Goal: Information Seeking & Learning: Learn about a topic

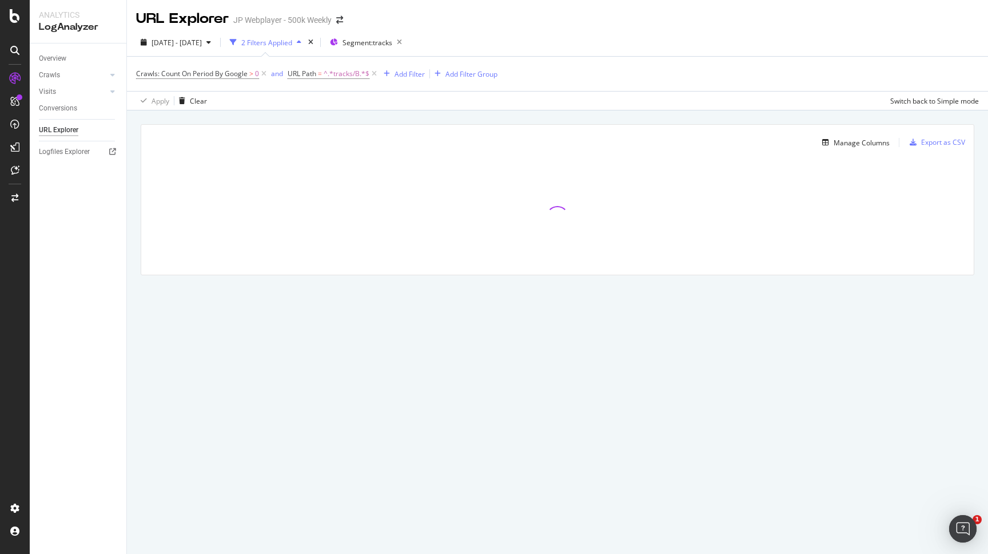
click at [339, 26] on div "URL Explorer JP Webplayer - 500k Weekly" at bounding box center [245, 18] width 218 height 19
click at [339, 24] on icon "arrow-right-arrow-left" at bounding box center [339, 20] width 7 height 8
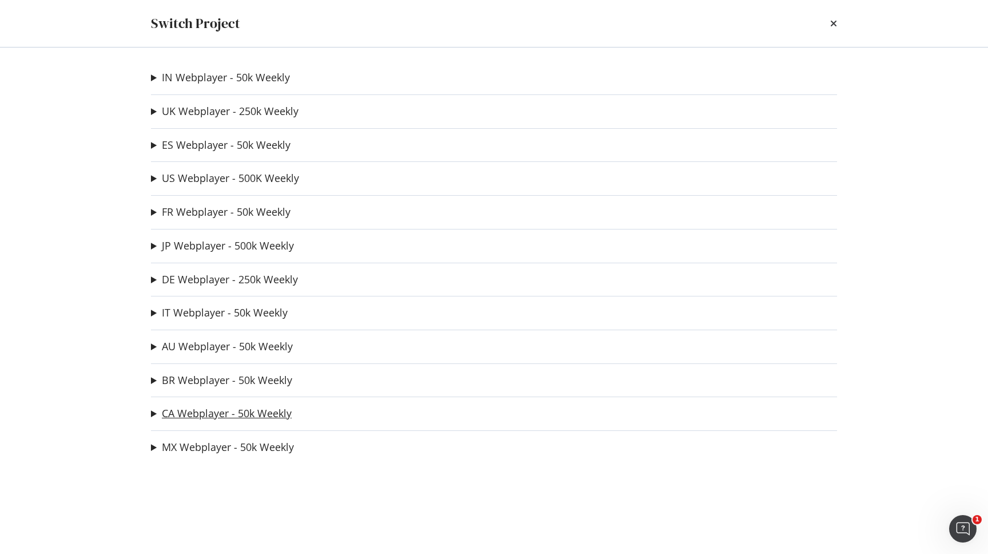
click at [198, 419] on link "CA Webplayer - 50k Weekly" at bounding box center [227, 413] width 130 height 12
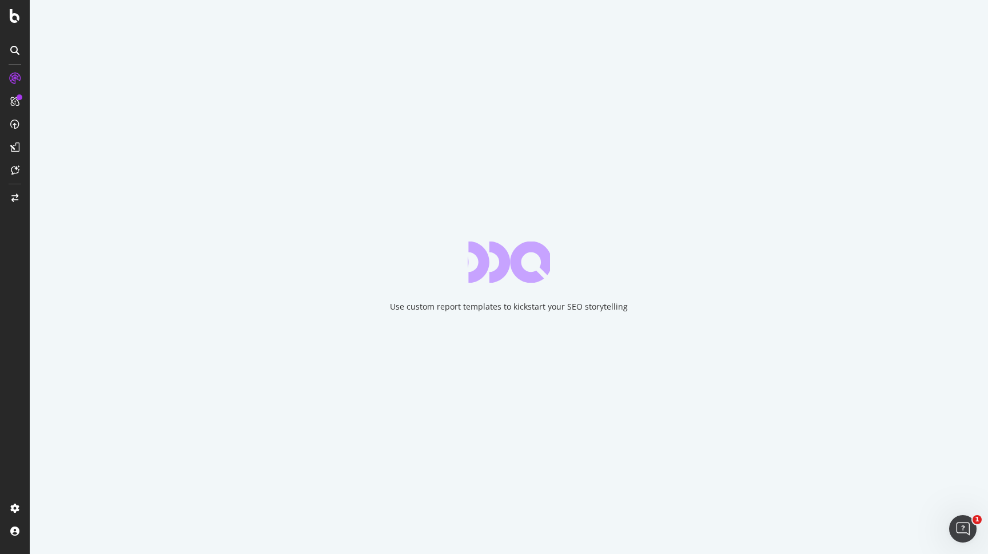
click at [508, 312] on div "Use custom report templates to kickstart your SEO storytelling" at bounding box center [509, 306] width 238 height 11
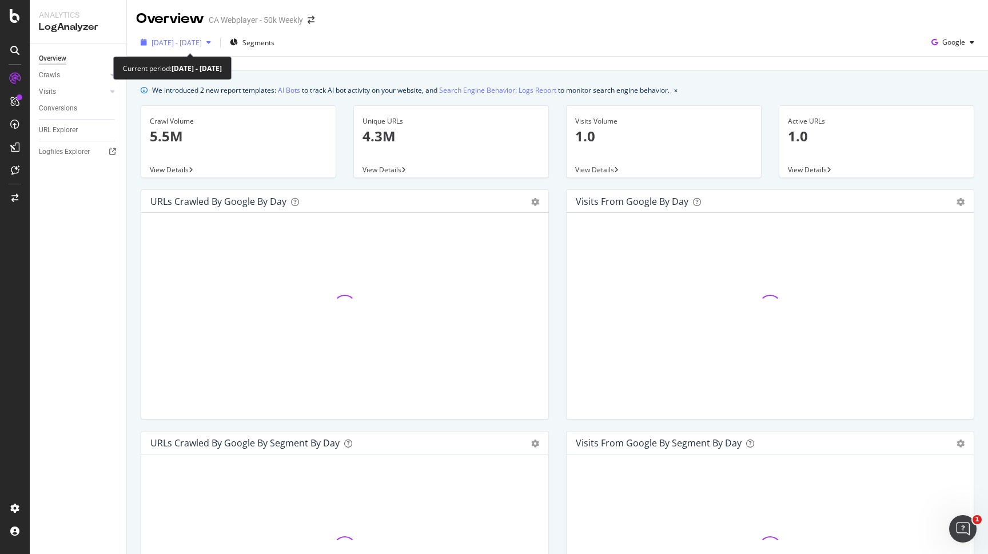
click at [202, 46] on span "[DATE] - [DATE]" at bounding box center [177, 43] width 50 height 10
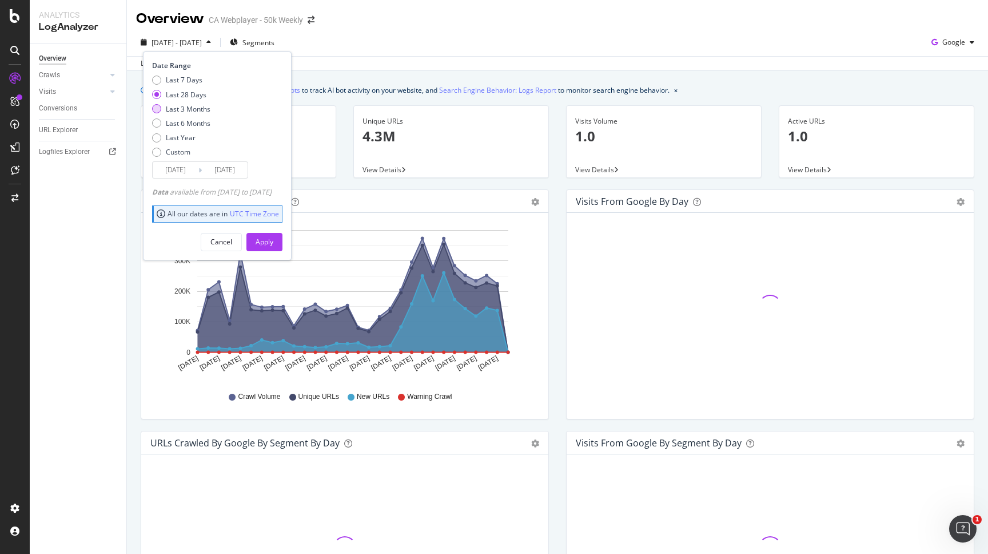
click at [181, 108] on div "Last 3 Months" at bounding box center [188, 109] width 45 height 10
type input "[DATE]"
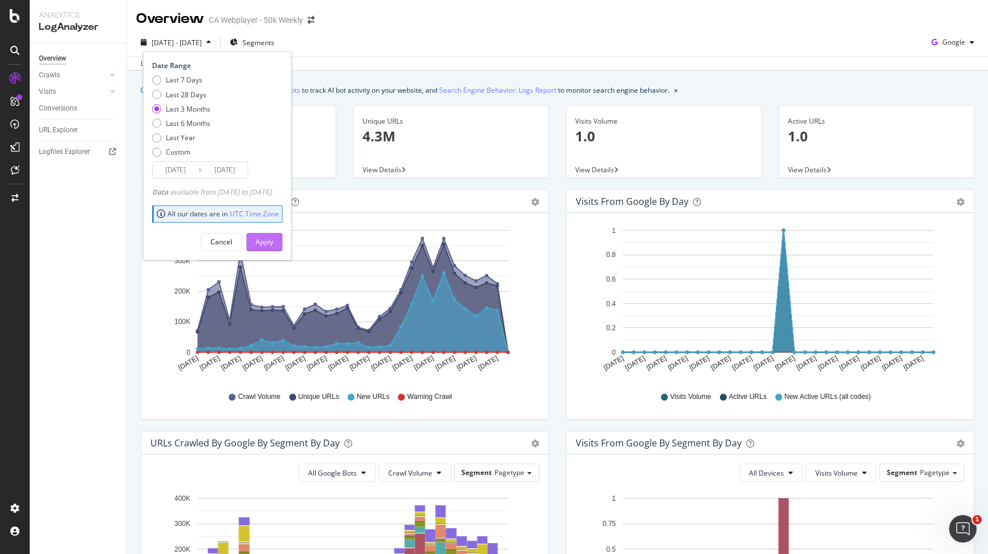
click at [273, 237] on div "Apply" at bounding box center [265, 242] width 18 height 10
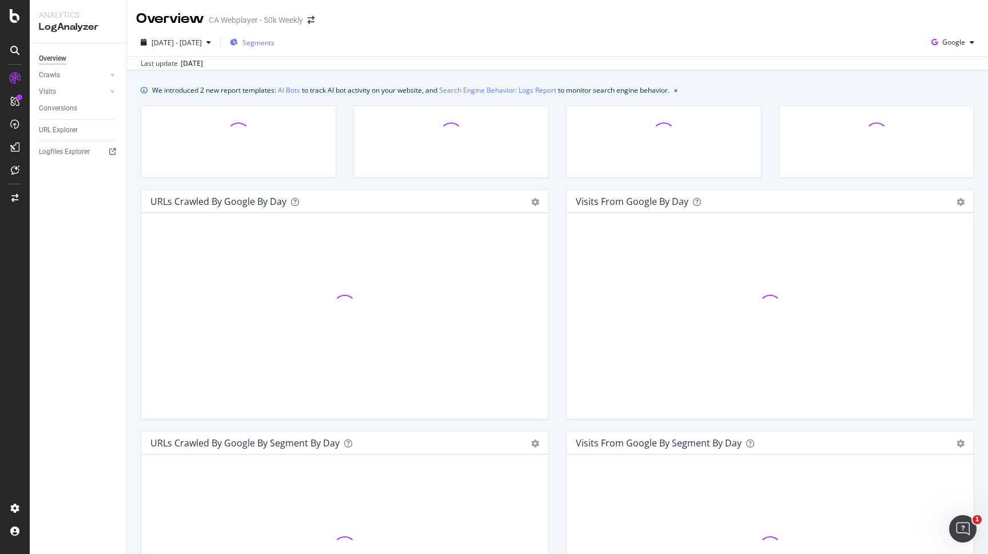
click at [275, 44] on span "Segments" at bounding box center [259, 43] width 32 height 10
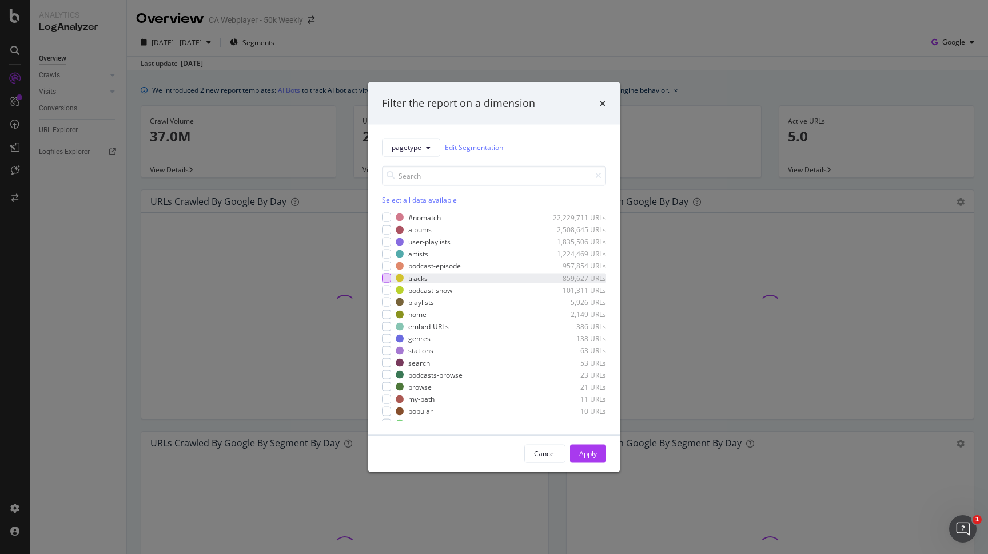
click at [385, 278] on div "modal" at bounding box center [386, 277] width 9 height 9
click at [579, 444] on button "Apply" at bounding box center [588, 453] width 36 height 18
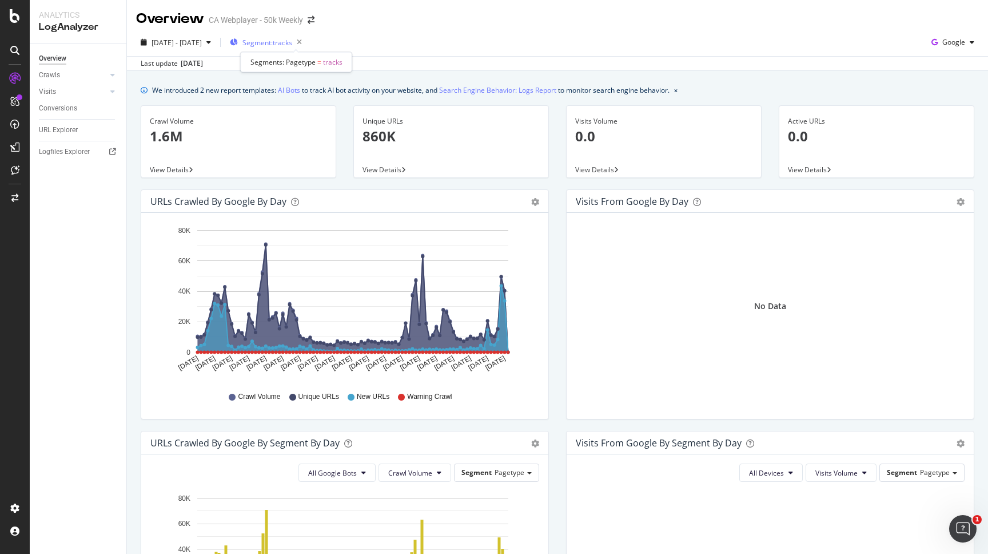
click at [292, 46] on span "Segment: tracks" at bounding box center [268, 43] width 50 height 10
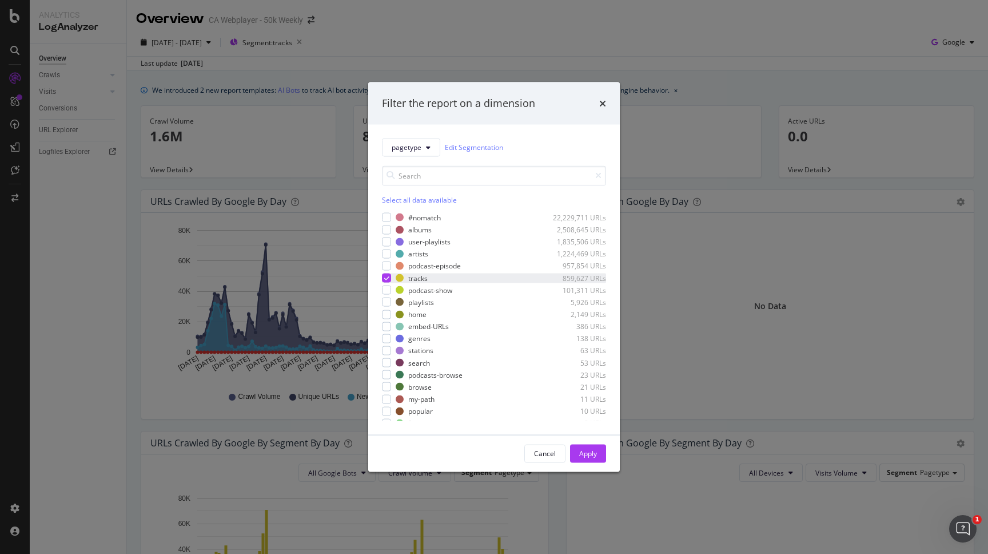
click at [386, 277] on icon "modal" at bounding box center [386, 278] width 5 height 6
click at [485, 144] on link "Edit Segmentation" at bounding box center [474, 147] width 58 height 12
click at [603, 102] on icon "times" at bounding box center [602, 102] width 7 height 9
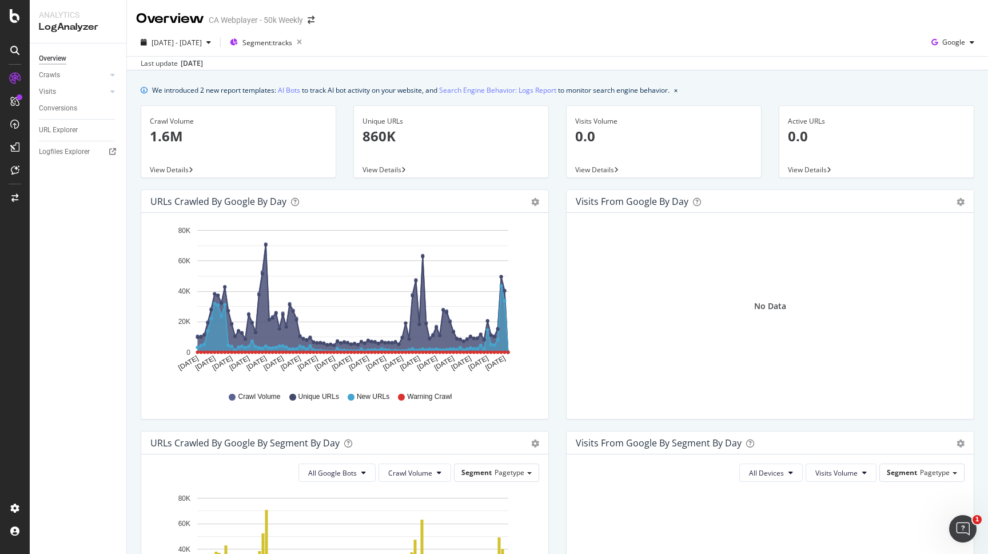
click at [176, 171] on span "View Details" at bounding box center [169, 170] width 39 height 10
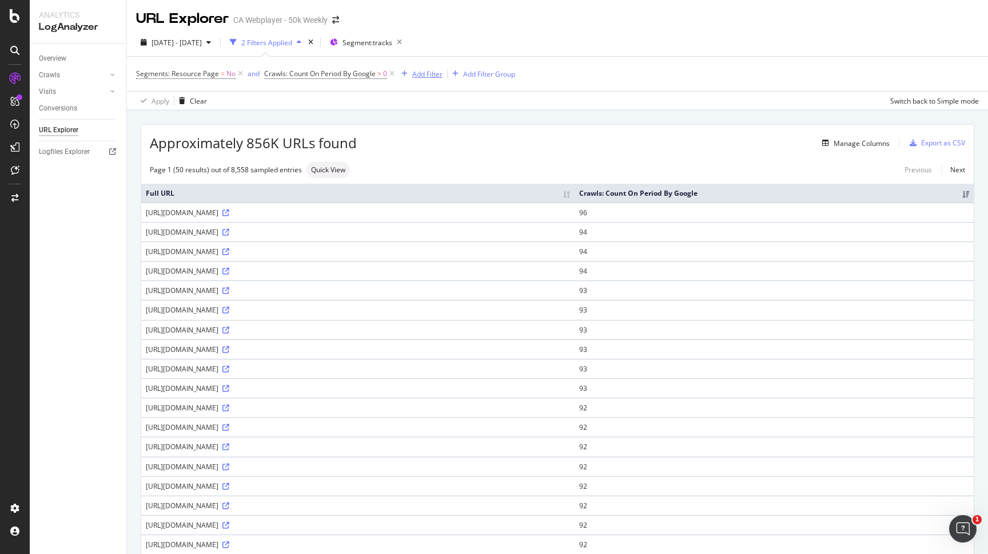
click at [438, 75] on div "Add Filter" at bounding box center [427, 74] width 30 height 10
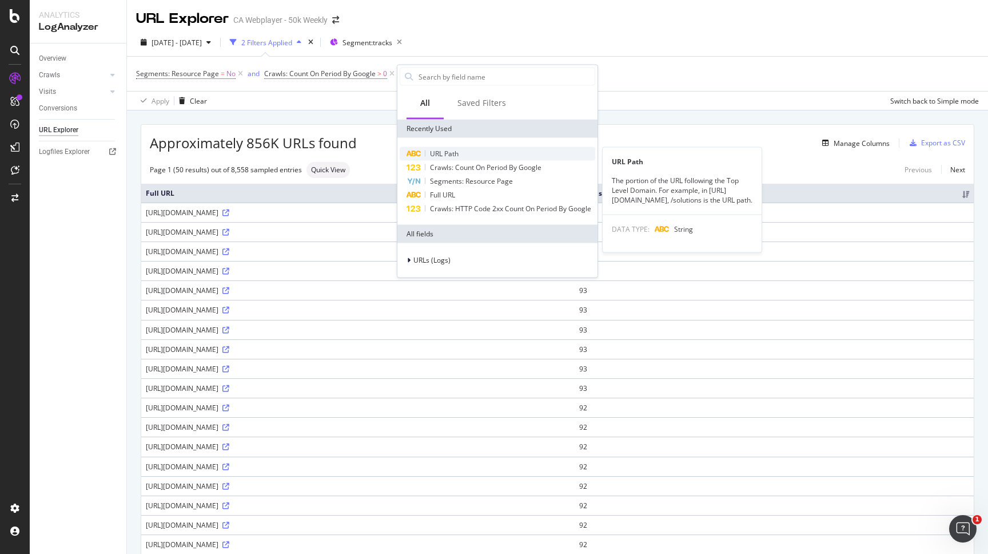
click at [443, 153] on span "URL Path" at bounding box center [444, 154] width 29 height 10
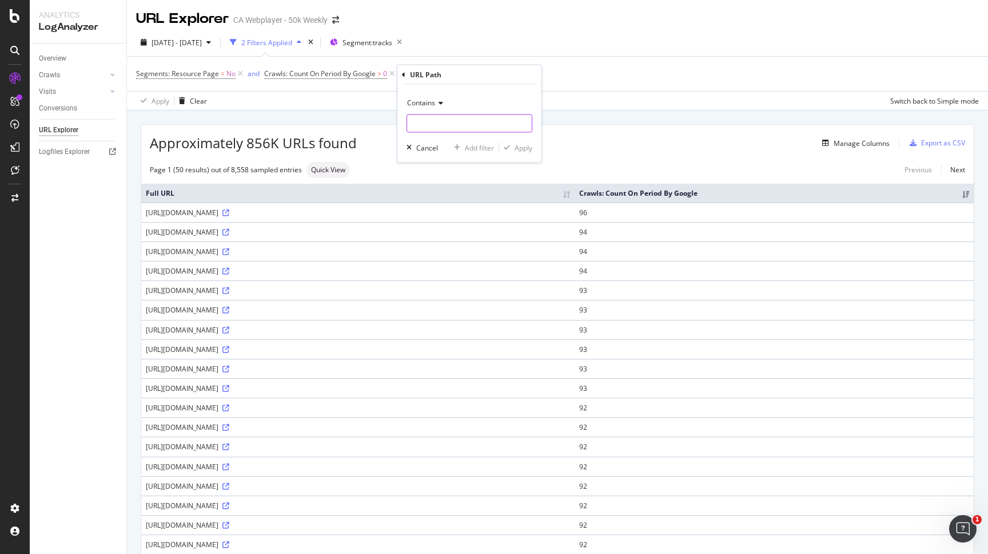
click at [452, 122] on input "text" at bounding box center [469, 123] width 125 height 18
type input "t"
type input "/"
type input "tracks"
click at [523, 148] on div "Apply" at bounding box center [524, 147] width 18 height 10
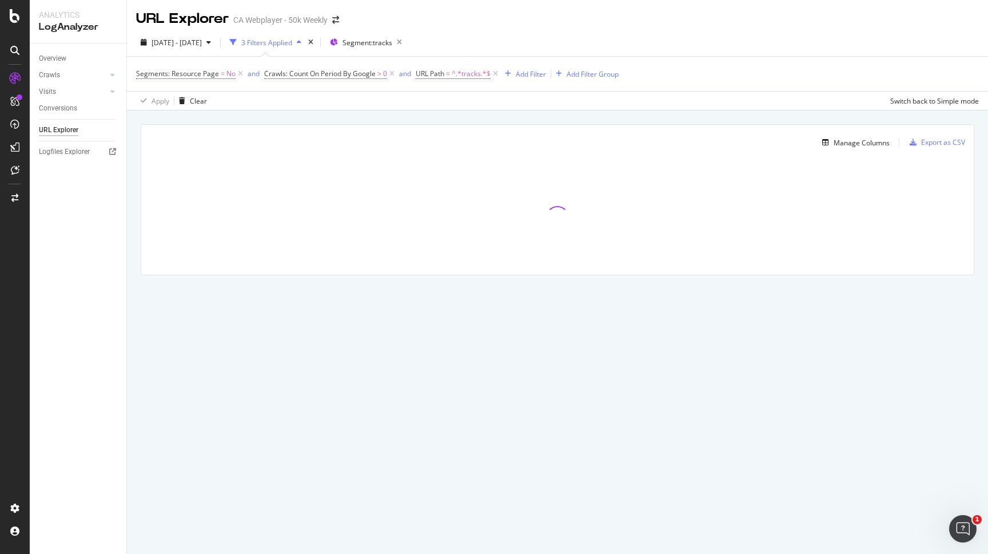
drag, startPoint x: 436, startPoint y: 44, endPoint x: 606, endPoint y: 47, distance: 169.3
click at [606, 47] on div "2025 May. 14th - Aug. 13th 3 Filters Applied Segment: tracks" at bounding box center [557, 44] width 861 height 23
click at [494, 76] on icon at bounding box center [496, 73] width 10 height 11
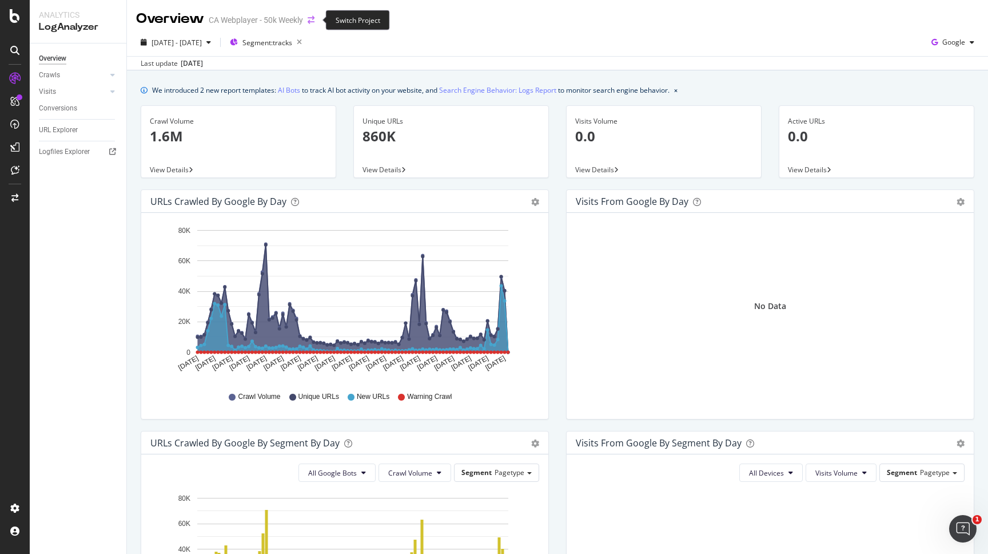
click at [315, 22] on icon "arrow-right-arrow-left" at bounding box center [311, 20] width 7 height 8
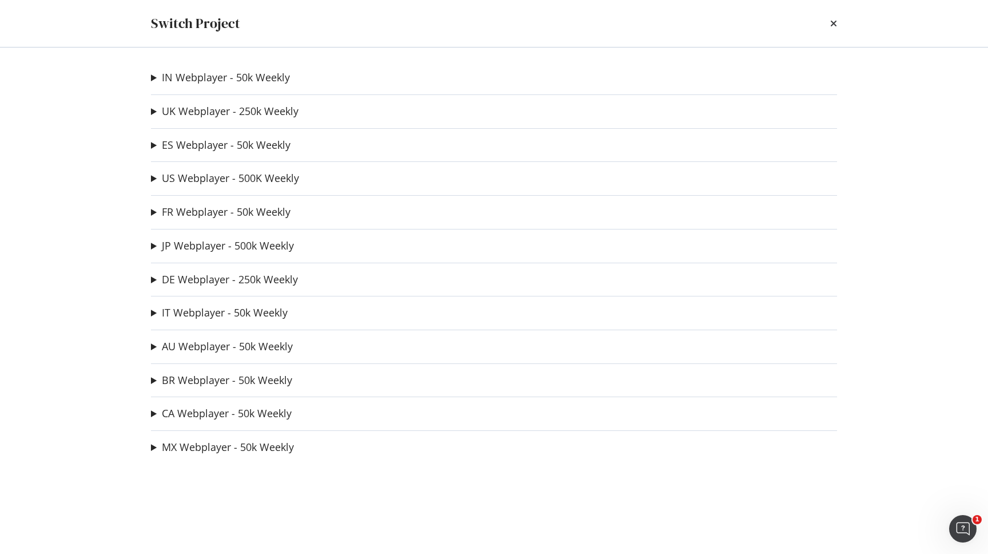
click at [78, 225] on div "Switch Project IN Webplayer - 50k Weekly IN TDP Testing Ad-Hoc Project UK Webpl…" at bounding box center [494, 277] width 988 height 554
click at [836, 25] on icon "times" at bounding box center [833, 23] width 7 height 9
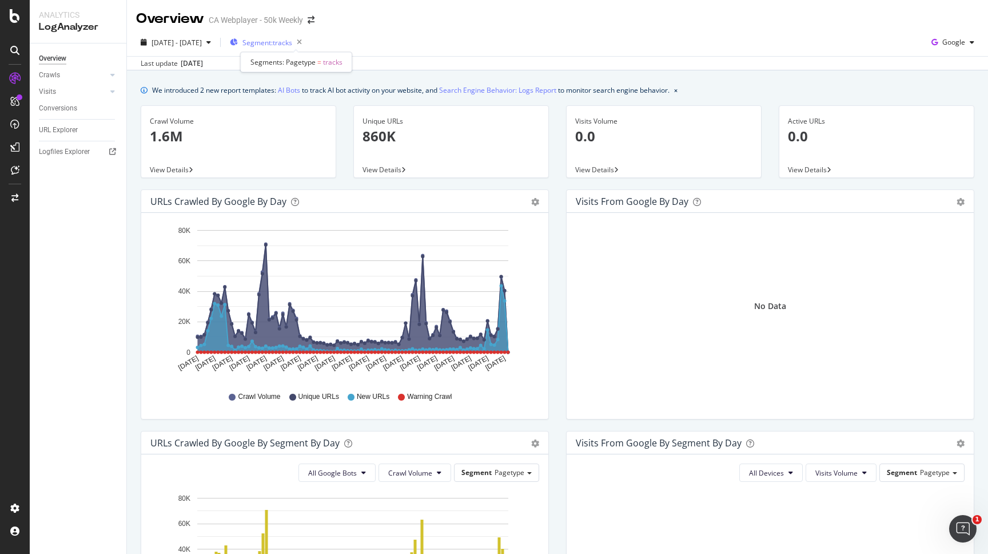
click at [292, 41] on span "Segment: tracks" at bounding box center [268, 43] width 50 height 10
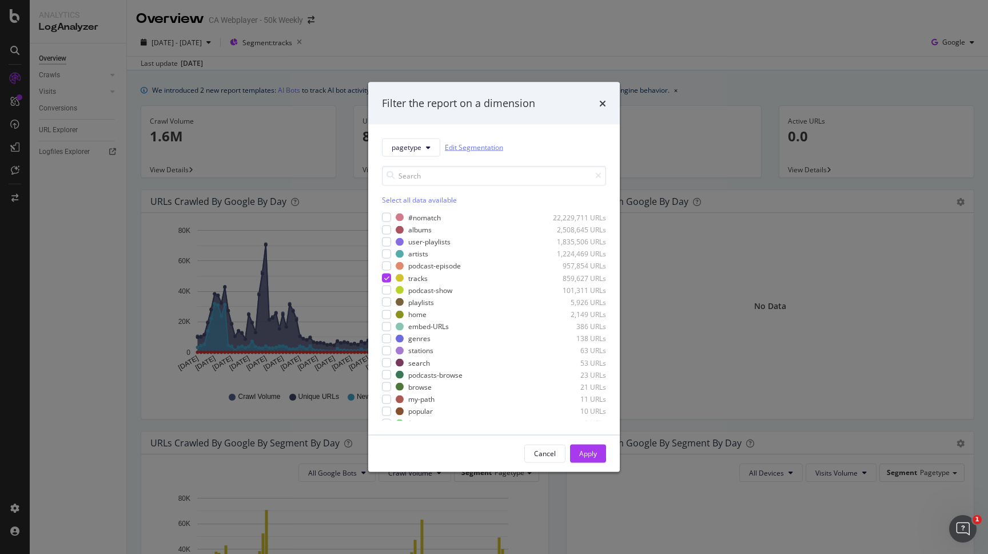
click at [470, 147] on link "Edit Segmentation" at bounding box center [474, 147] width 58 height 12
click at [424, 146] on button "pagetype" at bounding box center [411, 147] width 58 height 18
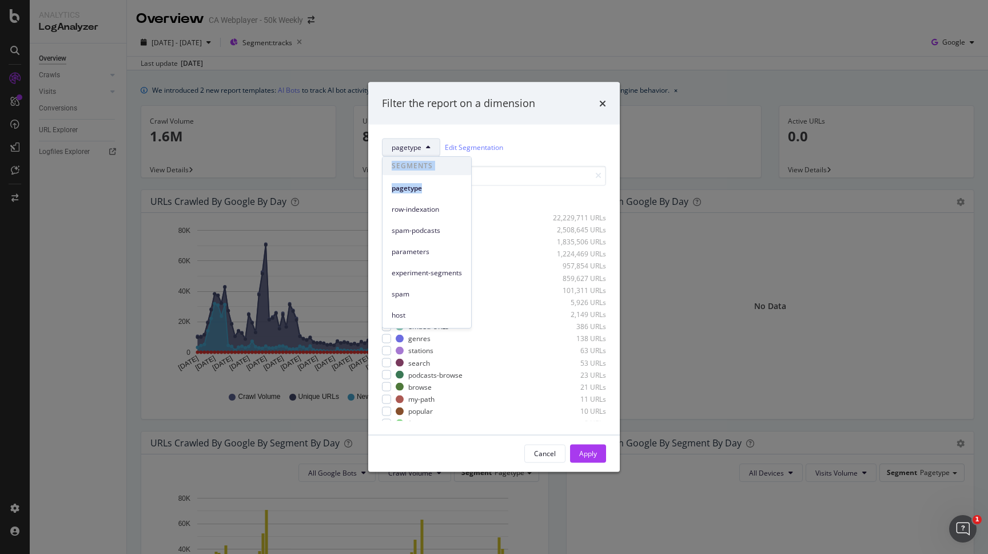
click at [423, 200] on div "row-indexation" at bounding box center [427, 206] width 89 height 21
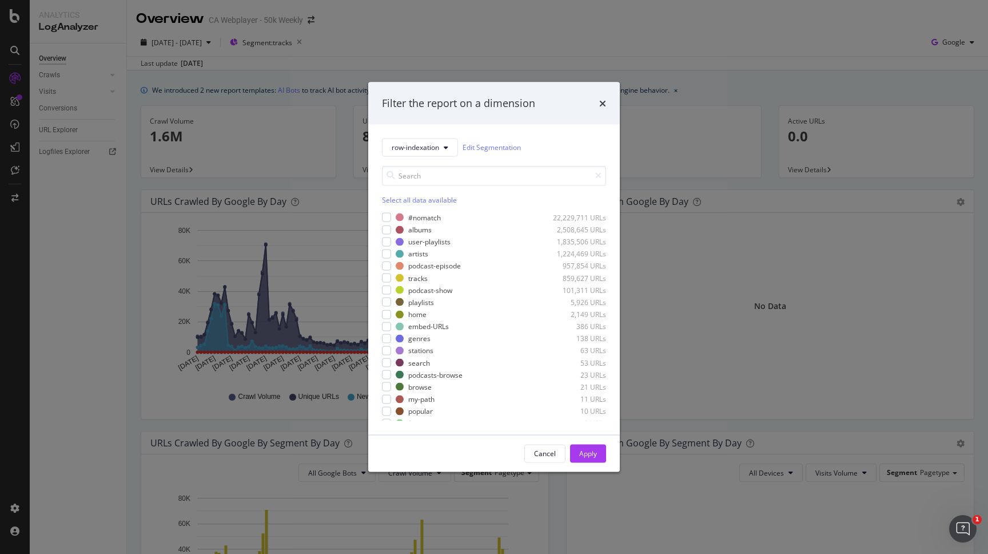
click at [423, 111] on div "Filter the report on a dimension" at bounding box center [458, 103] width 153 height 15
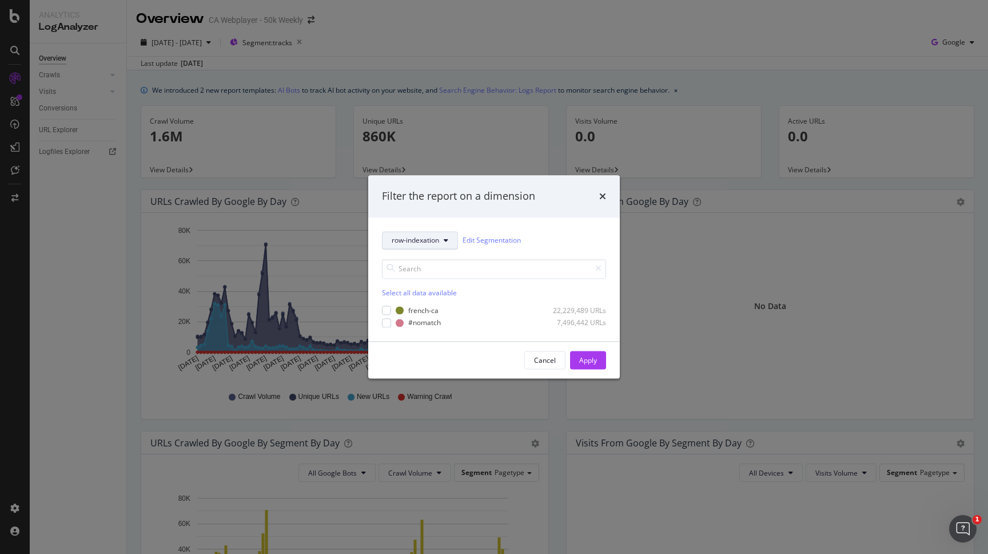
click at [424, 236] on span "row-indexation" at bounding box center [415, 241] width 47 height 10
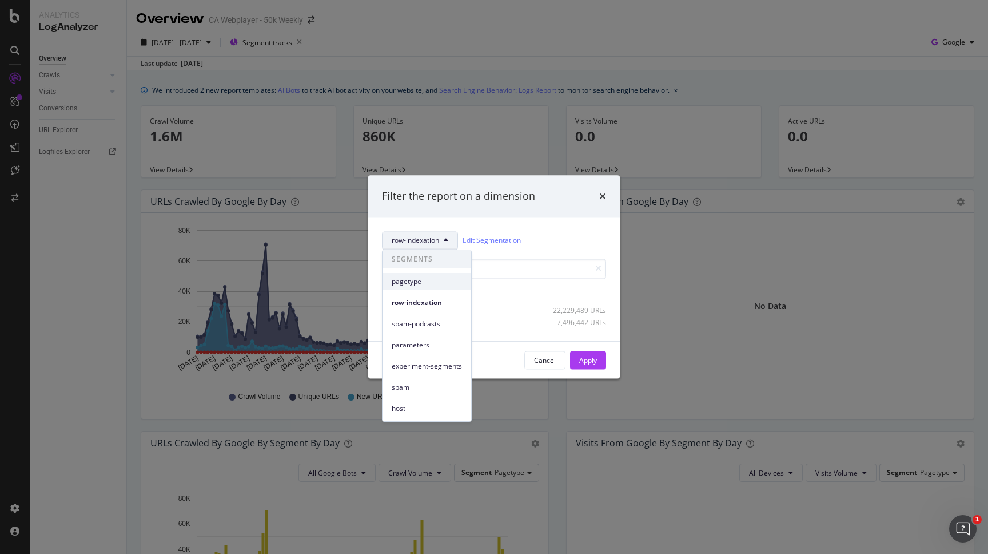
click at [427, 274] on div "pagetype" at bounding box center [427, 281] width 89 height 17
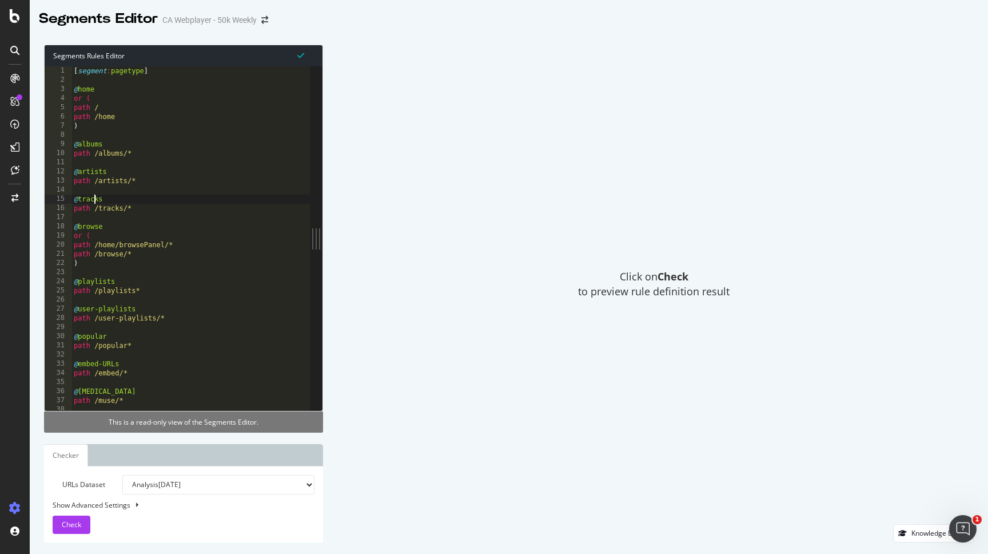
type textarea "path /tracks/*"
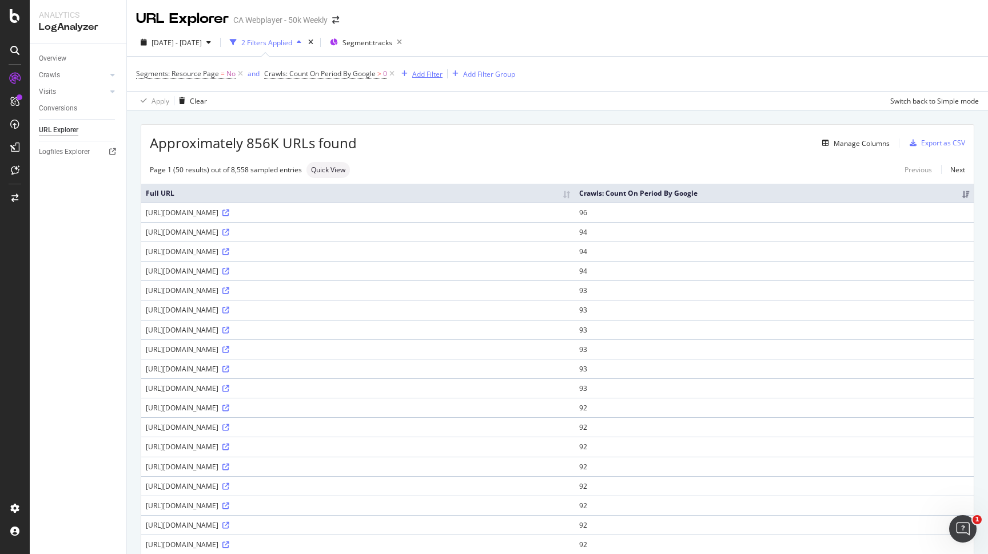
click at [426, 75] on div "Add Filter" at bounding box center [427, 74] width 30 height 10
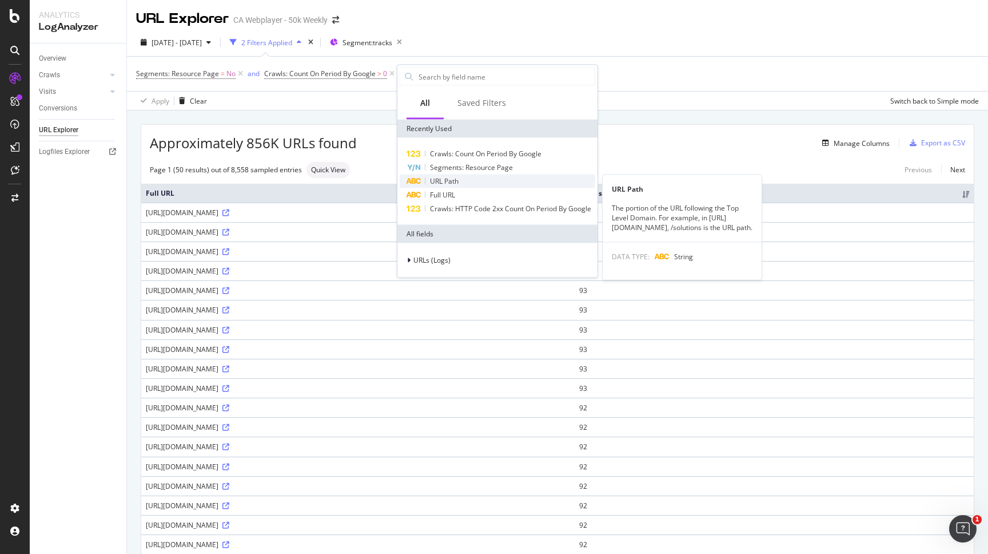
click at [445, 182] on span "URL Path" at bounding box center [444, 181] width 29 height 10
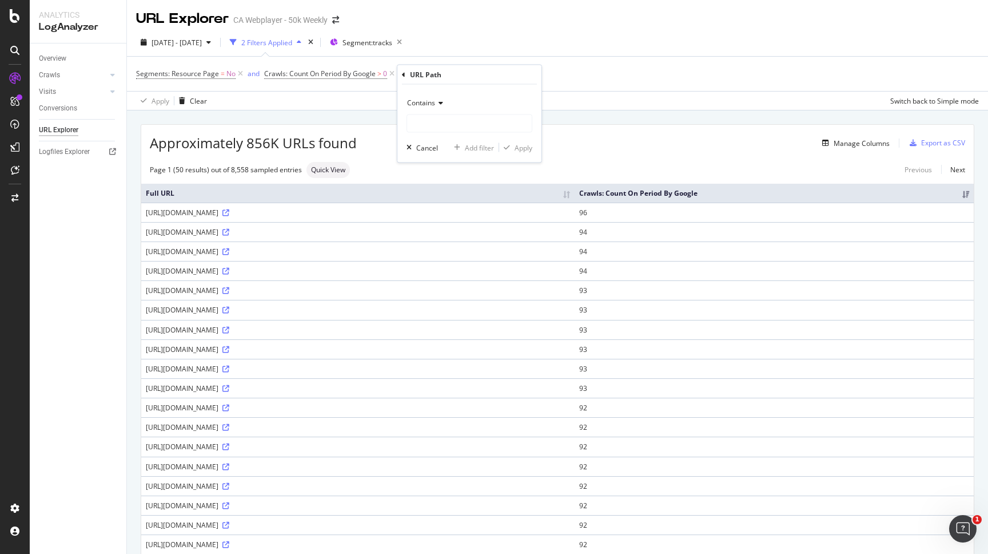
click at [439, 137] on div "Contains Cancel Add filter Apply" at bounding box center [469, 124] width 144 height 78
click at [439, 130] on input "text" at bounding box center [469, 123] width 125 height 18
type input "tracks"
click at [512, 147] on div "button" at bounding box center [506, 147] width 15 height 7
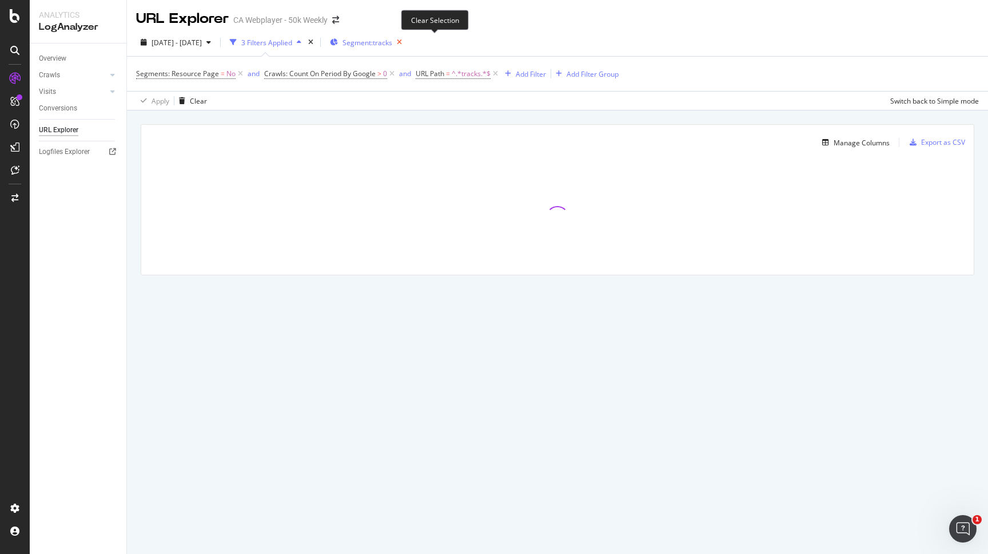
click at [407, 44] on icon "button" at bounding box center [399, 42] width 14 height 16
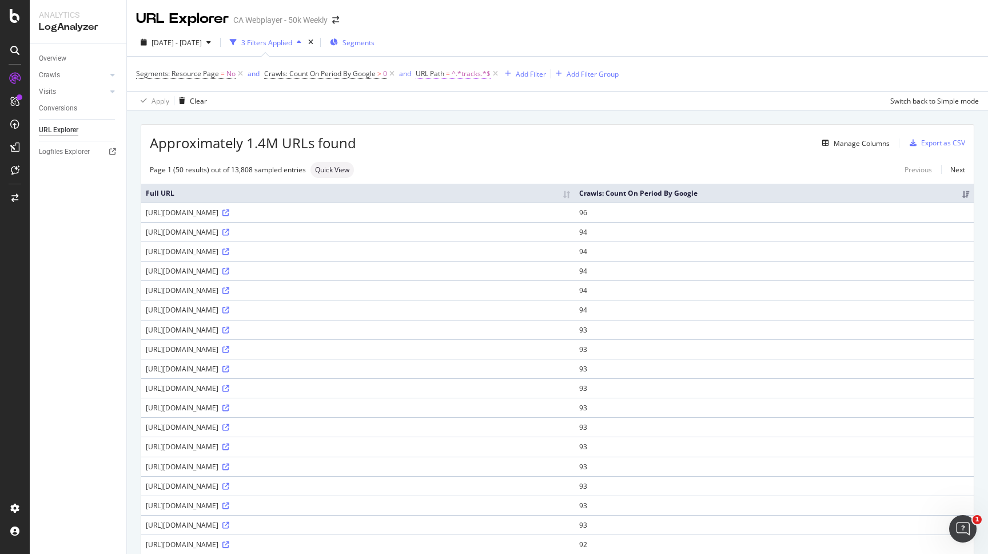
click at [446, 75] on span "URL Path = ^.*tracks.*$" at bounding box center [453, 74] width 75 height 10
click at [432, 122] on input "tracks" at bounding box center [481, 122] width 108 height 18
click at [421, 75] on div "URL Path Contains tracks Cancel Add filter Apply" at bounding box center [489, 111] width 144 height 97
click at [423, 69] on div "URL Path" at bounding box center [489, 72] width 135 height 19
click at [420, 70] on div "URL Path Contains tracks Cancel Add filter Apply" at bounding box center [489, 111] width 144 height 97
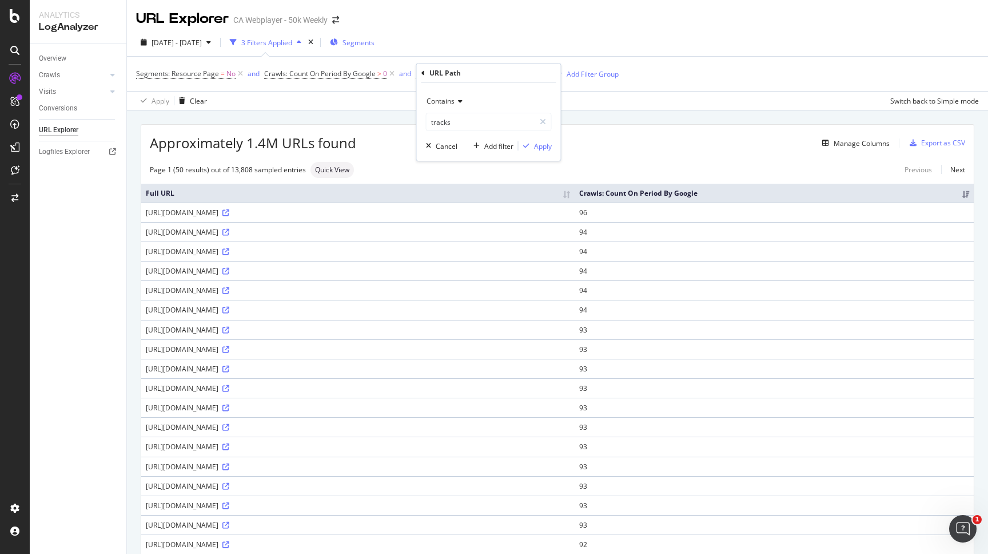
click at [422, 70] on icon at bounding box center [423, 73] width 3 height 7
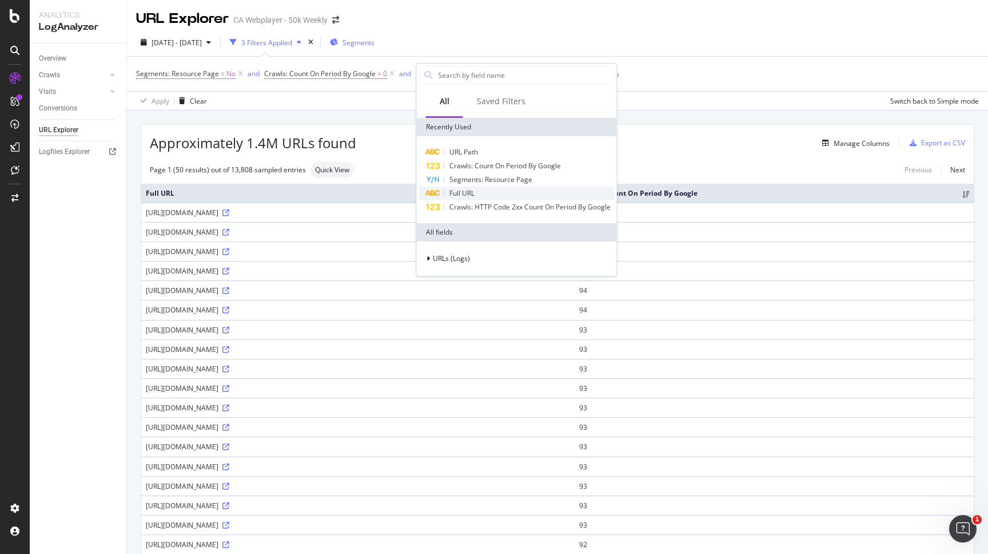
click at [476, 188] on div "Full URL" at bounding box center [517, 193] width 196 height 14
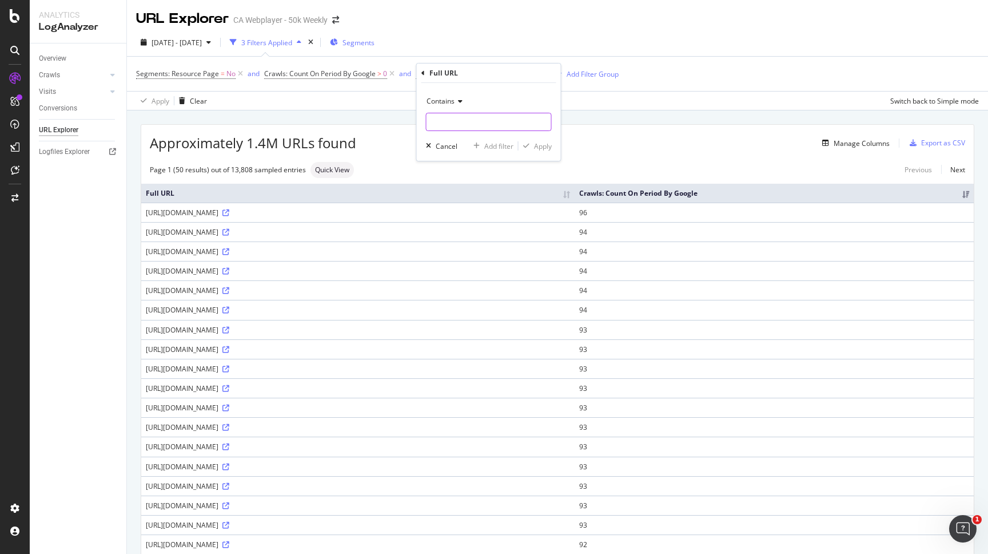
click at [463, 124] on input "text" at bounding box center [489, 122] width 125 height 18
type input ".ca/tracks"
click at [535, 150] on div "Apply" at bounding box center [543, 146] width 18 height 10
click at [475, 78] on span "^.*.ca/tracks.*$" at bounding box center [473, 74] width 50 height 16
drag, startPoint x: 440, startPoint y: 120, endPoint x: 415, endPoint y: 120, distance: 24.6
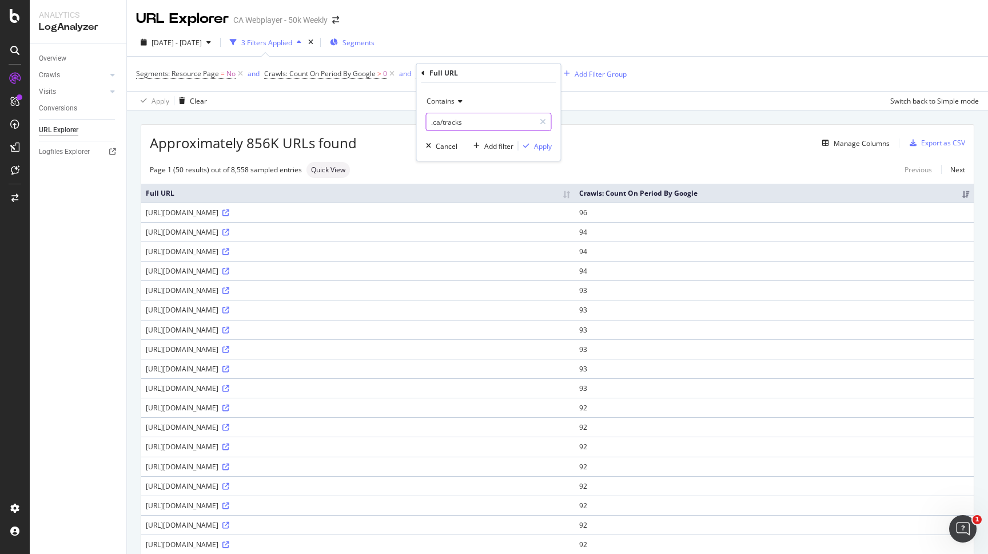
click at [427, 120] on input ".ca/tracks" at bounding box center [481, 122] width 108 height 18
type input "/tracks/"
click at [540, 144] on div "Apply" at bounding box center [543, 146] width 18 height 10
click at [337, 18] on icon "arrow-right-arrow-left" at bounding box center [335, 20] width 7 height 8
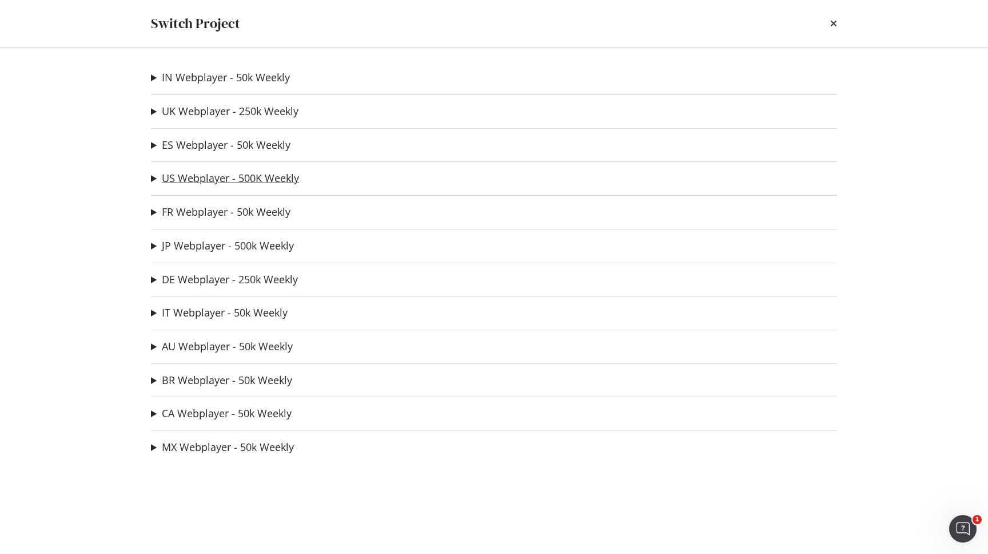
click at [225, 184] on link "US Webplayer - 500K Weekly" at bounding box center [230, 178] width 137 height 12
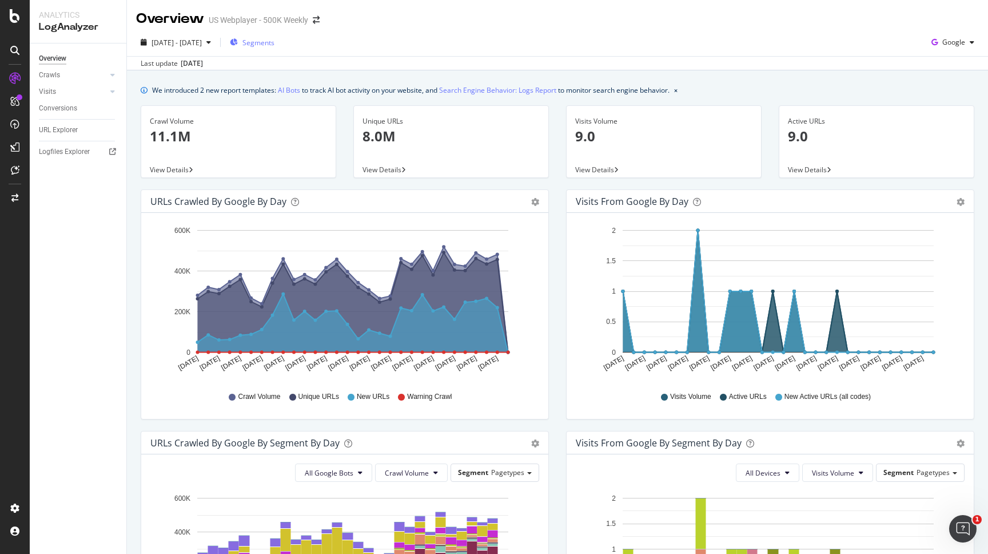
click at [275, 42] on span "Segments" at bounding box center [259, 43] width 32 height 10
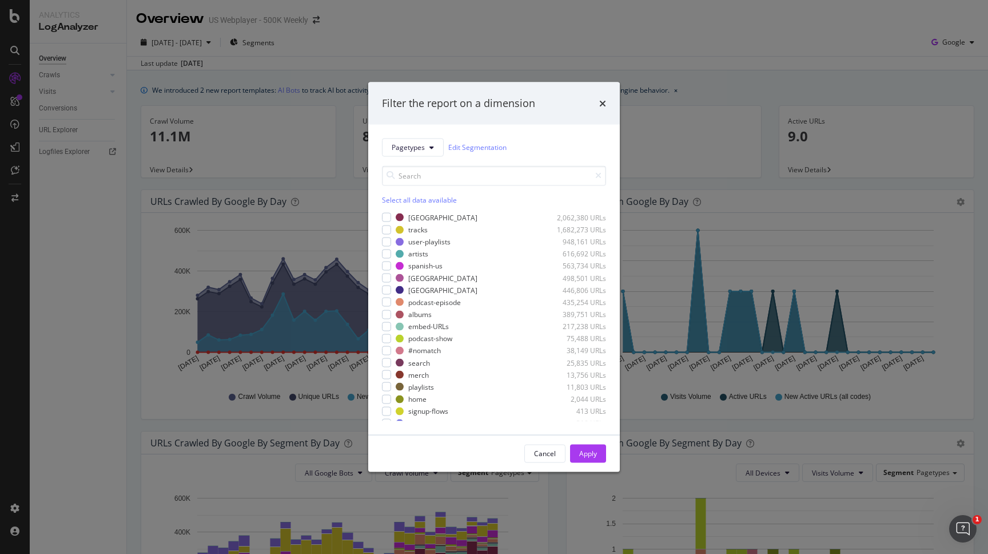
click at [173, 51] on div "Filter the report on a dimension Pagetypes Edit Segmentation Select all data av…" at bounding box center [494, 277] width 988 height 554
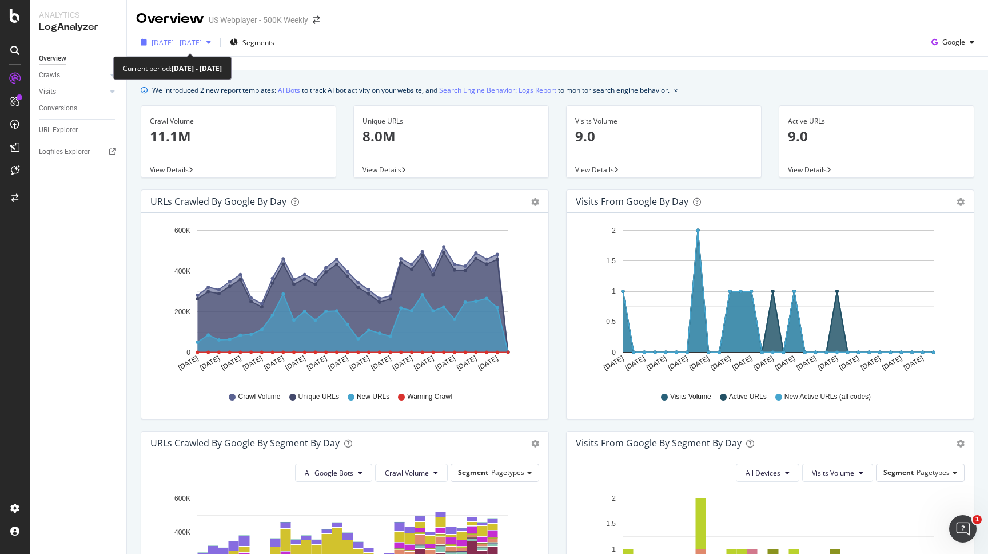
click at [189, 46] on span "[DATE] - [DATE]" at bounding box center [177, 43] width 50 height 10
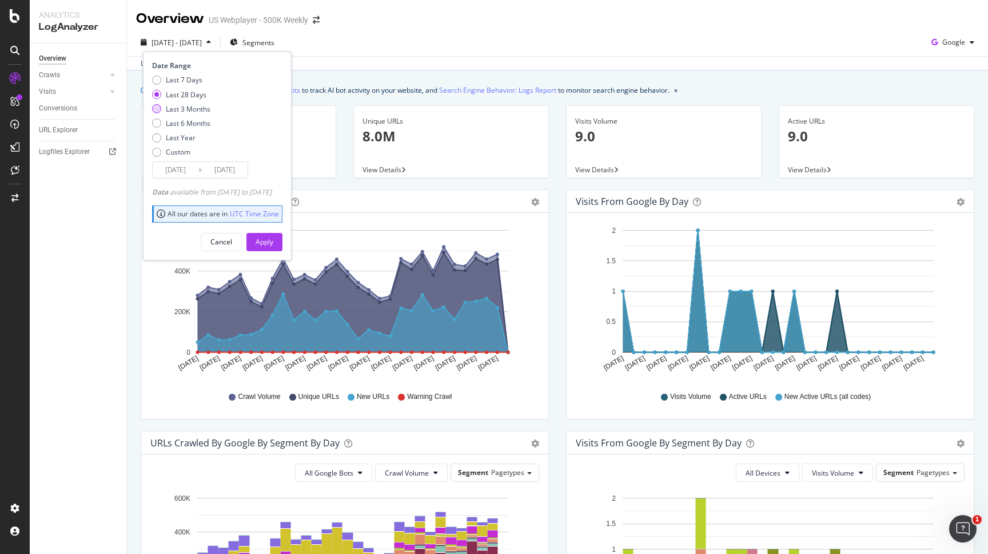
click at [188, 111] on div "Last 3 Months" at bounding box center [188, 109] width 45 height 10
type input "[DATE]"
click at [273, 242] on div "Apply" at bounding box center [265, 242] width 18 height 10
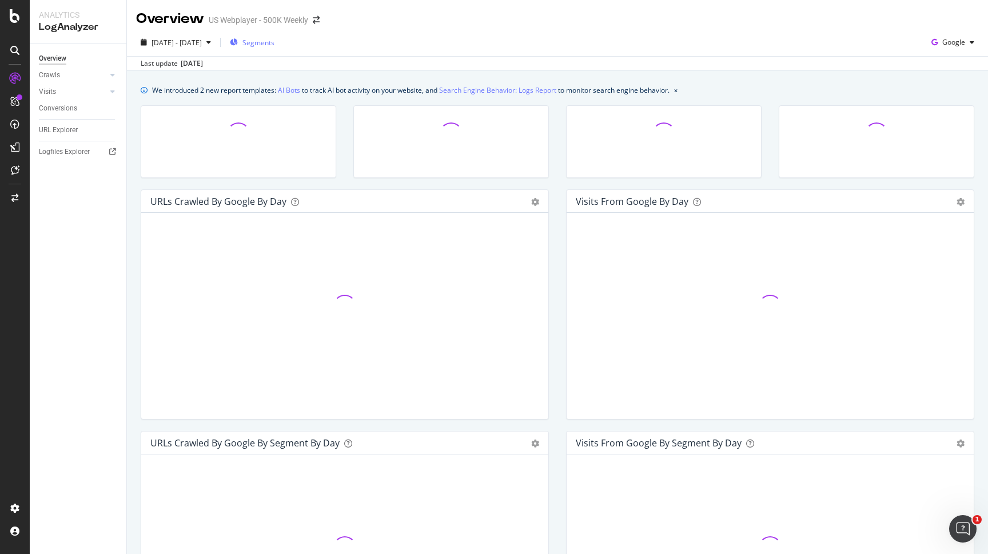
click at [275, 42] on span "Segments" at bounding box center [259, 43] width 32 height 10
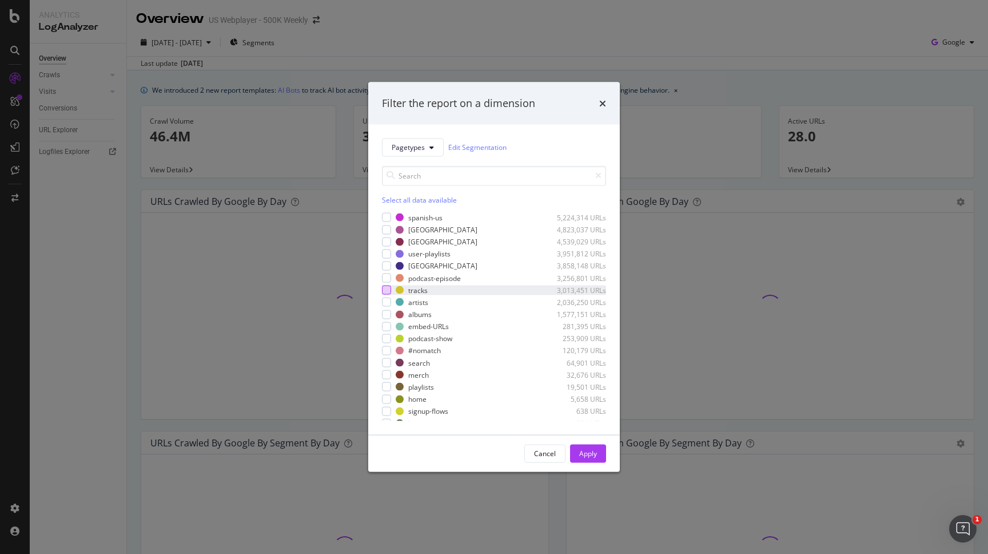
click at [385, 292] on div "modal" at bounding box center [386, 289] width 9 height 9
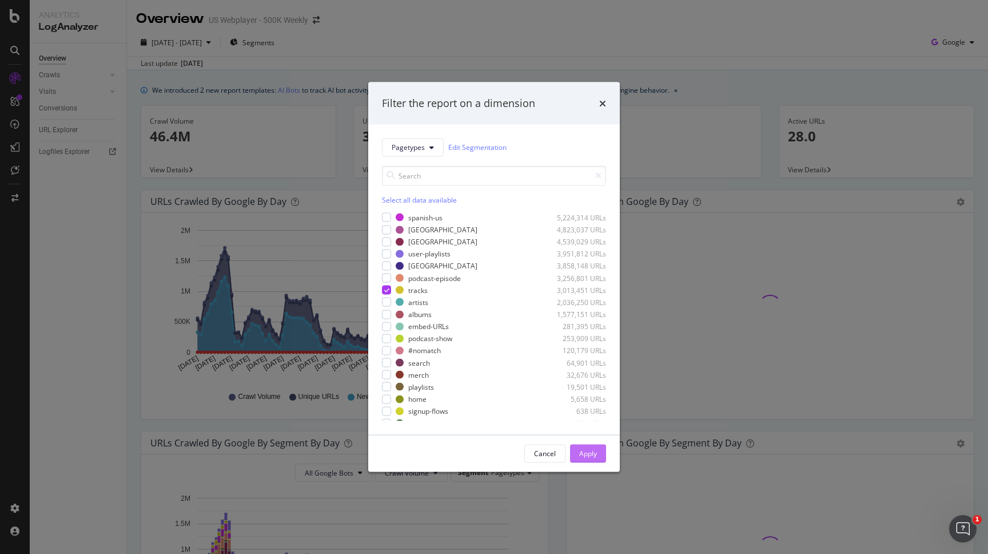
click at [594, 461] on div "Apply" at bounding box center [588, 452] width 18 height 17
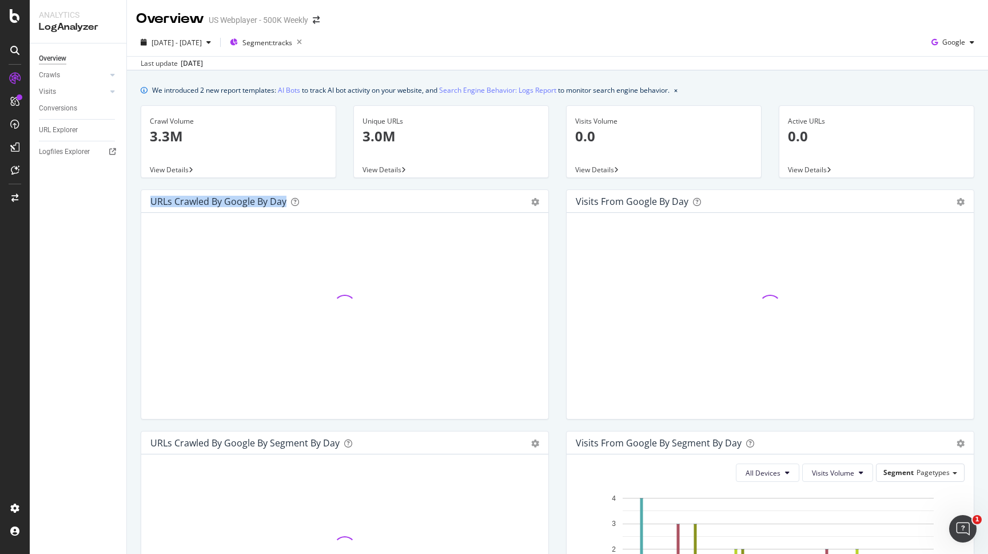
drag, startPoint x: 390, startPoint y: 171, endPoint x: 461, endPoint y: 199, distance: 76.3
click at [461, 199] on div "We introduced 2 new report templates: AI Bots to track AI bot activity on your …" at bounding box center [557, 511] width 861 height 883
click at [436, 192] on div "URLs Crawled by Google by day Area Table" at bounding box center [344, 201] width 407 height 23
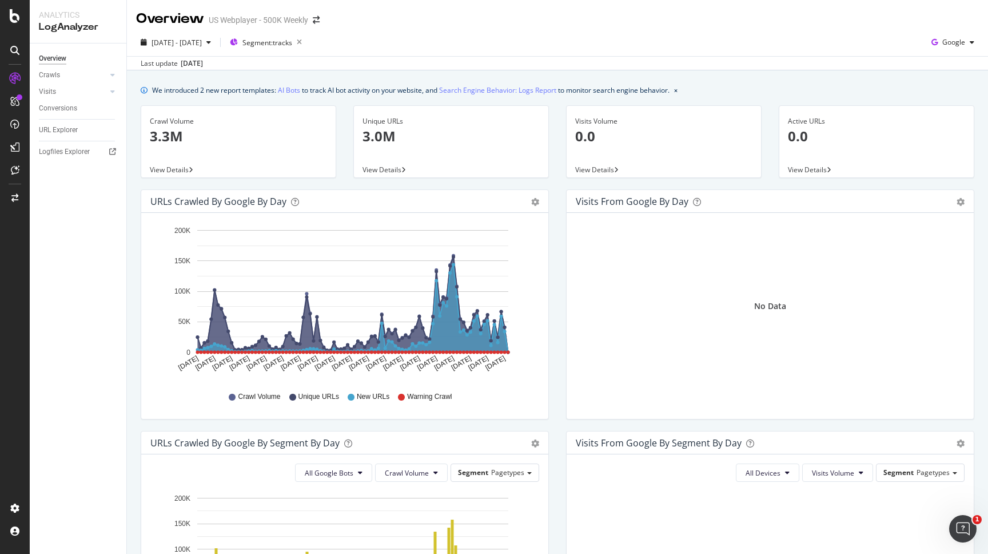
click at [385, 170] on span "View Details" at bounding box center [382, 170] width 39 height 10
click at [292, 43] on span "Segment: tracks" at bounding box center [268, 43] width 50 height 10
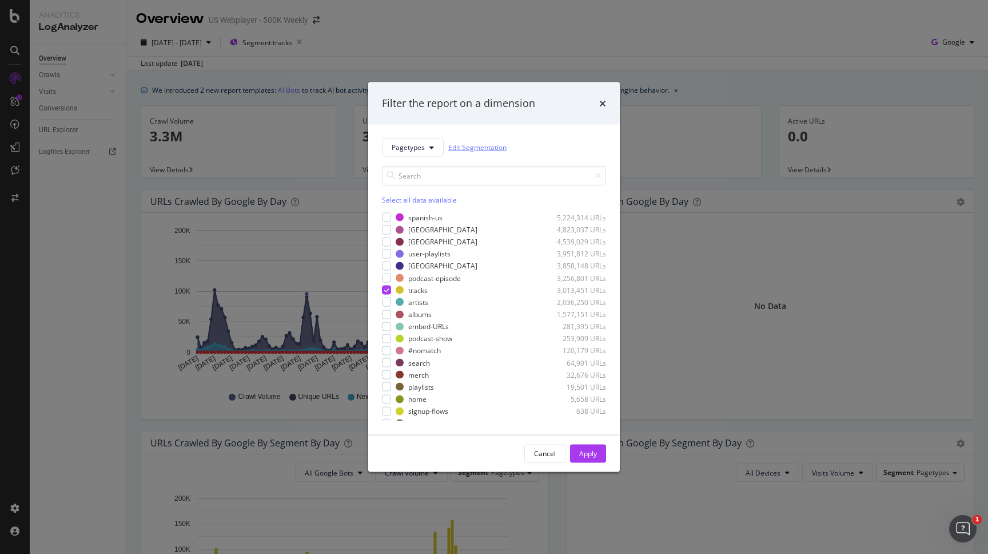
click at [461, 148] on link "Edit Segmentation" at bounding box center [477, 147] width 58 height 12
click at [609, 98] on div "Filter the report on a dimension" at bounding box center [494, 103] width 252 height 42
click at [604, 102] on icon "times" at bounding box center [602, 102] width 7 height 9
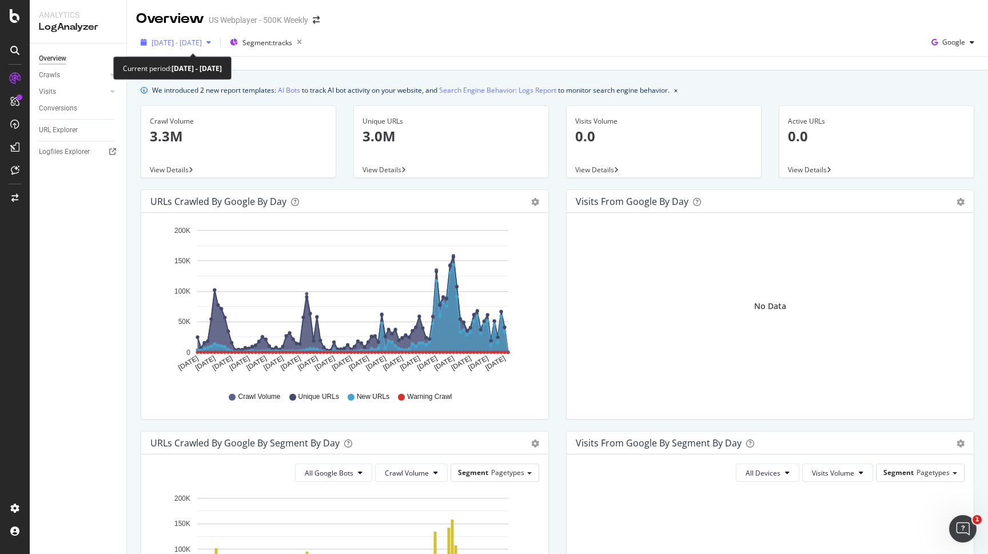
click at [202, 43] on span "2025 May. 14th - Aug. 13th" at bounding box center [177, 43] width 50 height 10
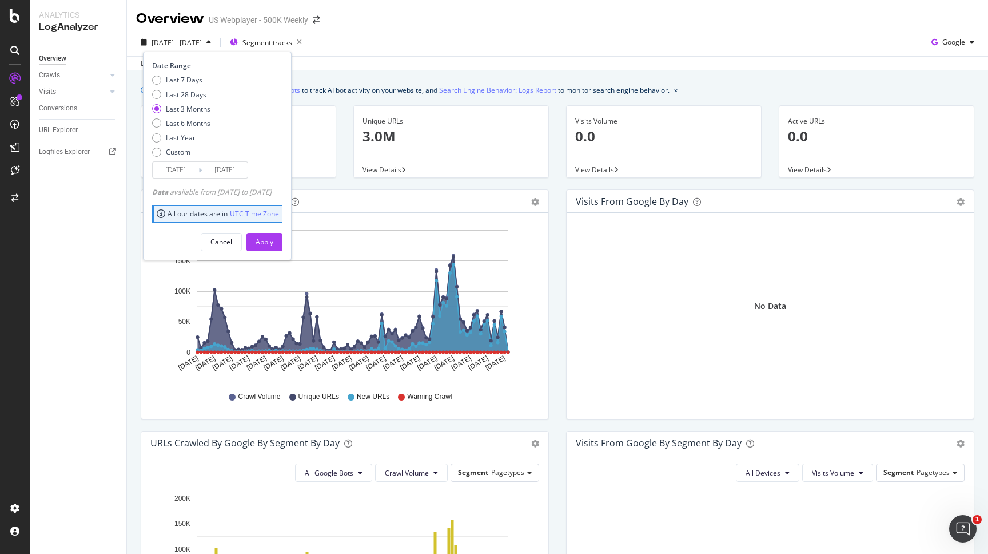
click at [191, 168] on input "2025/05/14" at bounding box center [176, 170] width 46 height 16
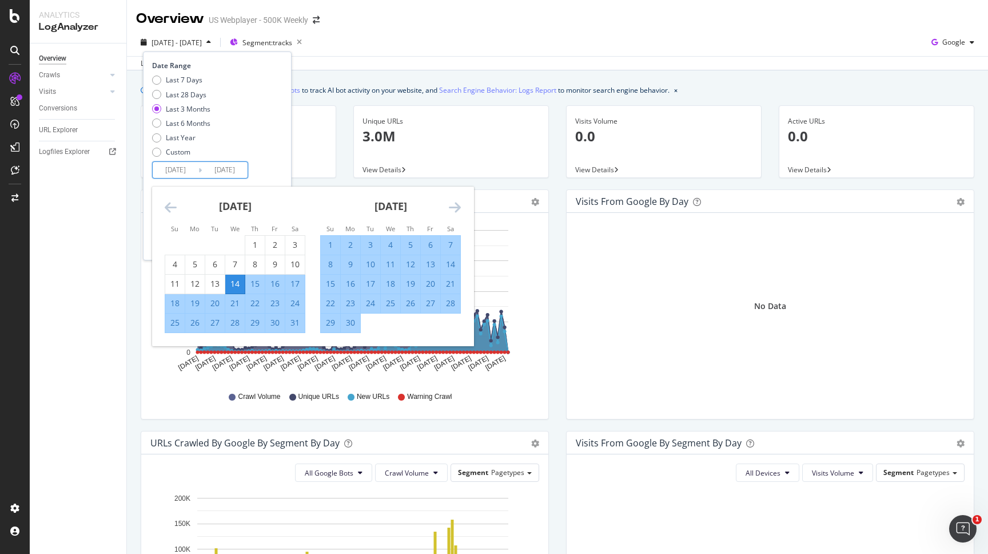
click at [191, 168] on input "2025/05/14" at bounding box center [176, 170] width 46 height 16
type input "2025/05/11"
click at [234, 171] on input "2025/08/13" at bounding box center [225, 170] width 46 height 16
click at [238, 171] on input "2025/08/13" at bounding box center [225, 170] width 46 height 16
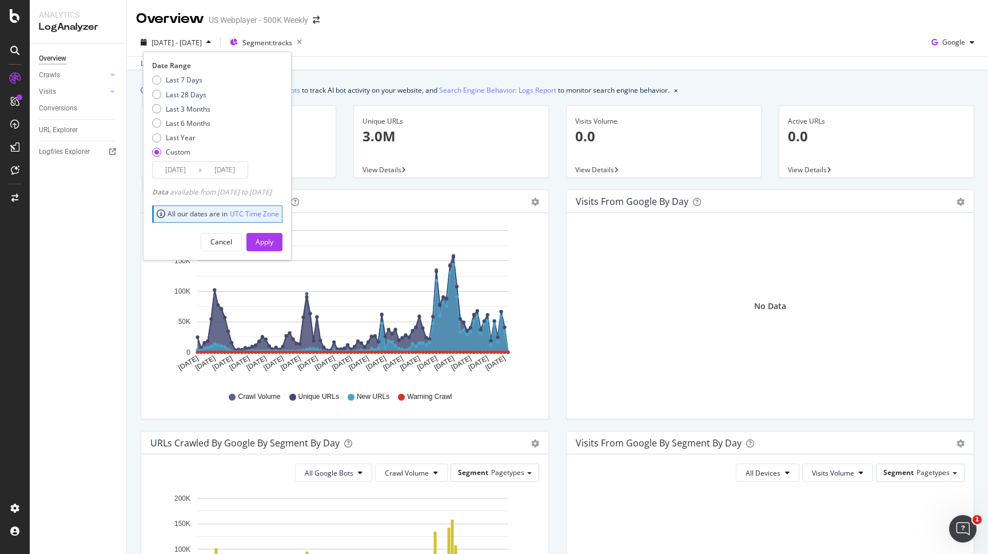
type input "2025/08/11"
click at [267, 154] on div "Last 7 Days Last 28 Days Last 3 Months Last 6 Months Last Year Custom" at bounding box center [216, 118] width 128 height 86
click at [273, 240] on div "Apply" at bounding box center [265, 242] width 18 height 10
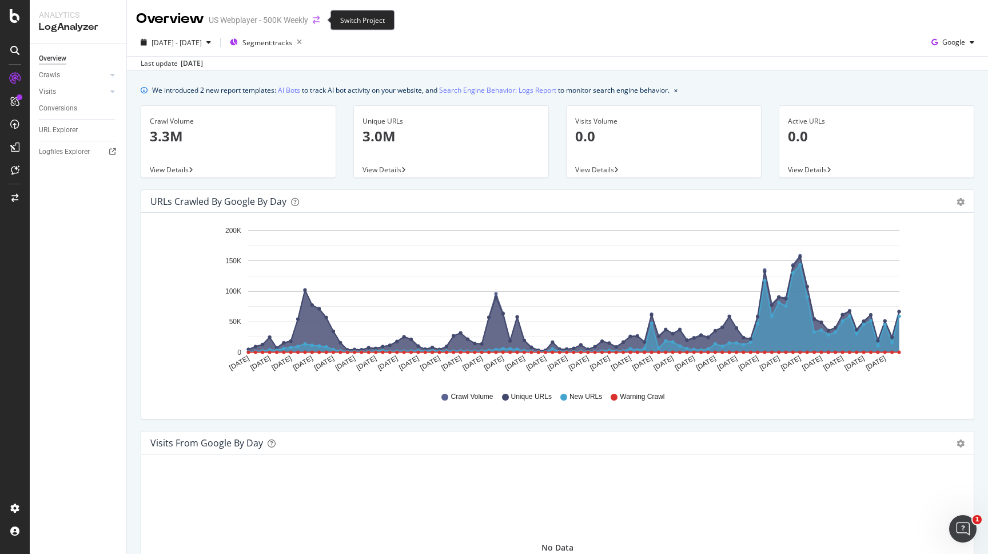
click at [316, 19] on icon "arrow-right-arrow-left" at bounding box center [316, 20] width 7 height 8
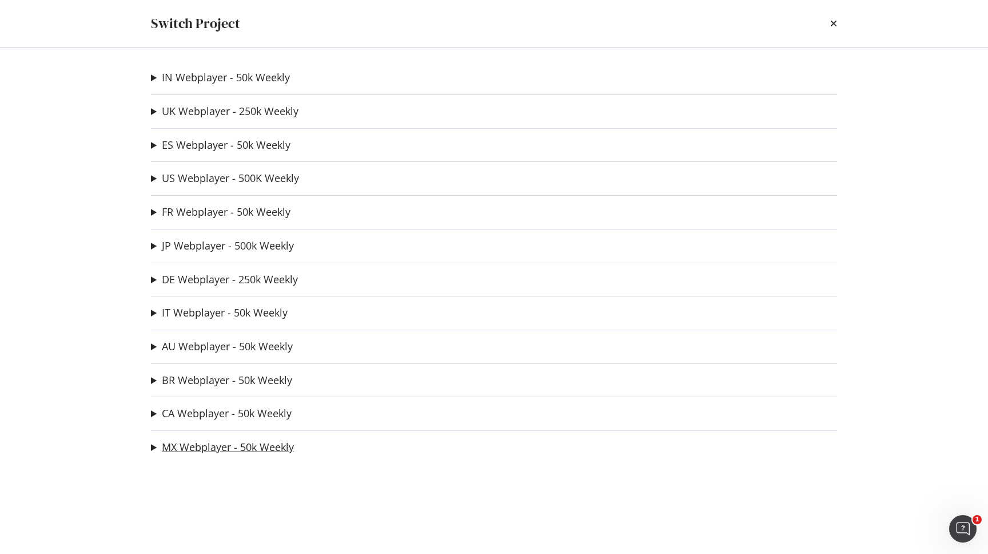
click at [202, 450] on link "MX Webplayer - 50k Weekly" at bounding box center [228, 447] width 132 height 12
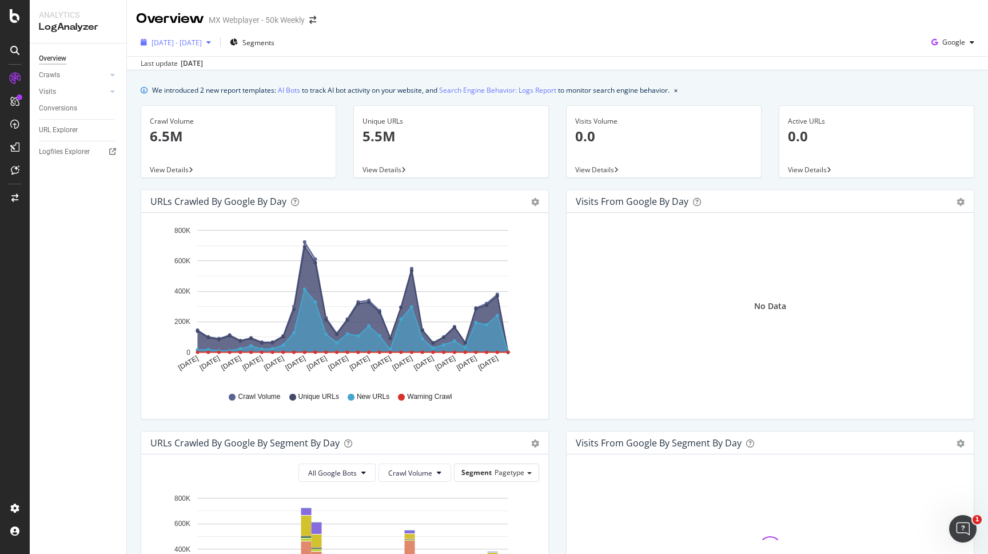
click at [202, 43] on span "2025 Jul. 15th - Aug. 13th" at bounding box center [177, 43] width 50 height 10
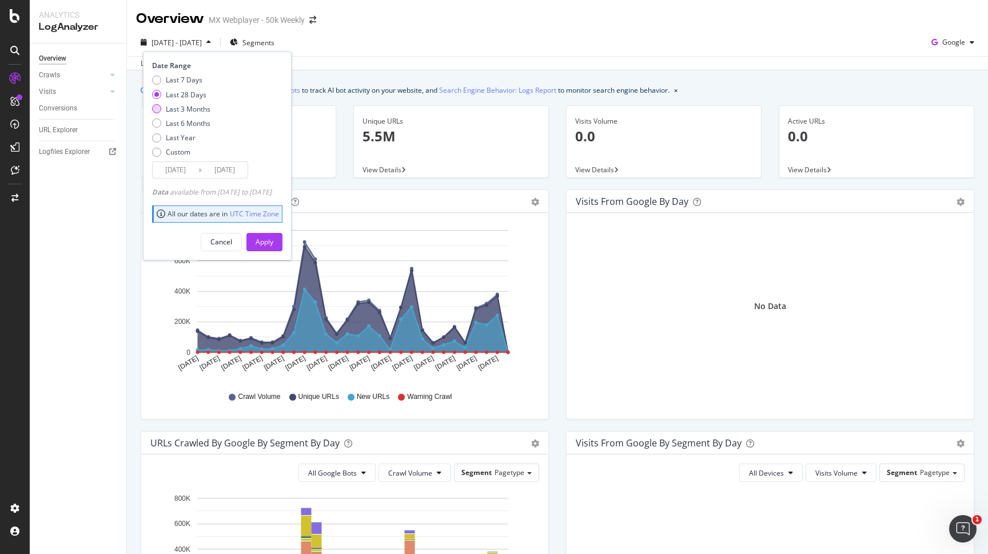
click at [196, 109] on div "Last 3 Months" at bounding box center [188, 109] width 45 height 10
click at [191, 170] on input "2025/05/14" at bounding box center [176, 170] width 46 height 16
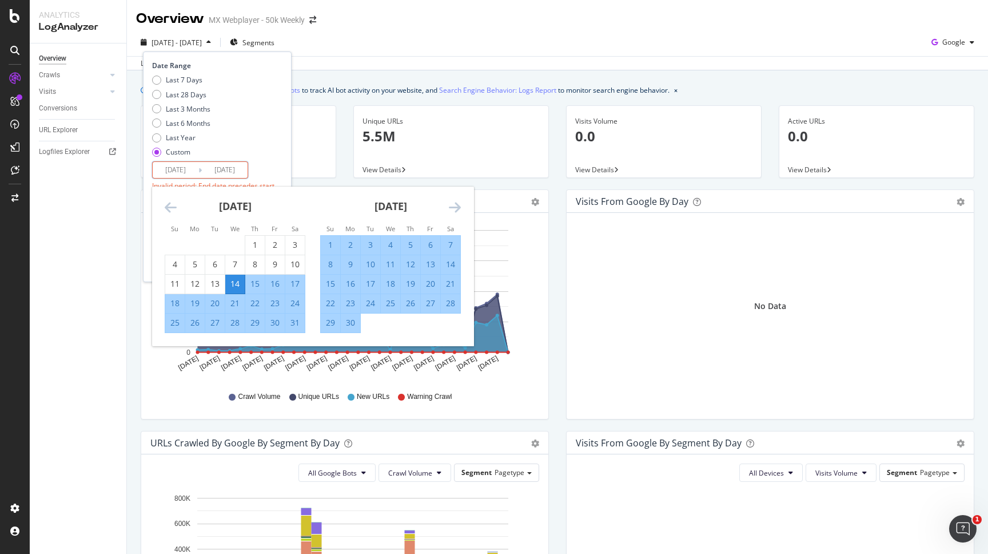
type input "2025/05/11"
click at [241, 169] on input "2025/08/13" at bounding box center [225, 170] width 46 height 16
type input "2025/08/11"
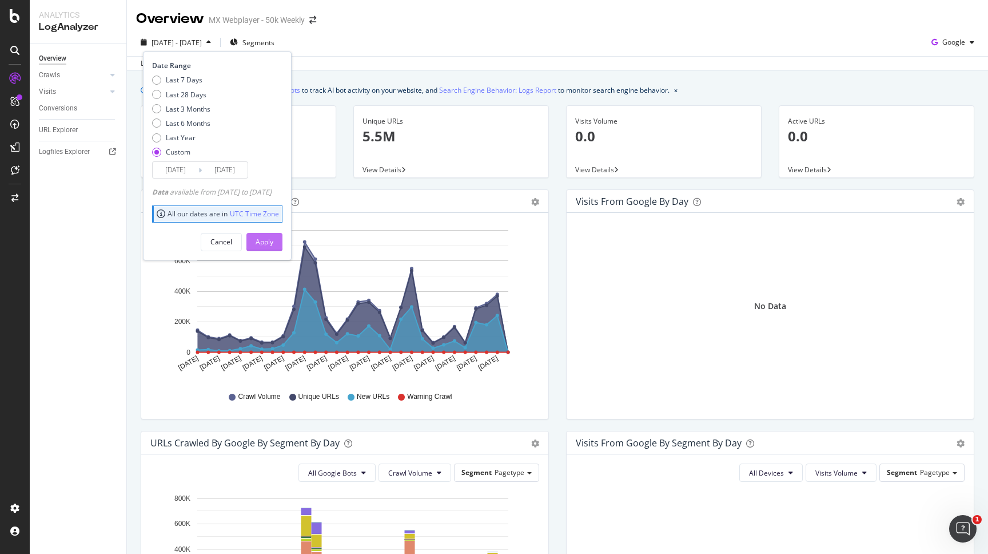
click at [273, 237] on div "Apply" at bounding box center [265, 241] width 18 height 17
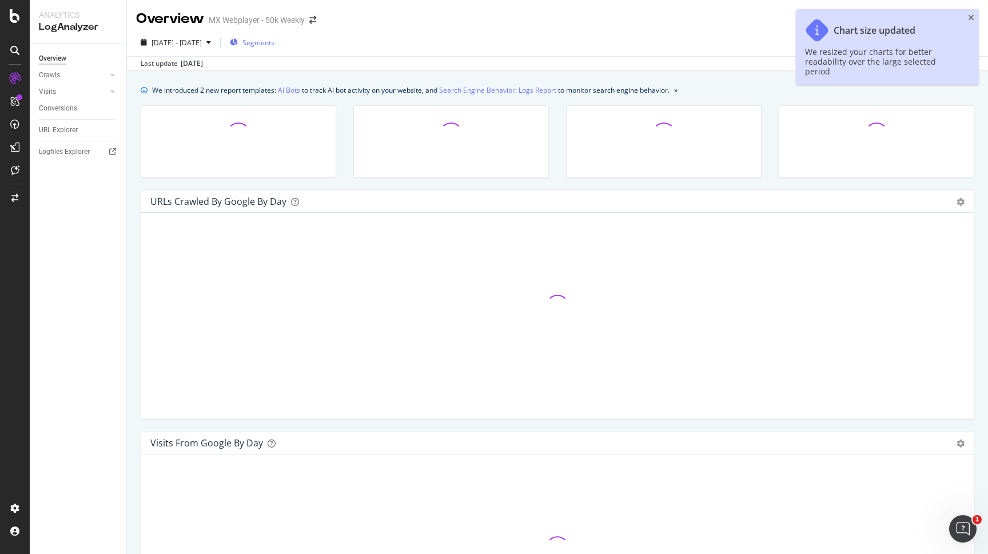
click at [275, 42] on span "Segments" at bounding box center [259, 43] width 32 height 10
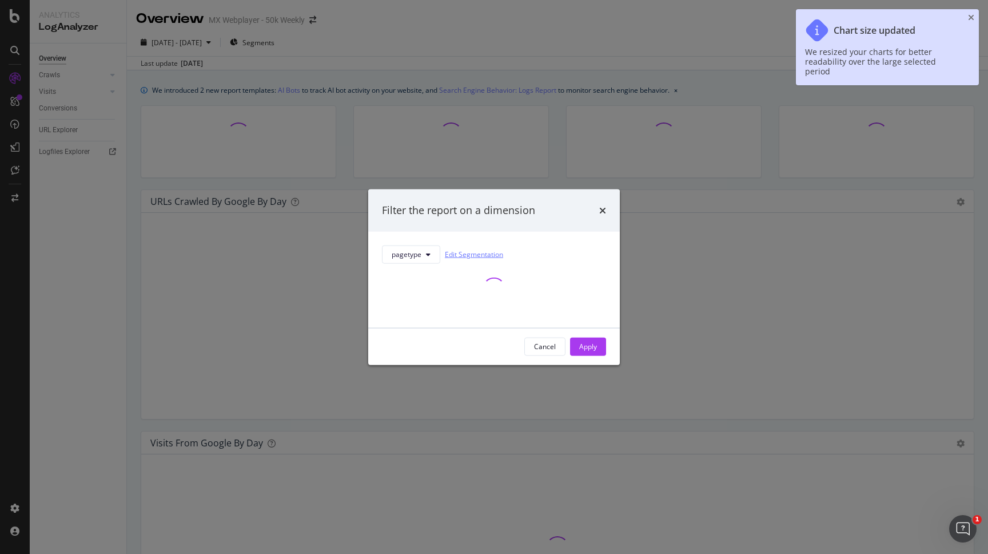
click at [463, 253] on link "Edit Segmentation" at bounding box center [474, 254] width 58 height 12
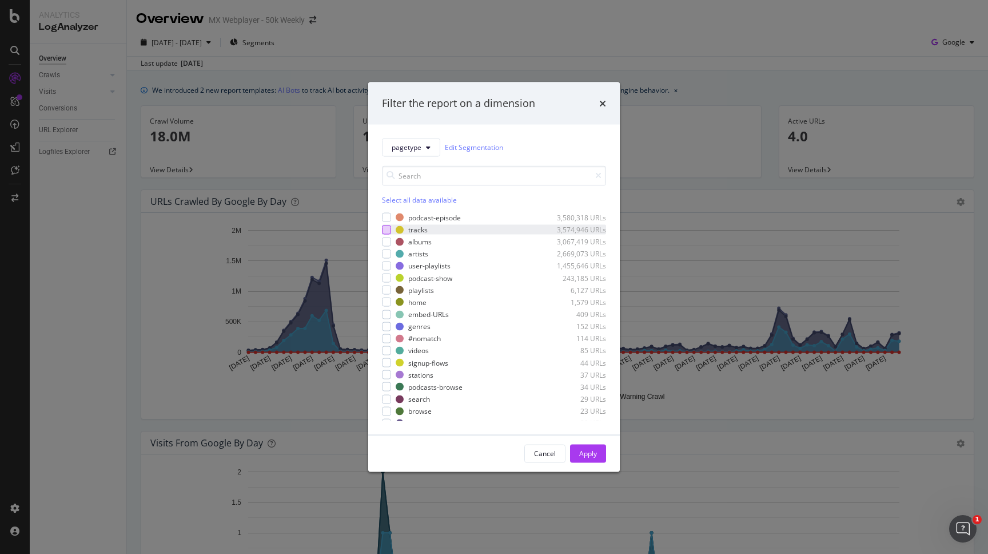
click at [388, 231] on div "modal" at bounding box center [386, 229] width 9 height 9
click at [583, 452] on div "Apply" at bounding box center [588, 453] width 18 height 10
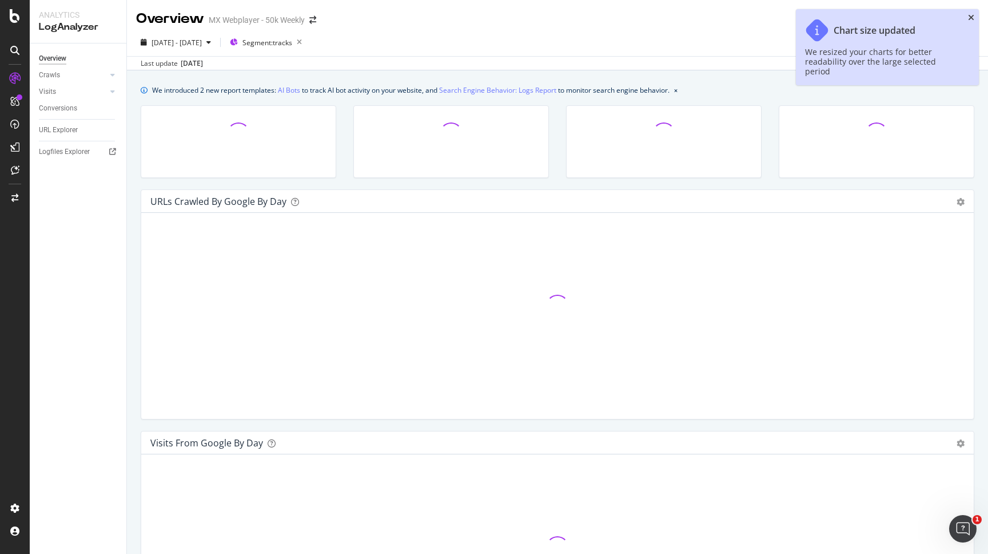
click at [971, 18] on icon "close toast" at bounding box center [971, 18] width 6 height 8
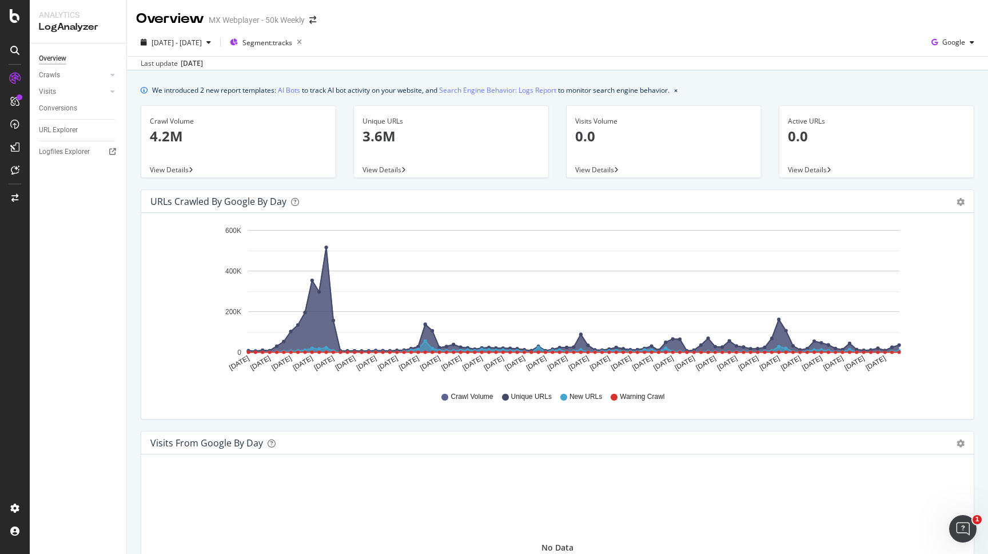
click at [388, 167] on span "View Details" at bounding box center [382, 170] width 39 height 10
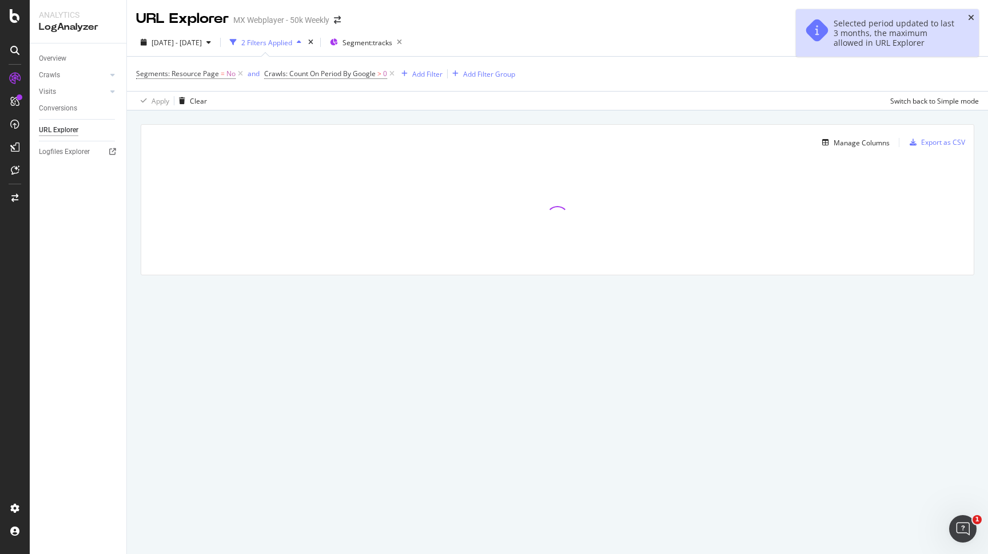
click at [969, 17] on icon "close toast" at bounding box center [971, 18] width 6 height 8
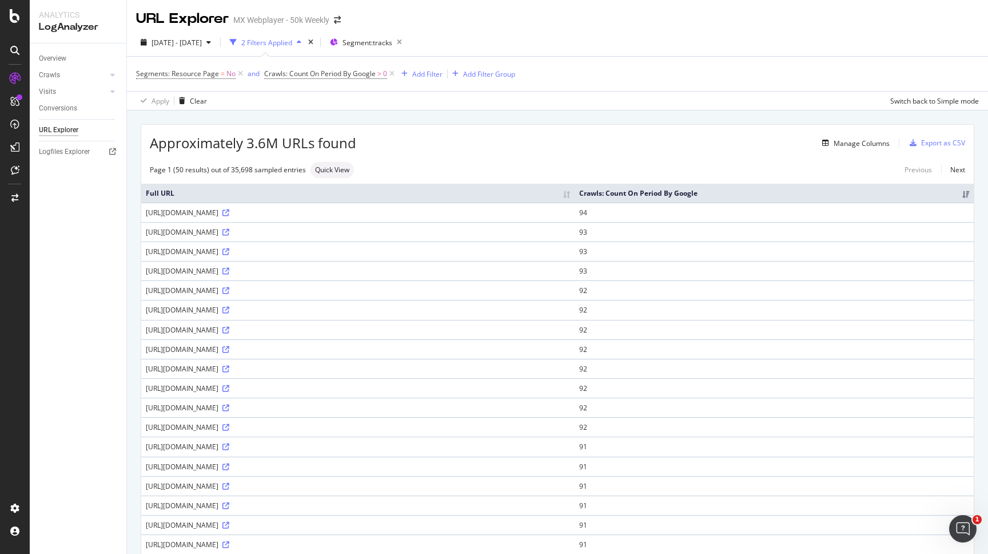
click at [284, 213] on div "https://music.amazon.com.mx/tracks/sitemap-2034-0.xml.gz" at bounding box center [358, 213] width 424 height 10
click at [278, 211] on div "https://music.amazon.com.mx/tracks/sitemap-2034-0.xml.gz" at bounding box center [358, 213] width 424 height 10
copy div "sitemap"
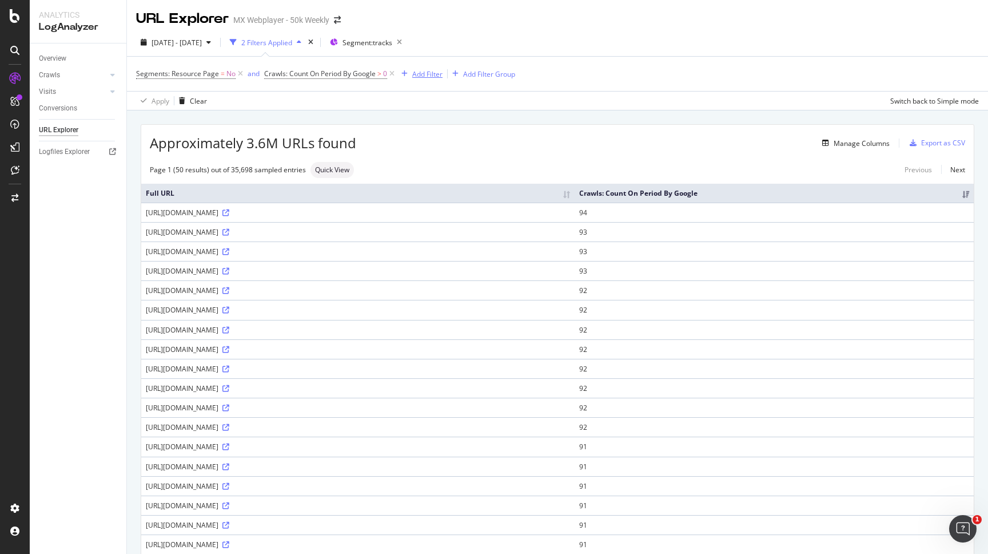
click at [425, 74] on div "Add Filter" at bounding box center [427, 74] width 30 height 10
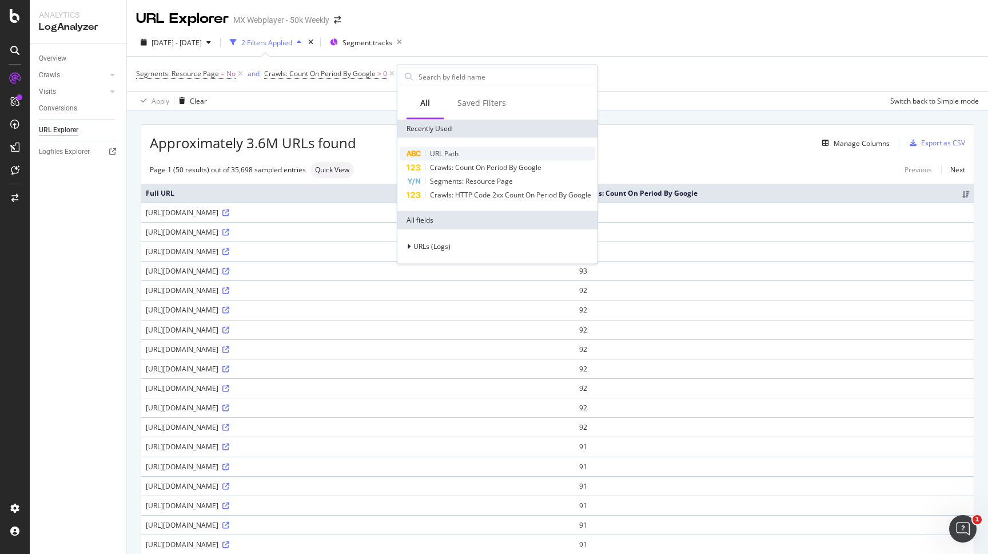
click at [464, 149] on div "URL Path" at bounding box center [498, 154] width 196 height 14
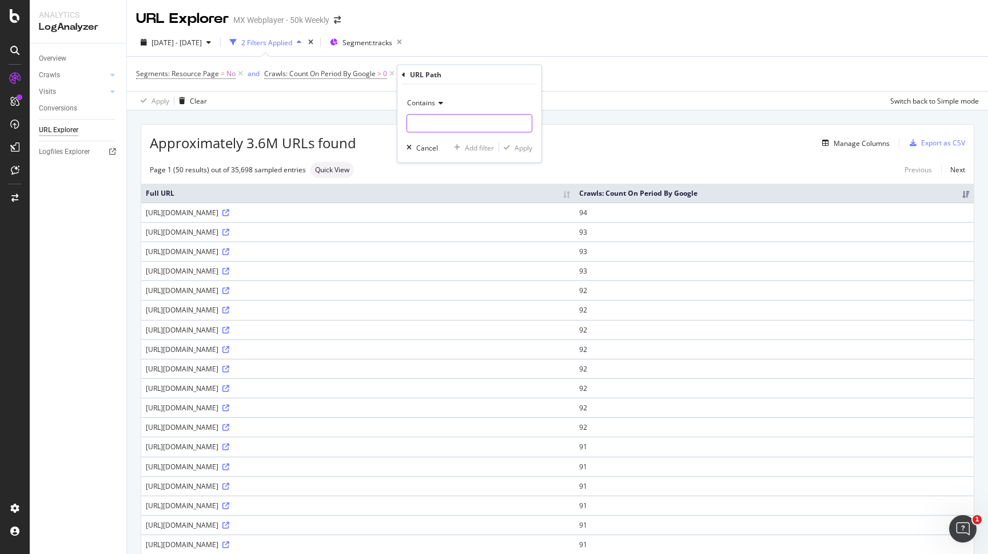
click at [443, 119] on input "text" at bounding box center [469, 123] width 125 height 18
paste input "sitemap"
type input "sitemap"
click at [523, 154] on div "Contains sitemap Cancel Add filter Apply" at bounding box center [469, 124] width 144 height 78
click at [523, 147] on div "Apply" at bounding box center [524, 147] width 18 height 10
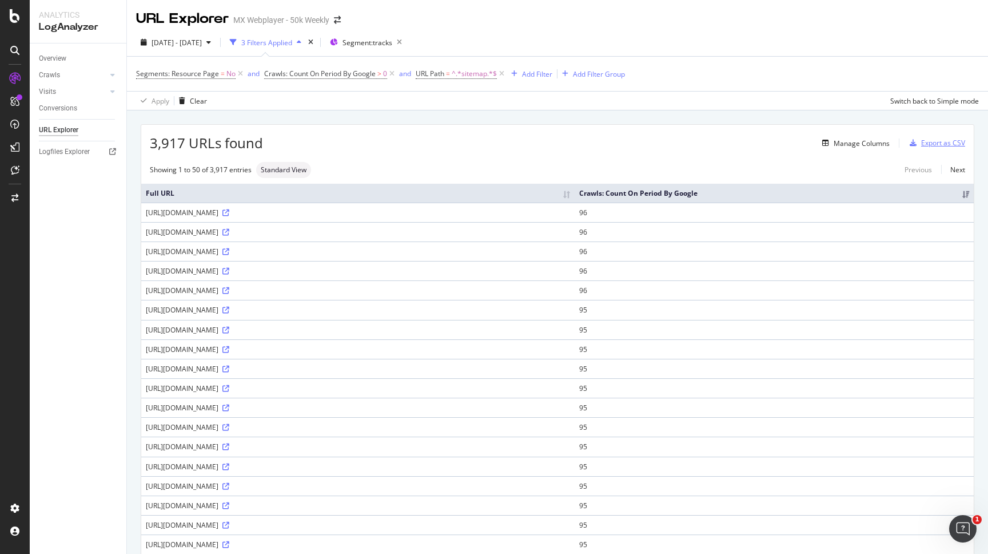
click at [934, 146] on div "Export as CSV" at bounding box center [943, 143] width 44 height 10
drag, startPoint x: 341, startPoint y: 19, endPoint x: 186, endPoint y: -14, distance: 157.9
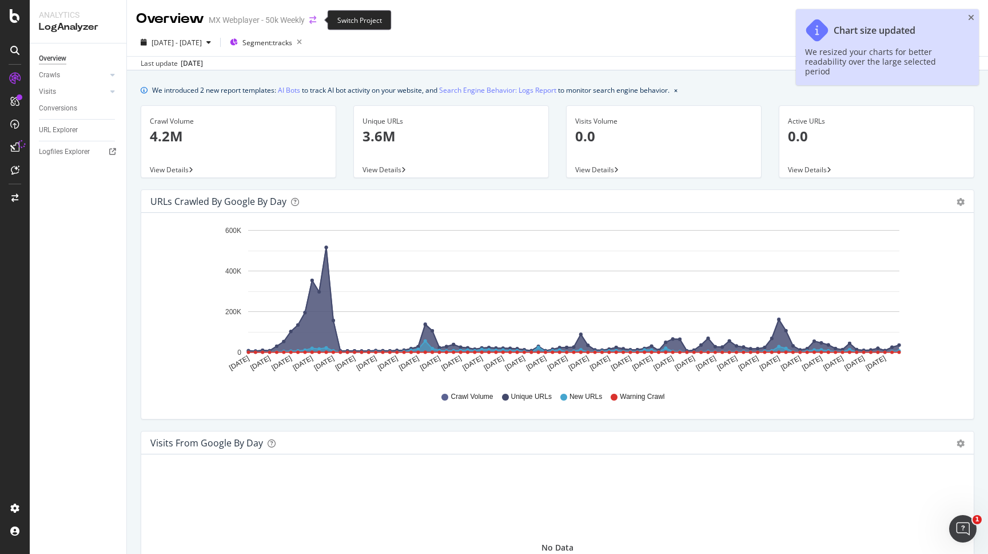
click at [316, 23] on icon "arrow-right-arrow-left" at bounding box center [312, 20] width 7 height 8
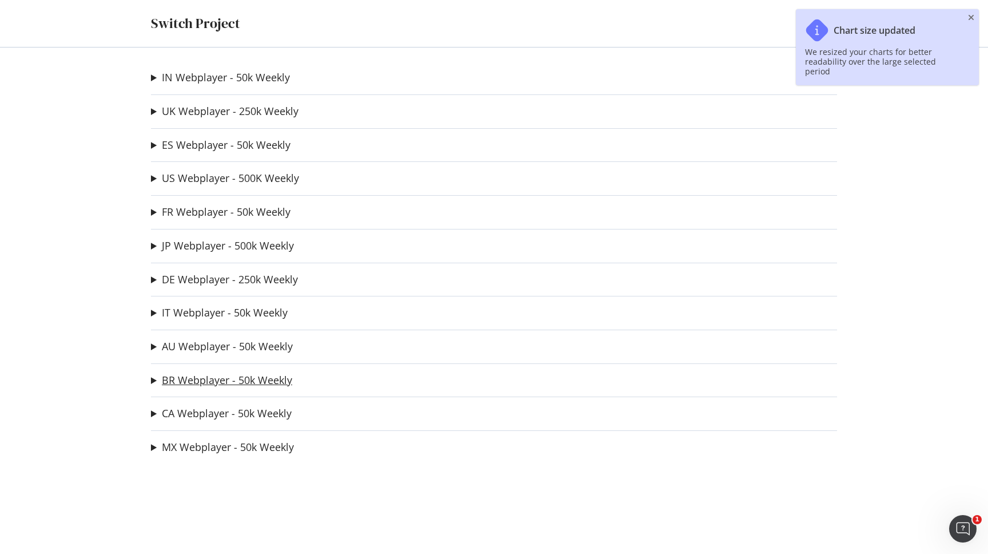
click at [203, 383] on link "BR Webplayer - 50k Weekly" at bounding box center [227, 380] width 130 height 12
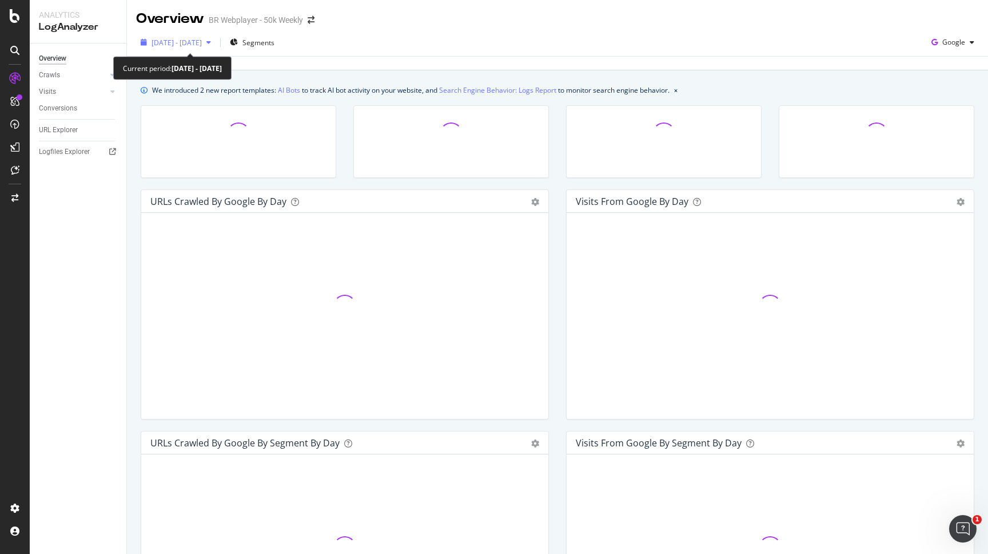
click at [202, 42] on span "2025 Jul. 15th - Aug. 13th" at bounding box center [177, 43] width 50 height 10
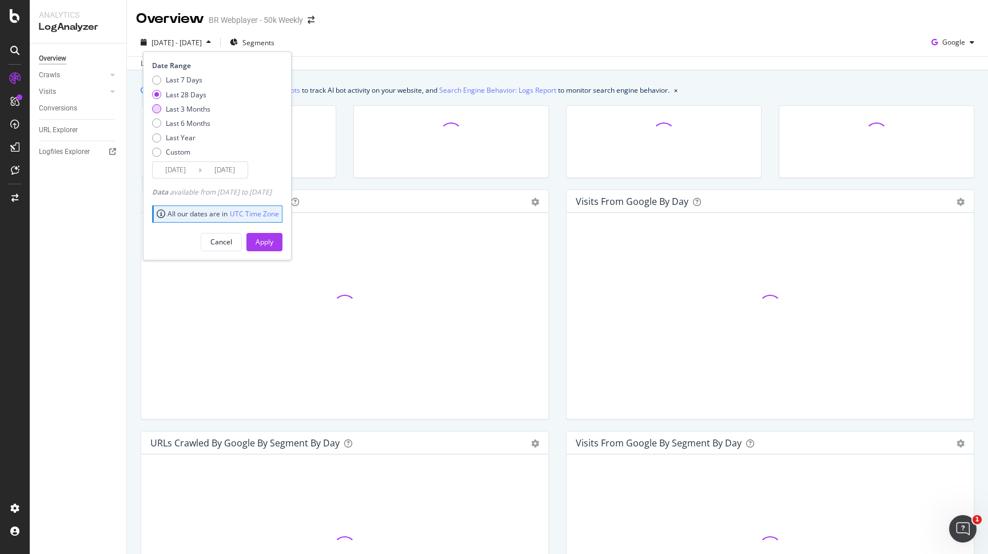
click at [185, 110] on div "Last 3 Months" at bounding box center [188, 109] width 45 height 10
type input "2025/05/14"
click at [273, 240] on div "Apply" at bounding box center [265, 242] width 18 height 10
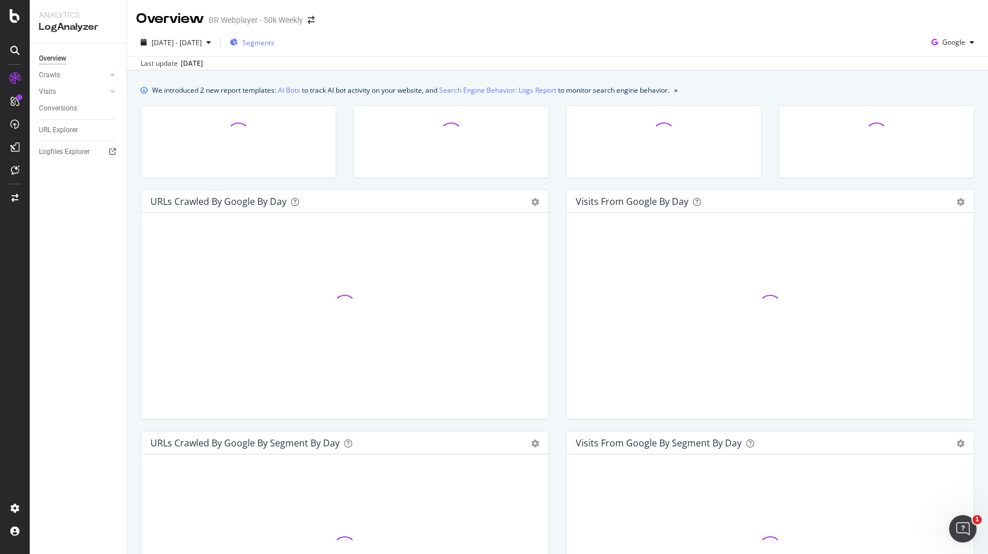
click at [275, 41] on span "Segments" at bounding box center [259, 43] width 32 height 10
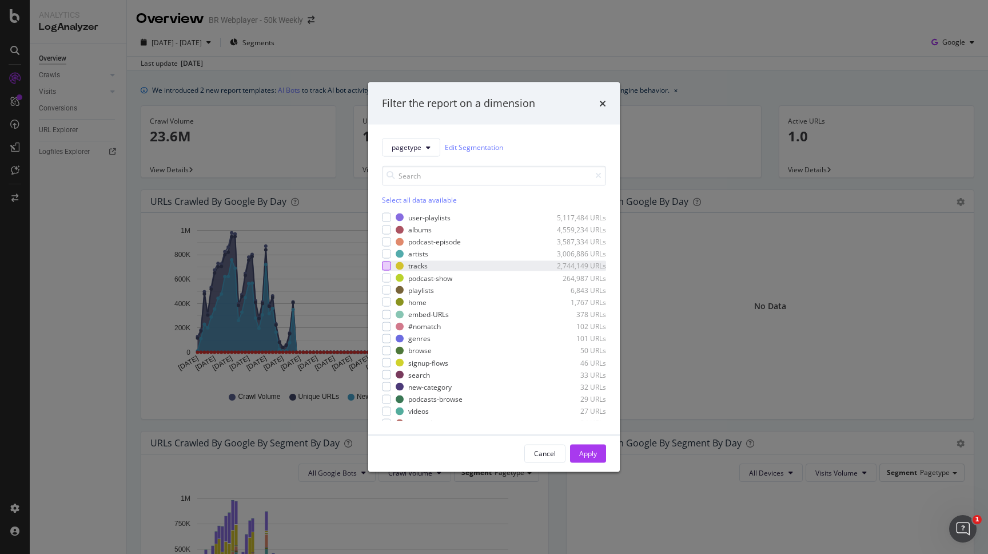
click at [391, 263] on div "modal" at bounding box center [386, 265] width 9 height 9
click at [589, 456] on div "Apply" at bounding box center [588, 453] width 18 height 10
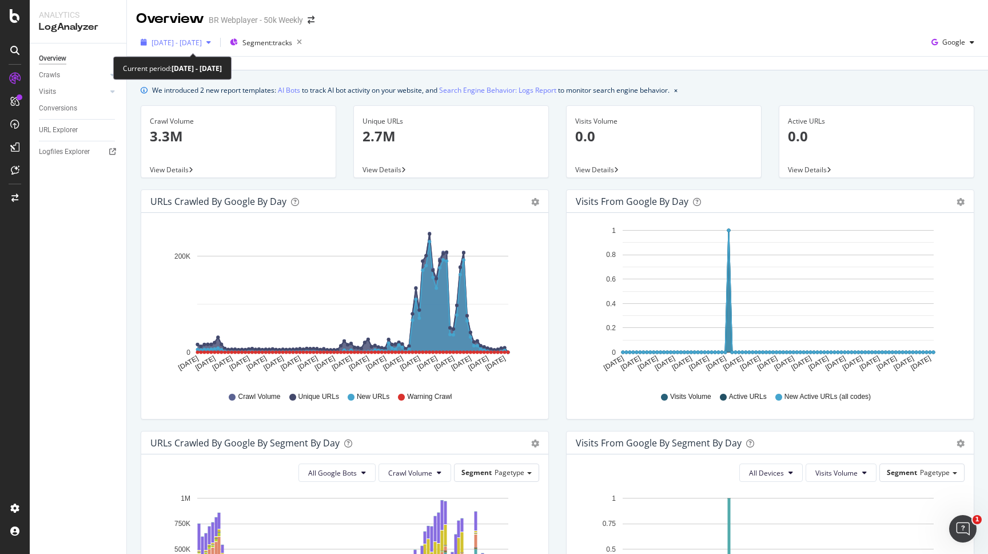
click at [202, 44] on span "2025 May. 14th - Aug. 13th" at bounding box center [177, 43] width 50 height 10
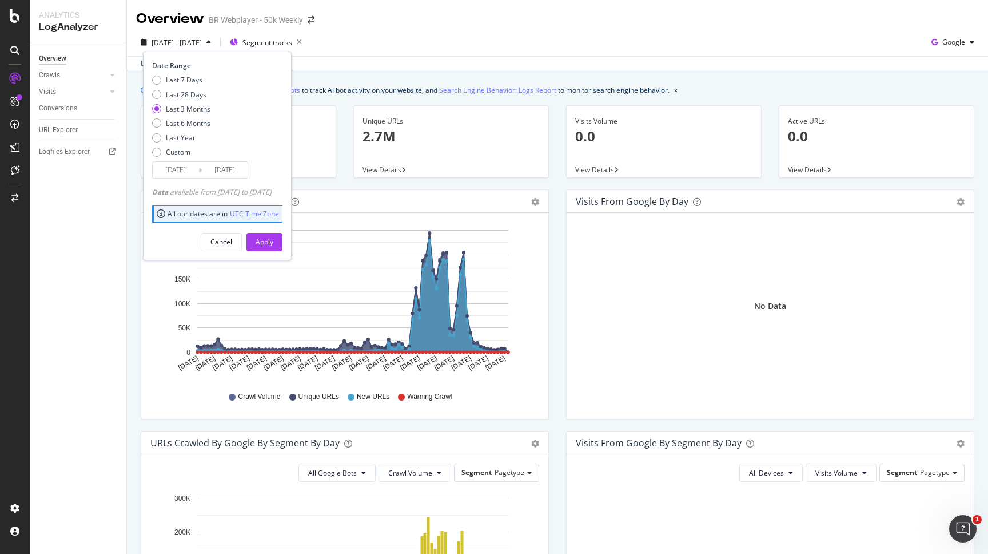
click at [189, 170] on input "2025/05/14" at bounding box center [176, 170] width 46 height 16
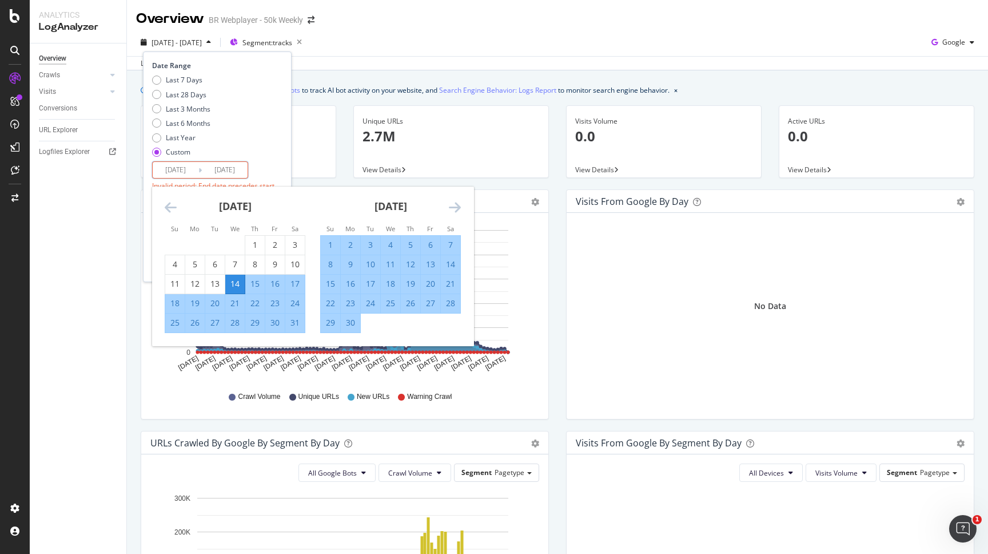
type input "2025/05/11"
click at [239, 172] on input "2025/08/13" at bounding box center [225, 170] width 46 height 16
type input "2025/08/11"
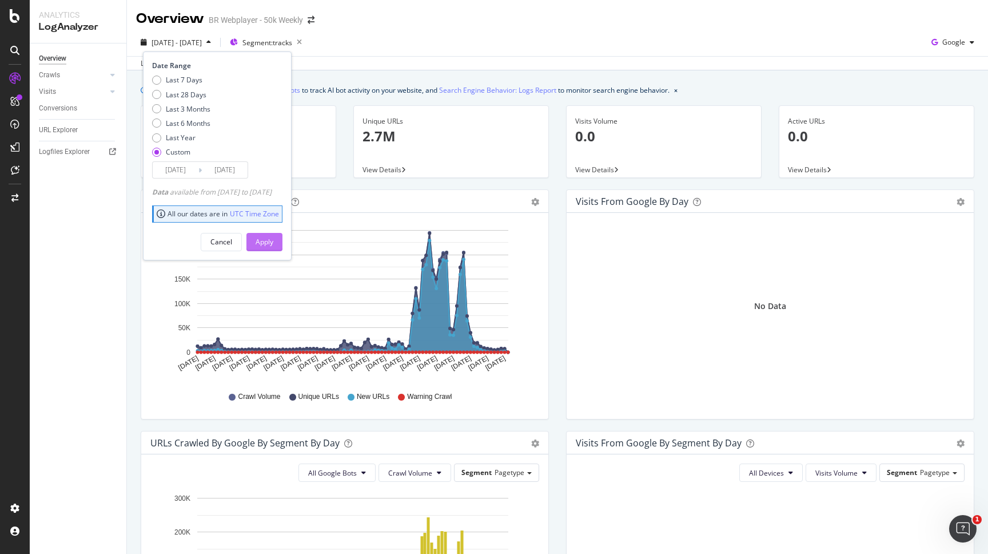
click at [273, 240] on div "Apply" at bounding box center [265, 242] width 18 height 10
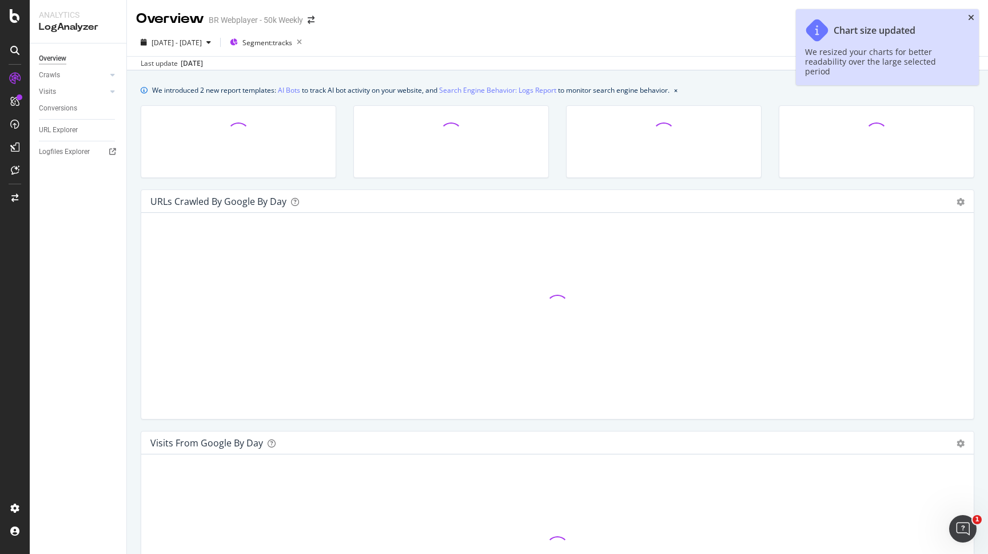
click at [969, 19] on icon "close toast" at bounding box center [971, 18] width 6 height 8
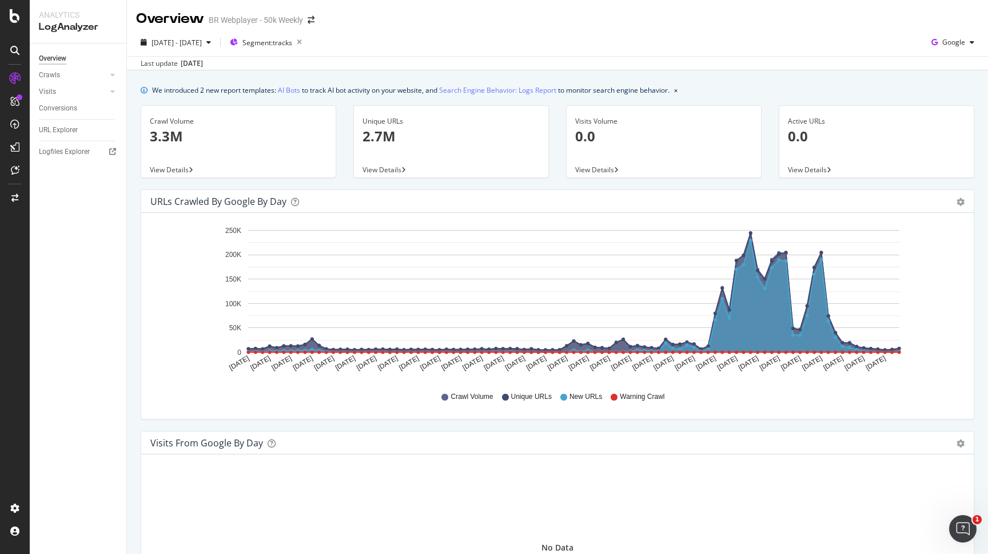
click at [389, 168] on span "View Details" at bounding box center [382, 170] width 39 height 10
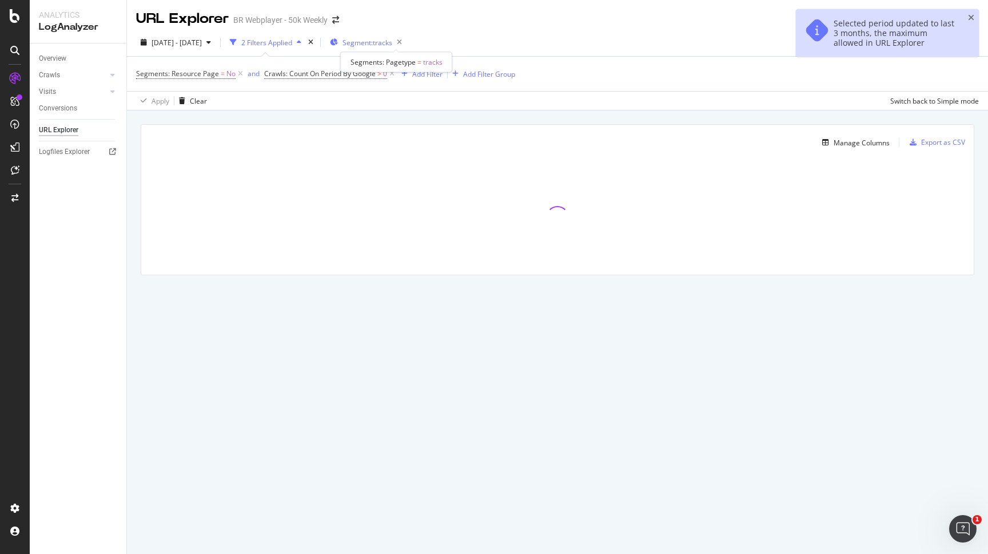
click at [390, 41] on span "Segment: tracks" at bounding box center [368, 43] width 50 height 10
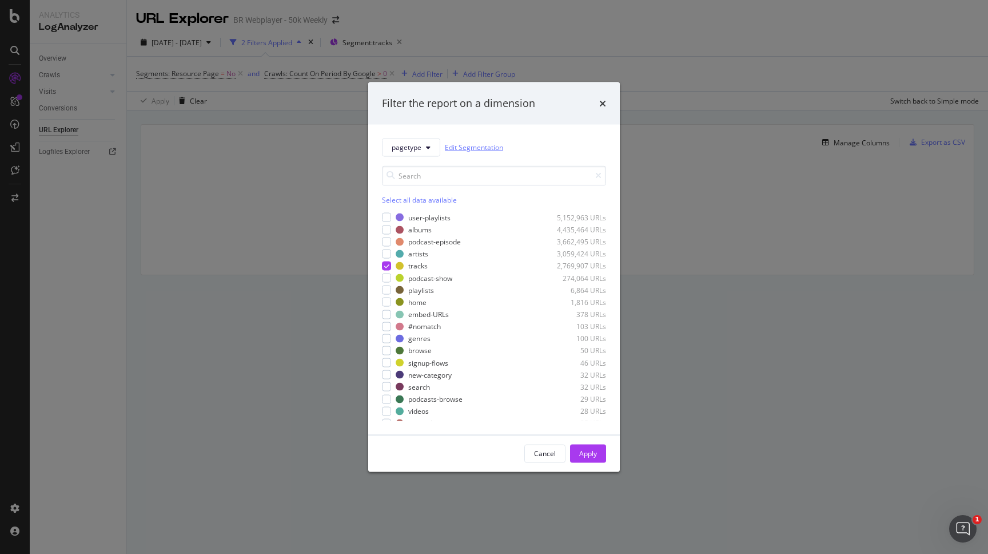
click at [463, 148] on link "Edit Segmentation" at bounding box center [474, 147] width 58 height 12
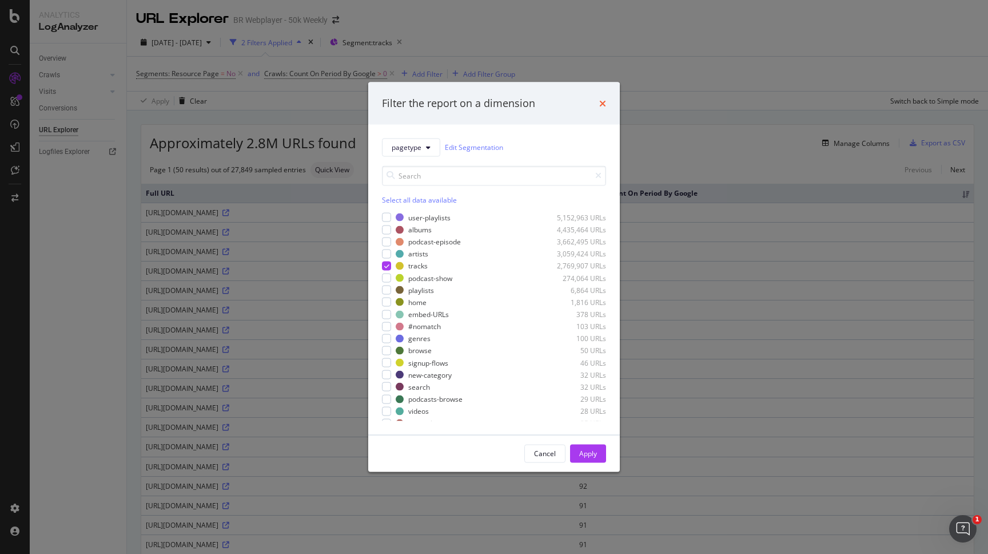
click at [601, 102] on icon "times" at bounding box center [602, 102] width 7 height 9
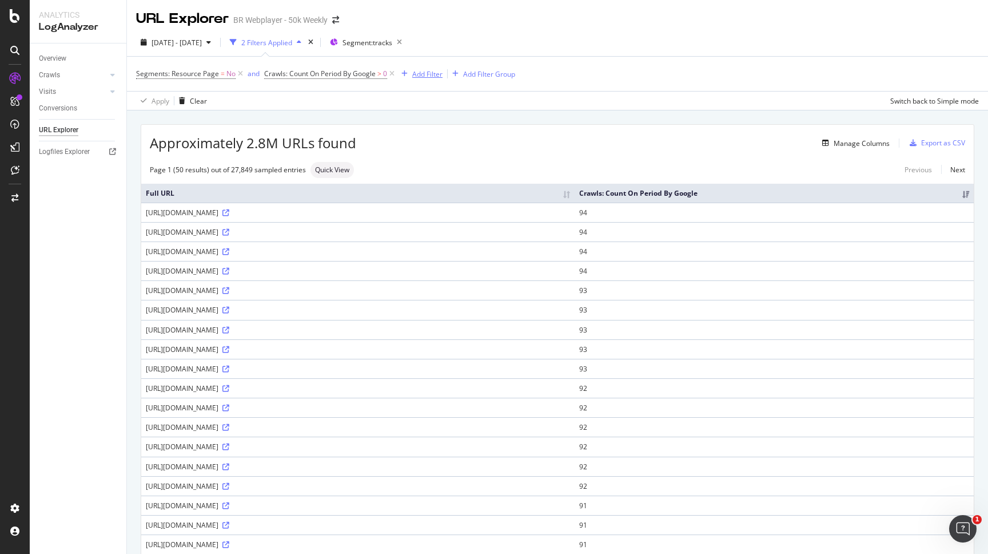
click at [432, 73] on div "Add Filter" at bounding box center [427, 74] width 30 height 10
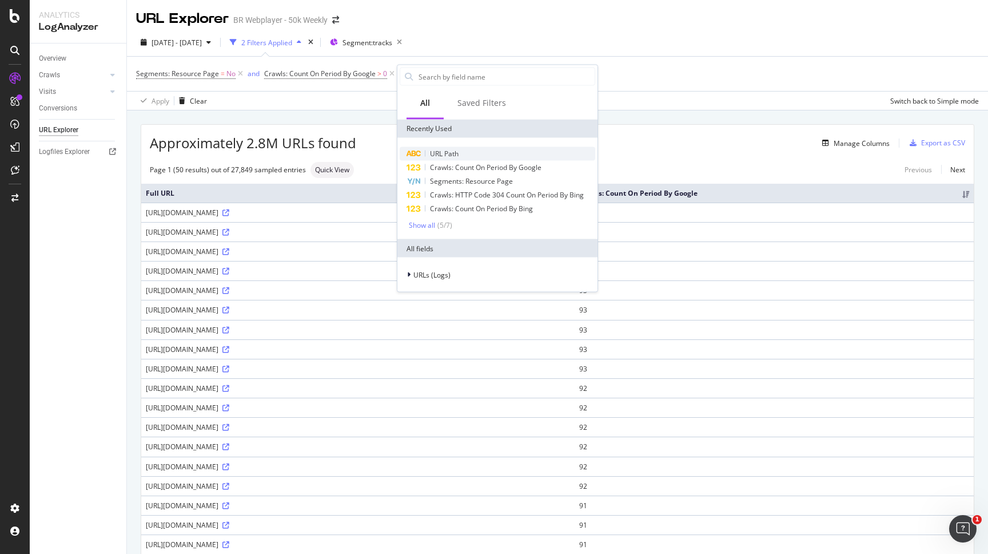
click at [438, 151] on span "URL Path" at bounding box center [444, 154] width 29 height 10
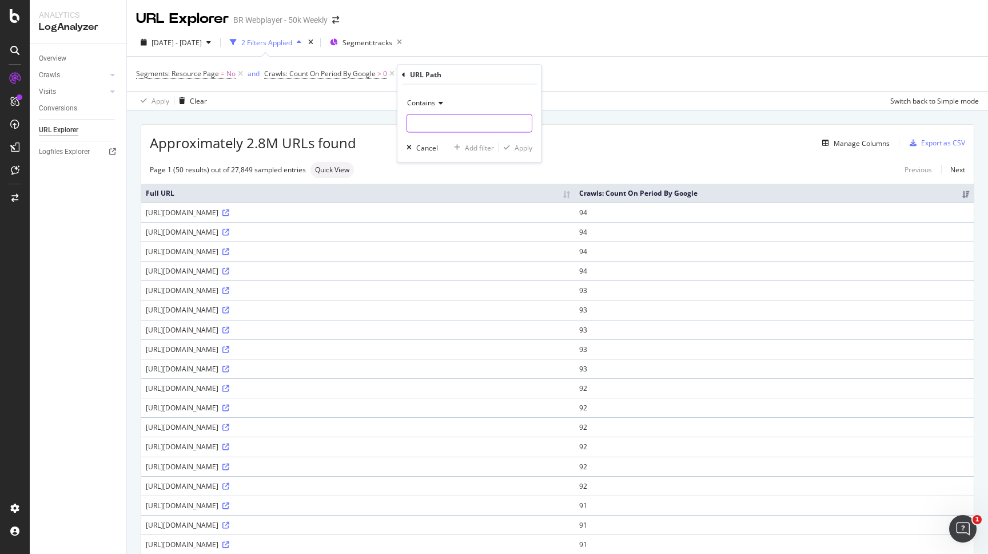
click at [448, 128] on input "text" at bounding box center [469, 123] width 125 height 18
type input "sitemap"
click at [518, 144] on div "Apply" at bounding box center [524, 147] width 18 height 10
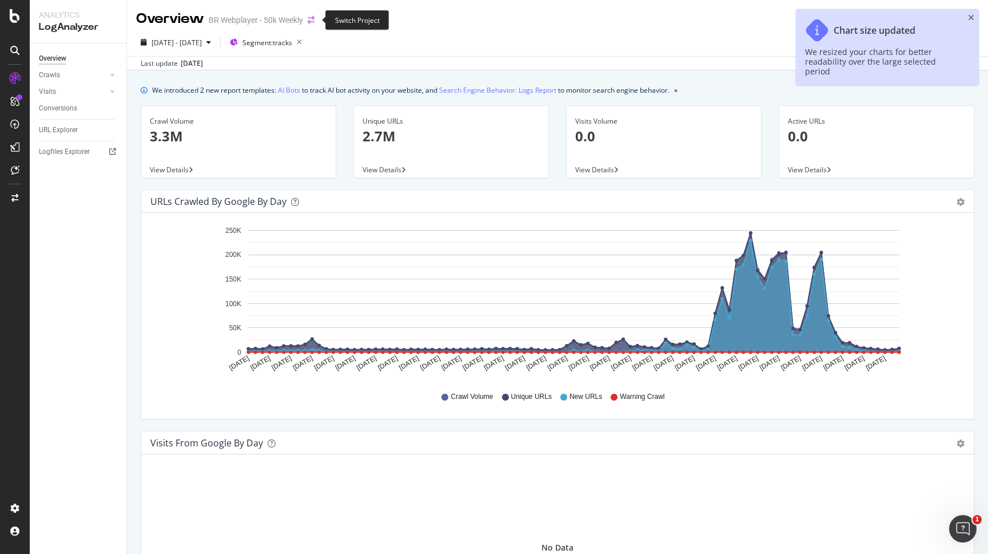
click at [312, 20] on icon "arrow-right-arrow-left" at bounding box center [311, 20] width 7 height 8
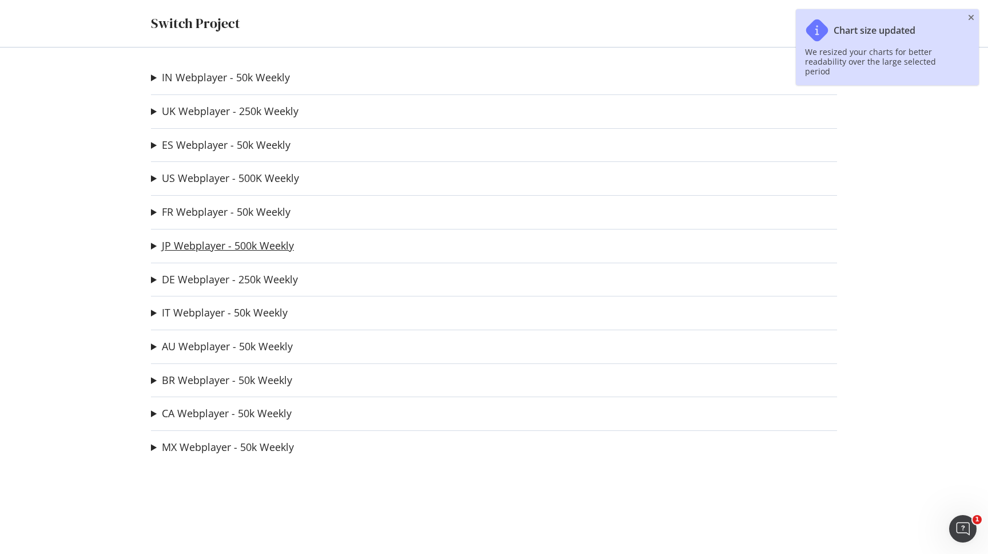
click at [221, 245] on link "JP Webplayer - 500k Weekly" at bounding box center [228, 246] width 132 height 12
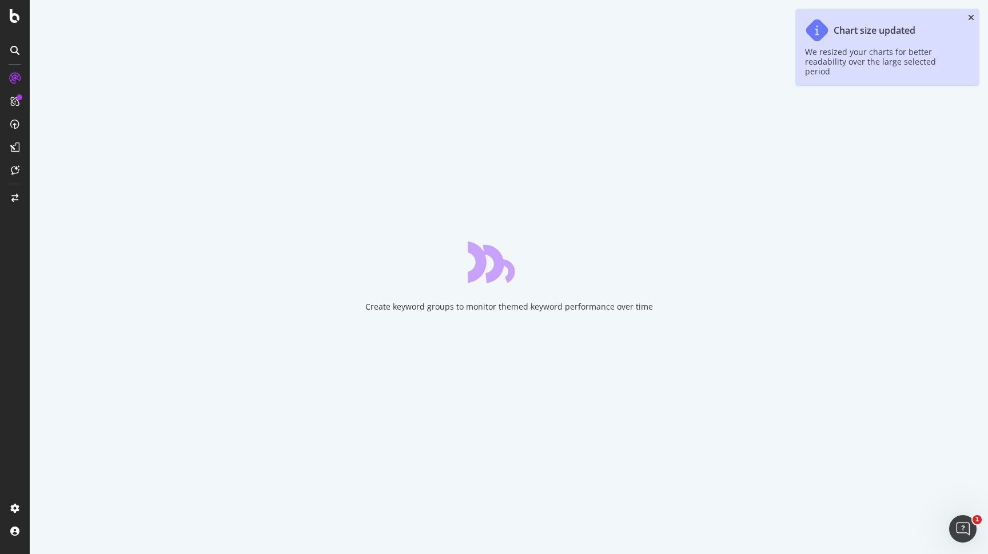
click at [970, 21] on icon "close toast" at bounding box center [971, 18] width 6 height 8
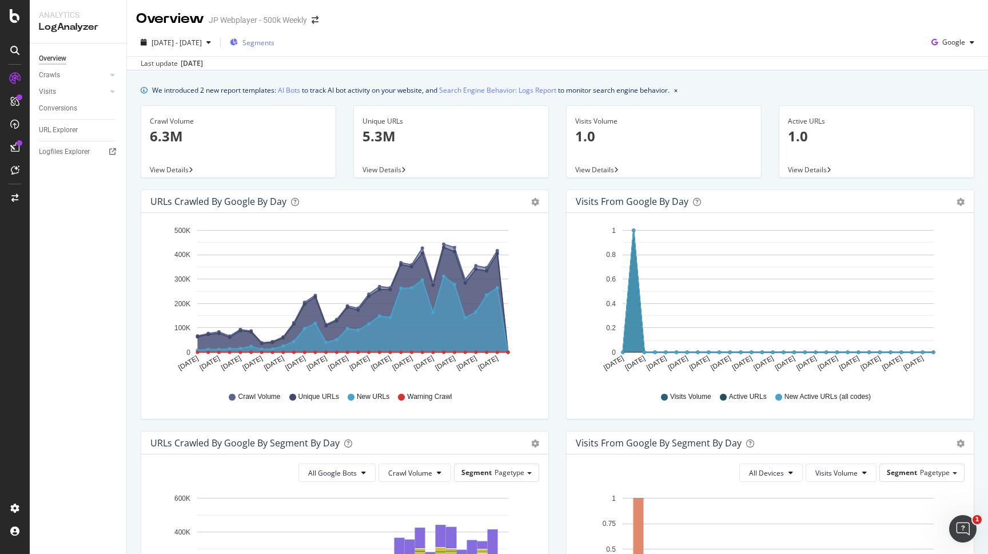
click at [275, 42] on span "Segments" at bounding box center [259, 43] width 32 height 10
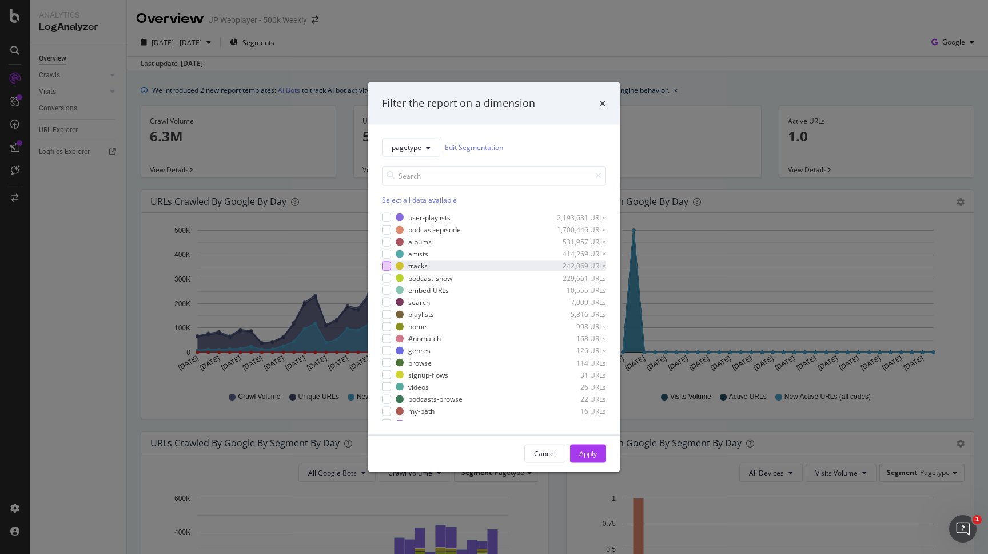
click at [391, 265] on div "modal" at bounding box center [386, 265] width 9 height 9
click at [589, 451] on div "Apply" at bounding box center [588, 453] width 18 height 10
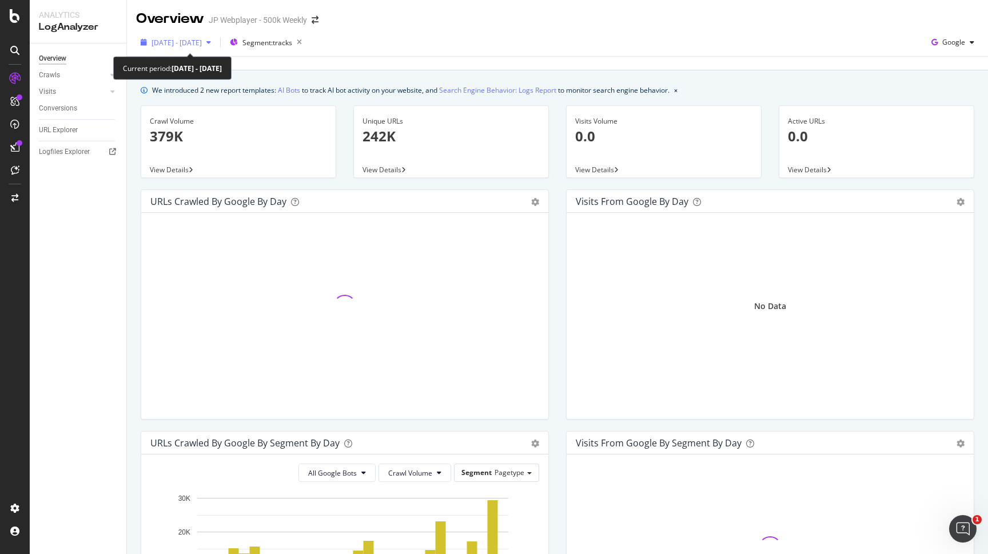
click at [202, 45] on span "2025 Jul. 15th - Aug. 13th" at bounding box center [177, 43] width 50 height 10
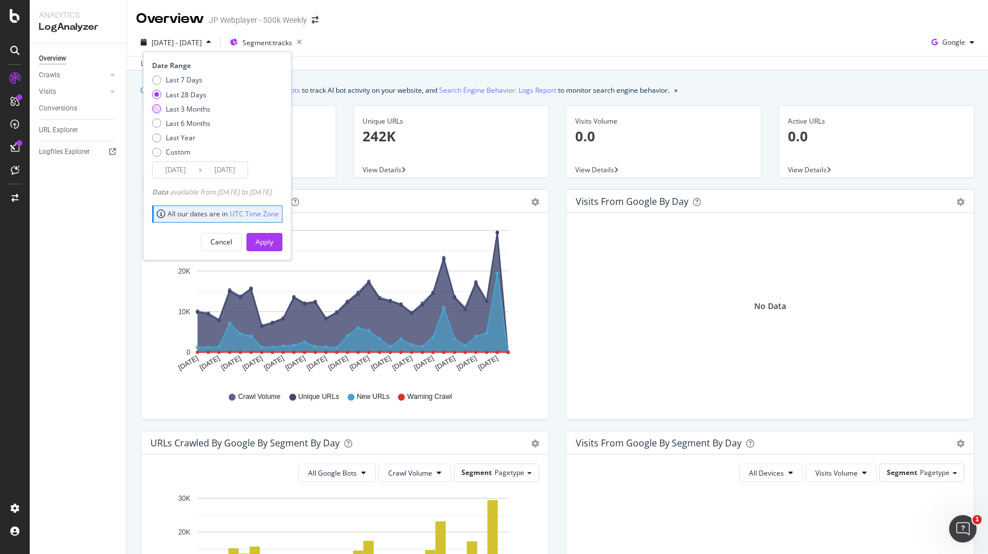
click at [193, 111] on div "Last 3 Months" at bounding box center [188, 109] width 45 height 10
click at [193, 174] on input "2025/05/14" at bounding box center [176, 170] width 46 height 16
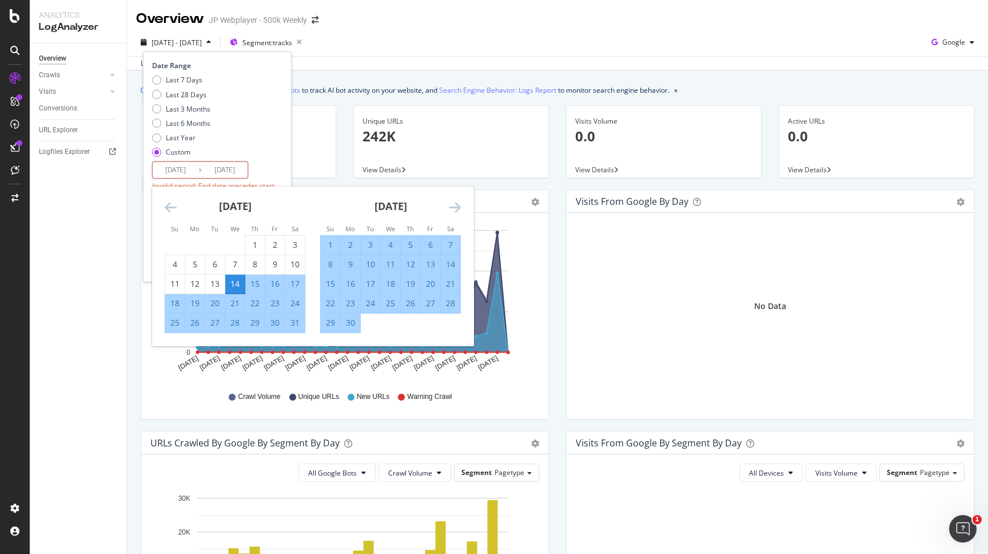
type input "2025/05/11"
click at [238, 169] on input "2025/08/13" at bounding box center [225, 170] width 46 height 16
type input "2025/08/11"
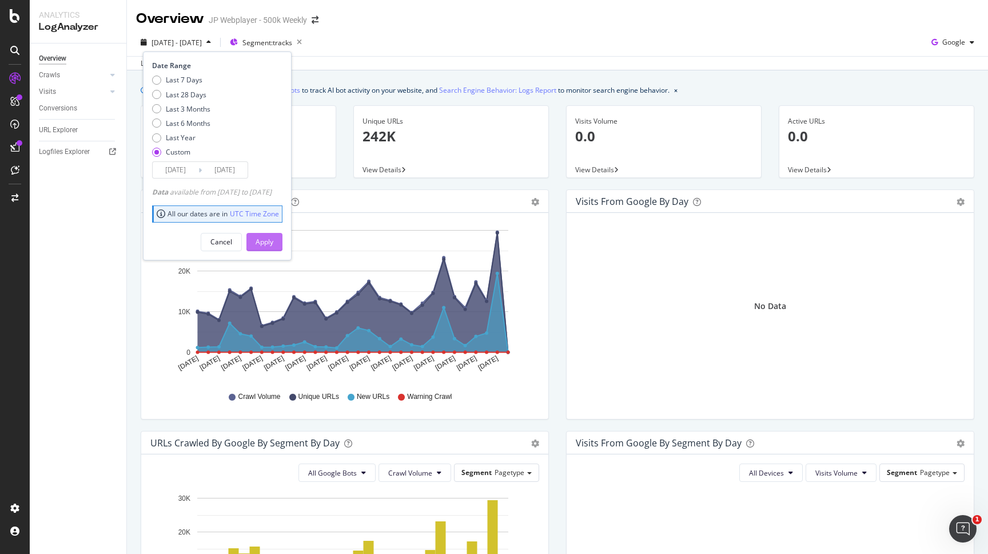
click at [273, 241] on div "Apply" at bounding box center [265, 242] width 18 height 10
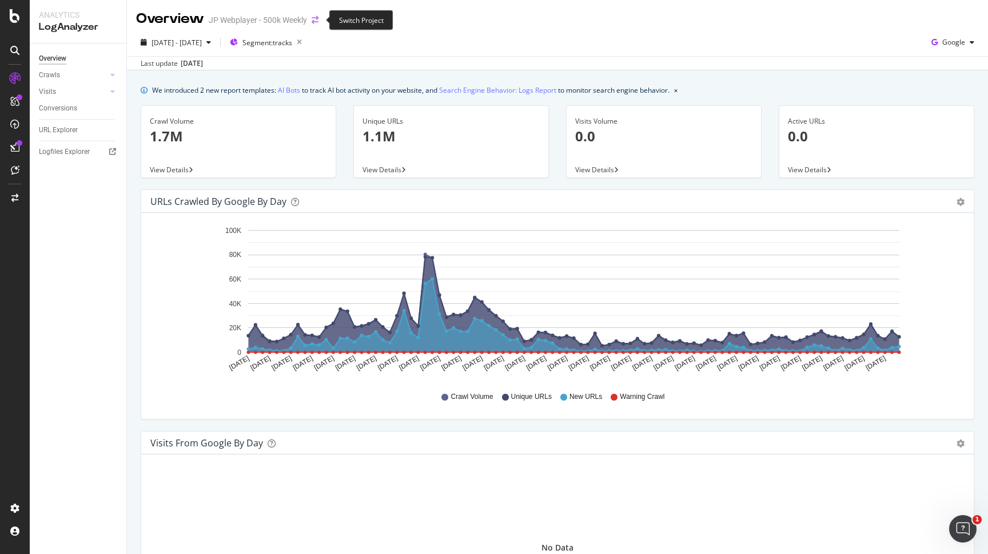
click at [318, 17] on icon "arrow-right-arrow-left" at bounding box center [315, 20] width 7 height 8
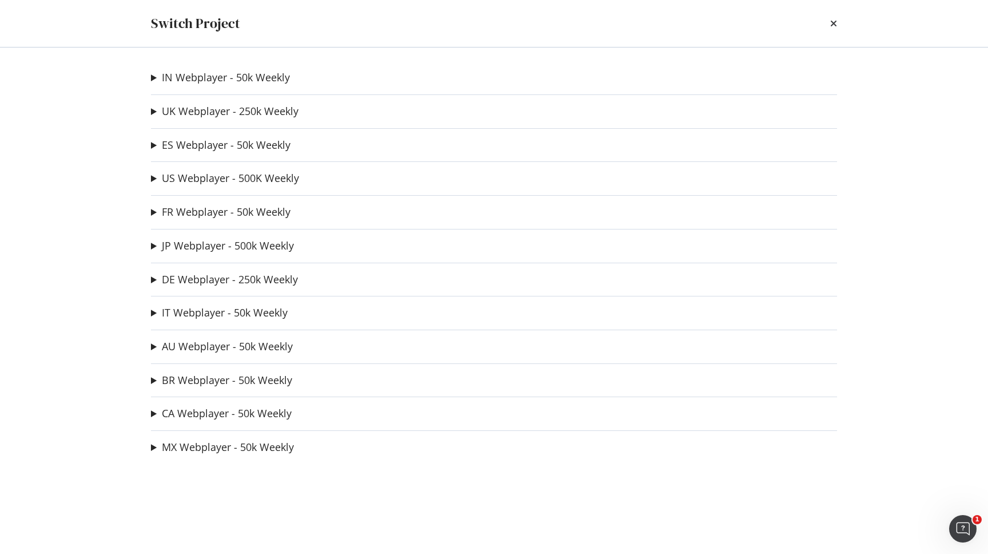
click at [202, 354] on summary "AU Webplayer - 50k Weekly" at bounding box center [222, 346] width 142 height 15
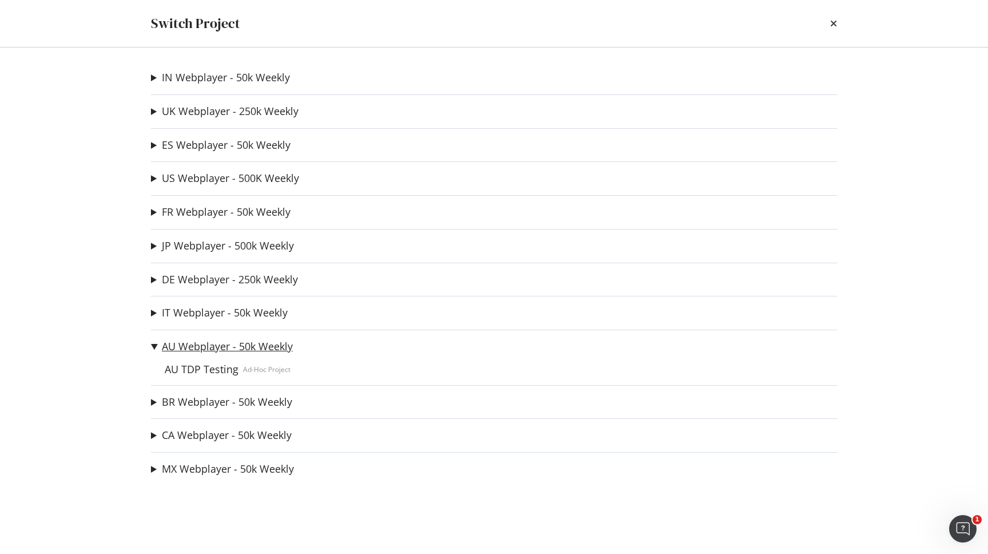
click at [202, 347] on link "AU Webplayer - 50k Weekly" at bounding box center [227, 346] width 131 height 12
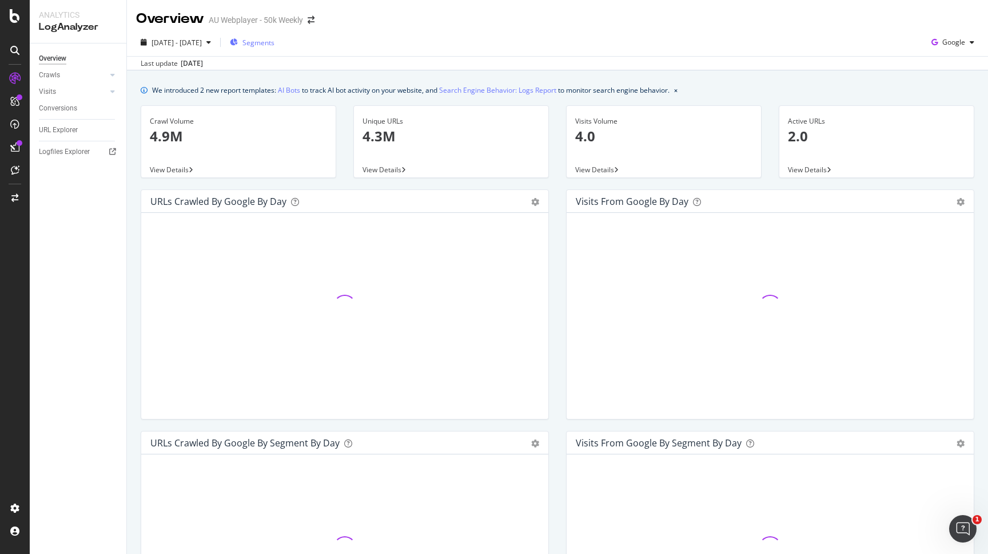
click at [275, 45] on span "Segments" at bounding box center [259, 43] width 32 height 10
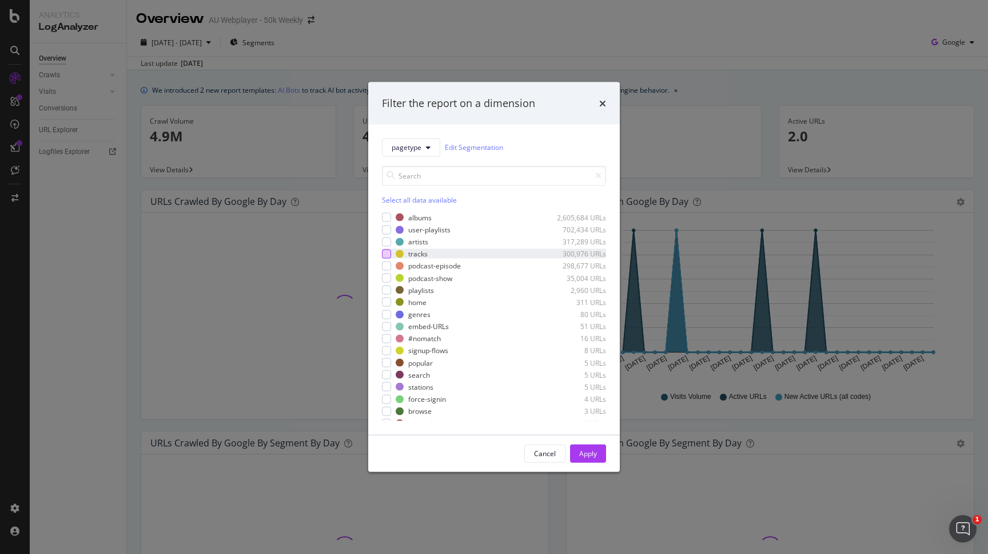
click at [391, 256] on div "modal" at bounding box center [386, 253] width 9 height 9
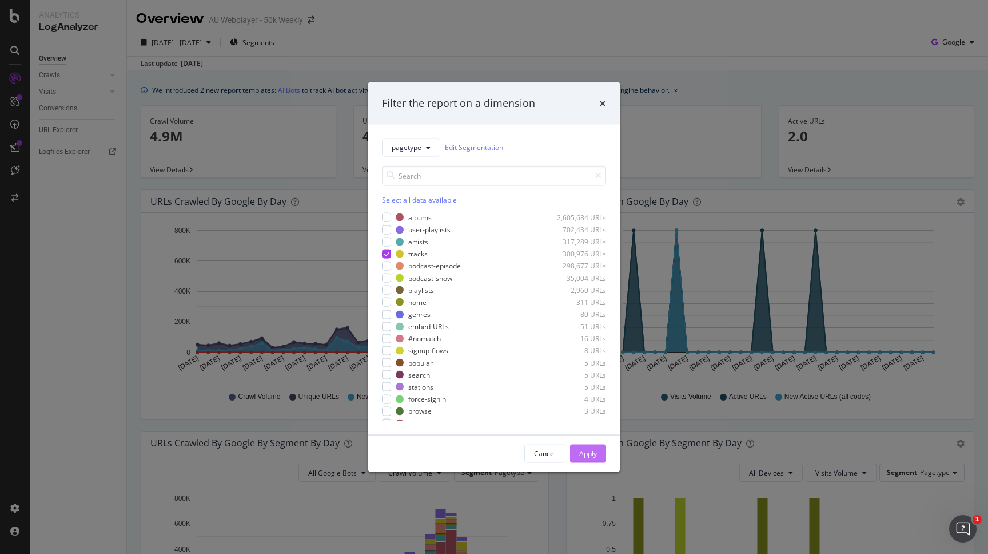
click at [591, 452] on div "Apply" at bounding box center [588, 453] width 18 height 10
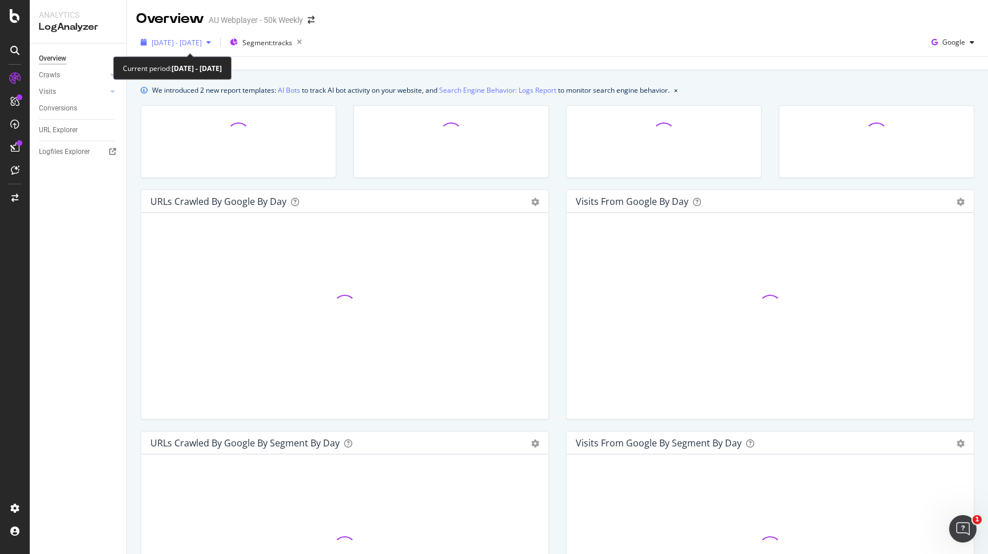
click at [202, 49] on div "2025 Jul. 15th - Aug. 13th" at bounding box center [175, 42] width 79 height 17
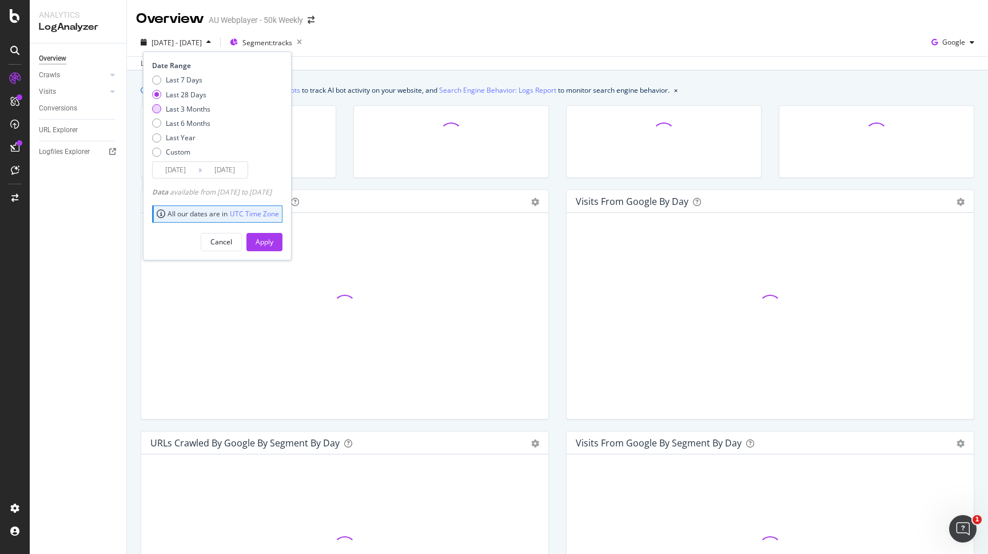
click at [185, 112] on div "Last 3 Months" at bounding box center [188, 109] width 45 height 10
click at [186, 170] on input "2025/05/14" at bounding box center [176, 170] width 46 height 16
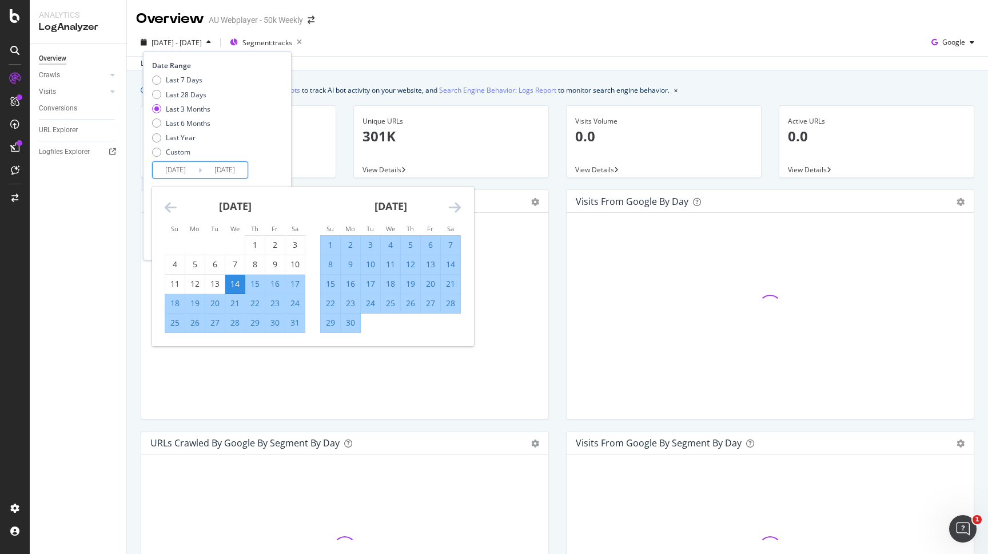
click at [194, 170] on input "2025/05/14" at bounding box center [176, 170] width 46 height 16
type input "2025/05/11"
click at [238, 170] on input "2025/08/13" at bounding box center [225, 170] width 46 height 16
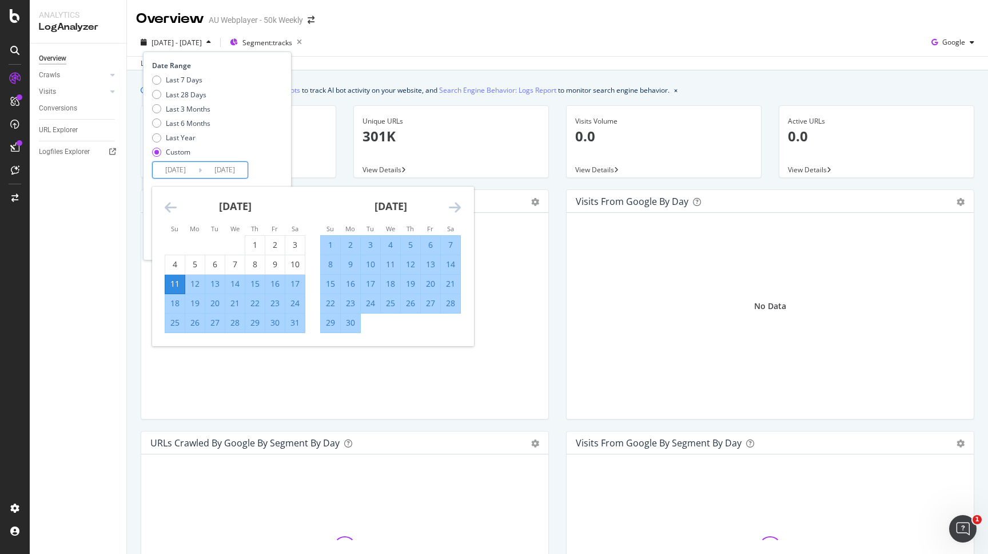
type input "2025/08/11"
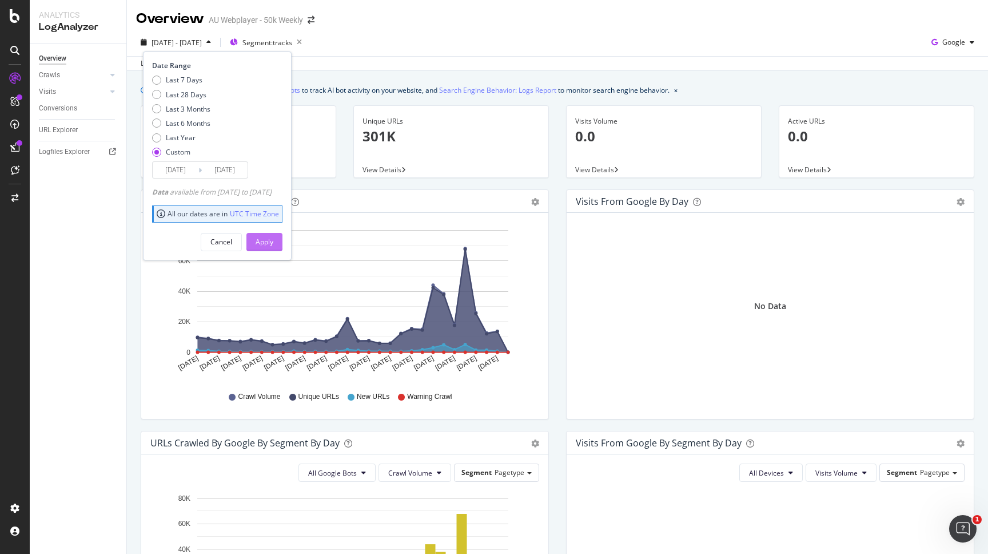
click at [273, 237] on div "Apply" at bounding box center [265, 242] width 18 height 10
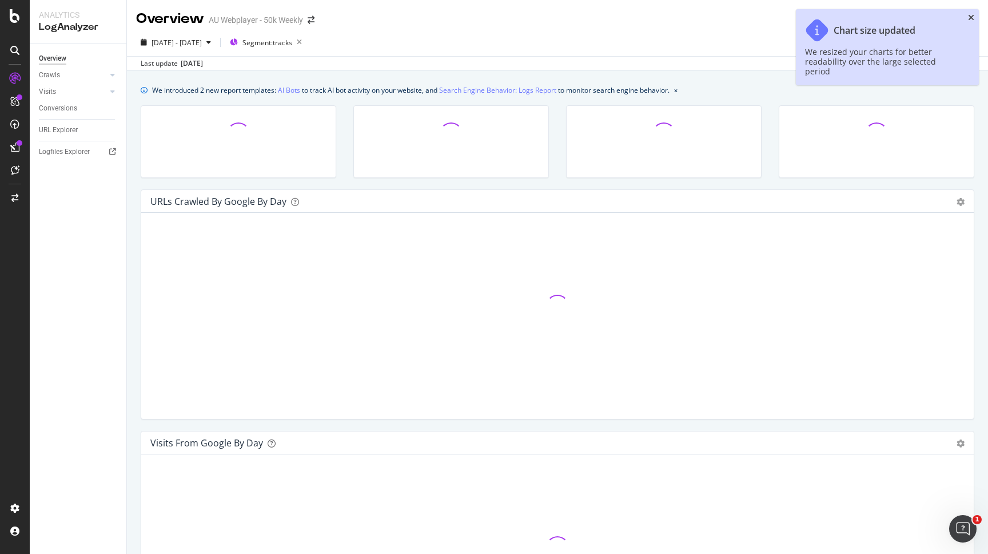
click at [969, 16] on icon "close toast" at bounding box center [971, 18] width 6 height 8
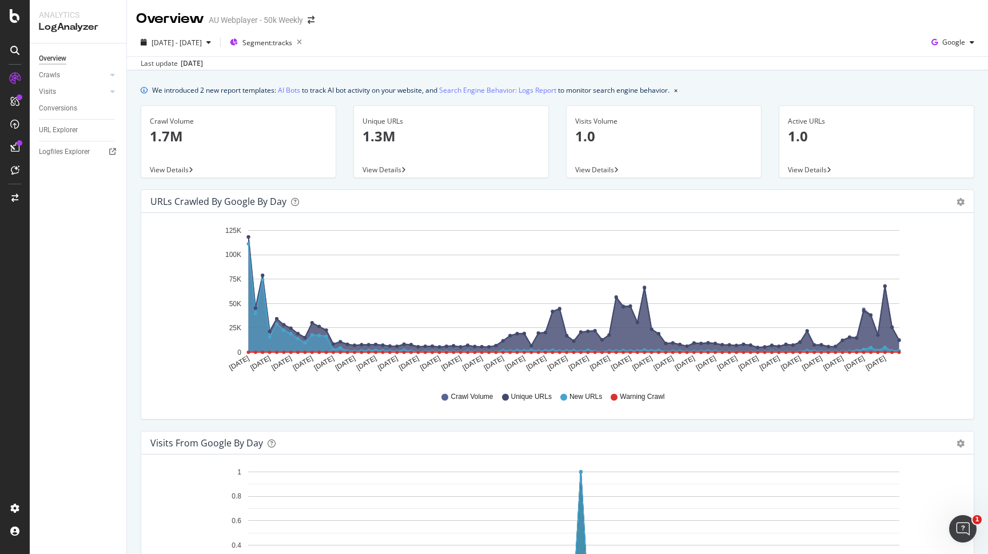
click at [392, 166] on span "View Details" at bounding box center [382, 170] width 39 height 10
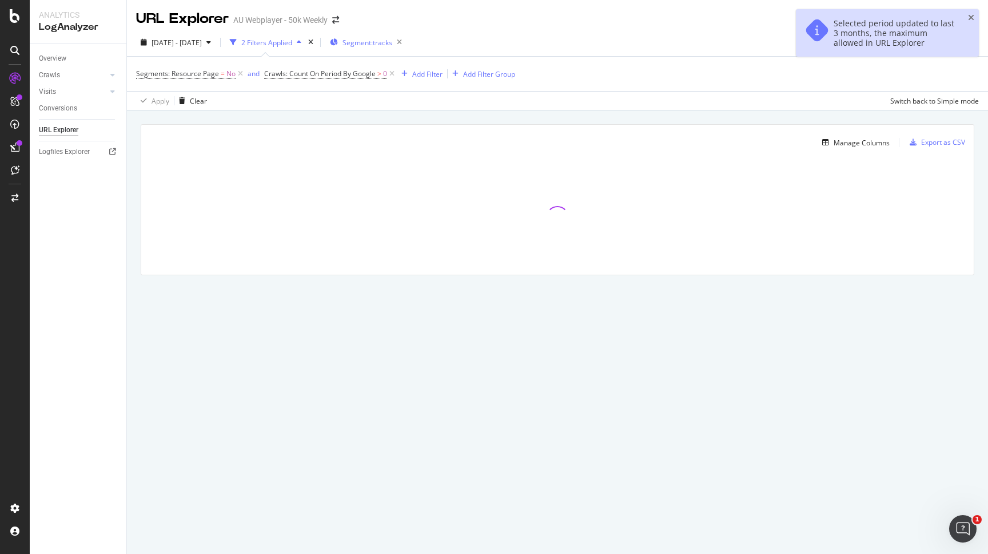
click at [392, 43] on span "Segment: tracks" at bounding box center [368, 43] width 50 height 10
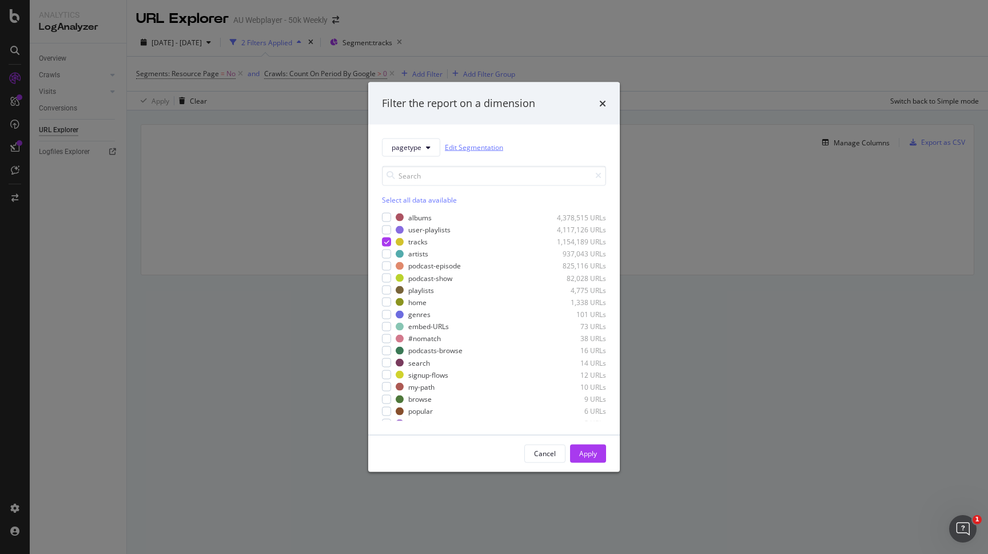
click at [466, 145] on link "Edit Segmentation" at bounding box center [474, 147] width 58 height 12
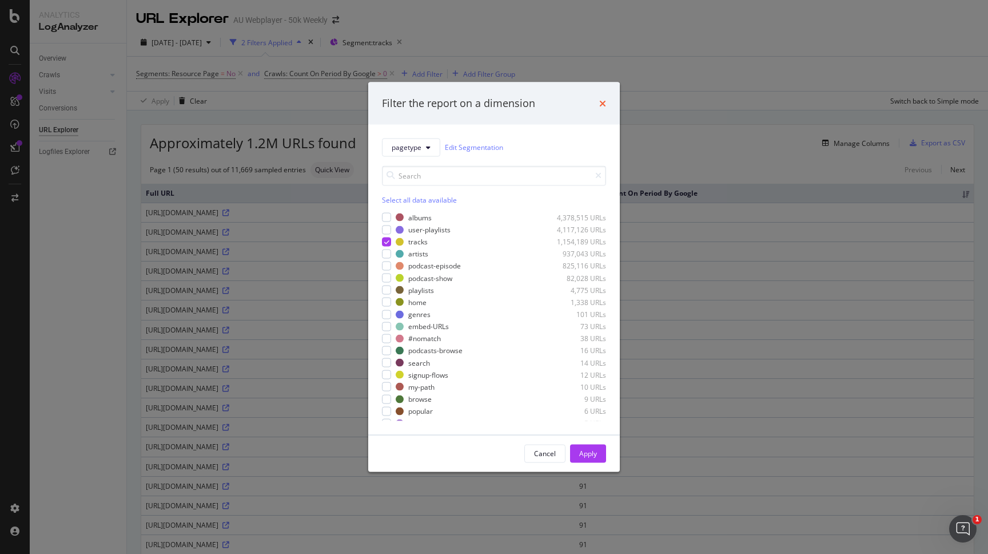
click at [603, 101] on icon "times" at bounding box center [602, 102] width 7 height 9
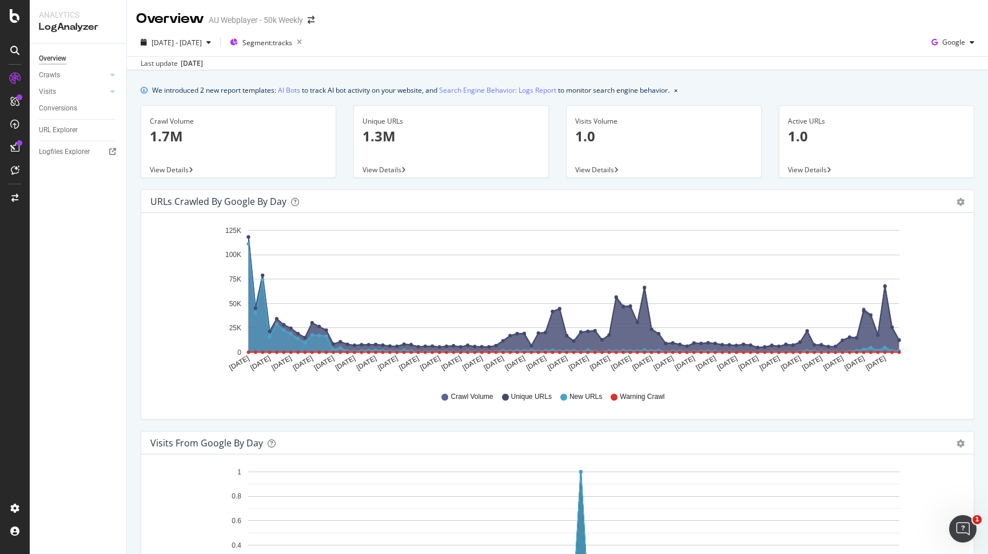
click at [387, 167] on span "View Details" at bounding box center [382, 170] width 39 height 10
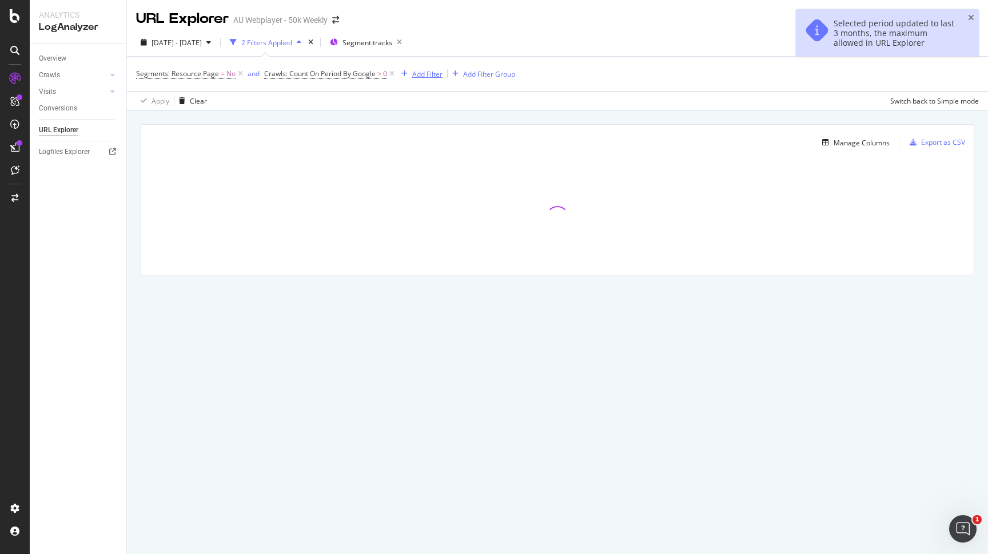
click at [435, 73] on div "Add Filter" at bounding box center [427, 74] width 30 height 10
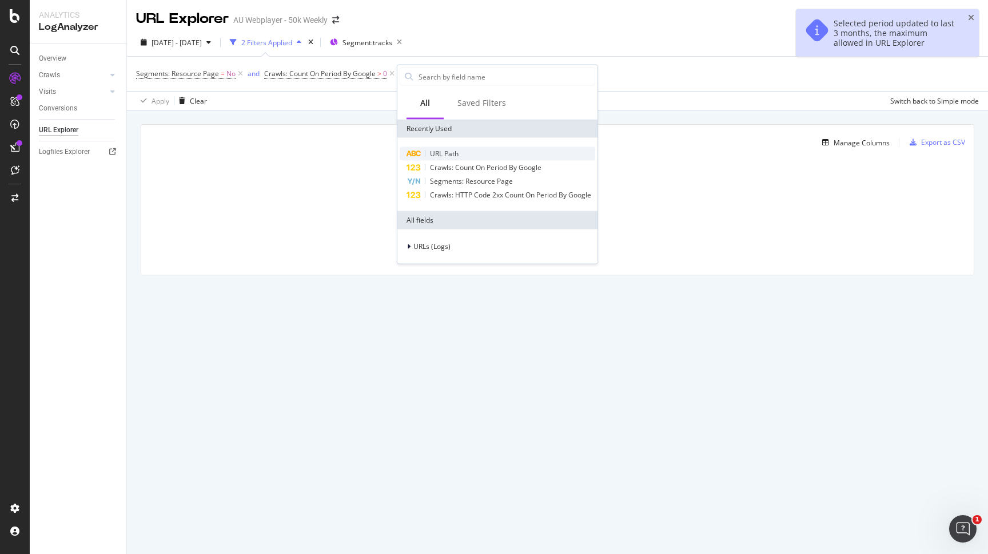
click at [447, 149] on span "URL Path" at bounding box center [444, 154] width 29 height 10
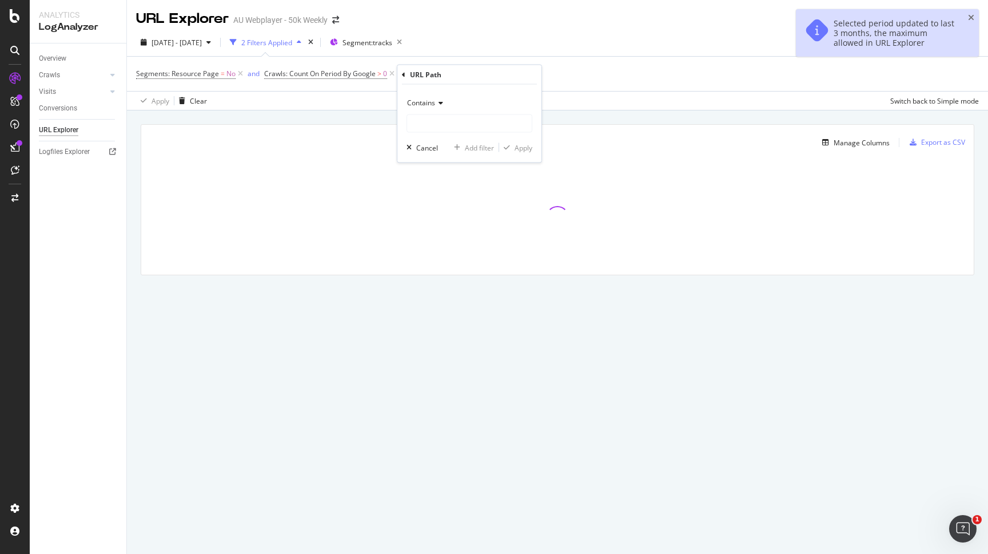
click at [403, 69] on div "URL Path" at bounding box center [469, 74] width 135 height 19
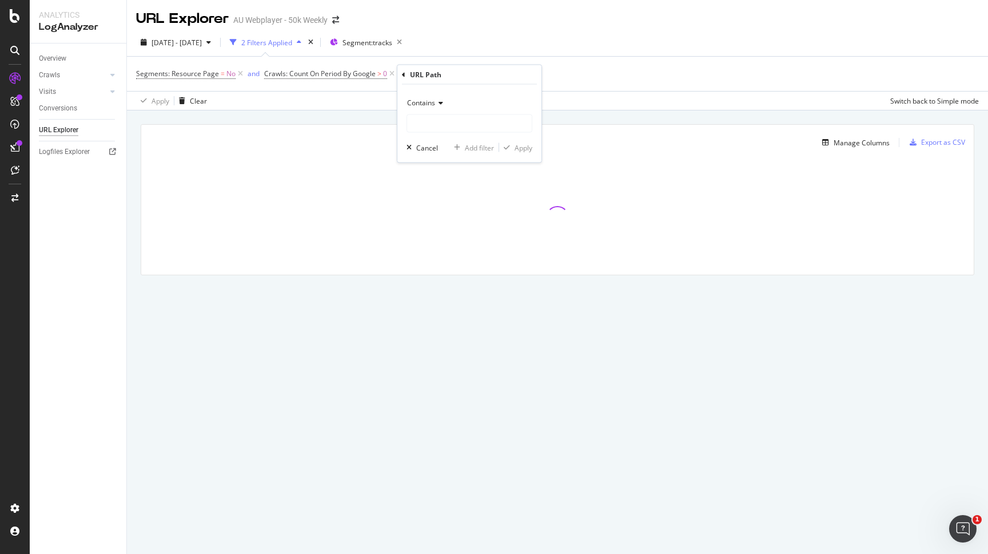
click at [403, 72] on icon at bounding box center [403, 74] width 3 height 7
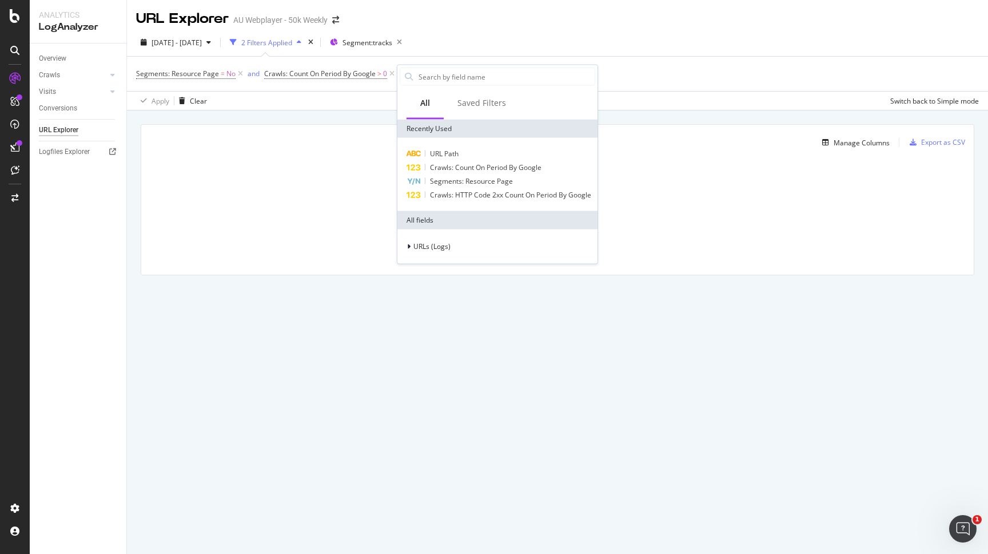
click at [444, 256] on div "URLs (Logs)" at bounding box center [497, 246] width 200 height 34
click at [444, 247] on span "URLs (Logs)" at bounding box center [432, 246] width 37 height 10
click at [455, 303] on div "Crawls" at bounding box center [498, 299] width 196 height 16
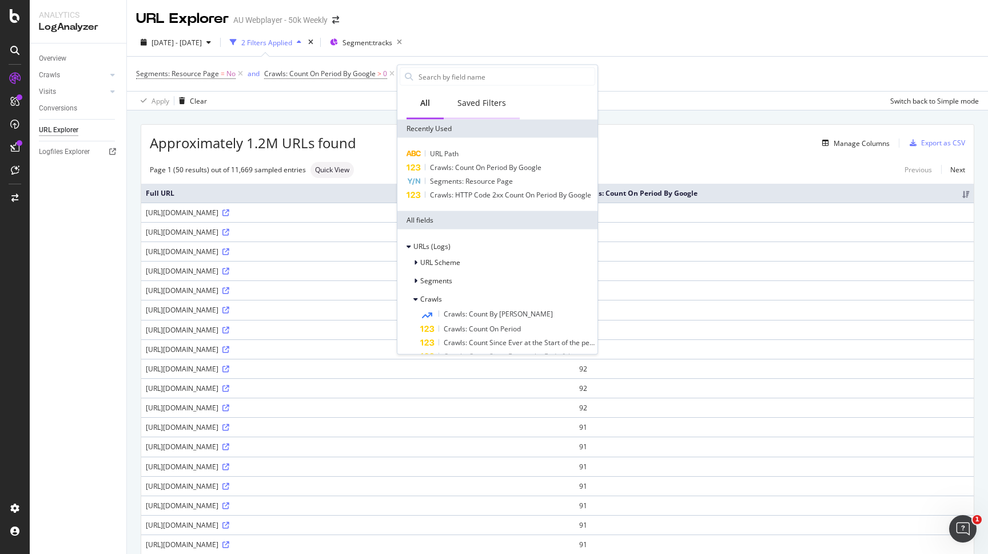
click at [476, 104] on div "Saved Filters" at bounding box center [482, 102] width 49 height 11
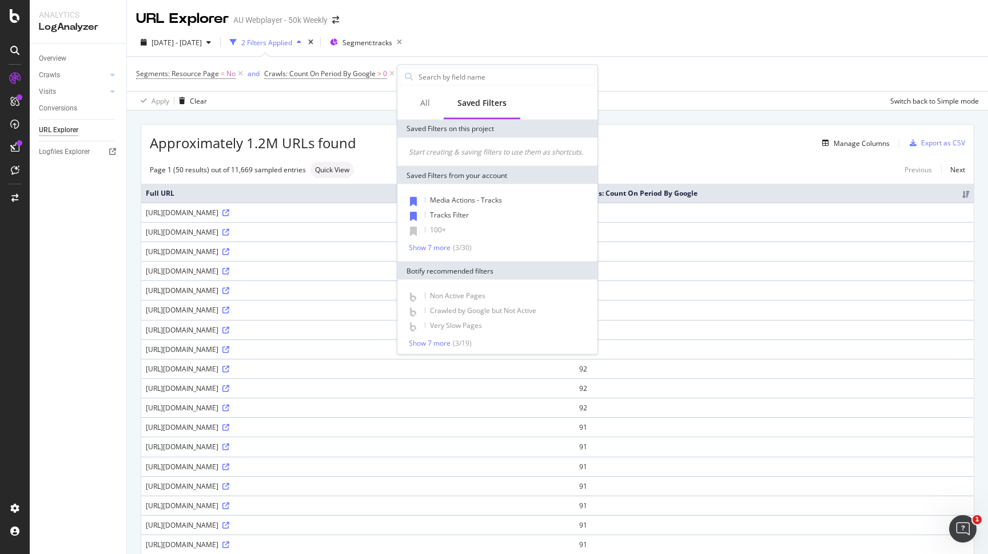
click at [627, 53] on div "2025 May. 12th - Aug. 11th 2 Filters Applied Segment: tracks" at bounding box center [557, 44] width 861 height 23
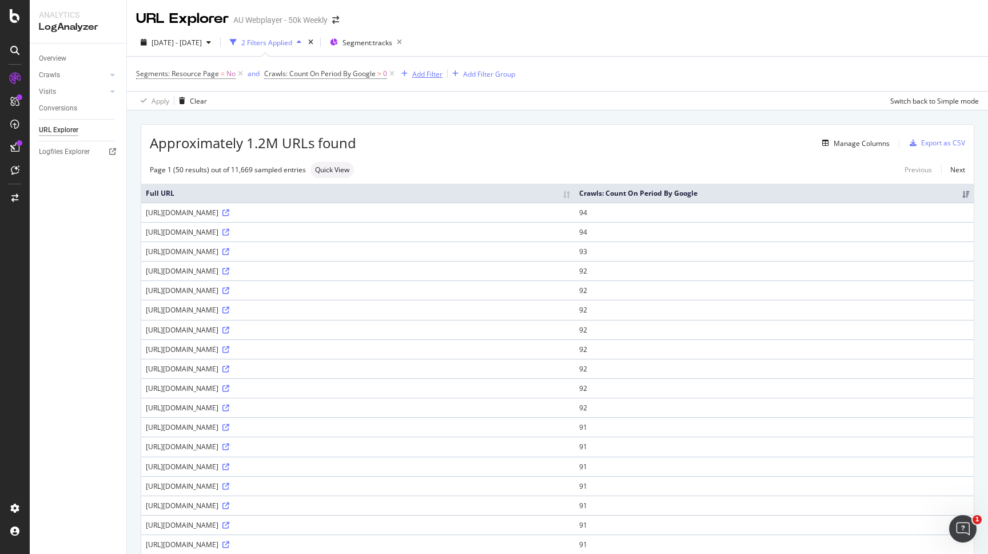
click at [439, 68] on div "Add Filter" at bounding box center [420, 73] width 46 height 13
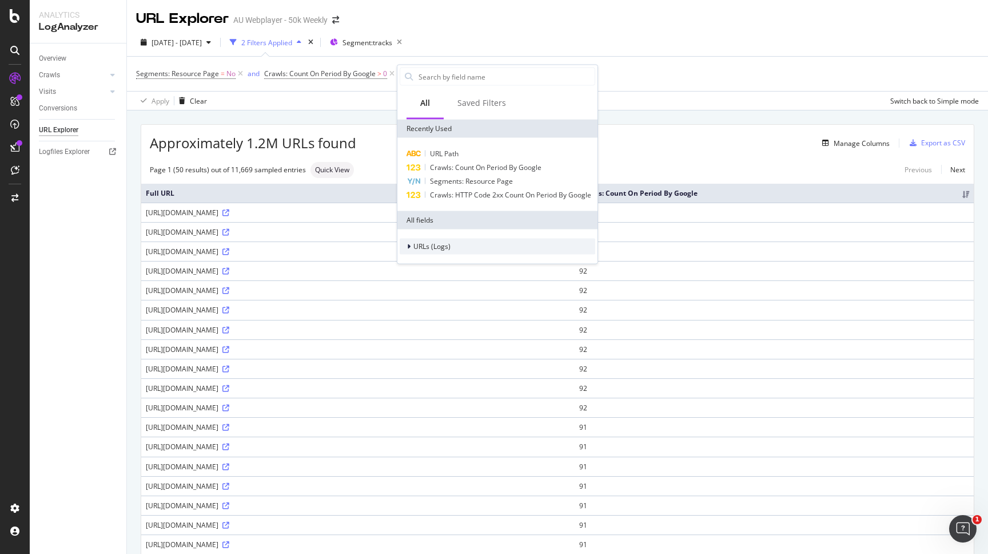
click at [458, 245] on div "URLs (Logs)" at bounding box center [498, 246] width 196 height 16
click at [459, 264] on span "URL Scheme" at bounding box center [440, 262] width 40 height 10
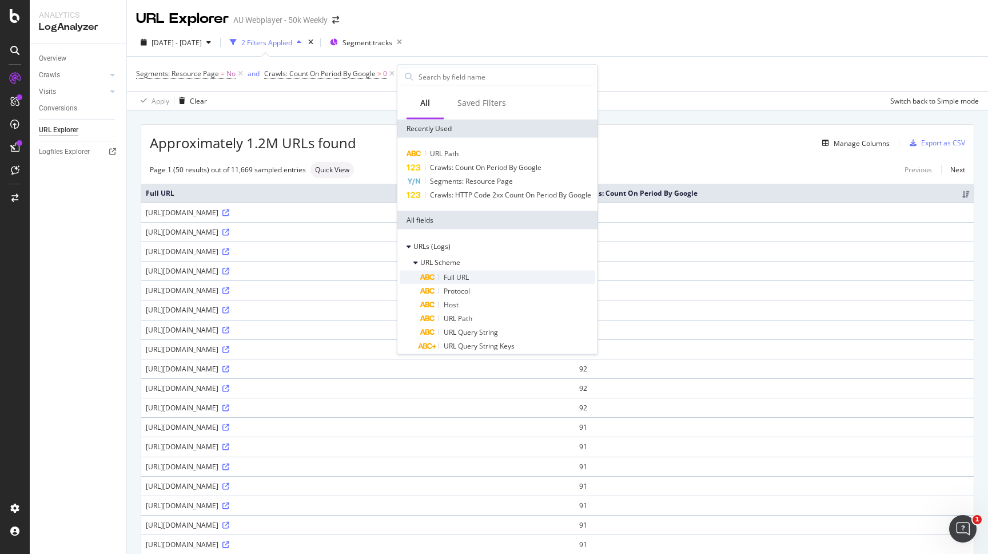
click at [462, 281] on span "Full URL" at bounding box center [456, 277] width 25 height 10
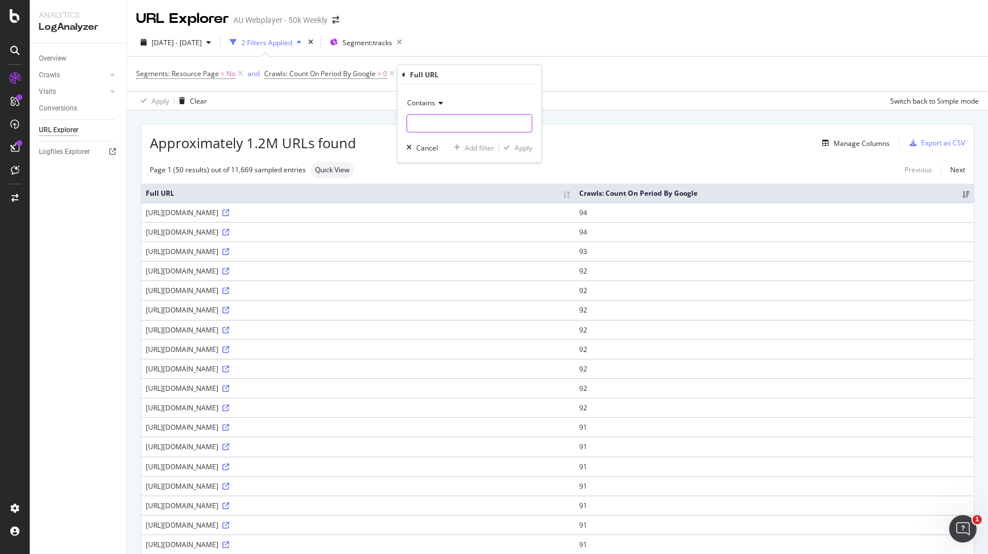
click at [436, 118] on input "text" at bounding box center [469, 123] width 125 height 18
type input "sitemap-"
click at [505, 147] on icon "button" at bounding box center [507, 147] width 6 height 7
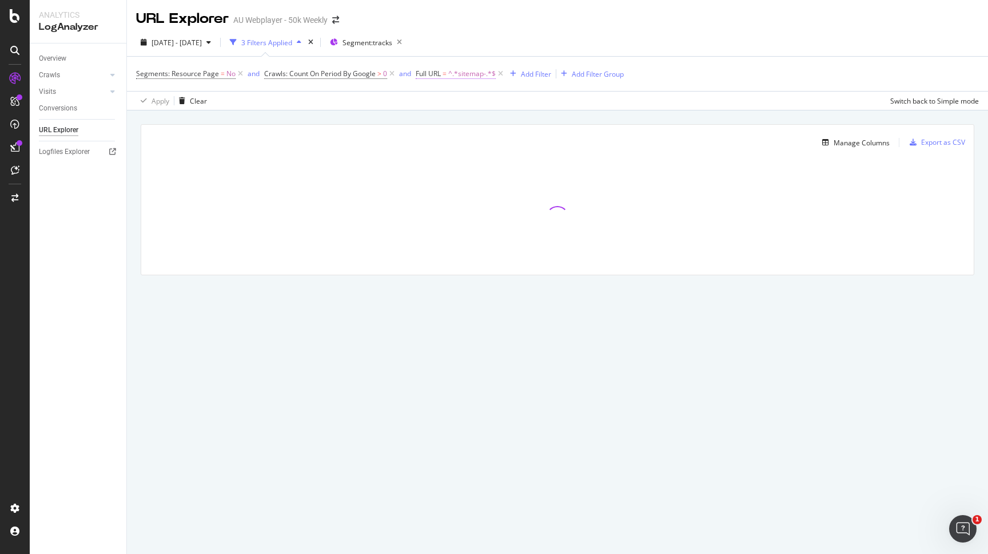
click at [471, 69] on span "^.*sitemap-.*$" at bounding box center [471, 74] width 47 height 16
click at [471, 123] on input "sitemap-" at bounding box center [481, 122] width 108 height 18
type input "sitemap"
click at [531, 146] on div "button" at bounding box center [526, 145] width 15 height 7
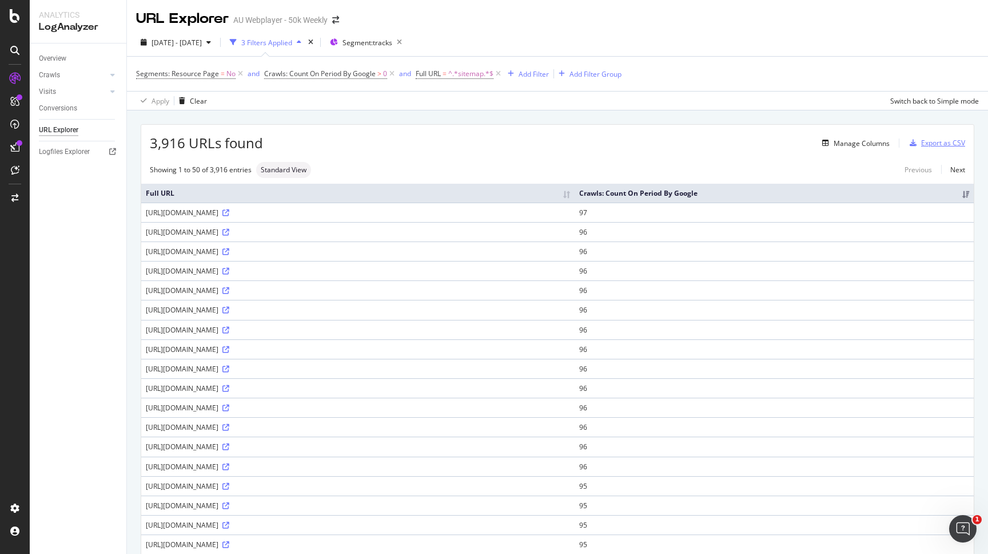
click at [921, 145] on div "button" at bounding box center [913, 143] width 16 height 7
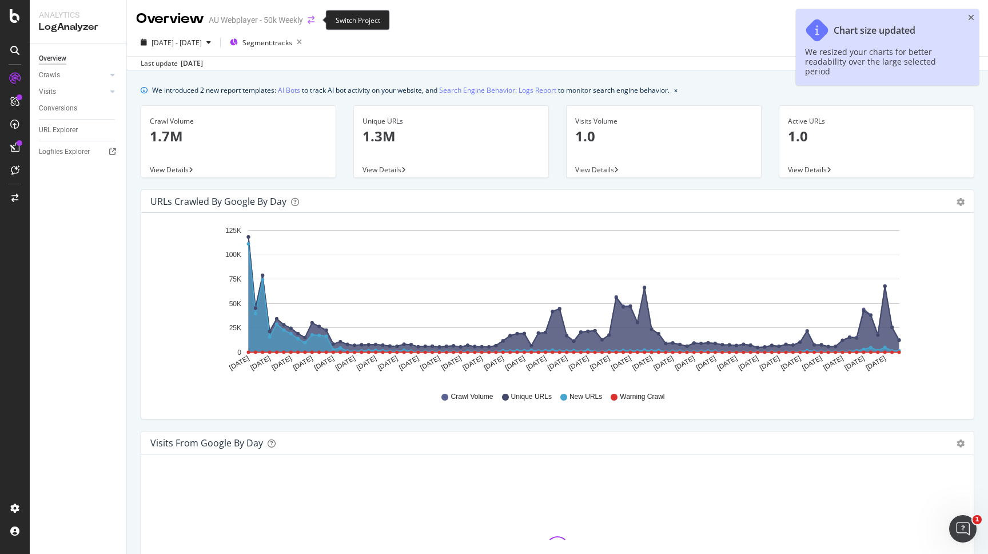
click at [315, 18] on icon "arrow-right-arrow-left" at bounding box center [311, 20] width 7 height 8
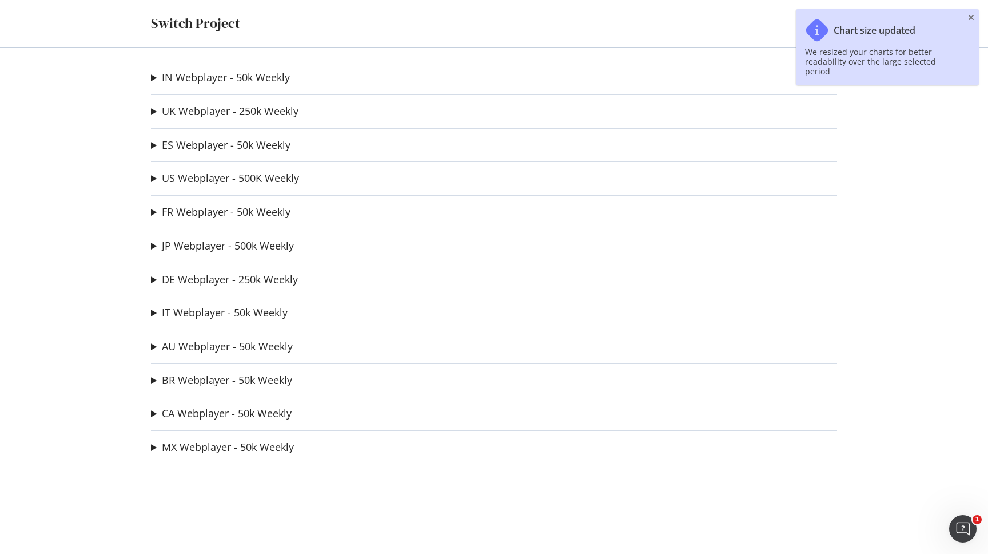
click at [195, 178] on link "US Webplayer - 500K Weekly" at bounding box center [230, 178] width 137 height 12
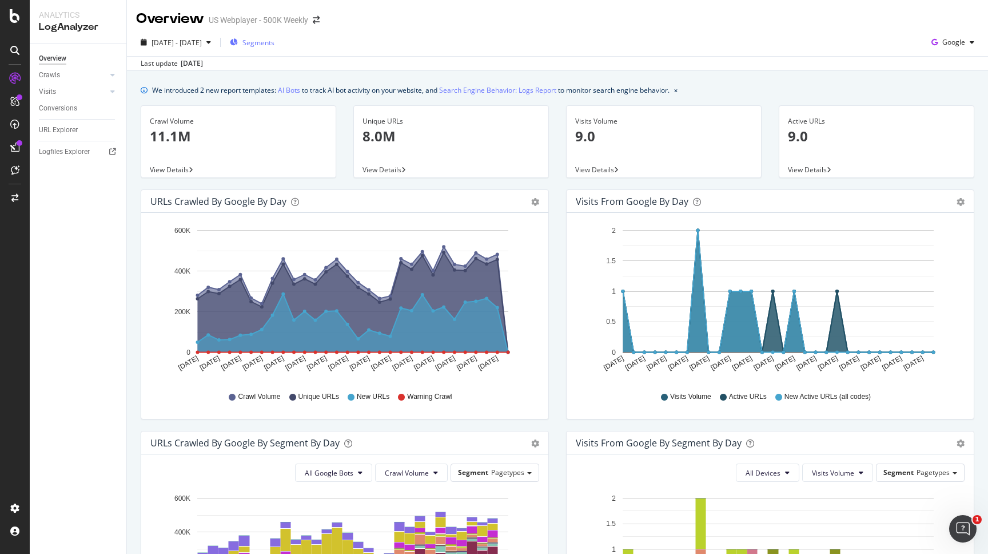
click at [275, 41] on span "Segments" at bounding box center [259, 43] width 32 height 10
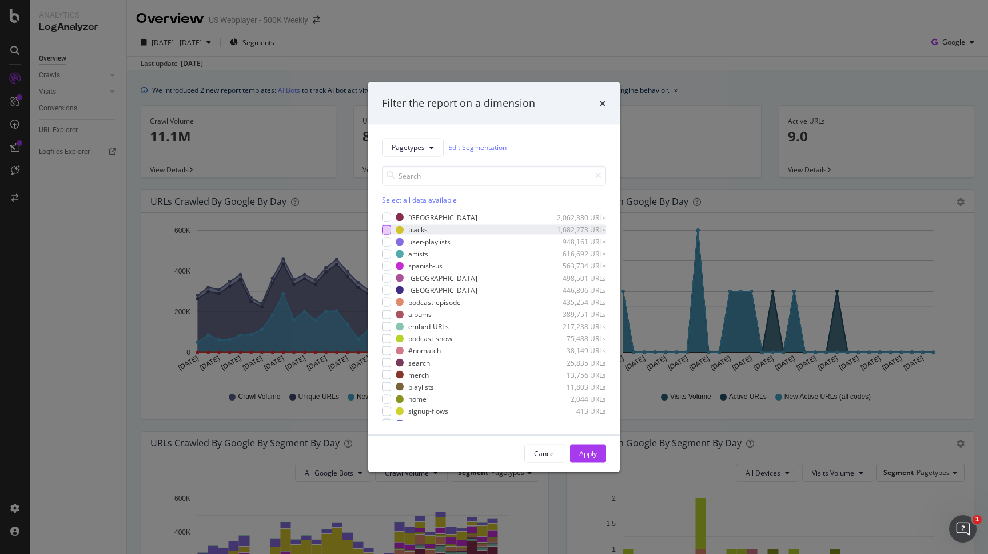
click at [388, 227] on div "modal" at bounding box center [386, 229] width 9 height 9
click at [587, 451] on div "Apply" at bounding box center [588, 453] width 18 height 10
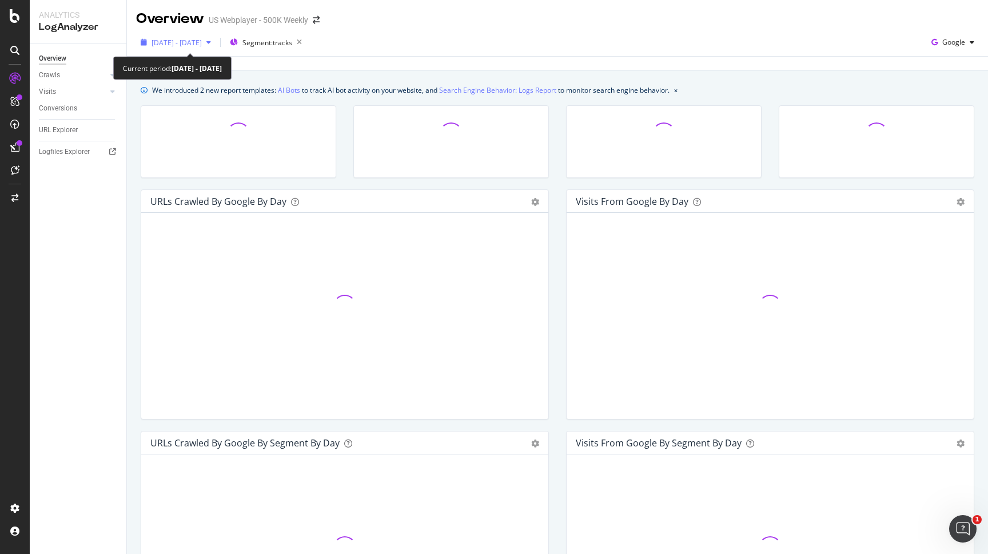
click at [181, 41] on span "2025 Jul. 15th - Aug. 13th" at bounding box center [177, 43] width 50 height 10
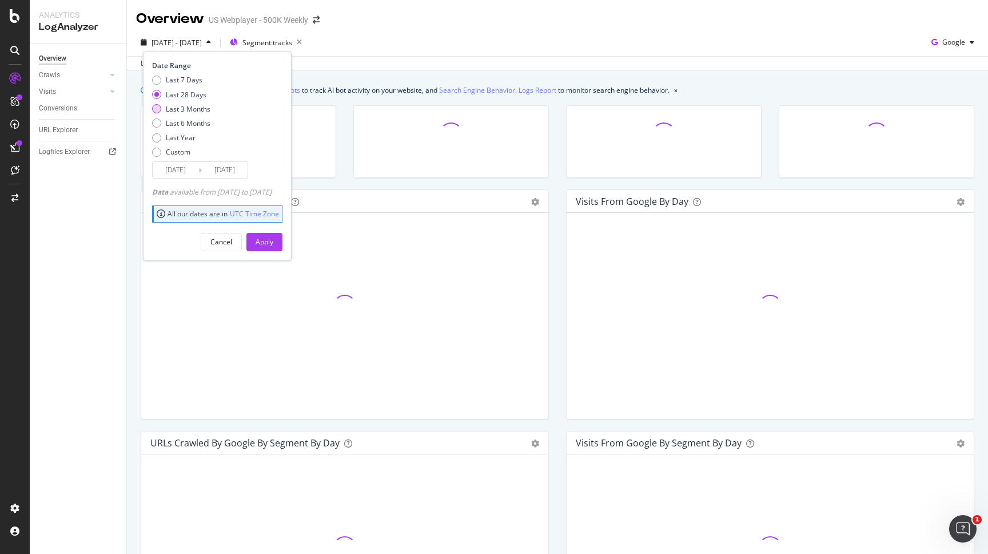
click at [193, 111] on div "Last 3 Months" at bounding box center [188, 109] width 45 height 10
click at [190, 169] on input "2025/05/14" at bounding box center [176, 170] width 46 height 16
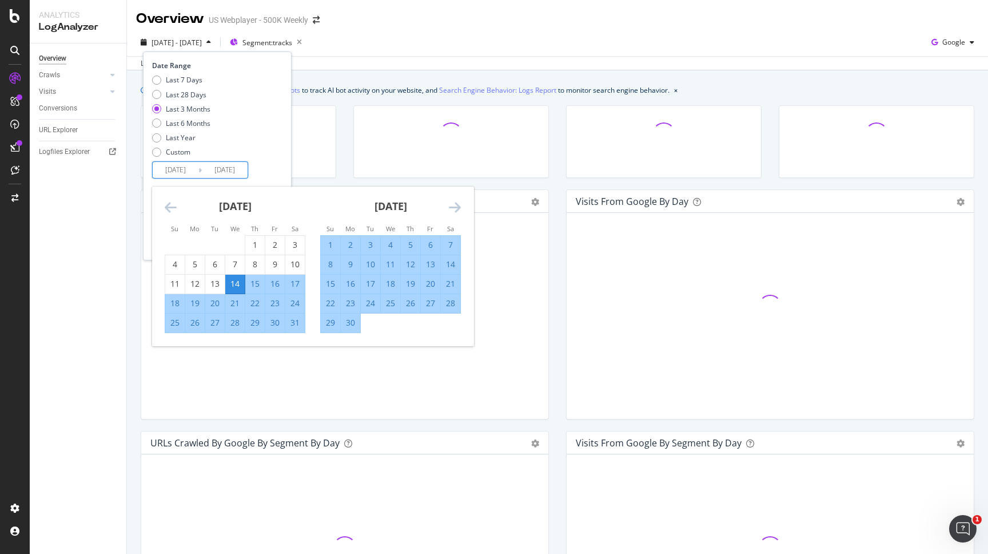
click at [190, 169] on input "2025/05/14" at bounding box center [176, 170] width 46 height 16
type input "2025/05/11"
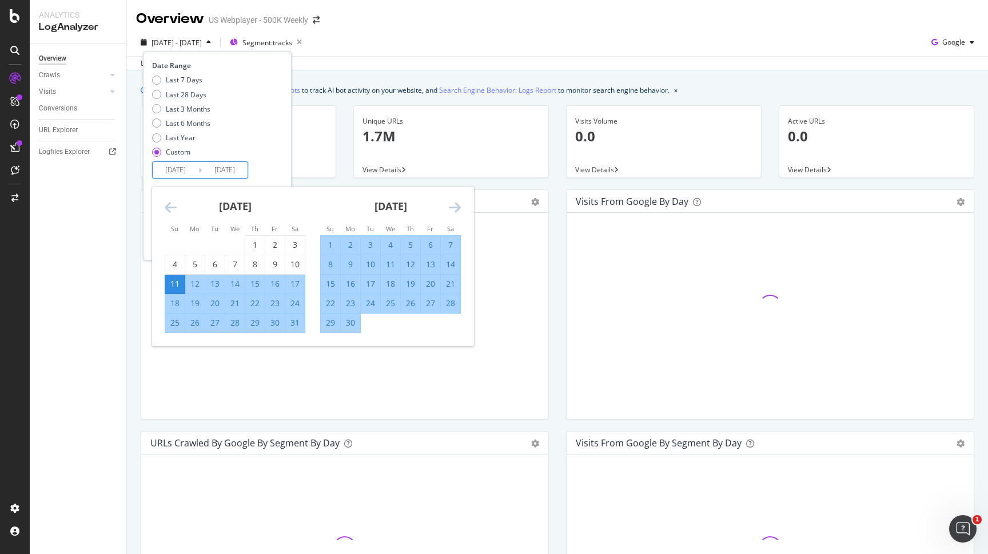
click at [238, 172] on input "2025/08/13" at bounding box center [225, 170] width 46 height 16
type input "2025/08/11"
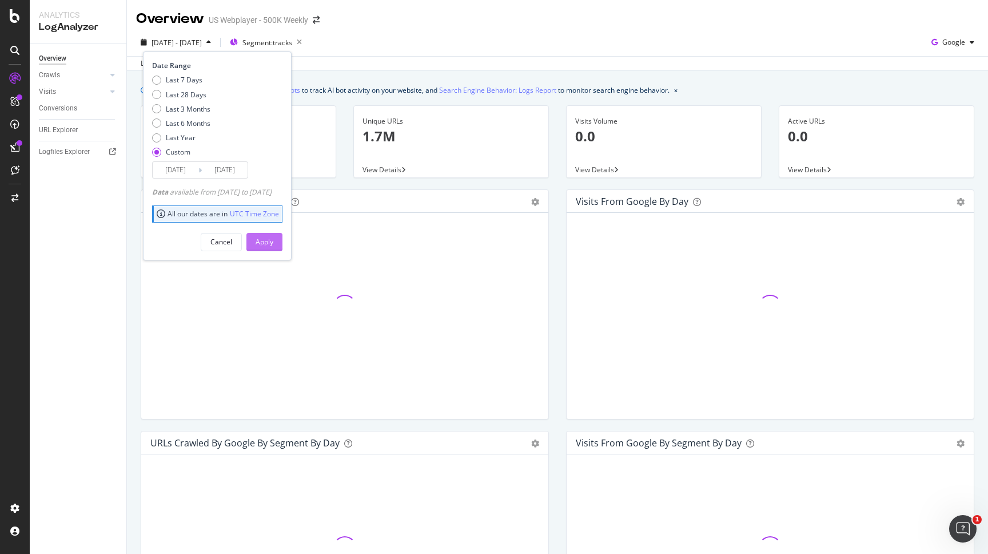
click at [273, 237] on div "Apply" at bounding box center [265, 241] width 18 height 17
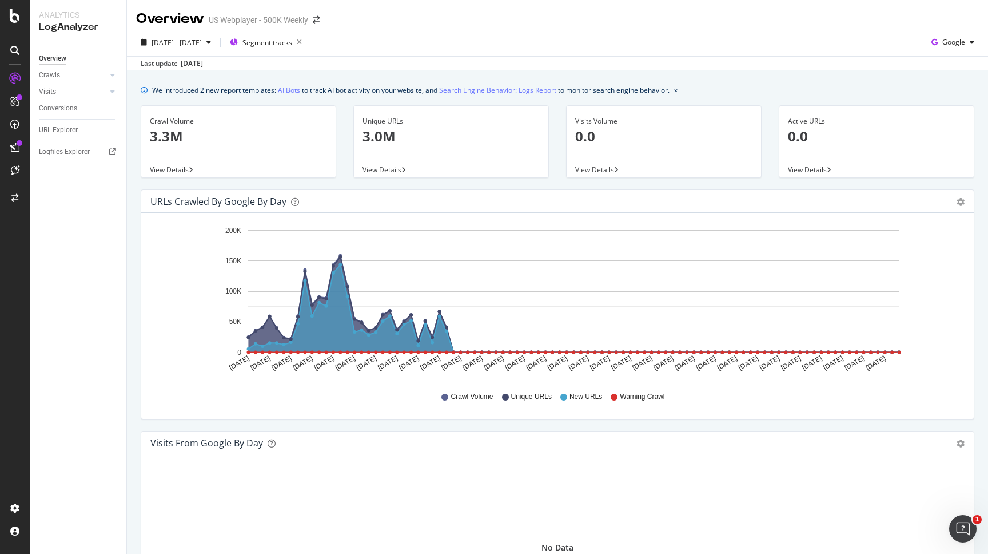
click at [507, 296] on rect "A chart." at bounding box center [573, 291] width 651 height 122
click at [292, 39] on span "Segment: tracks" at bounding box center [268, 43] width 50 height 10
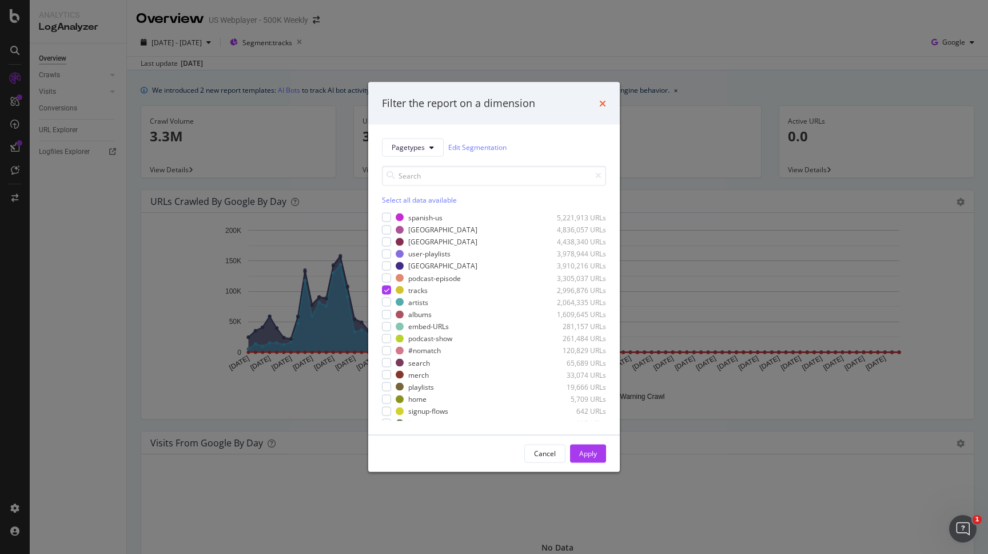
click at [603, 102] on icon "times" at bounding box center [602, 102] width 7 height 9
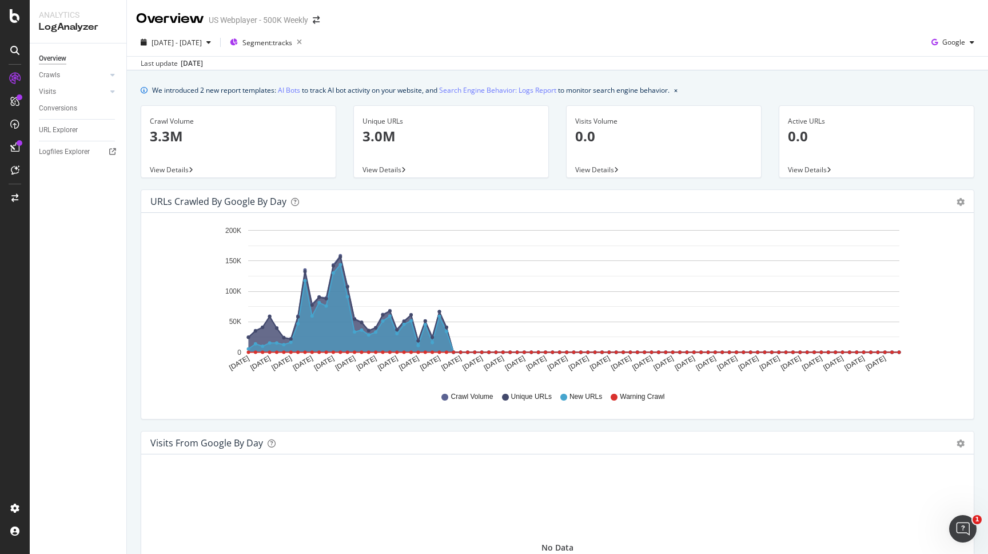
click at [381, 167] on span "View Details" at bounding box center [382, 170] width 39 height 10
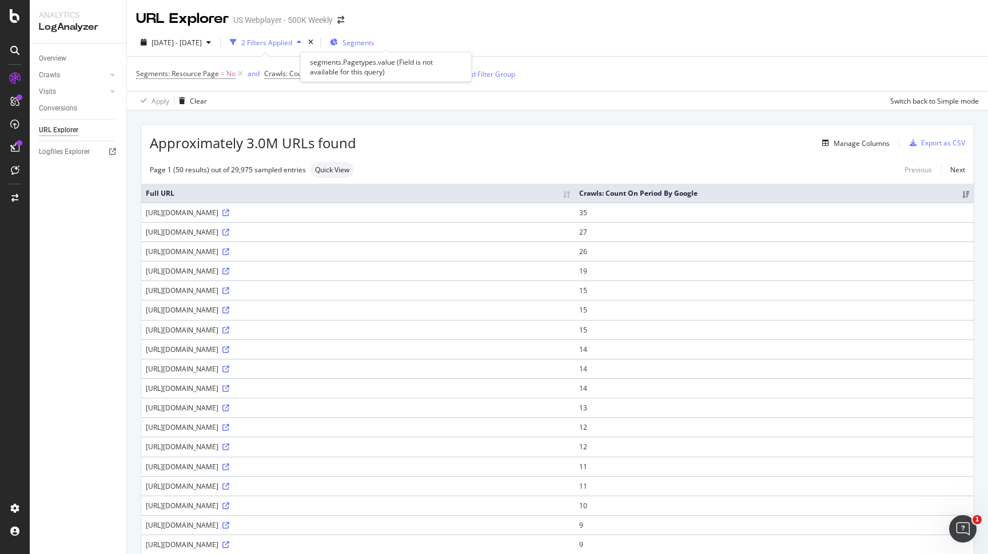
click at [375, 40] on span "Segments" at bounding box center [359, 43] width 32 height 10
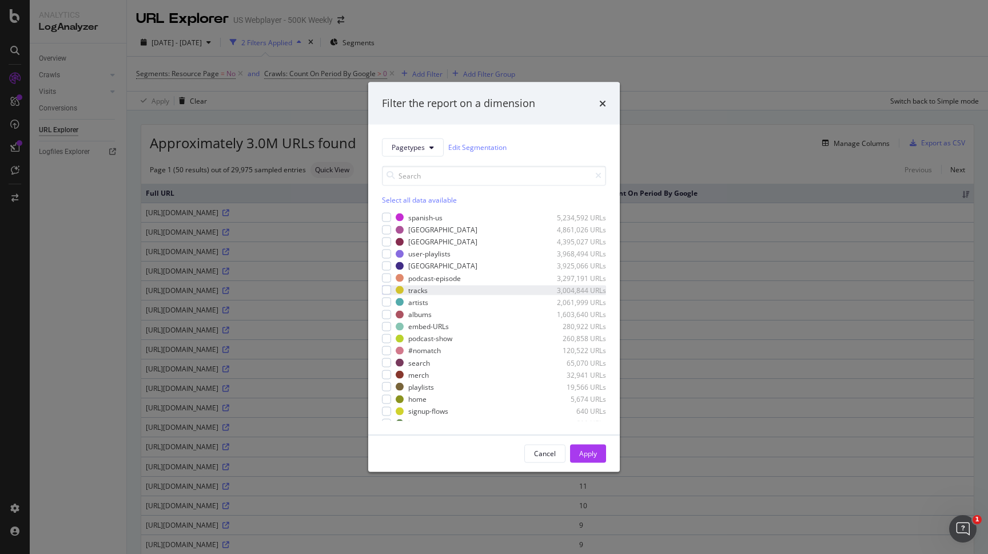
click at [391, 289] on div "tracks 3,004,844 URLs" at bounding box center [494, 290] width 224 height 10
click at [582, 457] on div "Apply" at bounding box center [588, 453] width 18 height 10
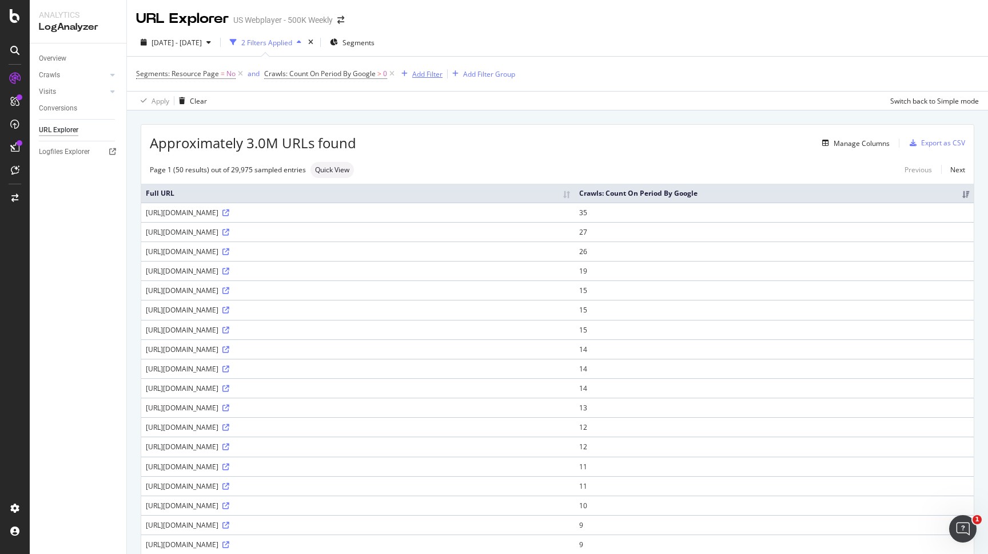
click at [429, 80] on div "Add Filter" at bounding box center [420, 73] width 46 height 13
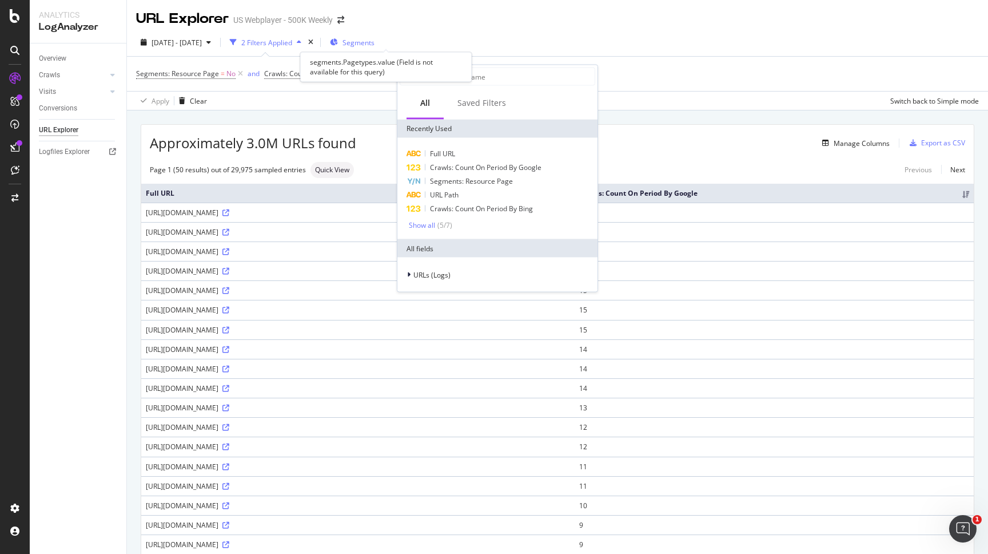
click at [375, 42] on span "Segments" at bounding box center [359, 43] width 32 height 10
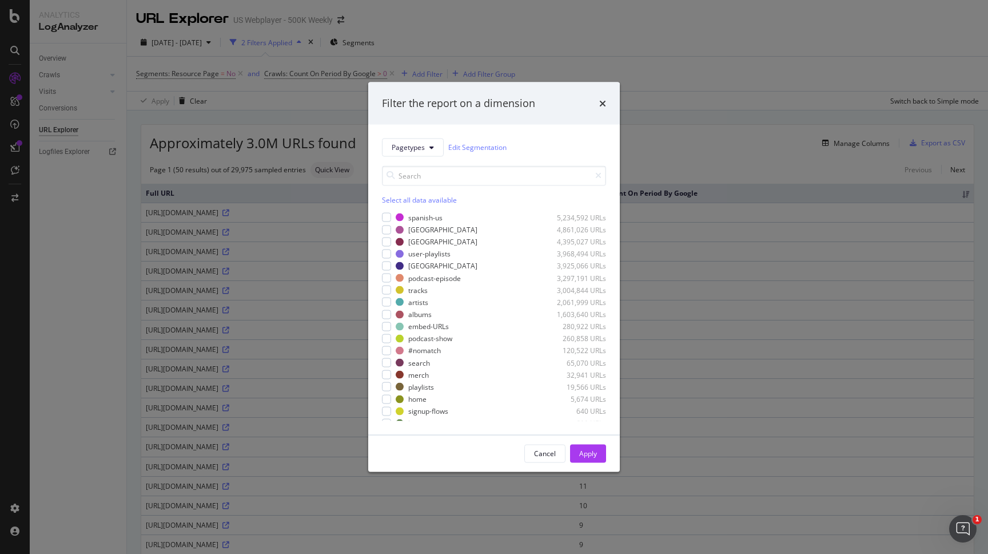
click at [606, 103] on div "Filter the report on a dimension" at bounding box center [494, 103] width 252 height 42
click at [609, 104] on div "Filter the report on a dimension" at bounding box center [494, 103] width 252 height 42
click at [606, 104] on icon "times" at bounding box center [602, 102] width 7 height 9
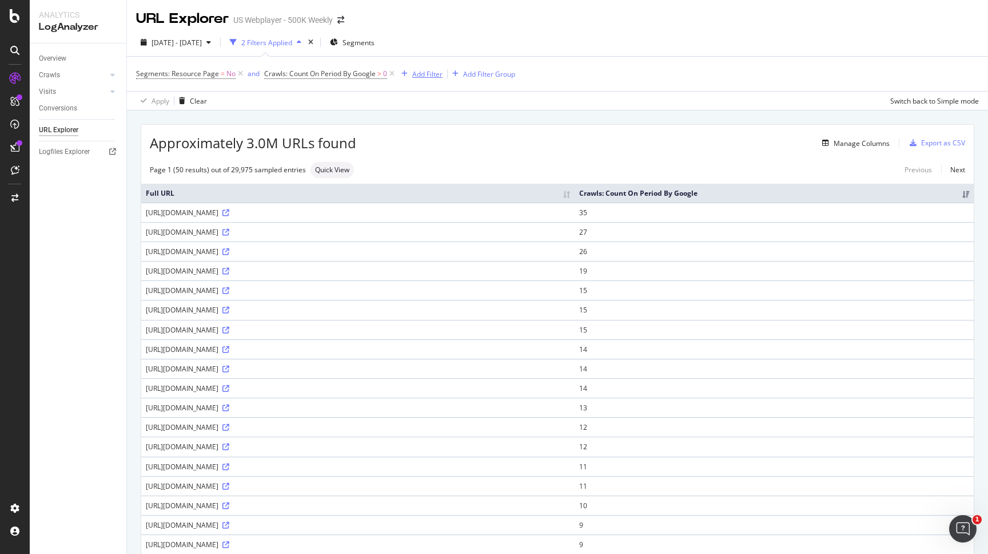
click at [427, 68] on div "Add Filter" at bounding box center [420, 73] width 46 height 13
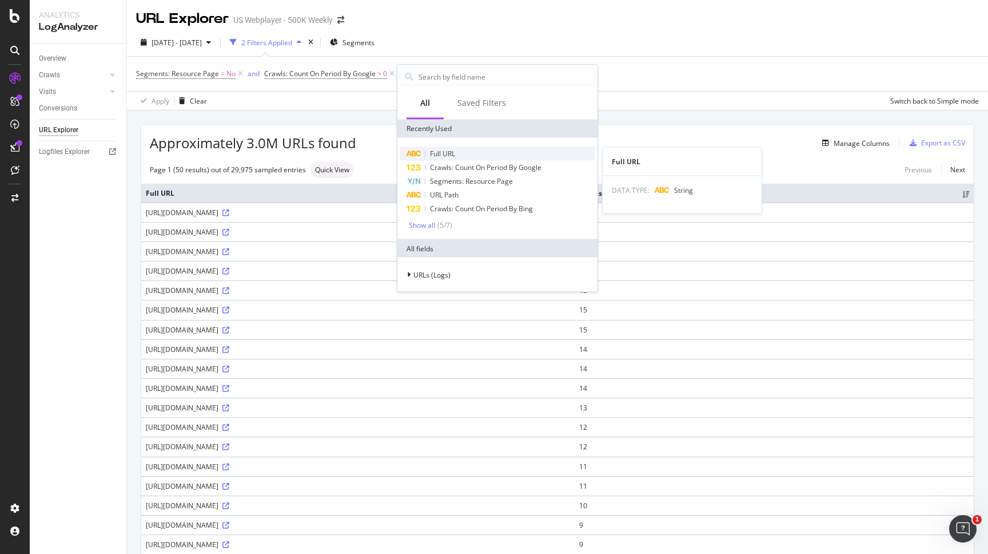
click at [455, 147] on div "Full URL" at bounding box center [498, 154] width 196 height 14
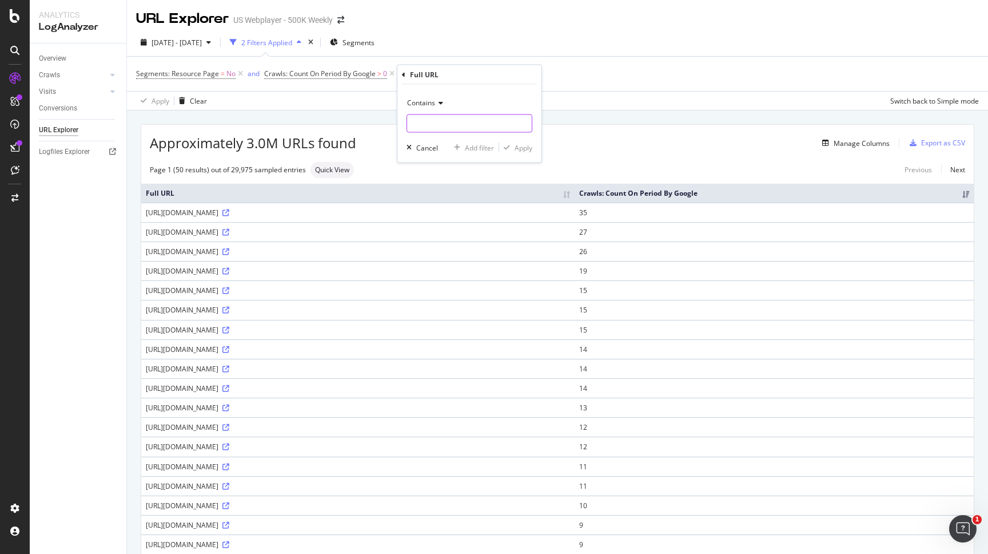
click at [454, 130] on input "text" at bounding box center [469, 123] width 125 height 18
type input ".com/tracks"
click at [524, 146] on div "Apply" at bounding box center [524, 147] width 18 height 10
click at [498, 75] on span "^.*.com/tracks.*$" at bounding box center [476, 74] width 57 height 16
click at [442, 122] on input ".com/tracks" at bounding box center [481, 122] width 108 height 18
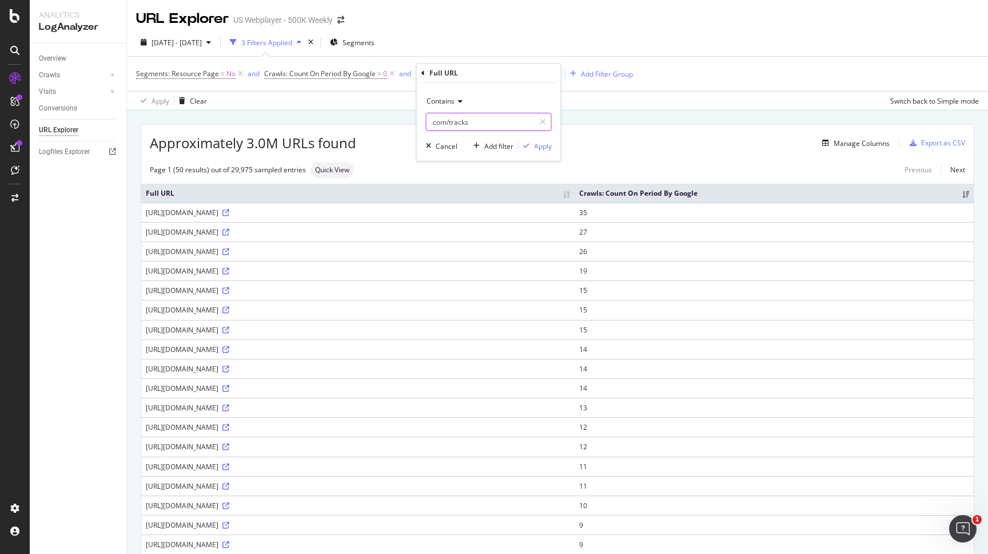
click at [442, 122] on input ".com/tracks" at bounding box center [481, 122] width 108 height 18
type input "/tracks"
click at [546, 146] on div "Apply" at bounding box center [543, 146] width 18 height 10
click at [426, 108] on div "Apply Clear Switch back to Simple mode" at bounding box center [557, 100] width 861 height 19
click at [401, 328] on div "https://music.amazon.com/tracks/B0F5MR1SKB" at bounding box center [358, 330] width 424 height 10
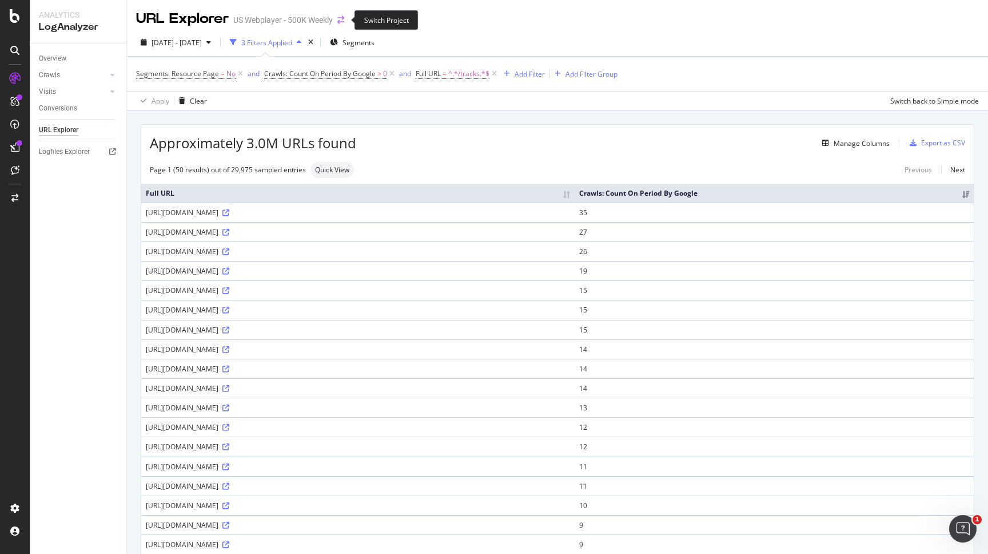
click at [341, 19] on icon "arrow-right-arrow-left" at bounding box center [340, 20] width 7 height 8
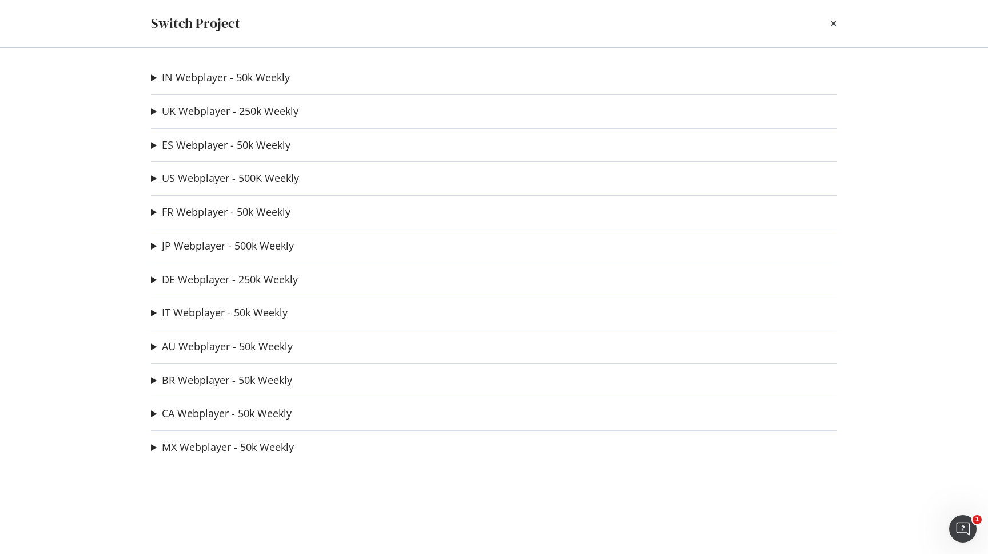
click at [220, 177] on link "US Webplayer - 500K Weekly" at bounding box center [230, 178] width 137 height 12
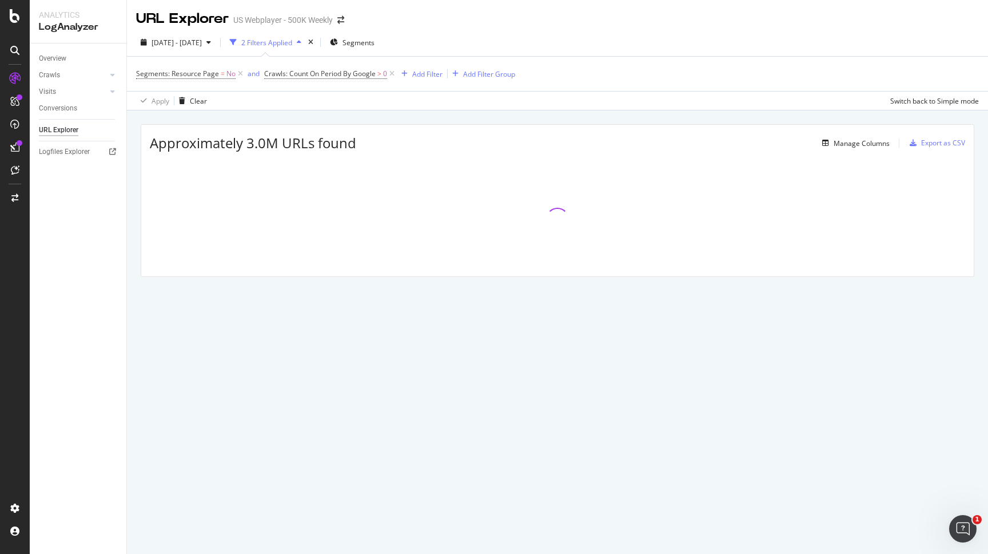
click at [207, 21] on div "URL Explorer" at bounding box center [182, 18] width 93 height 19
click at [91, 72] on link "Crawls" at bounding box center [73, 75] width 68 height 12
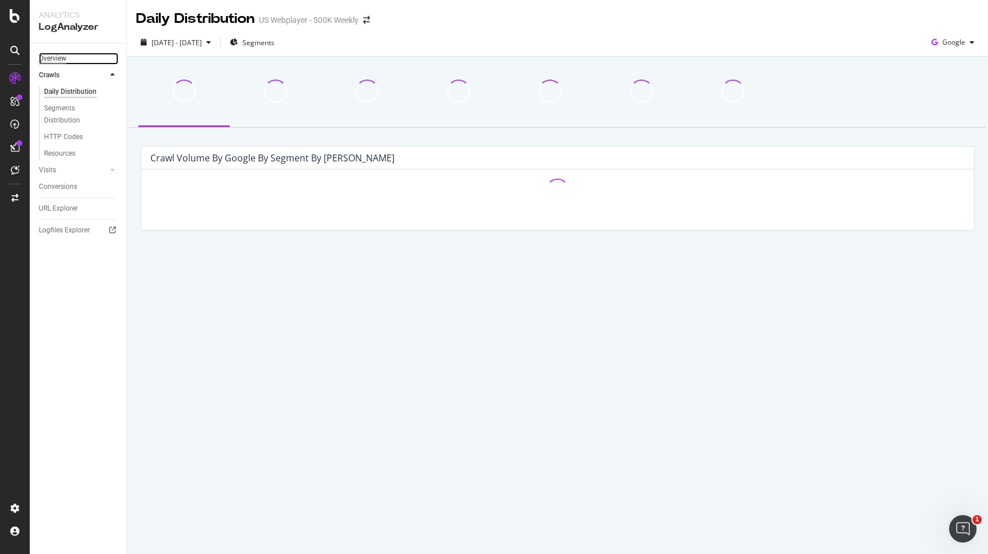
click at [57, 59] on div "Overview" at bounding box center [52, 59] width 27 height 12
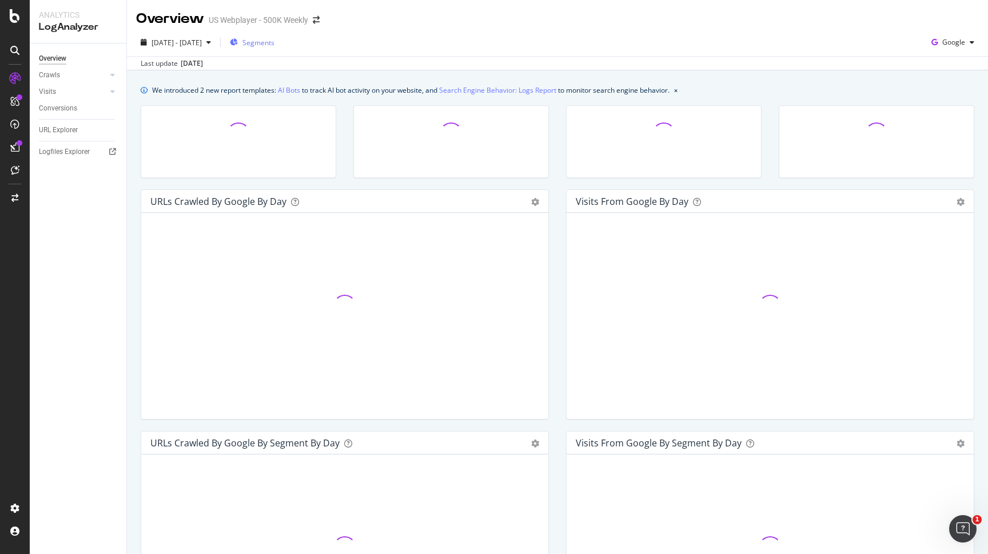
click at [275, 46] on span "Segments" at bounding box center [259, 43] width 32 height 10
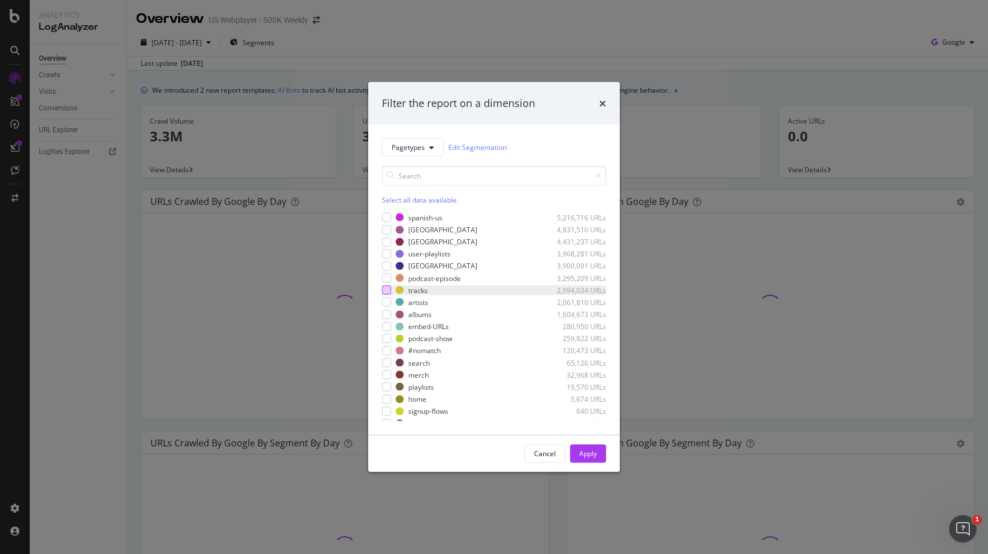
click at [391, 291] on div "modal" at bounding box center [386, 289] width 9 height 9
click at [601, 451] on button "Apply" at bounding box center [588, 453] width 36 height 18
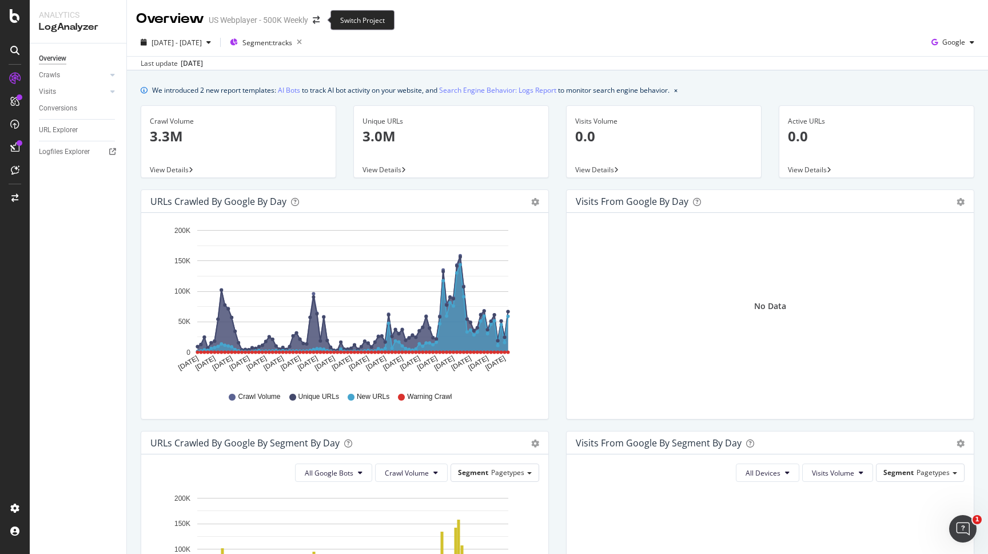
click at [322, 22] on span at bounding box center [316, 20] width 16 height 8
click at [315, 23] on icon "arrow-right-arrow-left" at bounding box center [316, 20] width 7 height 8
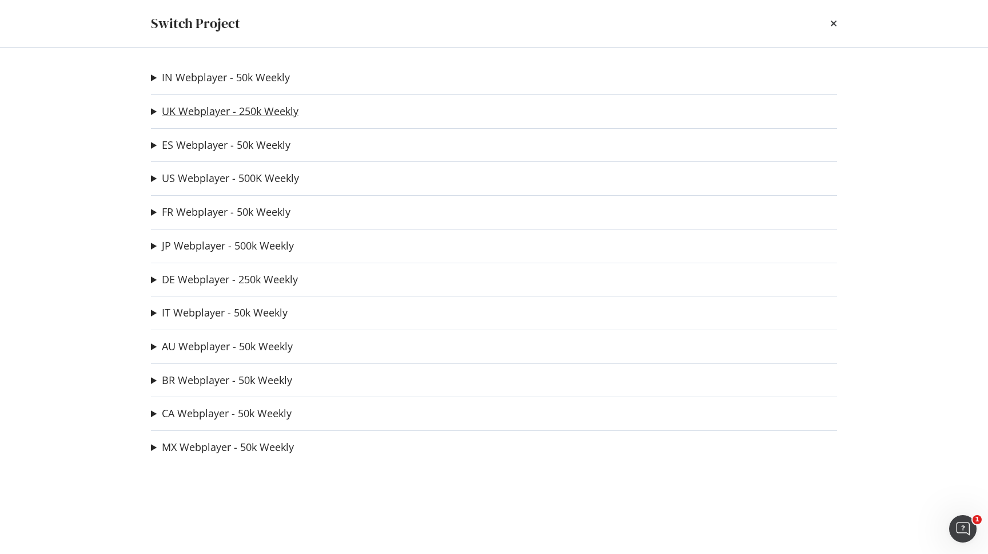
click at [229, 112] on link "UK Webplayer - 250k Weekly" at bounding box center [230, 111] width 137 height 12
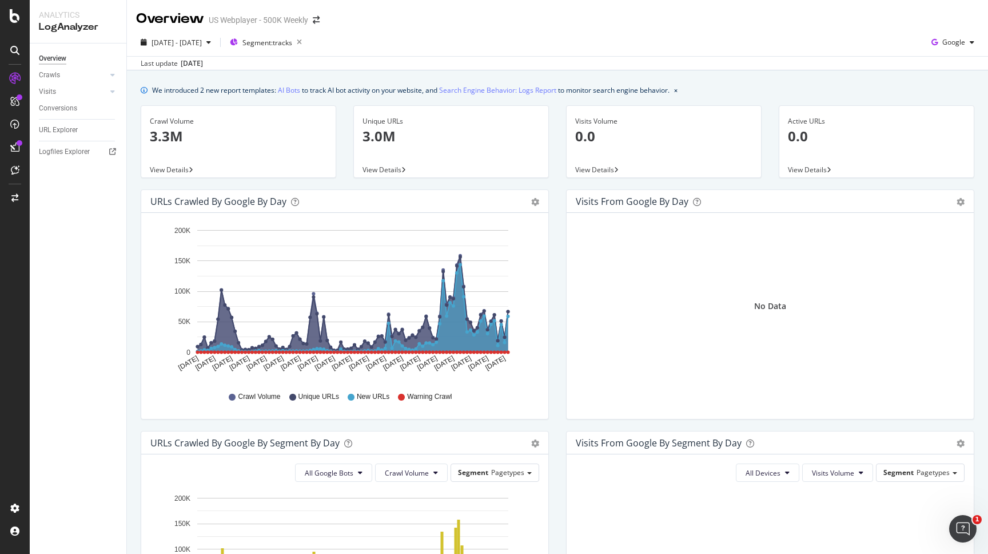
click at [210, 90] on div "We introduced 2 new report templates: AI Bots to track AI bot activity on your …" at bounding box center [411, 90] width 518 height 12
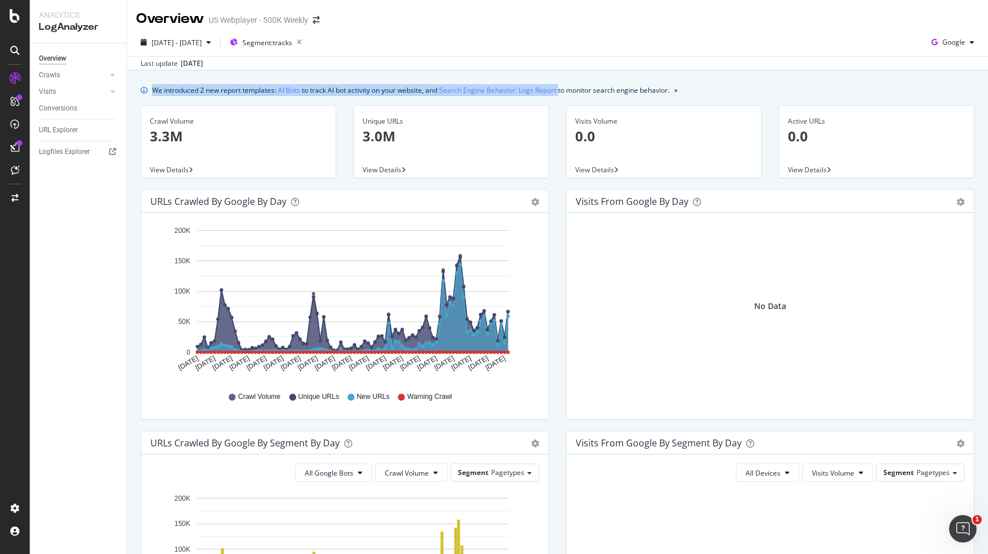
click at [210, 90] on div "We introduced 2 new report templates: AI Bots to track AI bot activity on your …" at bounding box center [411, 90] width 518 height 12
click at [317, 20] on icon "arrow-right-arrow-left" at bounding box center [316, 20] width 7 height 8
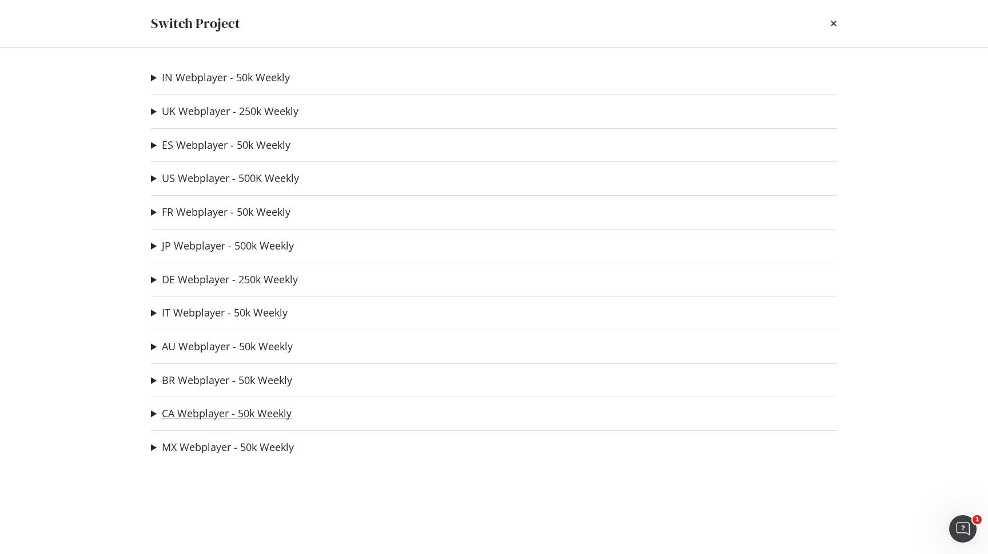
click at [205, 414] on link "CA Webplayer - 50k Weekly" at bounding box center [227, 413] width 130 height 12
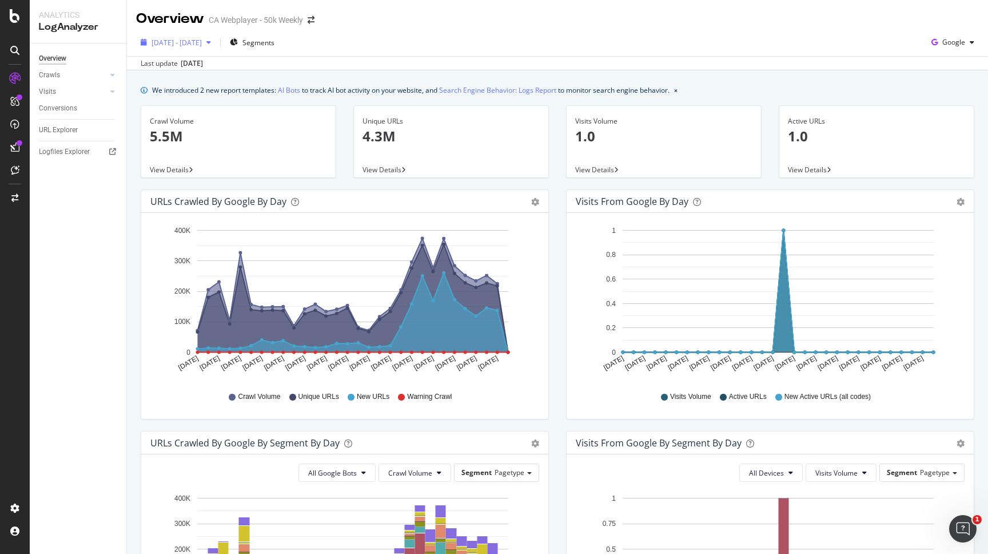
click at [170, 42] on span "2025 Jul. 15th - Aug. 13th" at bounding box center [177, 43] width 50 height 10
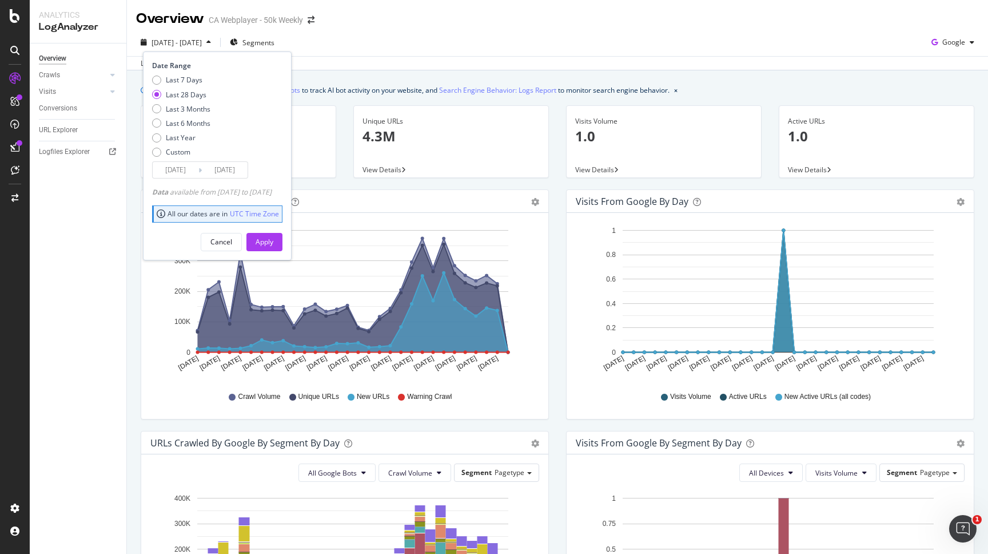
click at [192, 114] on div "Last 7 Days Last 28 Days Last 3 Months Last 6 Months Last Year Custom" at bounding box center [181, 118] width 58 height 86
click at [192, 113] on div "Last 3 Months" at bounding box center [188, 109] width 45 height 10
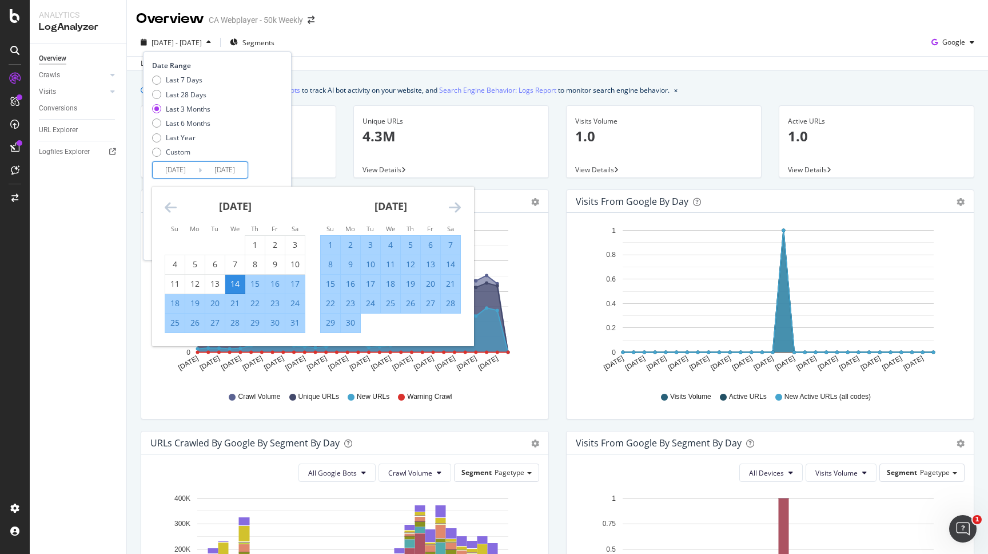
click at [190, 173] on input "2025/05/14" at bounding box center [176, 170] width 46 height 16
type input "2025/05/11"
click at [239, 169] on input "2025/08/13" at bounding box center [225, 170] width 46 height 16
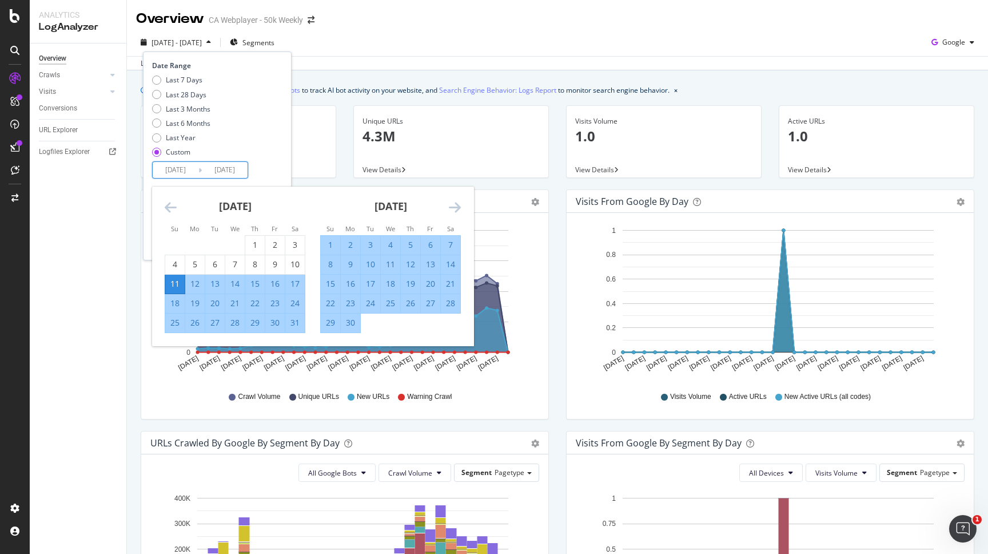
type input "2025/08/11"
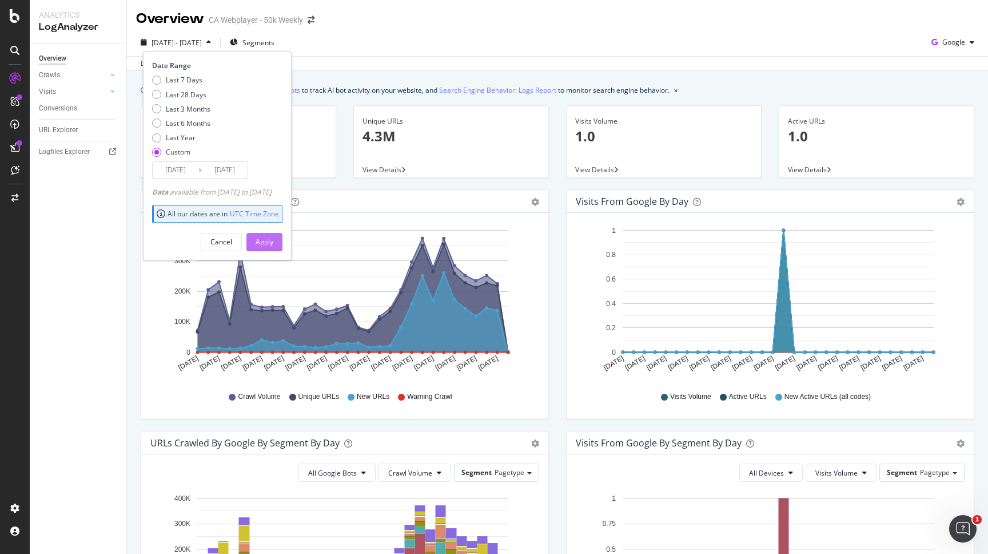
click at [273, 236] on div "Apply" at bounding box center [265, 241] width 18 height 17
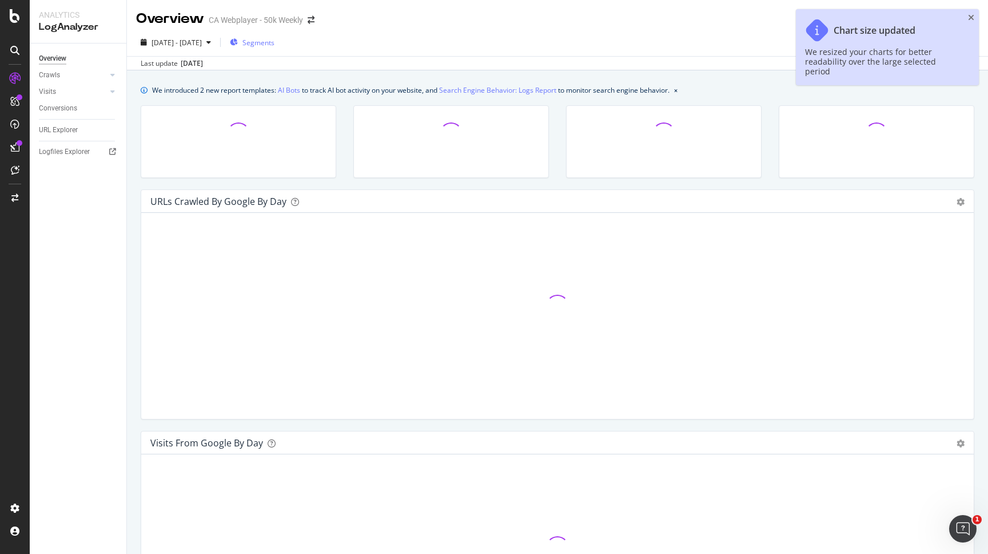
click at [275, 38] on span "Segments" at bounding box center [259, 43] width 32 height 10
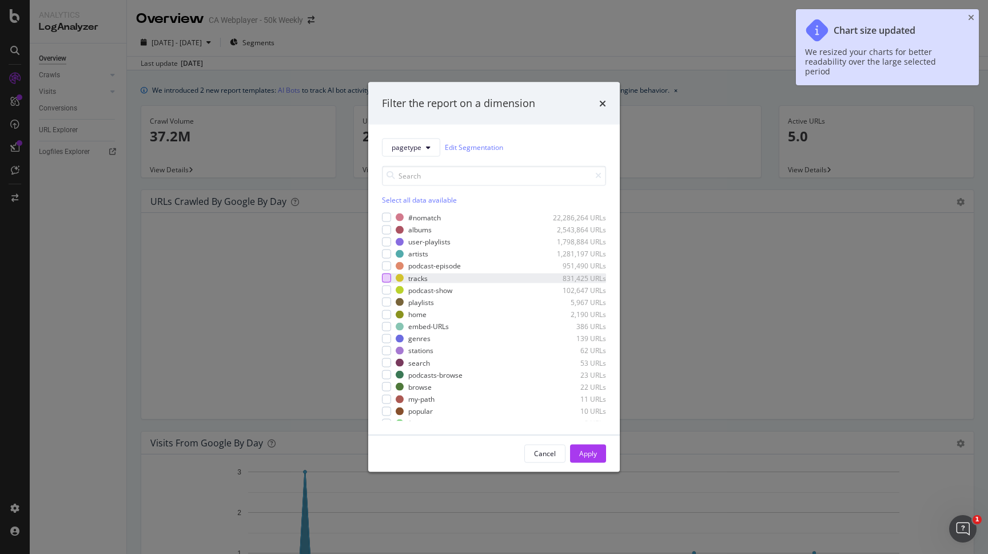
click at [386, 279] on div "modal" at bounding box center [386, 277] width 9 height 9
click at [594, 462] on div "Apply" at bounding box center [588, 452] width 18 height 17
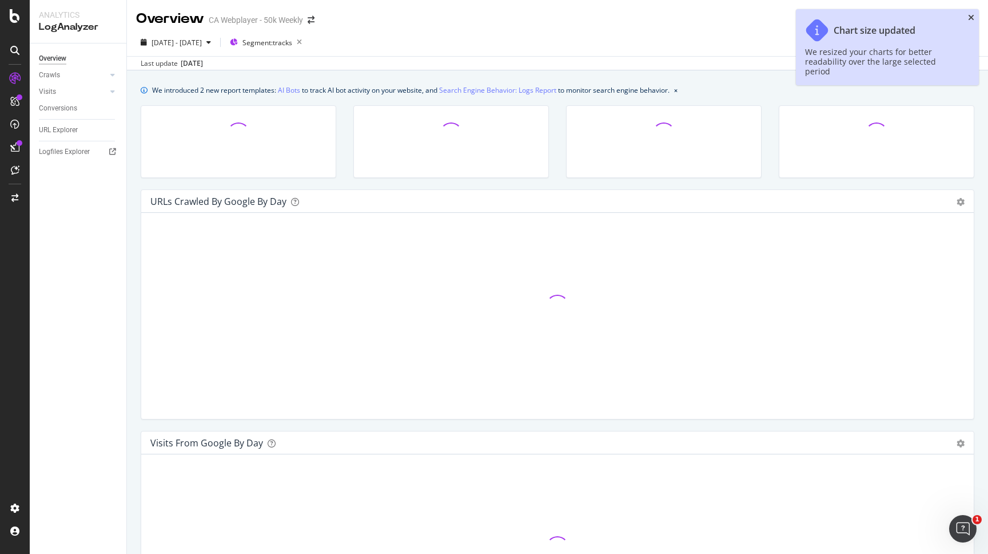
click at [970, 19] on icon "close toast" at bounding box center [971, 18] width 6 height 8
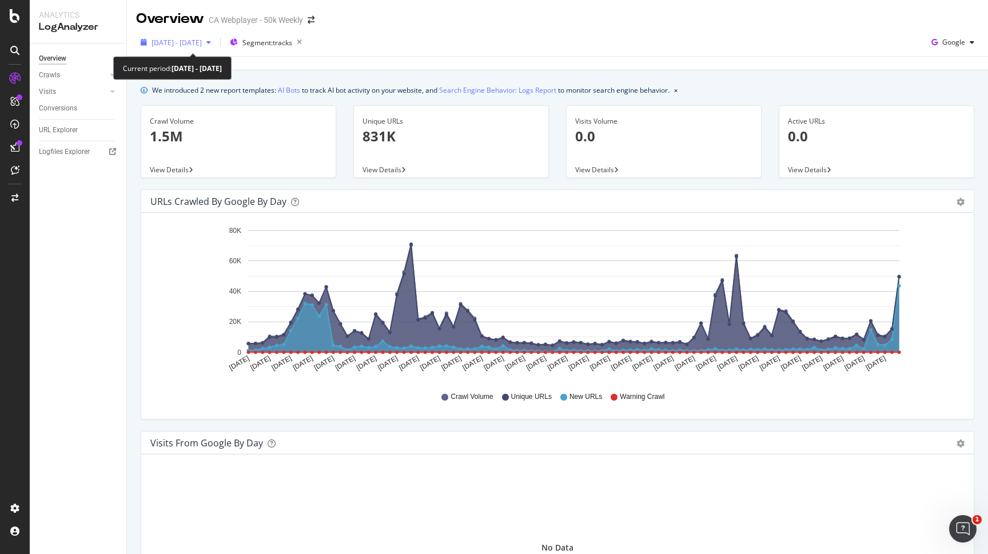
click at [214, 49] on div "2025 May. 11th - Aug. 11th" at bounding box center [175, 42] width 79 height 17
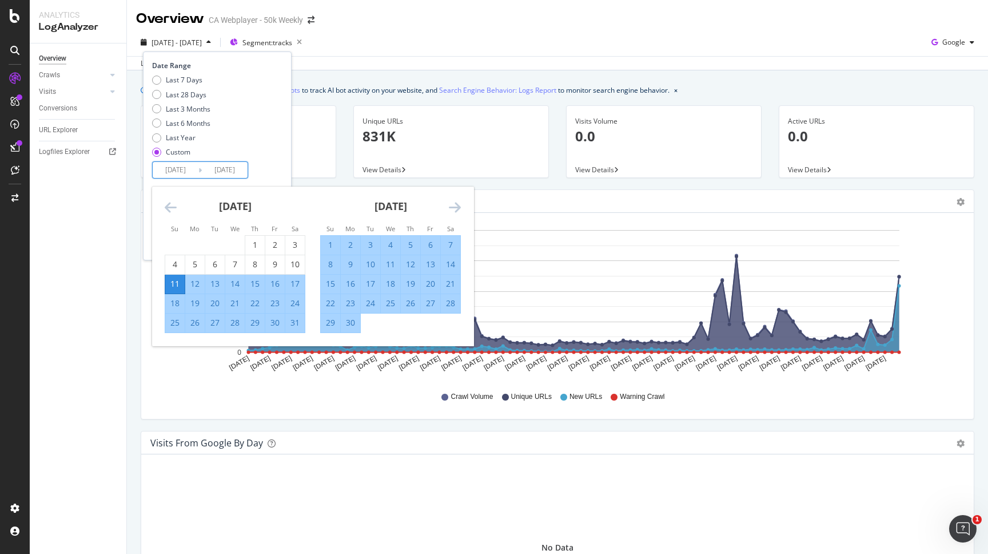
click at [237, 173] on input "2025/08/11" at bounding box center [225, 170] width 46 height 16
type input "2025/08/10"
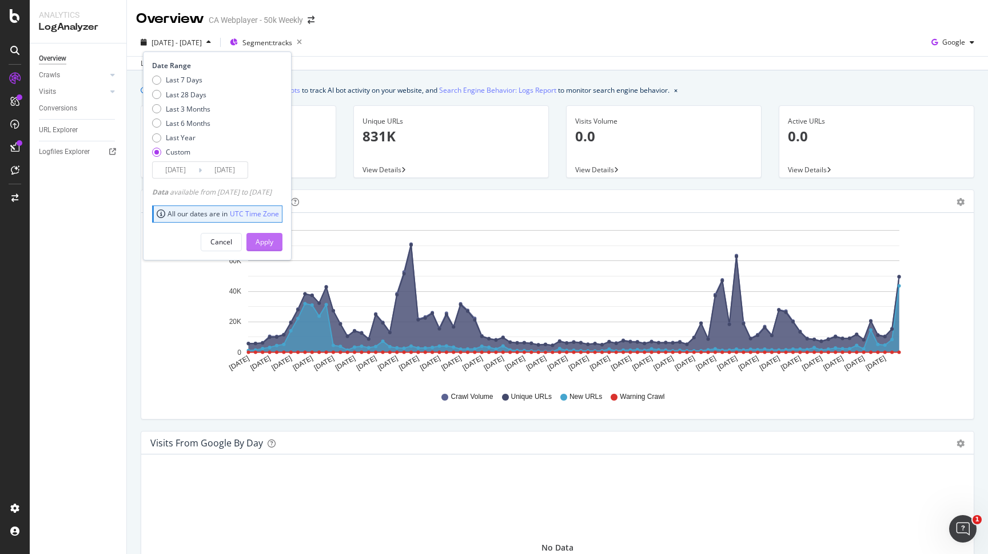
click at [273, 237] on div "Apply" at bounding box center [265, 241] width 18 height 17
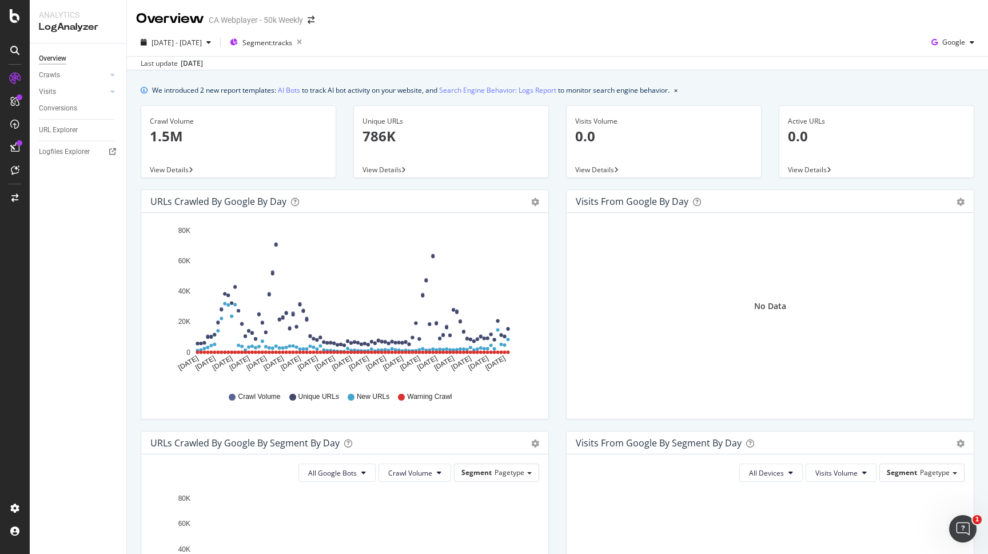
click at [177, 170] on span "View Details" at bounding box center [169, 170] width 39 height 10
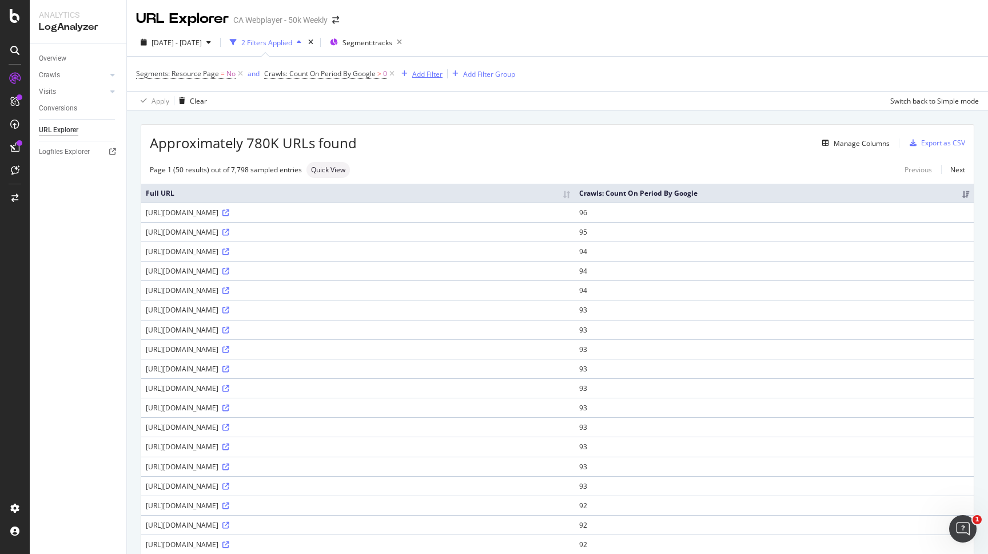
click at [424, 71] on div "Add Filter" at bounding box center [427, 74] width 30 height 10
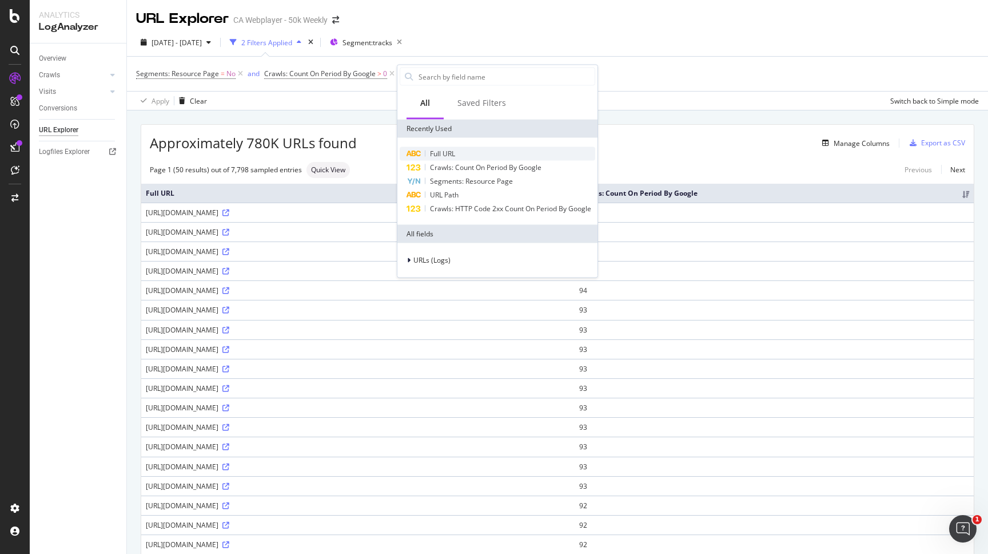
click at [453, 148] on div "Full URL" at bounding box center [498, 154] width 196 height 14
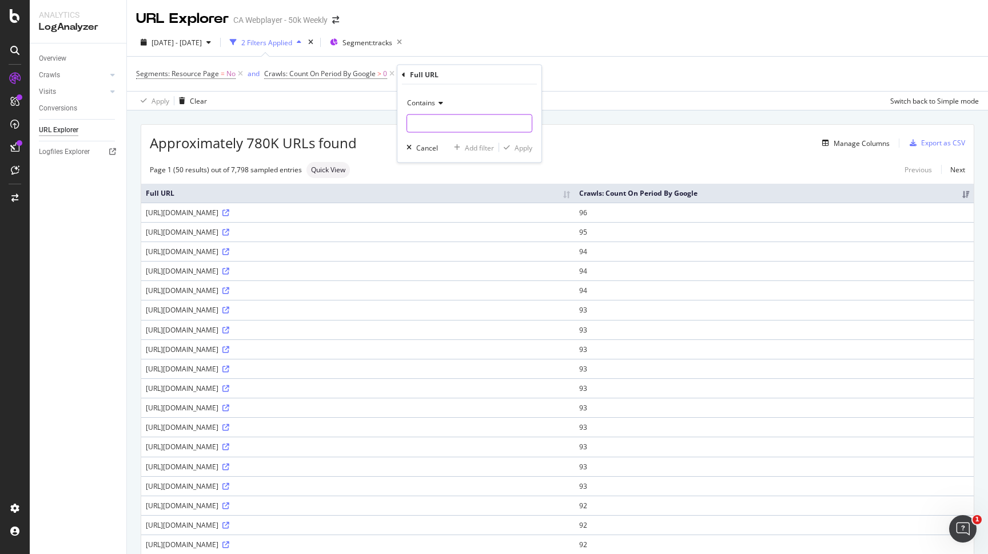
click at [446, 128] on input "text" at bounding box center [469, 123] width 125 height 18
click at [419, 106] on span "Contains" at bounding box center [421, 103] width 28 height 10
click at [429, 201] on span "Doesn't end with" at bounding box center [438, 201] width 53 height 10
click at [435, 105] on span "Doesn't end with" at bounding box center [433, 103] width 53 height 10
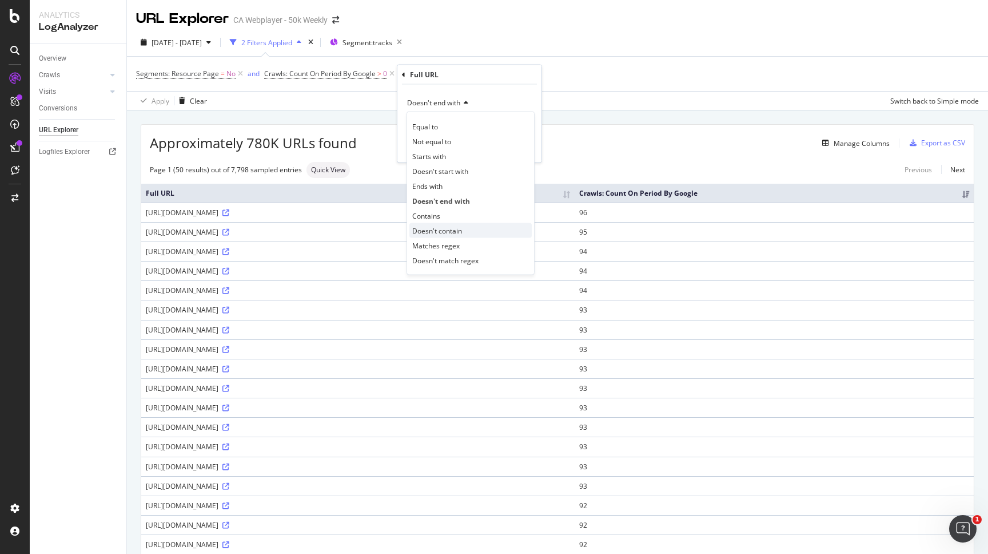
click at [445, 224] on div "Doesn't contain" at bounding box center [471, 230] width 122 height 15
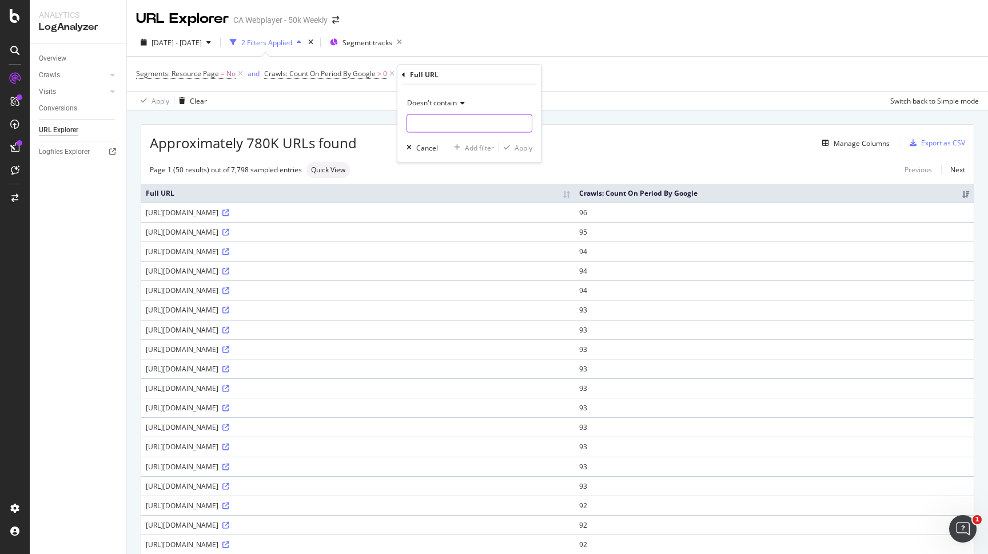
click at [432, 121] on input "text" at bounding box center [469, 123] width 125 height 18
type input "sitemap"
click at [516, 146] on div "Apply" at bounding box center [524, 147] width 18 height 10
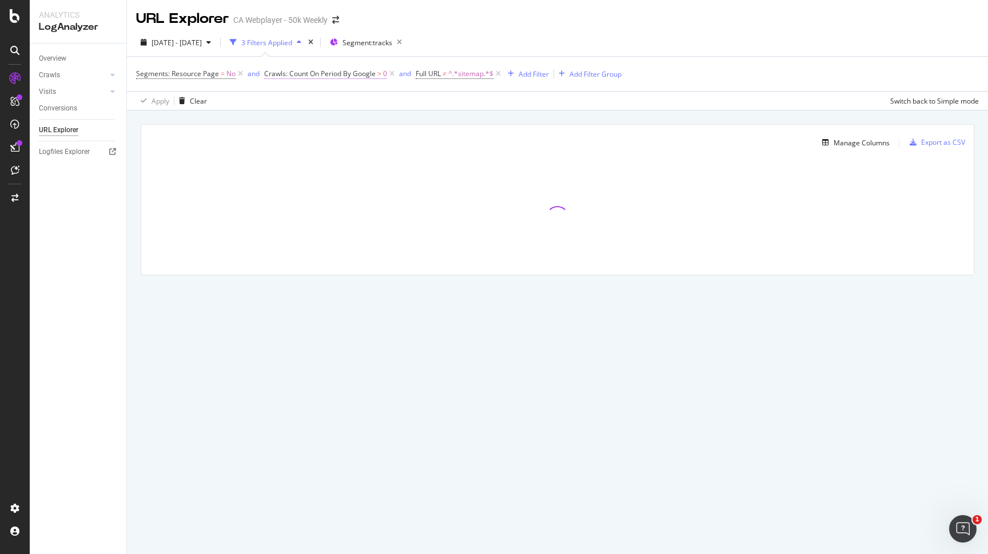
click at [323, 77] on span "Crawls: Count On Period By Google" at bounding box center [320, 74] width 112 height 10
click at [324, 139] on input "0" at bounding box center [336, 140] width 126 height 18
type input "1"
click at [387, 171] on div "By Google Greater than 1 Cancel Add filter Apply" at bounding box center [336, 131] width 144 height 96
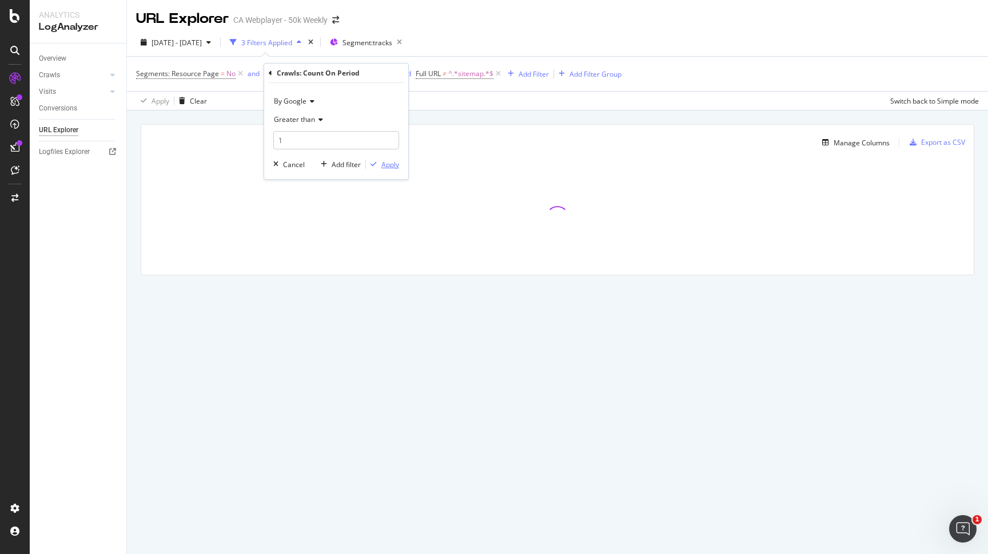
click at [388, 164] on div "Apply" at bounding box center [390, 165] width 18 height 10
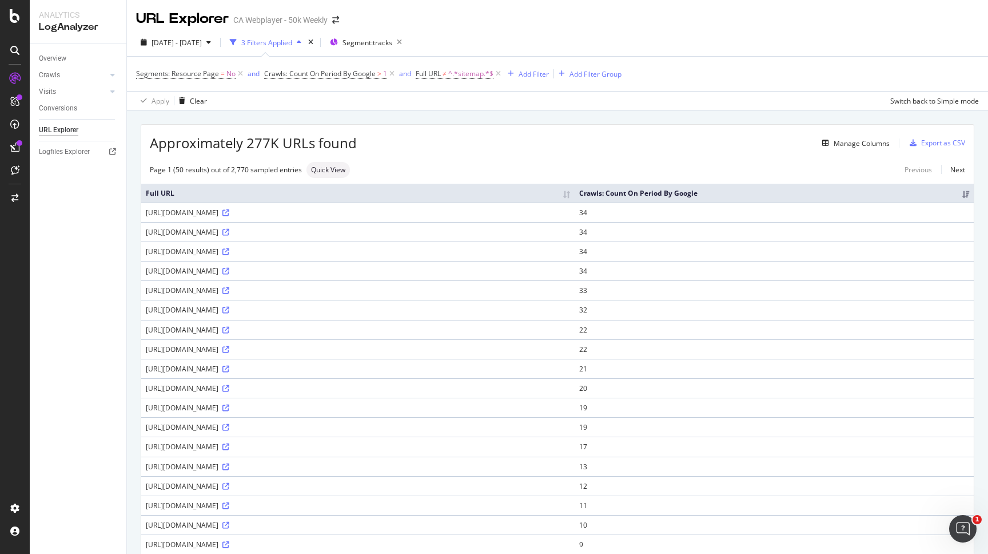
click at [907, 10] on div "URL Explorer CA Webplayer - 50k Weekly" at bounding box center [557, 14] width 861 height 29
click at [59, 196] on div "DataExports" at bounding box center [64, 197] width 45 height 11
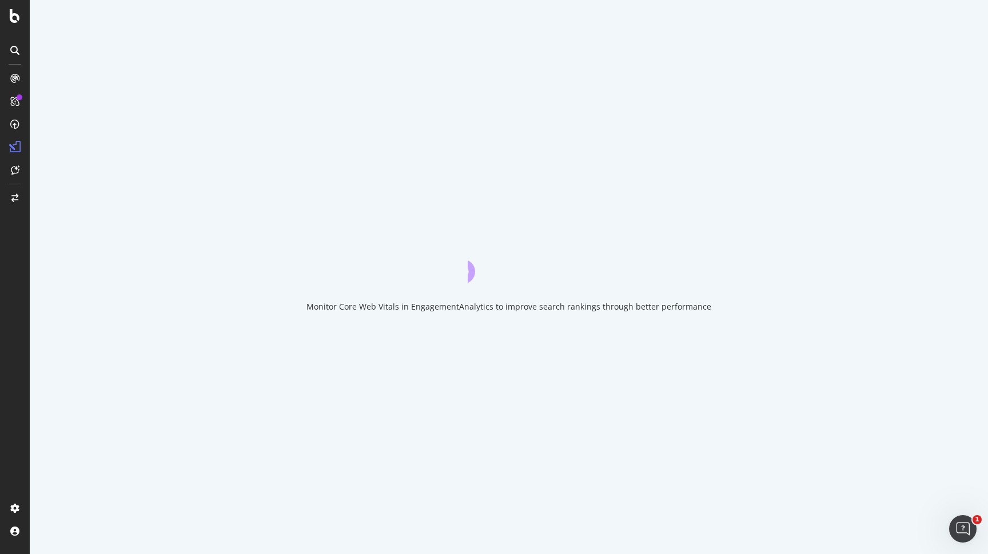
click at [26, 253] on div at bounding box center [14, 284] width 27 height 430
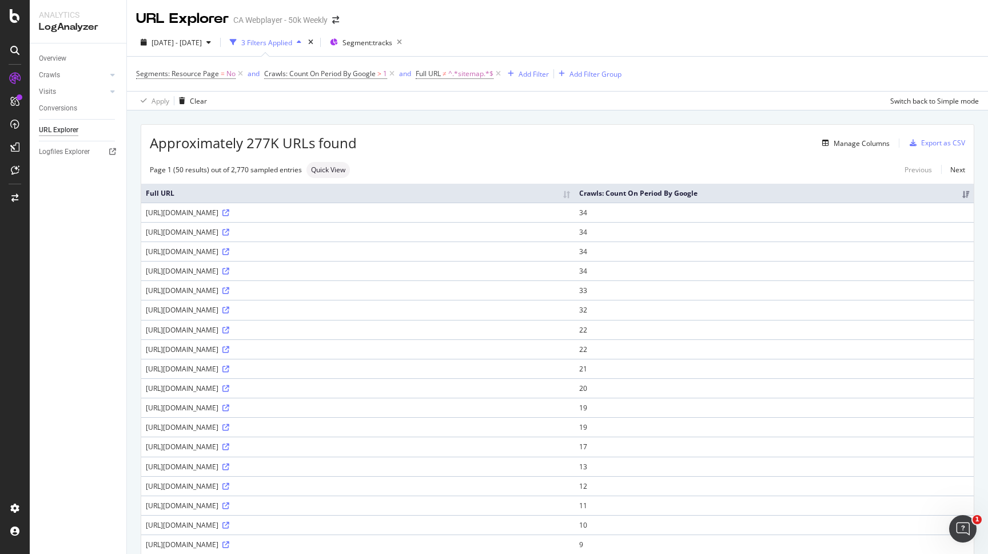
click at [905, 47] on div "2025 May. 11th - Aug. 10th 3 Filters Applied Segment: tracks" at bounding box center [557, 44] width 861 height 23
click at [880, 141] on div "Manage Columns" at bounding box center [862, 143] width 56 height 10
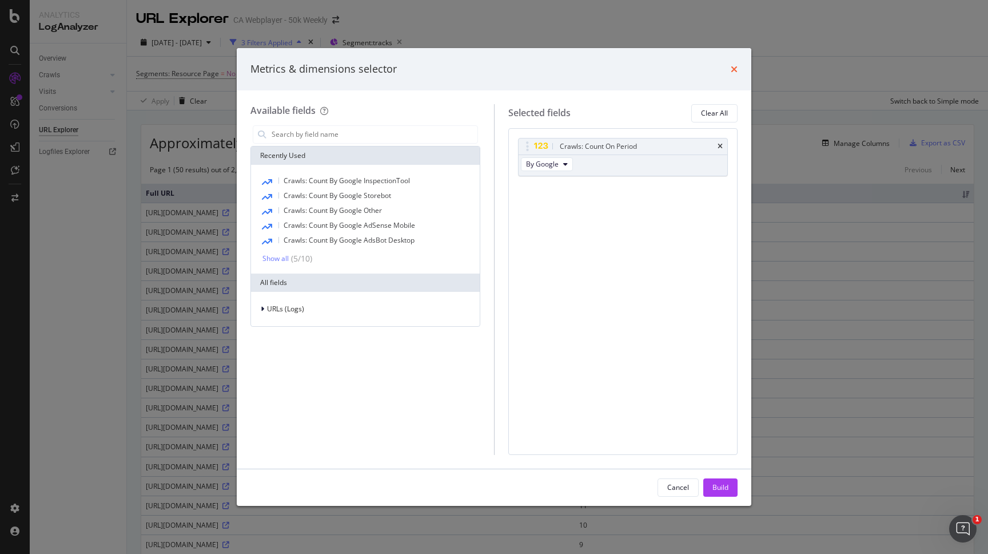
click at [737, 72] on icon "times" at bounding box center [734, 69] width 7 height 9
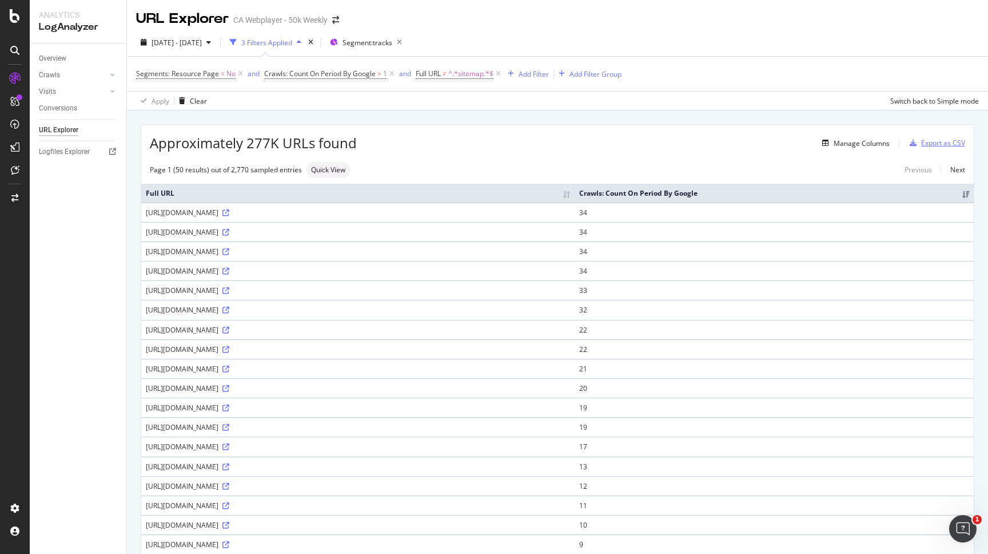
click at [950, 142] on div "Export as CSV" at bounding box center [943, 143] width 44 height 10
click at [337, 17] on icon "arrow-right-arrow-left" at bounding box center [335, 20] width 7 height 8
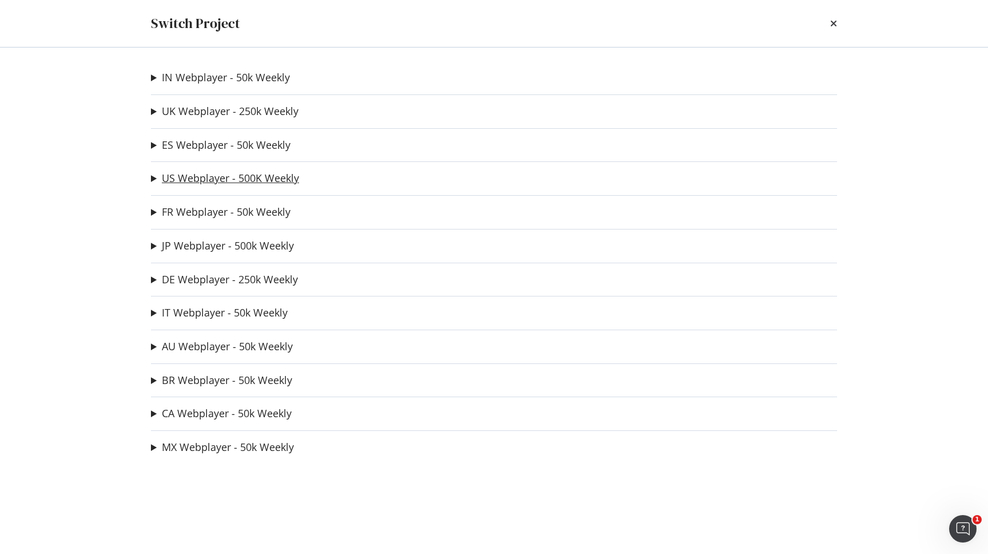
click at [206, 184] on link "US Webplayer - 500K Weekly" at bounding box center [230, 178] width 137 height 12
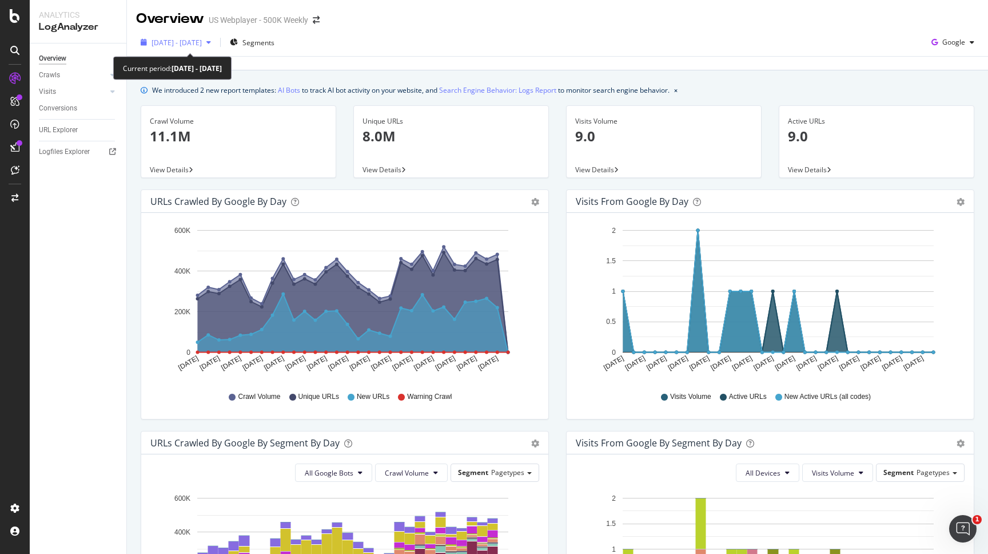
click at [202, 42] on span "2025 Jul. 15th - Aug. 13th" at bounding box center [177, 43] width 50 height 10
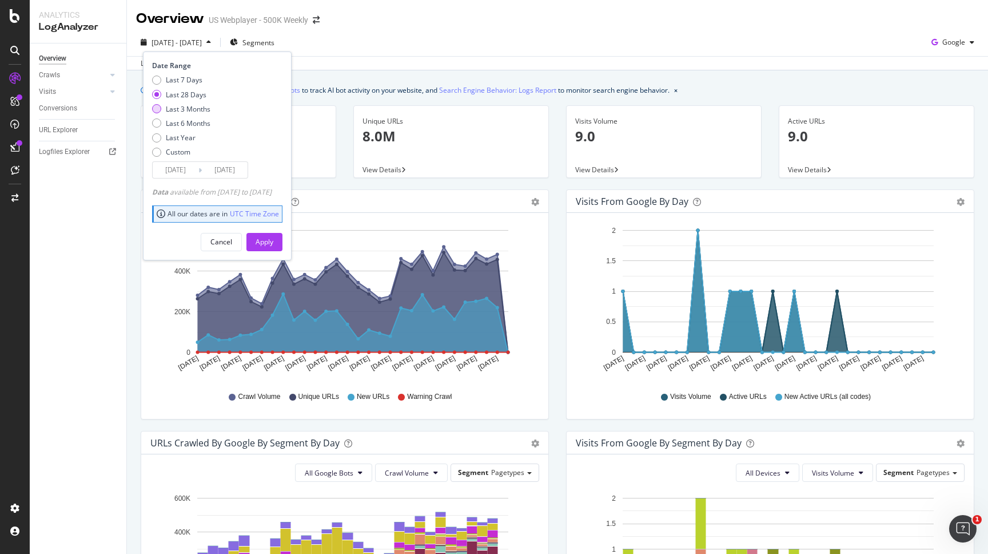
click at [188, 110] on div "Last 3 Months" at bounding box center [188, 109] width 45 height 10
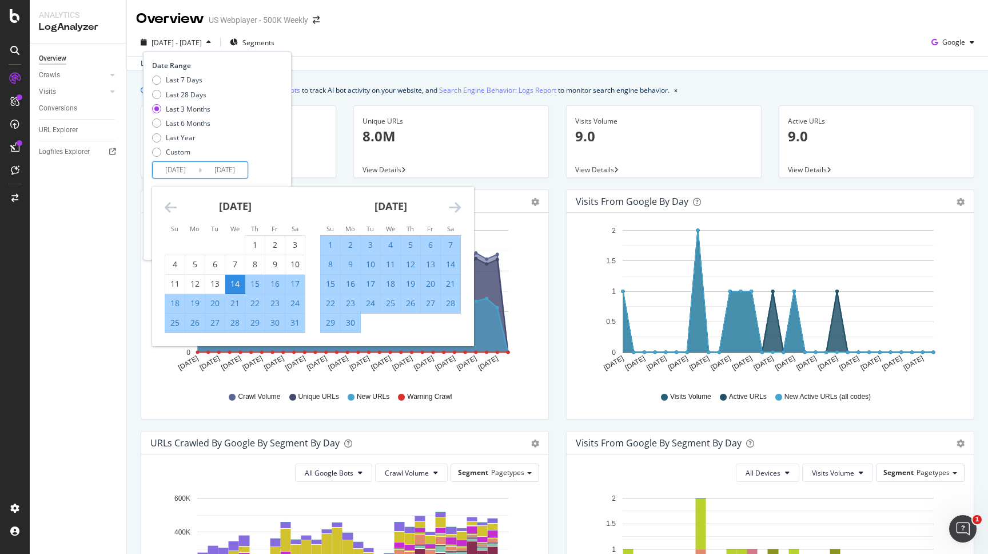
click at [189, 166] on input "2025/05/14" at bounding box center [176, 170] width 46 height 16
type input "2025/05/11"
click at [236, 169] on input "2025/08/13" at bounding box center [225, 170] width 46 height 16
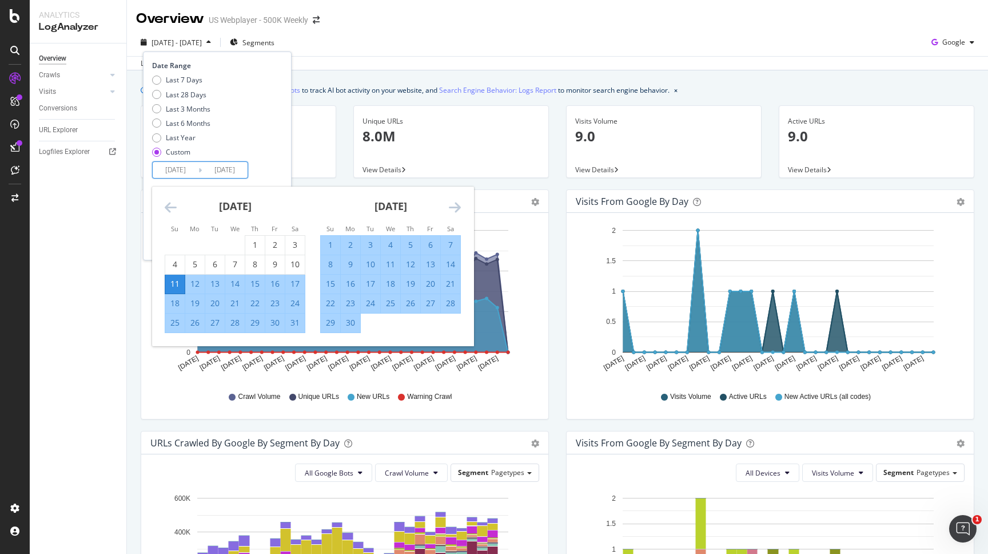
type input "2025/08/11"
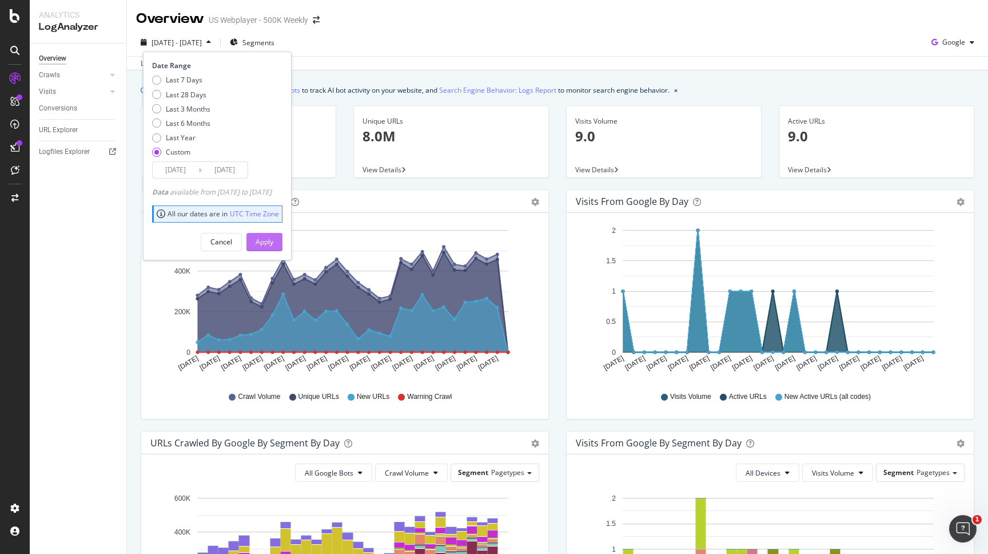
click at [273, 238] on div "Apply" at bounding box center [265, 242] width 18 height 10
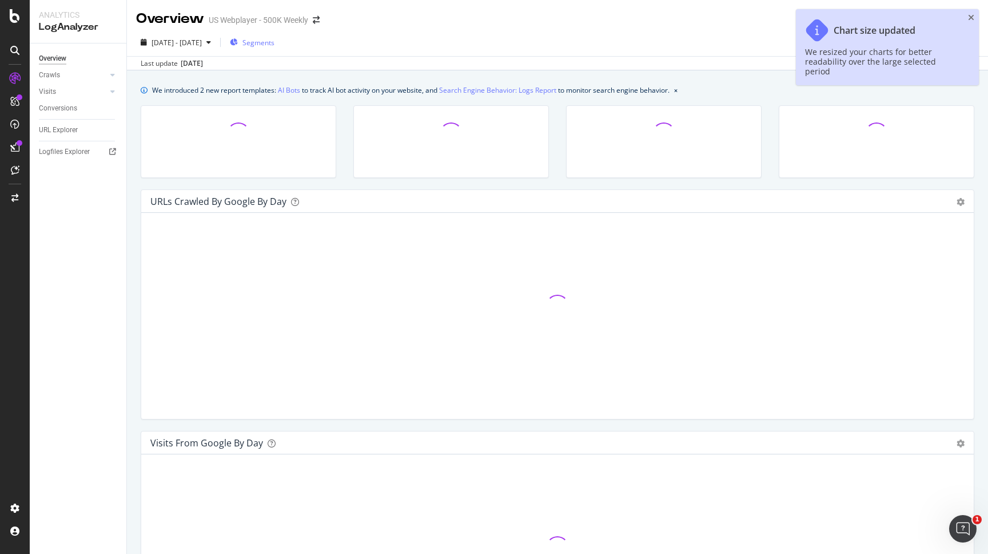
click at [275, 44] on span "Segments" at bounding box center [259, 43] width 32 height 10
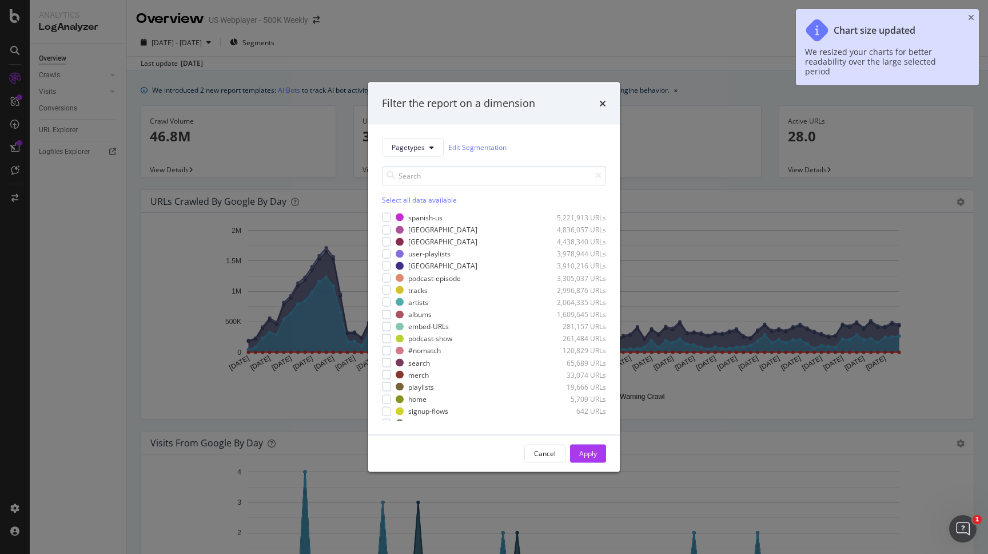
click at [299, 45] on div "Filter the report on a dimension Pagetypes Edit Segmentation Select all data av…" at bounding box center [494, 277] width 988 height 554
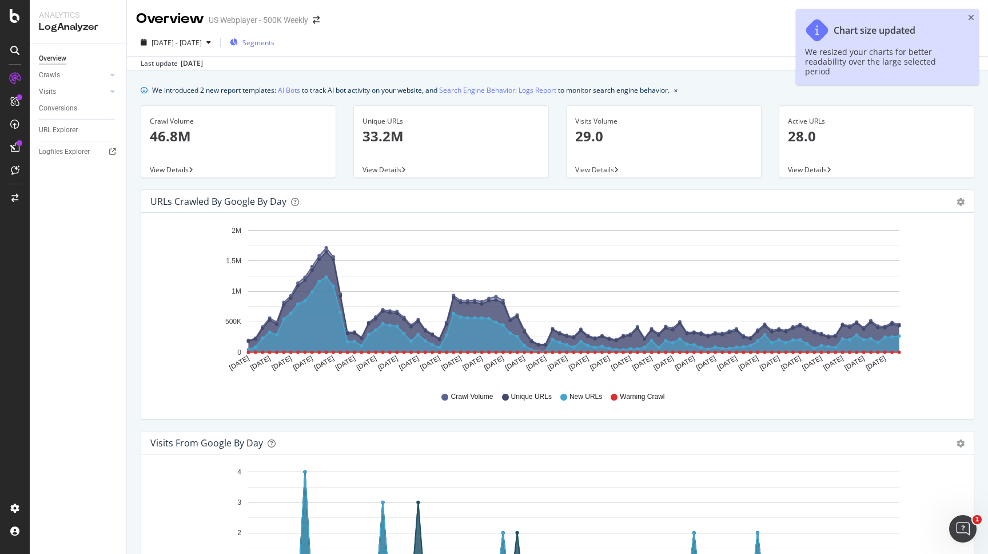
click at [275, 40] on span "Segments" at bounding box center [259, 43] width 32 height 10
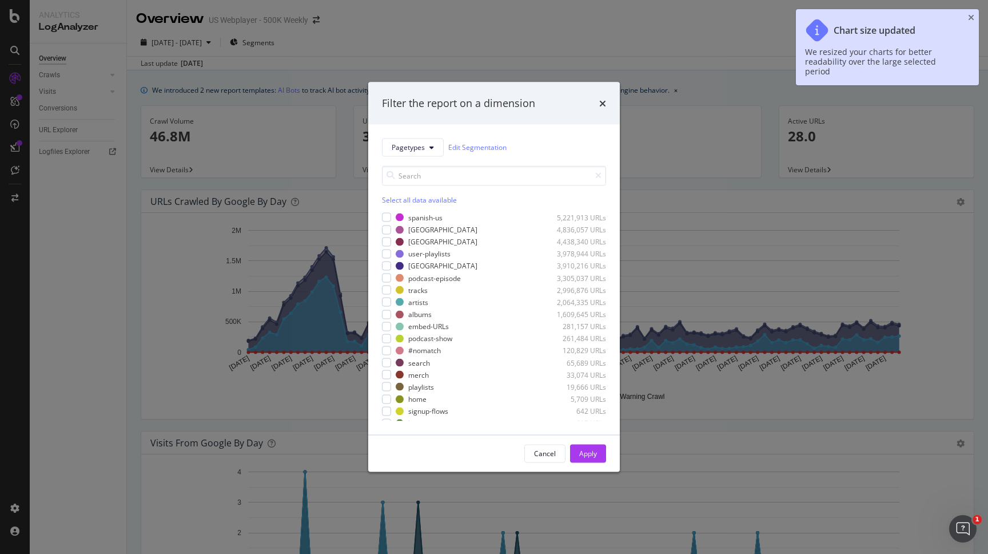
click at [327, 57] on div "Filter the report on a dimension Pagetypes Edit Segmentation Select all data av…" at bounding box center [494, 277] width 988 height 554
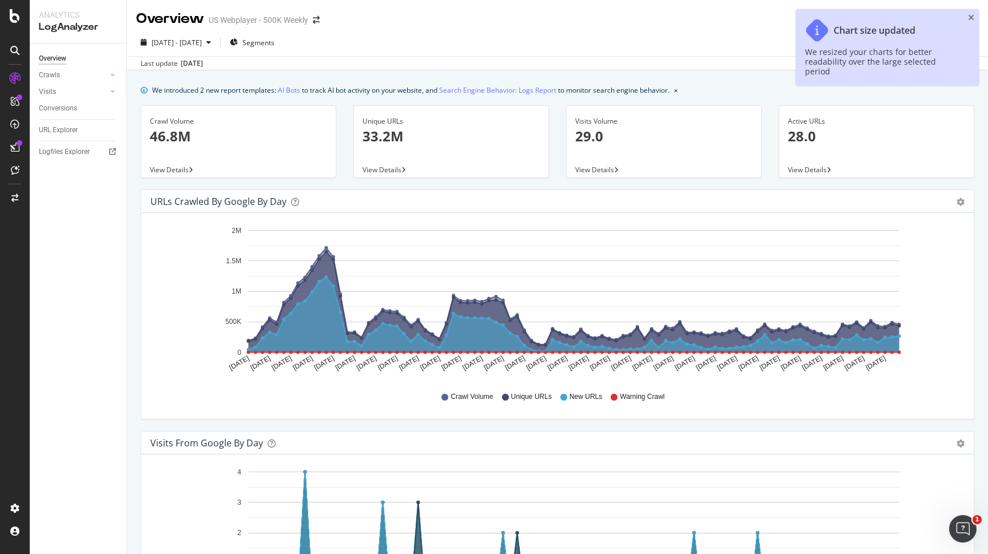
click at [388, 171] on span "View Details" at bounding box center [382, 170] width 39 height 10
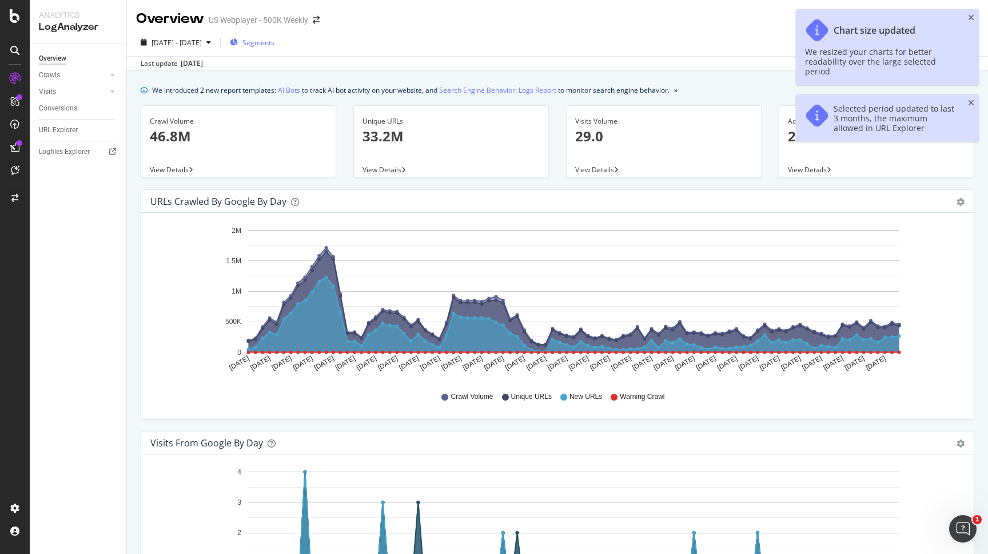
click at [275, 41] on span "Segments" at bounding box center [259, 43] width 32 height 10
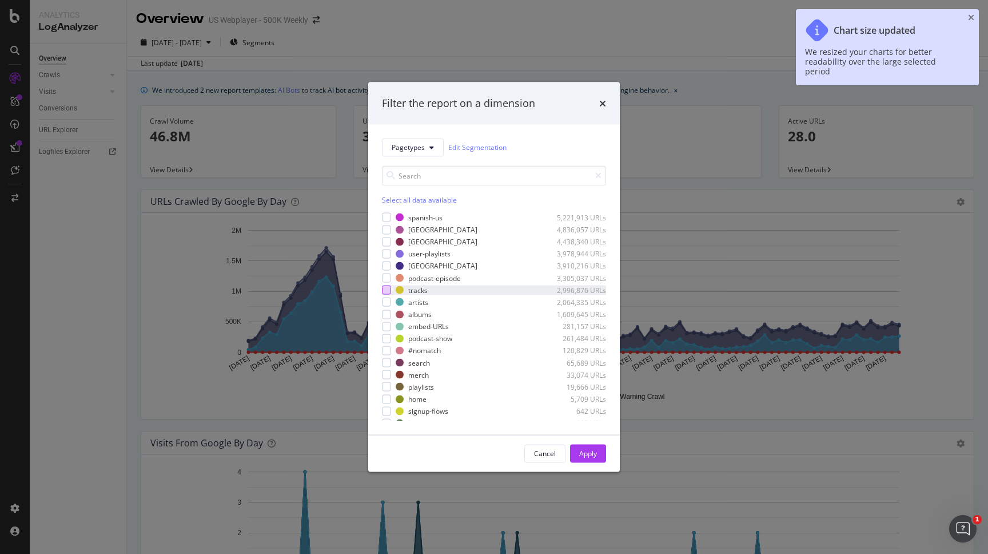
click at [389, 289] on div "modal" at bounding box center [386, 289] width 9 height 9
click at [585, 456] on div "Apply" at bounding box center [588, 453] width 18 height 10
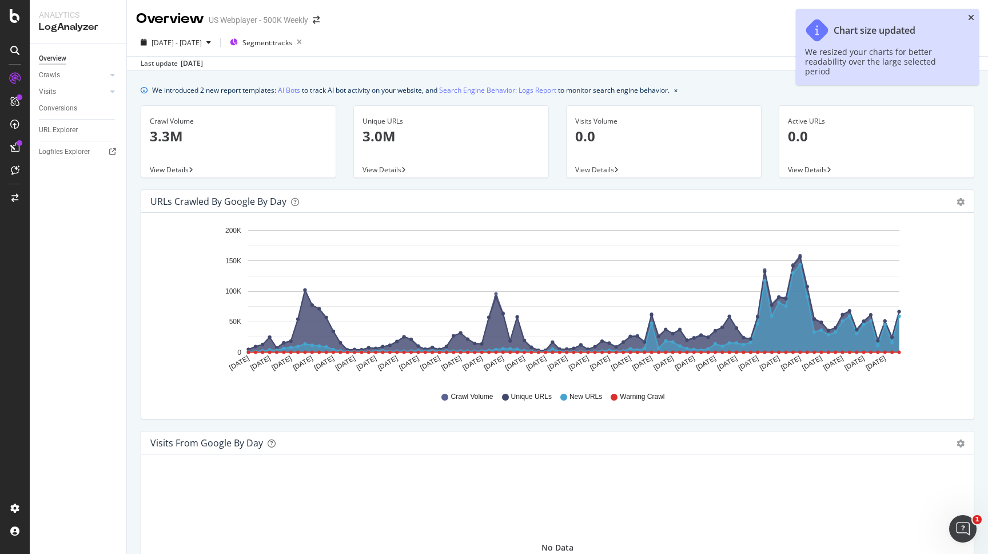
click at [971, 17] on icon "close toast" at bounding box center [971, 18] width 6 height 8
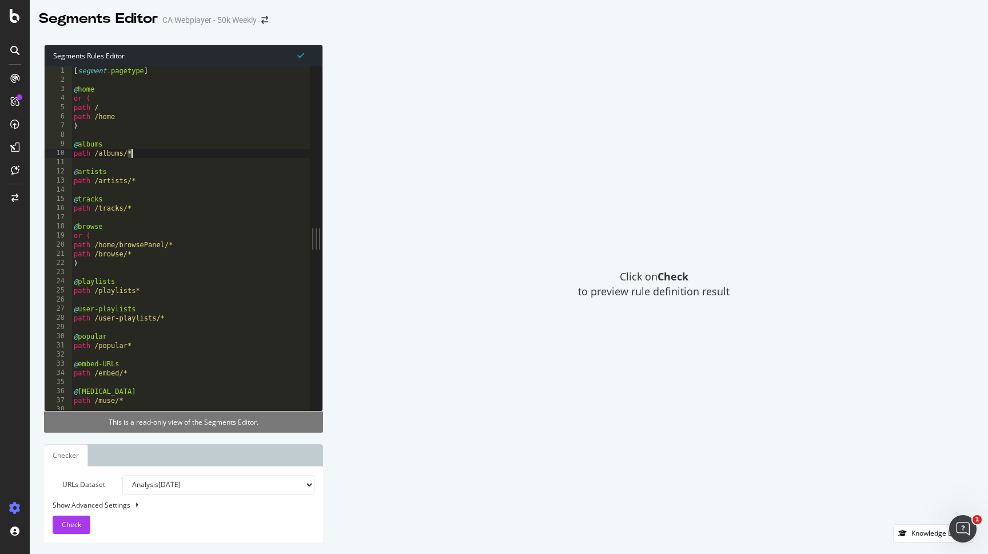
drag, startPoint x: 126, startPoint y: 149, endPoint x: 136, endPoint y: 149, distance: 10.3
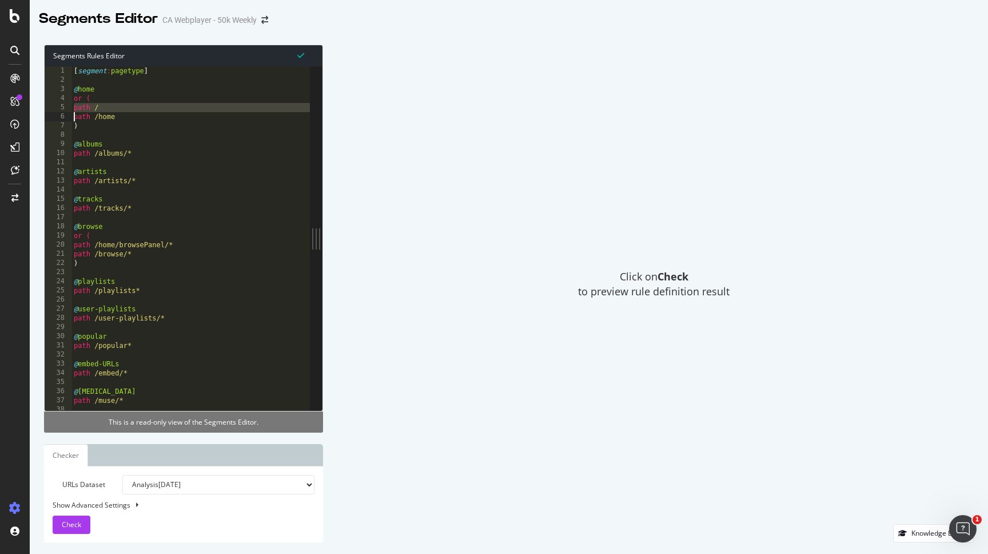
drag, startPoint x: 94, startPoint y: 181, endPoint x: 144, endPoint y: 180, distance: 49.8
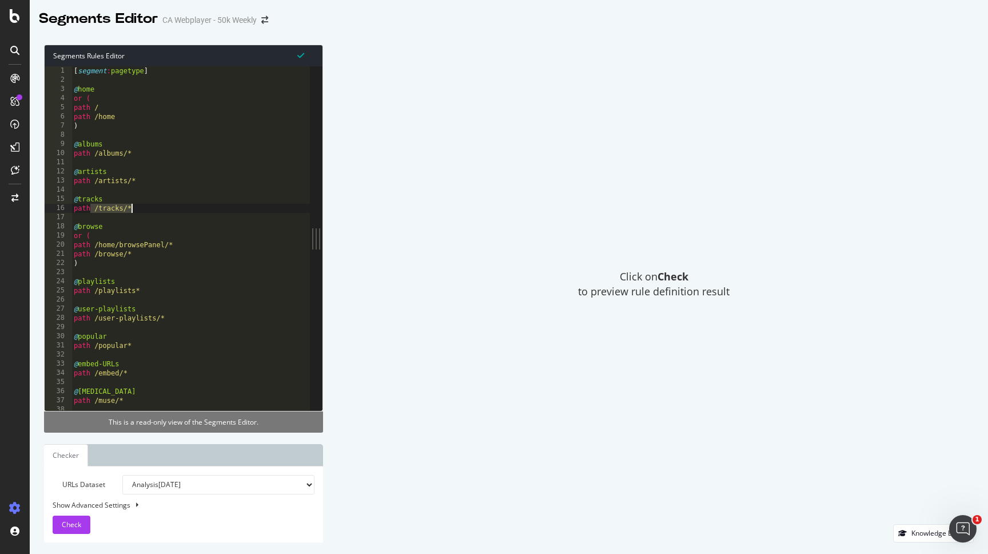
drag, startPoint x: 92, startPoint y: 209, endPoint x: 161, endPoint y: 209, distance: 69.2
type textarea "path /tracks/*"
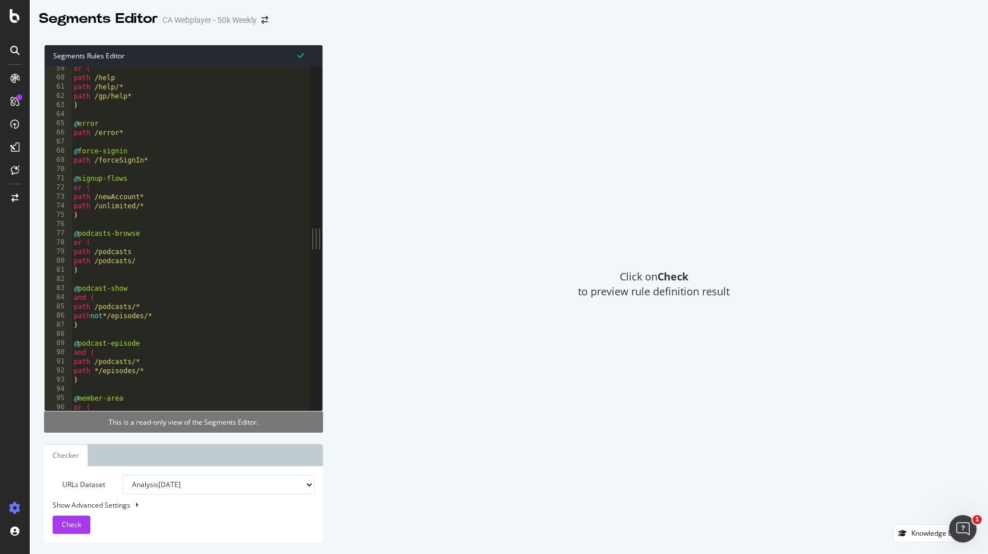
scroll to position [442, 0]
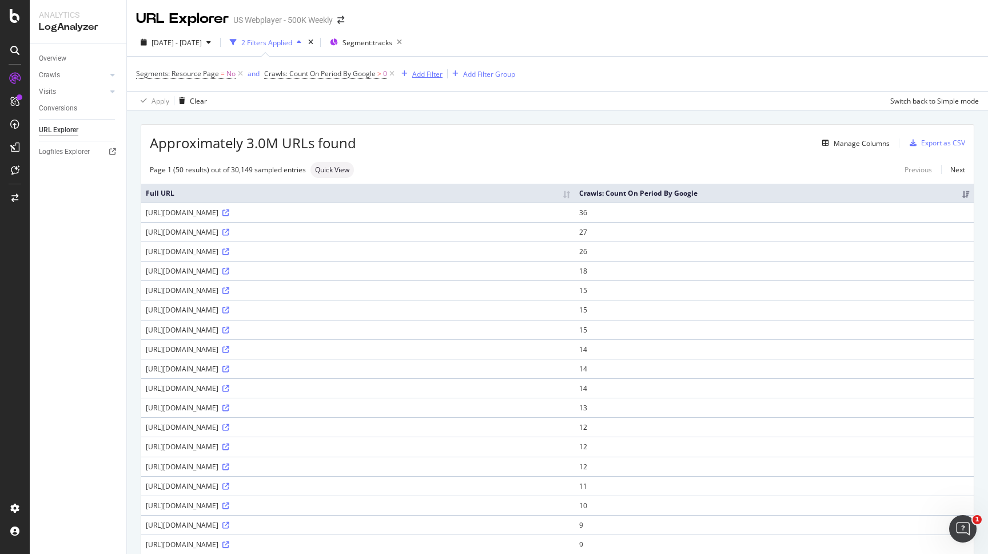
click at [427, 76] on div "Add Filter" at bounding box center [427, 74] width 30 height 10
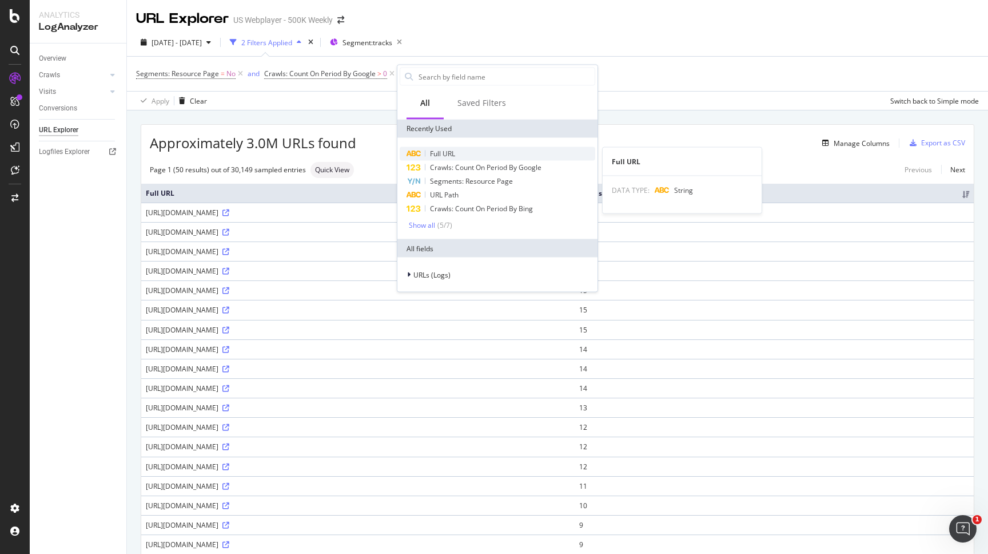
click at [457, 150] on div "Full URL" at bounding box center [498, 154] width 196 height 14
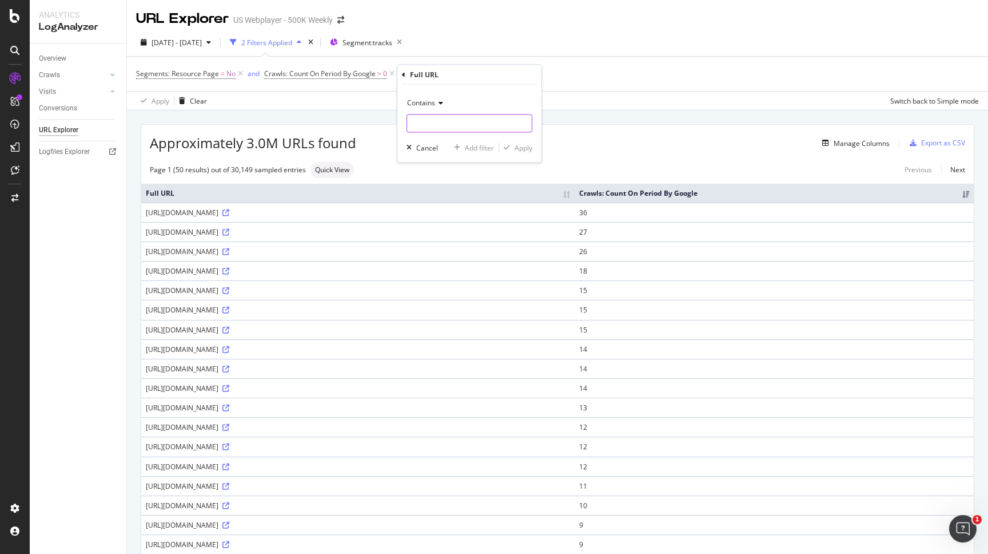
click at [434, 121] on input "text" at bounding box center [469, 123] width 125 height 18
click at [435, 107] on span "Contains" at bounding box center [421, 103] width 28 height 10
click at [439, 198] on span "Doesn't end with" at bounding box center [438, 201] width 53 height 10
click at [444, 126] on input "text" at bounding box center [469, 123] width 125 height 18
type input "/sitemaps/"
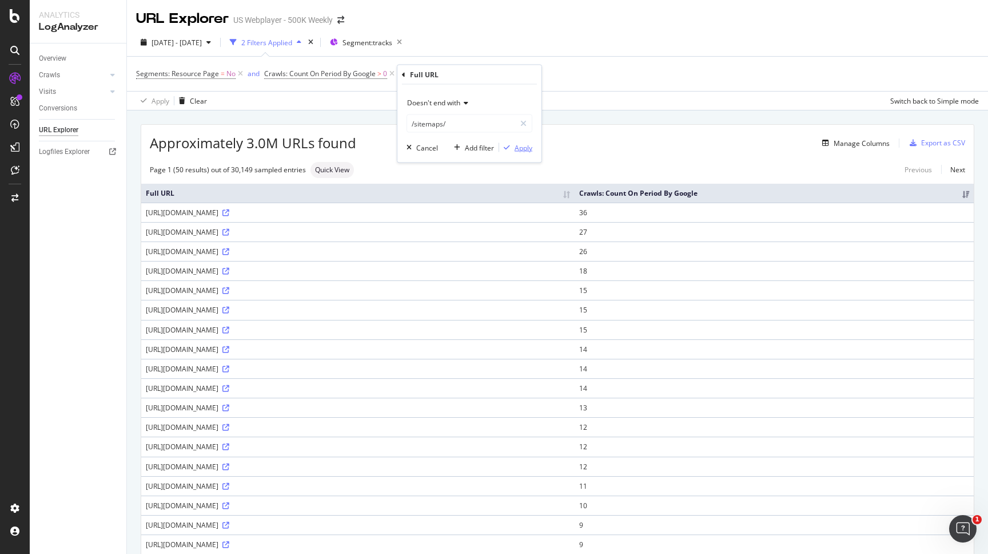
click at [519, 148] on div "Apply" at bounding box center [524, 147] width 18 height 10
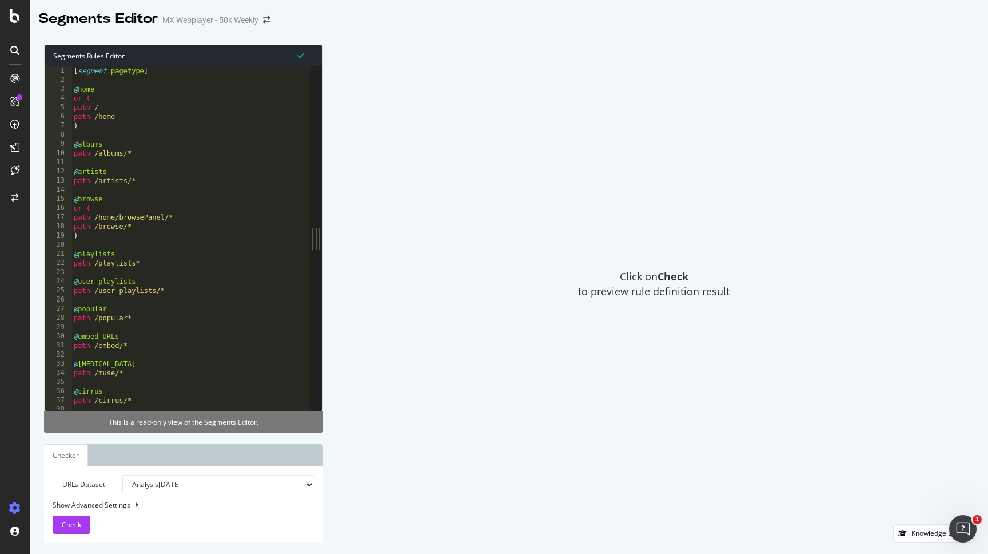
type textarea "path /home"
click at [101, 113] on div "[ segment : pagetype ] @ home or ( path / path /home ) @ albums path /albums/* …" at bounding box center [190, 247] width 238 height 362
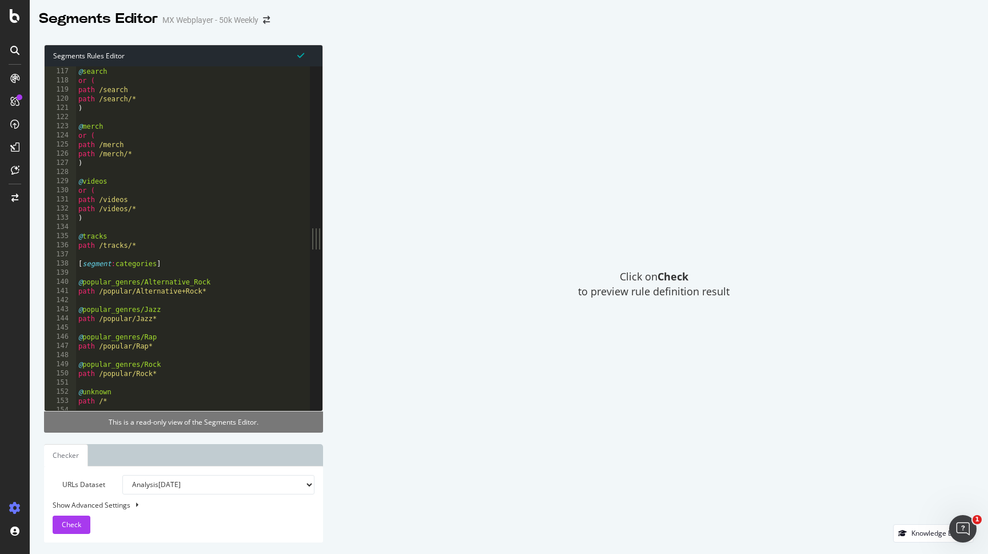
scroll to position [1061, 0]
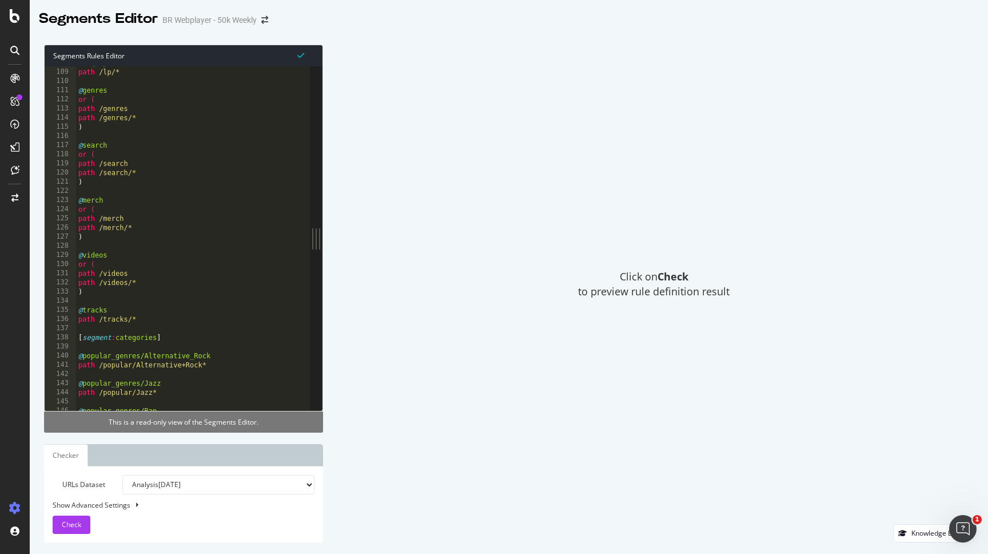
scroll to position [1109, 0]
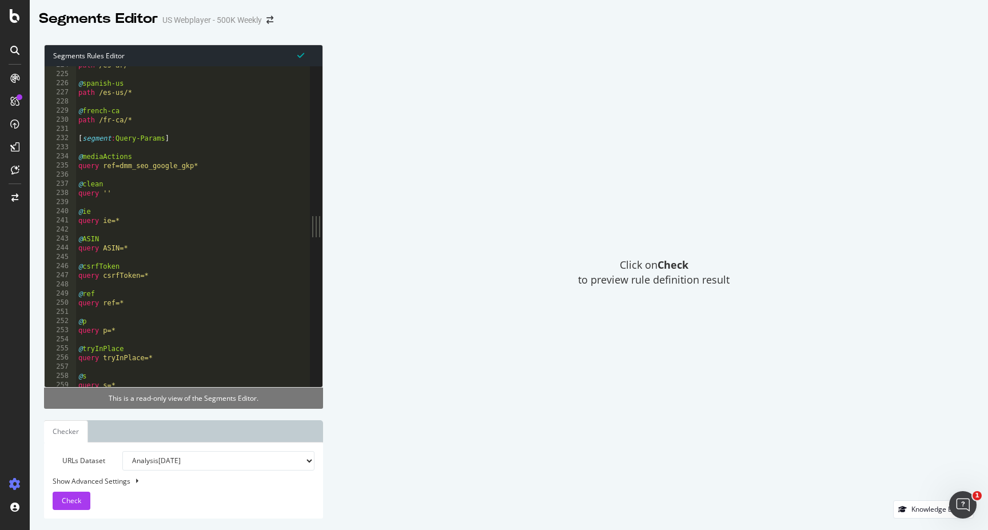
scroll to position [2046, 0]
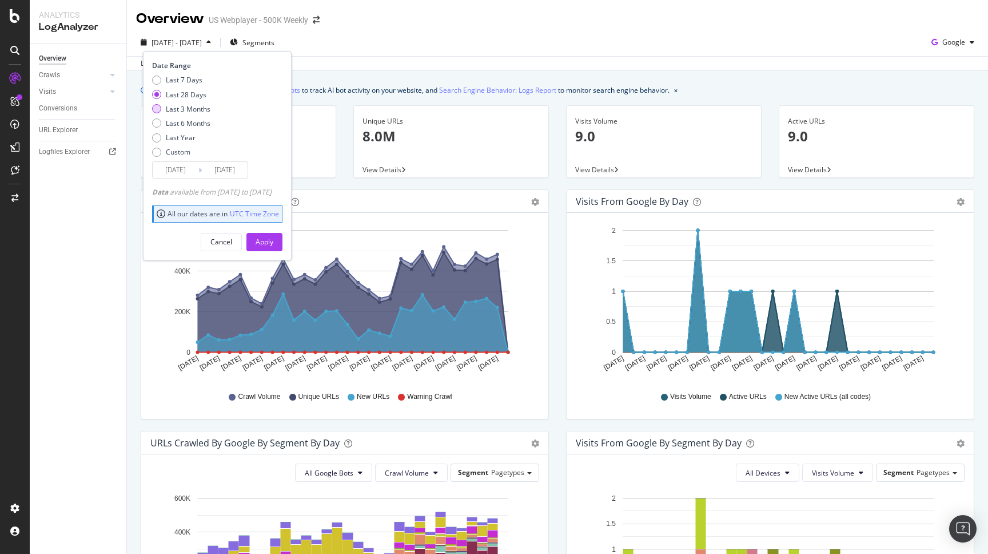
click at [189, 109] on div "Last 3 Months" at bounding box center [188, 109] width 45 height 10
click at [188, 166] on input "[DATE]" at bounding box center [176, 170] width 46 height 16
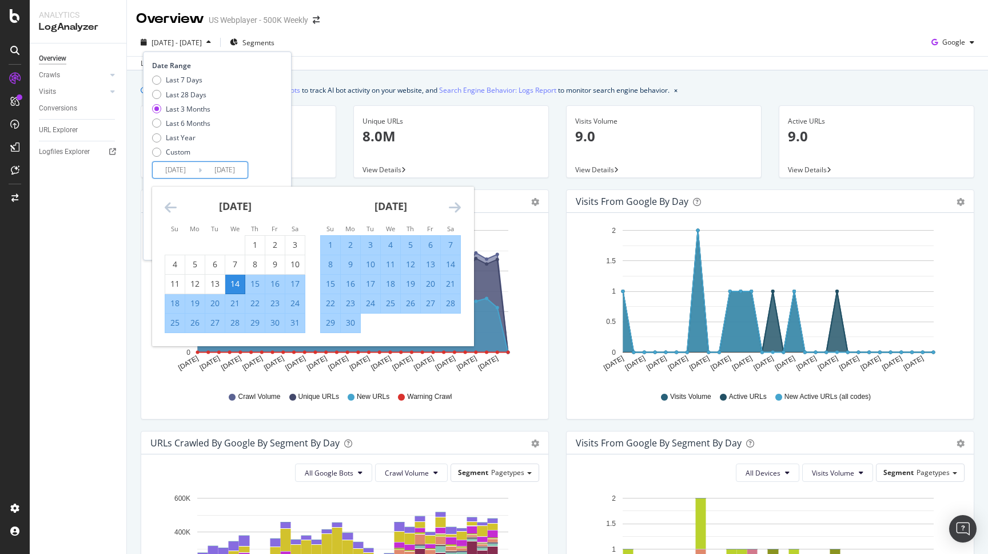
type input "2025/05/11"
click at [238, 169] on input "[DATE]" at bounding box center [225, 170] width 46 height 16
type input "[DATE]"
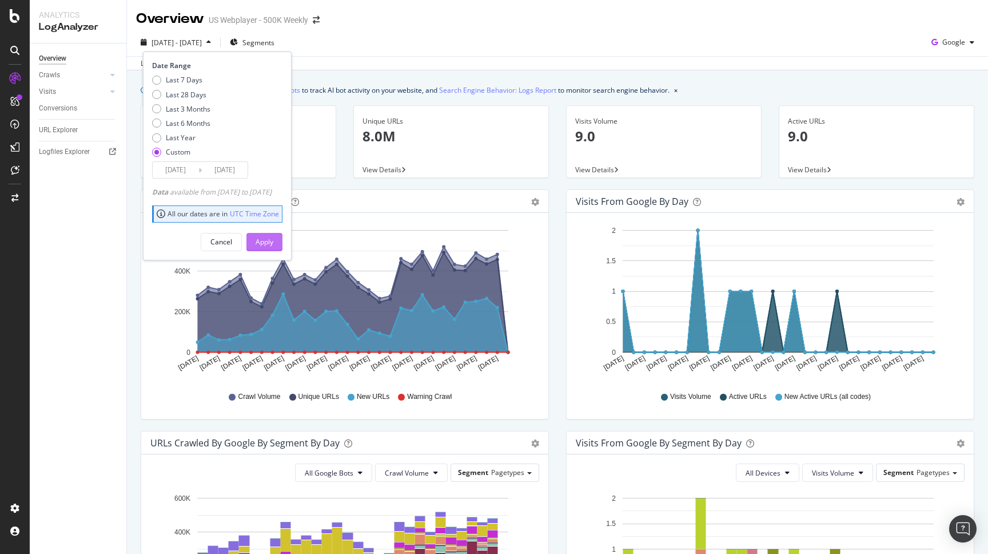
click at [273, 249] on div "Apply" at bounding box center [265, 241] width 18 height 17
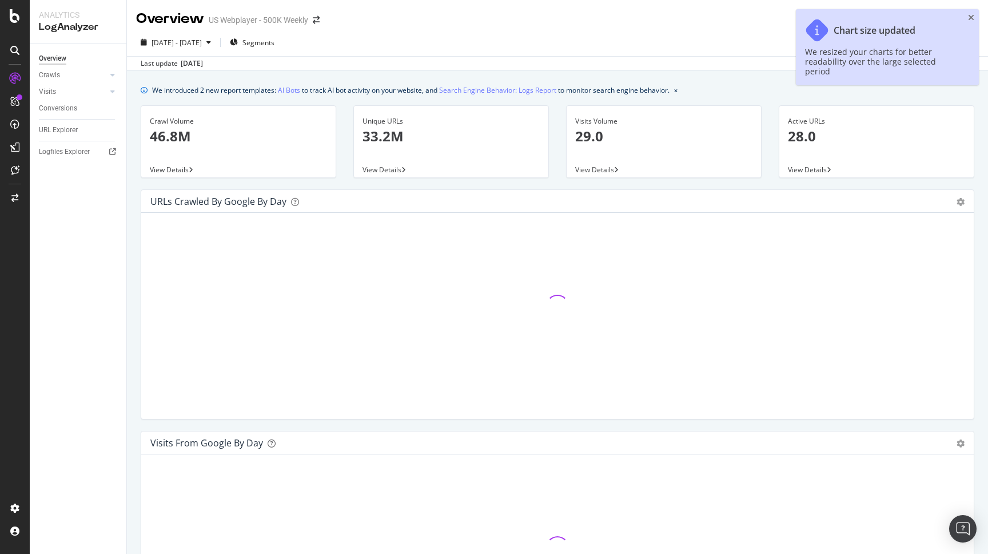
click at [385, 166] on span "View Details" at bounding box center [382, 170] width 39 height 10
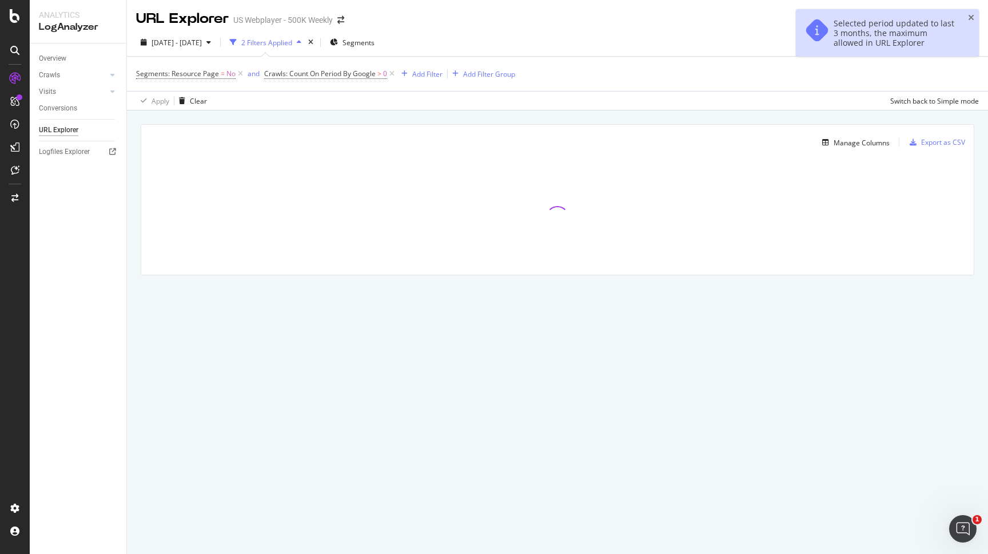
click at [968, 15] on div "Selected period updated to last 3 months, the maximum allowed in URL Explorer" at bounding box center [887, 32] width 183 height 47
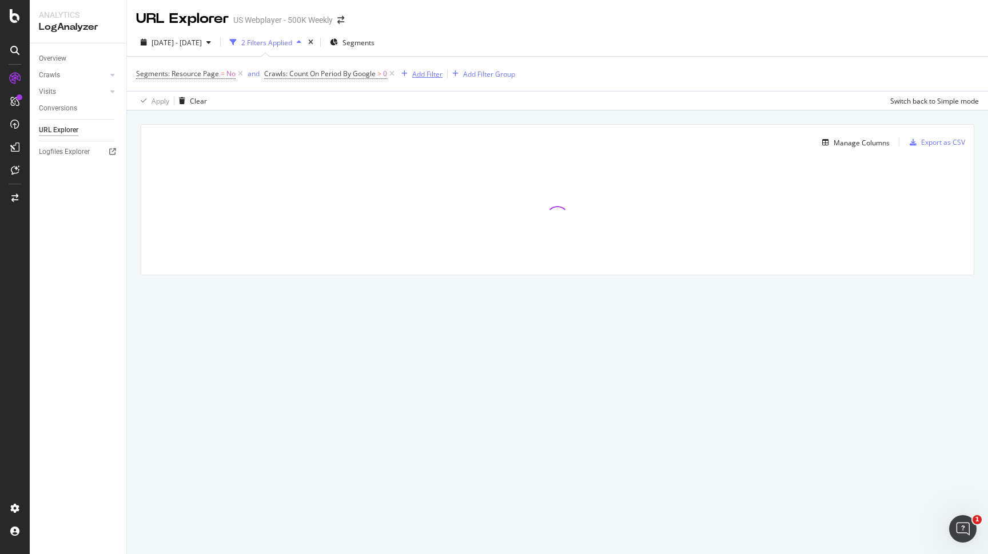
click at [417, 73] on div "Add Filter" at bounding box center [427, 74] width 30 height 10
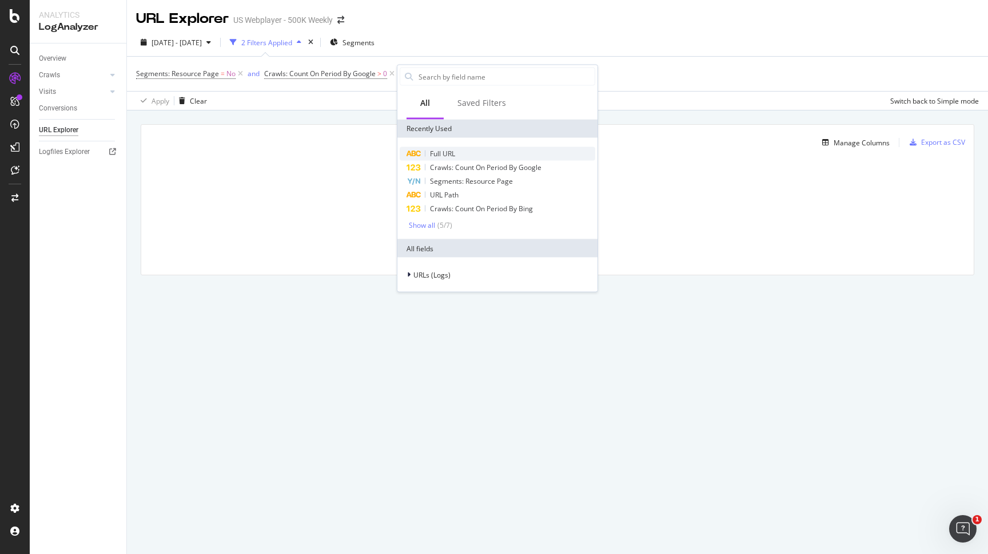
click at [440, 155] on span "Full URL" at bounding box center [442, 154] width 25 height 10
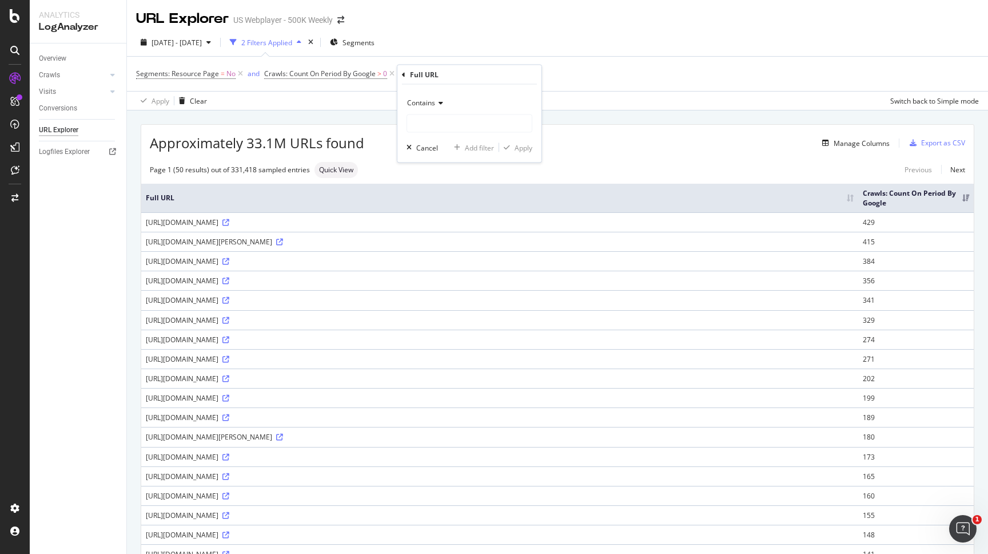
click at [440, 133] on div "Contains Cancel Add filter Apply" at bounding box center [469, 124] width 144 height 78
click at [440, 130] on input "text" at bounding box center [469, 123] width 125 height 18
type input "/tracks/"
click at [520, 146] on div "Apply" at bounding box center [524, 147] width 18 height 10
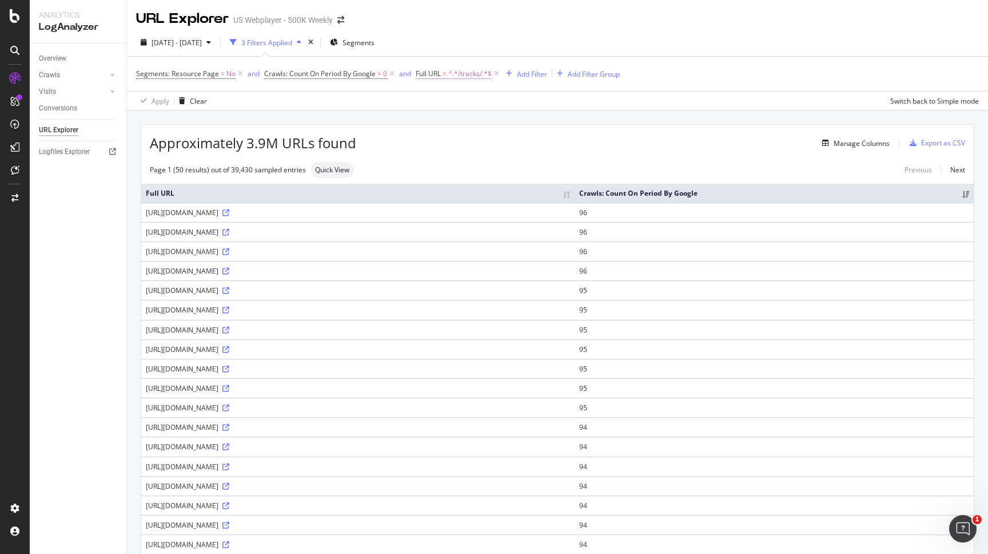
click at [485, 76] on span "^.*/tracks/.*$" at bounding box center [469, 74] width 43 height 16
click at [430, 118] on input "/tracks/" at bounding box center [481, 122] width 108 height 18
type input ".com/tracks/"
click at [538, 144] on div "Apply" at bounding box center [543, 146] width 18 height 10
click at [482, 72] on span "^.*.com/tracks/.*$" at bounding box center [477, 74] width 59 height 16
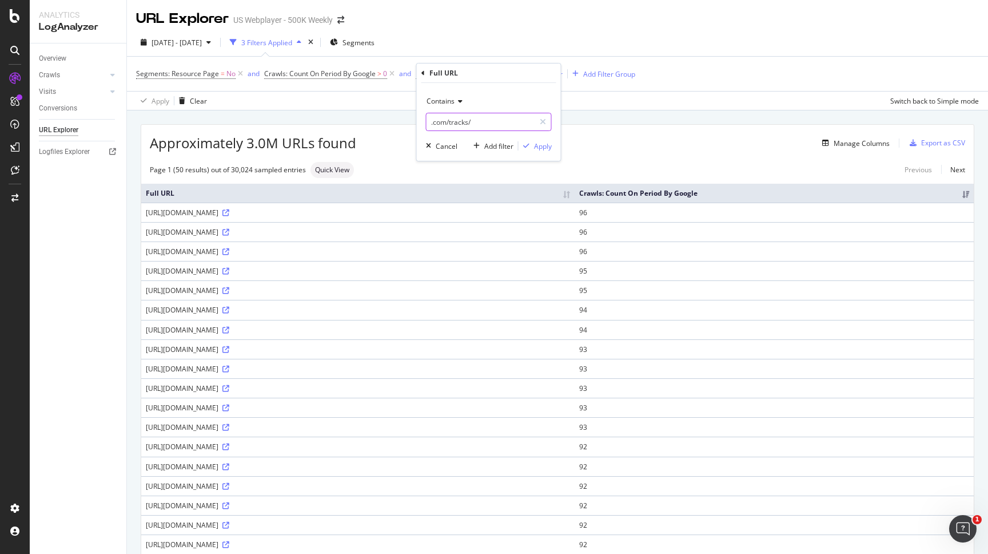
click at [483, 119] on input ".com/tracks/" at bounding box center [481, 122] width 108 height 18
type input ".com/tracks/sitemap"
click at [545, 146] on div "Apply" at bounding box center [543, 146] width 18 height 10
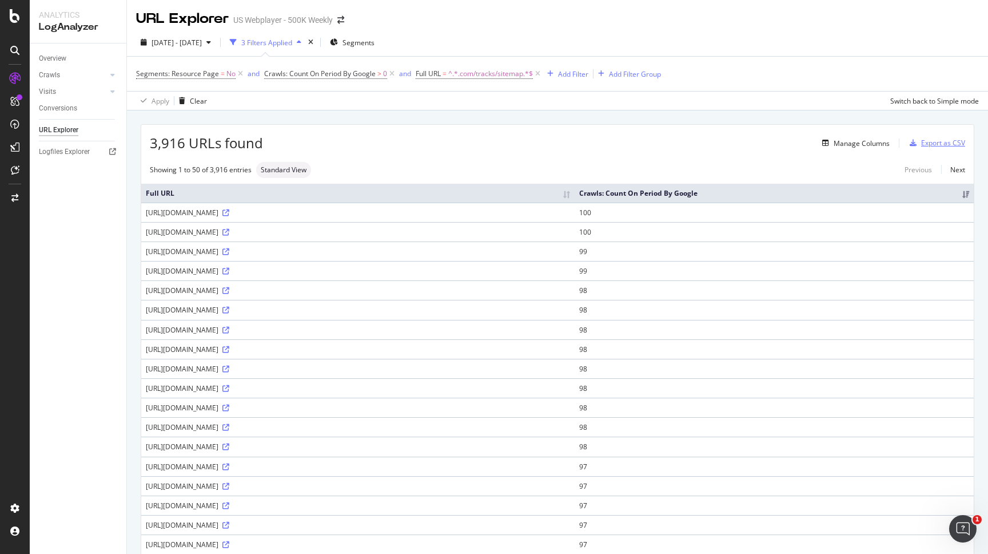
click at [929, 144] on div "Export as CSV" at bounding box center [943, 143] width 44 height 10
click at [344, 76] on span "Crawls: Count On Period By Google" at bounding box center [320, 74] width 112 height 10
click at [323, 144] on input "0" at bounding box center [336, 140] width 126 height 18
type input "1"
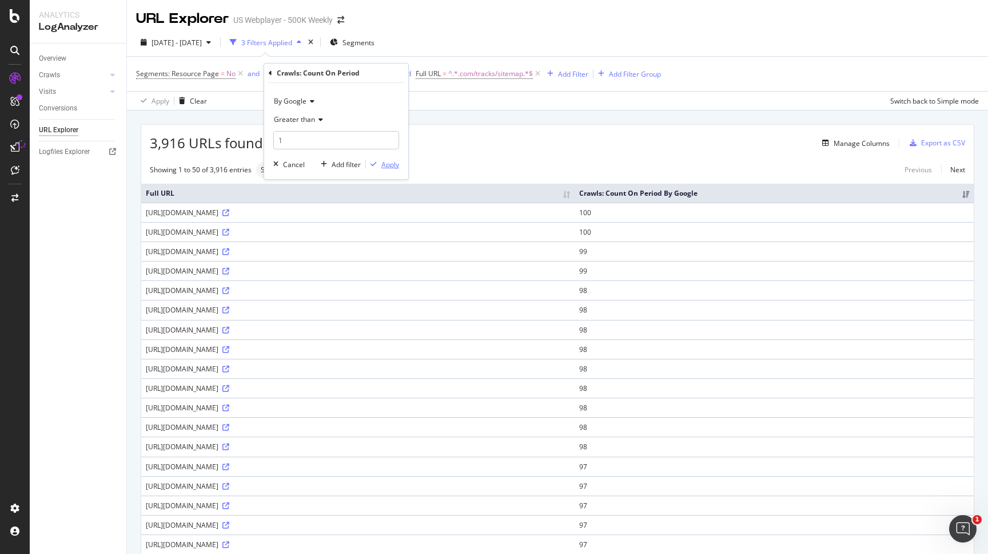
click at [381, 165] on div "Apply" at bounding box center [390, 165] width 18 height 10
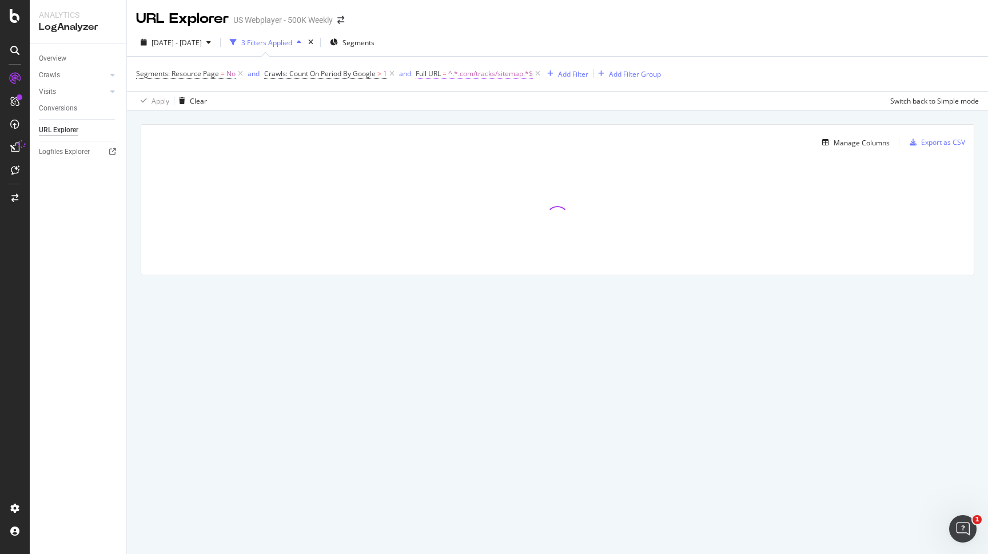
click at [472, 75] on span "^.*.com/tracks/sitemap.*$" at bounding box center [490, 74] width 85 height 16
click at [492, 125] on input ".com/tracks/sitemap" at bounding box center [481, 122] width 108 height 18
type input ".com/tracks/"
click at [543, 147] on div "Apply" at bounding box center [543, 146] width 18 height 10
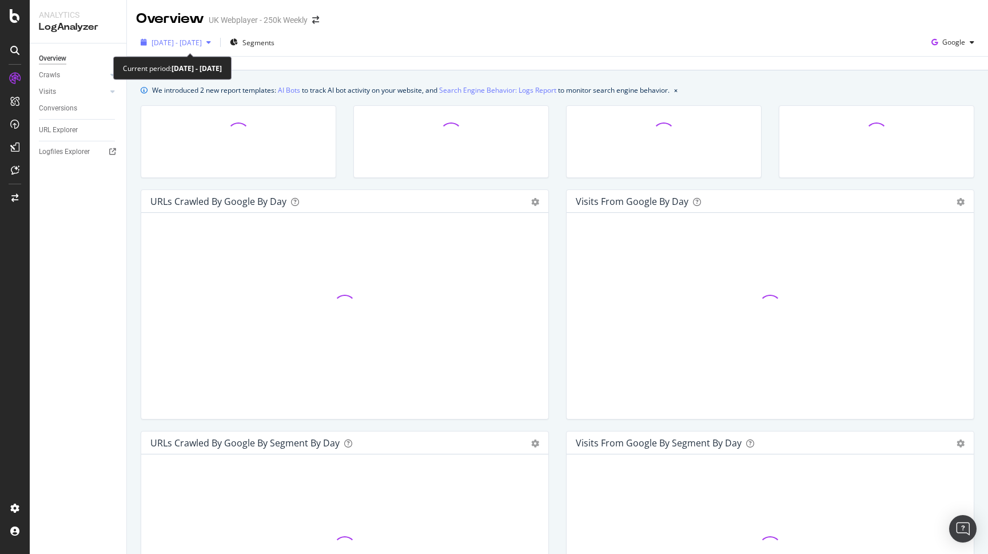
click at [216, 38] on div "[DATE] - [DATE]" at bounding box center [175, 42] width 79 height 17
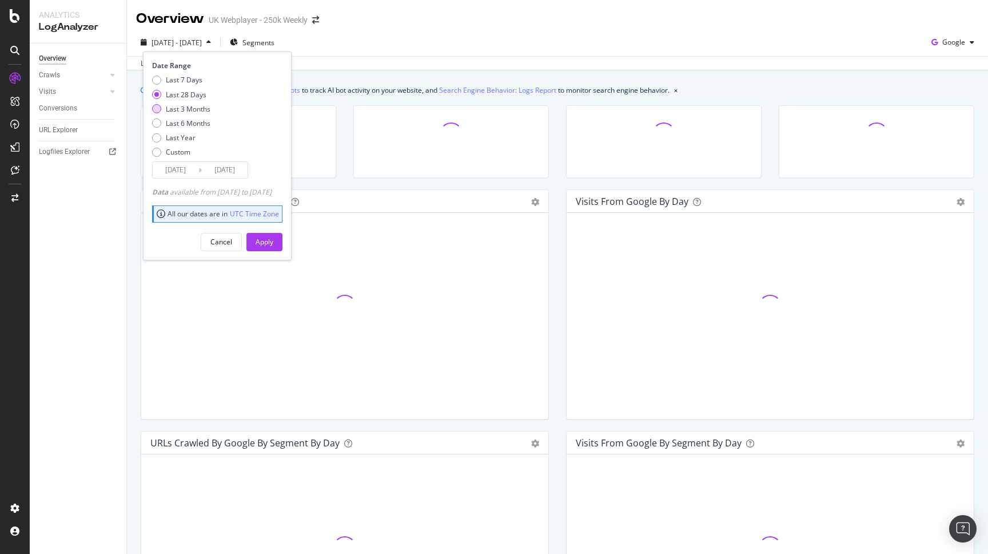
click at [185, 109] on div "Last 3 Months" at bounding box center [188, 109] width 45 height 10
click at [189, 165] on input "[DATE]" at bounding box center [176, 170] width 46 height 16
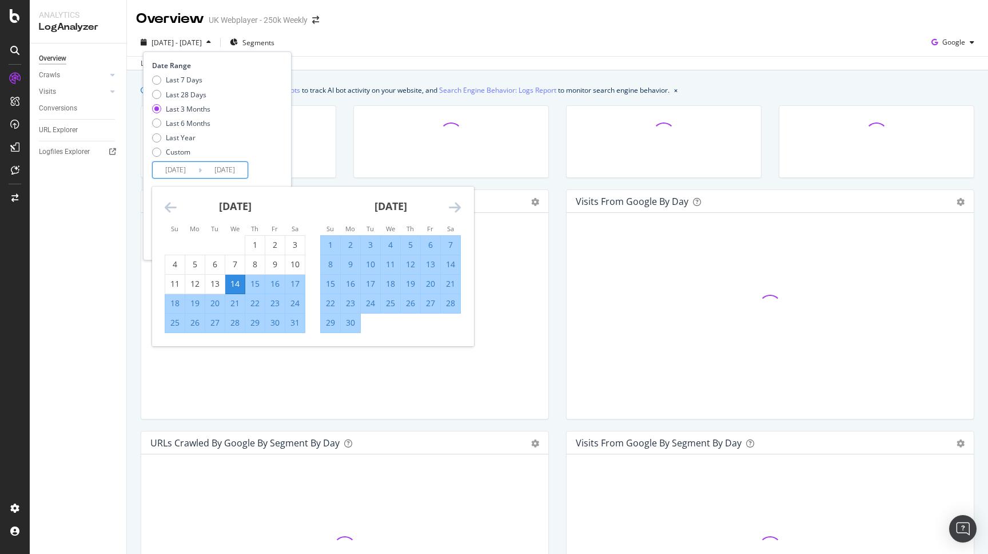
click at [189, 165] on input "[DATE]" at bounding box center [176, 170] width 46 height 16
type input "[DATE]"
click at [240, 170] on input "[DATE]" at bounding box center [225, 170] width 46 height 16
type input "[DATE]"
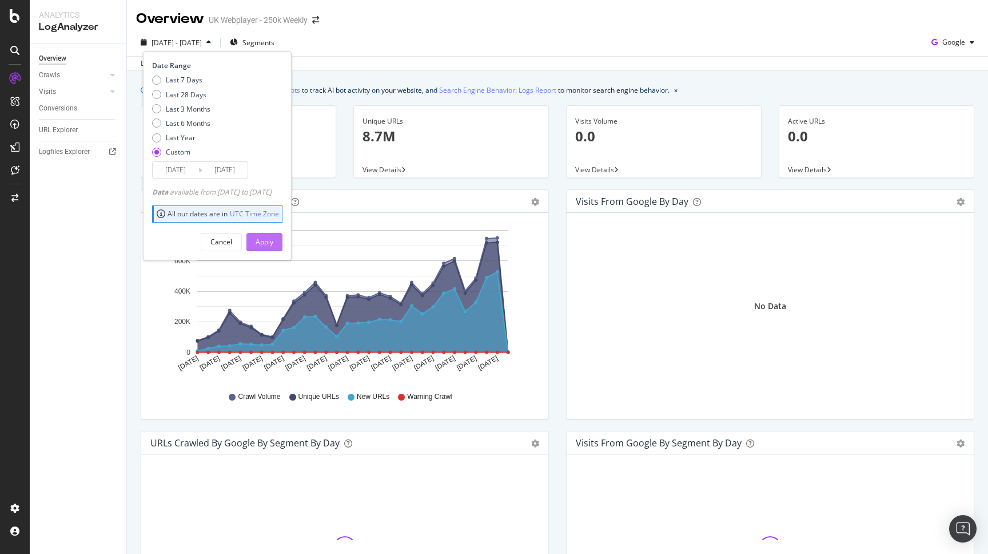
click at [273, 243] on div "Apply" at bounding box center [265, 242] width 18 height 10
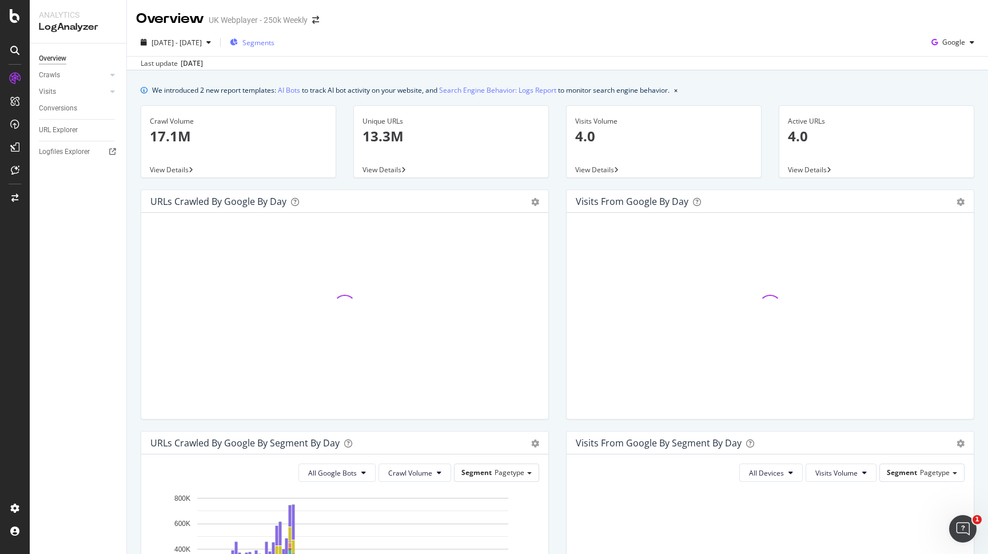
click at [275, 39] on span "Segments" at bounding box center [259, 43] width 32 height 10
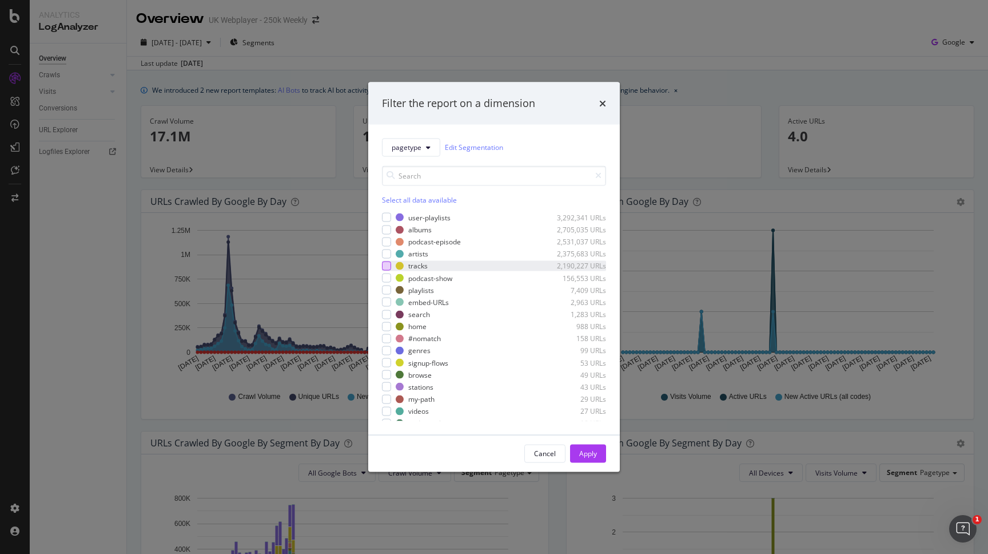
click at [386, 264] on div "modal" at bounding box center [386, 265] width 9 height 9
click at [598, 455] on button "Apply" at bounding box center [588, 453] width 36 height 18
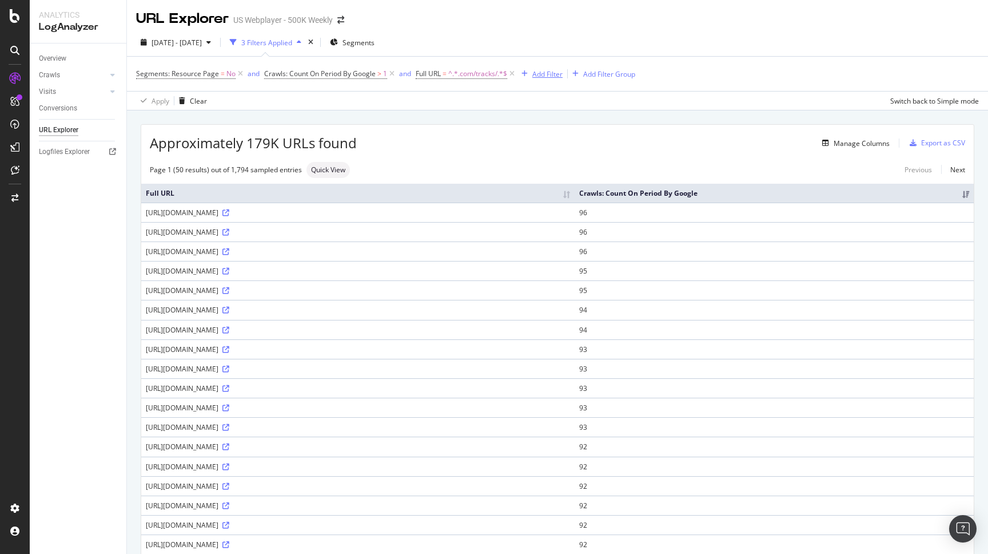
click at [535, 73] on div "Add Filter" at bounding box center [547, 74] width 30 height 10
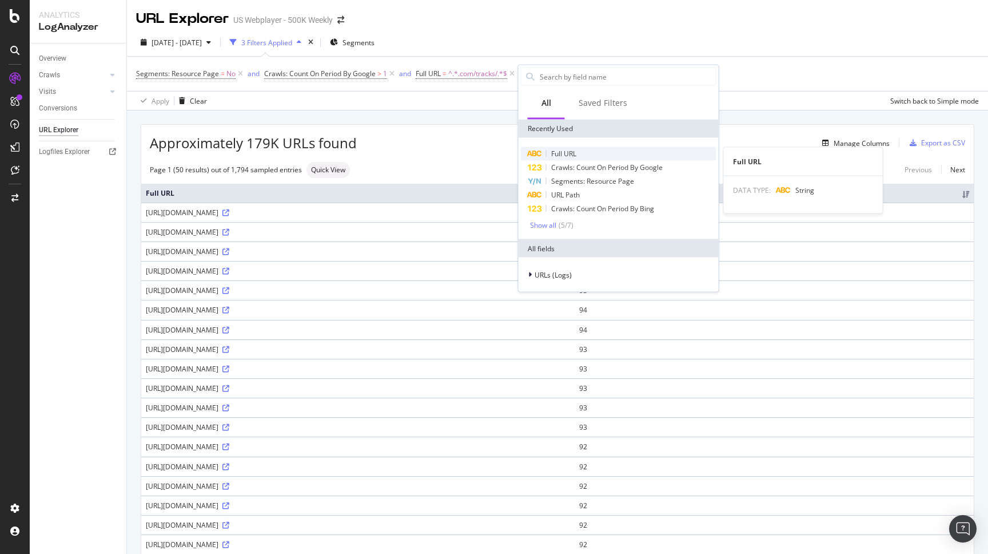
click at [554, 157] on span "Full URL" at bounding box center [563, 154] width 25 height 10
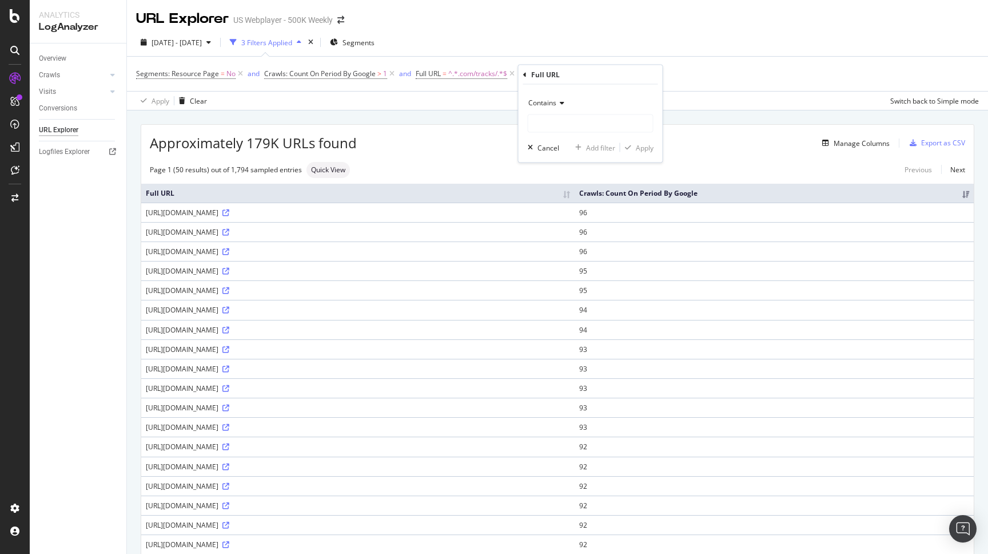
click at [547, 111] on div "Contains" at bounding box center [591, 103] width 126 height 18
click at [566, 201] on span "Doesn't end with" at bounding box center [560, 201] width 53 height 10
click at [567, 123] on input "text" at bounding box center [590, 123] width 125 height 18
click at [528, 124] on input "sitemap" at bounding box center [582, 123] width 108 height 18
type input "/sitemap"
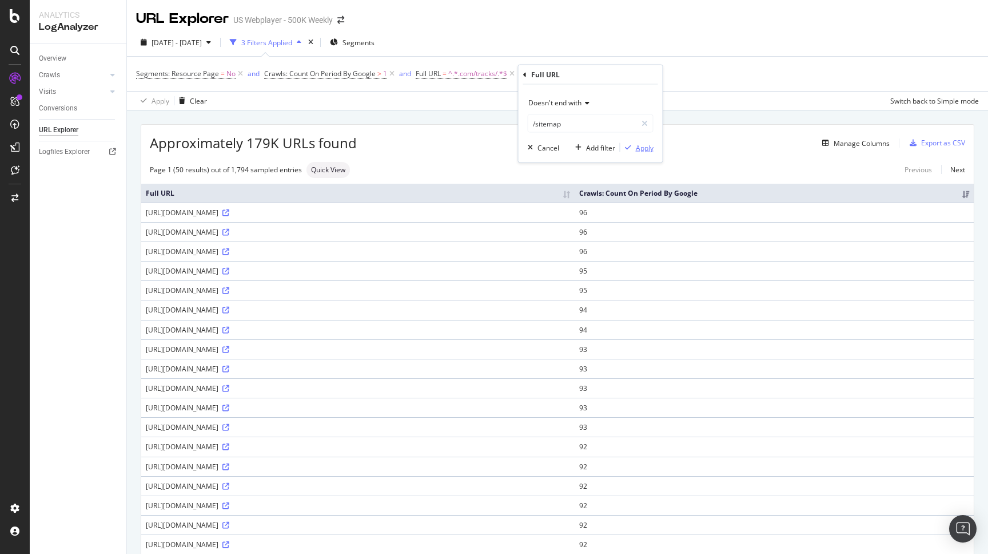
click at [649, 150] on div "Apply" at bounding box center [645, 147] width 18 height 10
click at [574, 76] on span "^.*/sitemap$" at bounding box center [590, 74] width 42 height 16
click at [572, 116] on input "/sitemap" at bounding box center [601, 122] width 108 height 18
click at [572, 108] on div "Doesn't end with" at bounding box center [610, 101] width 126 height 18
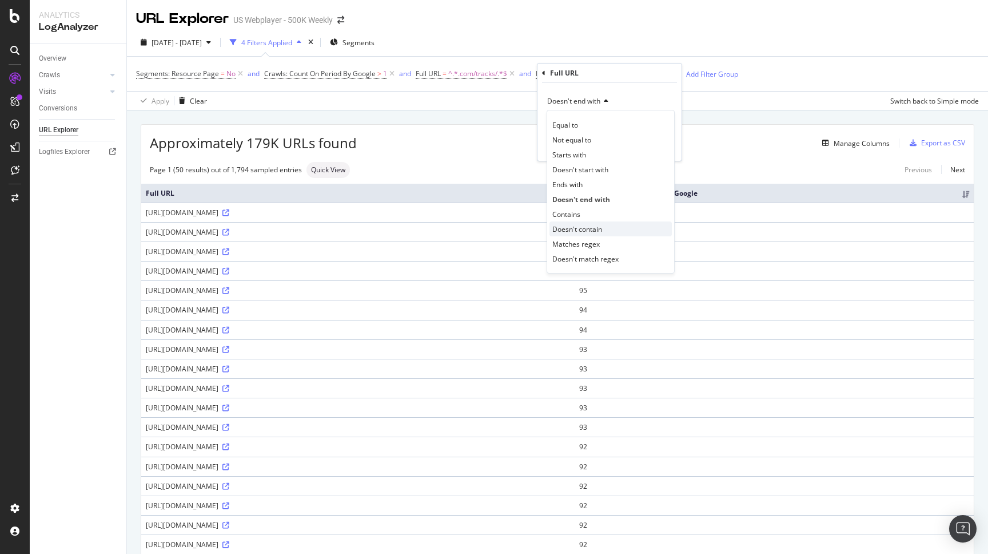
click at [579, 225] on span "Doesn't contain" at bounding box center [577, 229] width 50 height 10
click at [653, 146] on div "button" at bounding box center [646, 145] width 15 height 7
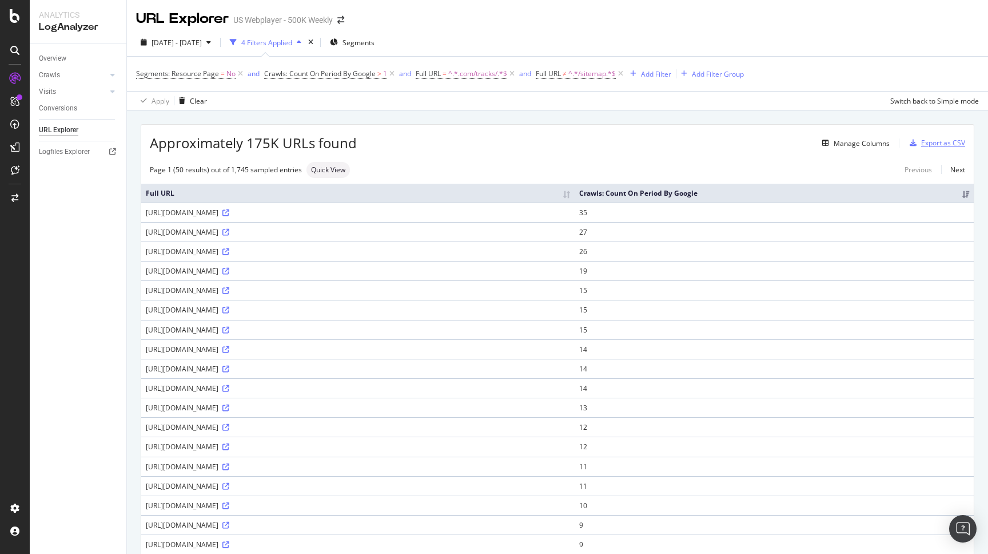
click at [946, 145] on div "Export as CSV" at bounding box center [943, 143] width 44 height 10
click at [343, 18] on icon "arrow-right-arrow-left" at bounding box center [340, 20] width 7 height 8
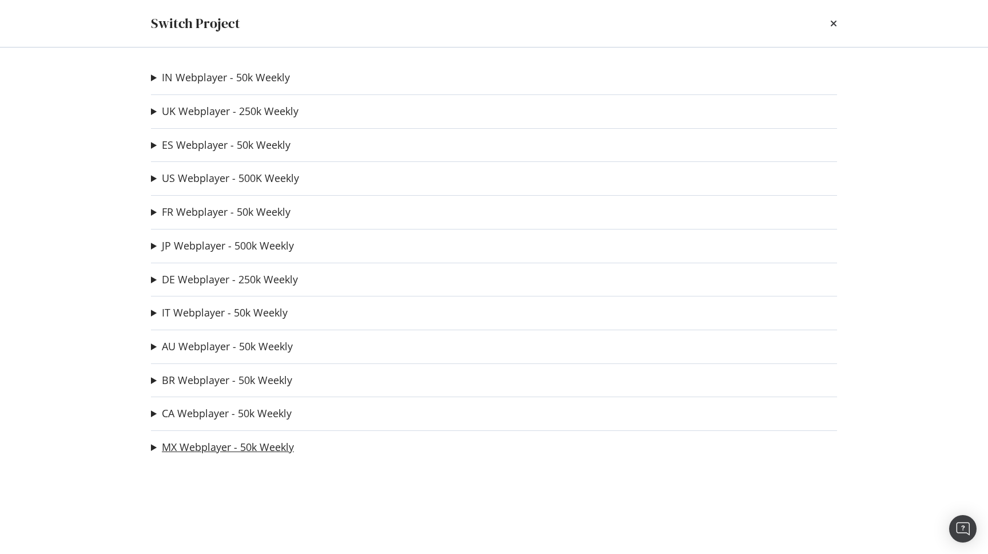
click at [213, 453] on link "MX Webplayer - 50k Weekly" at bounding box center [228, 447] width 132 height 12
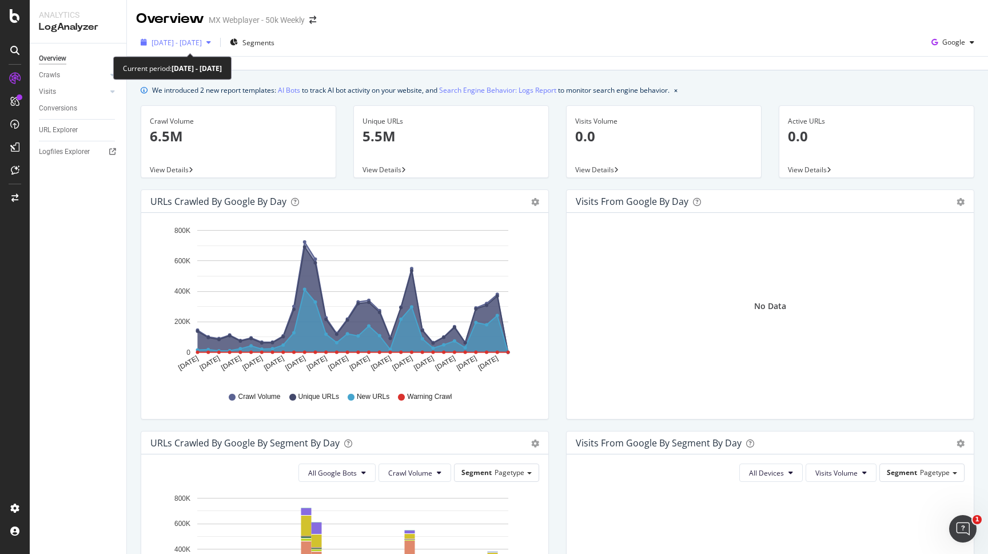
click at [202, 47] on span "[DATE] - [DATE]" at bounding box center [177, 43] width 50 height 10
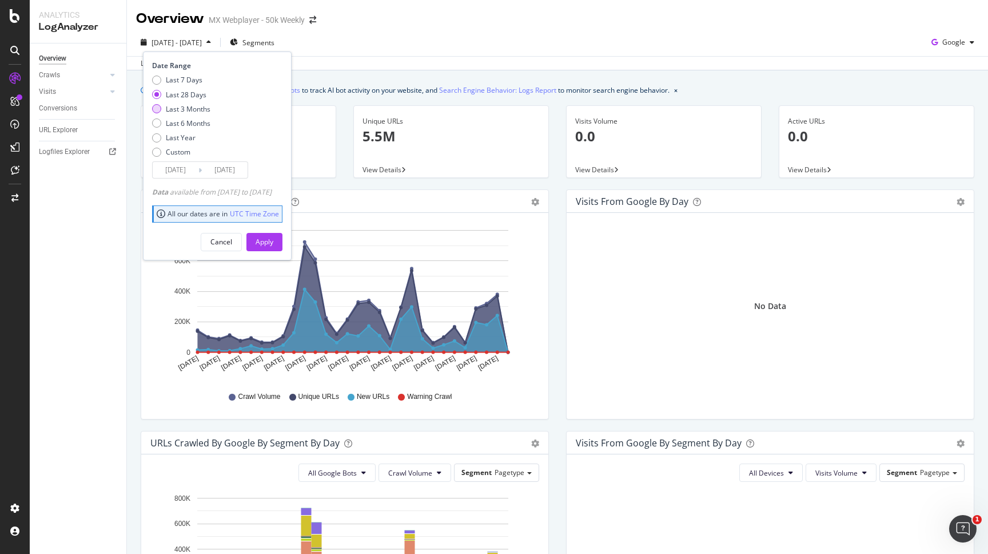
click at [198, 108] on div "Last 3 Months" at bounding box center [188, 109] width 45 height 10
type input "[DATE]"
click at [334, 26] on div "Overview MX Webplayer - 50k Weekly" at bounding box center [557, 14] width 861 height 29
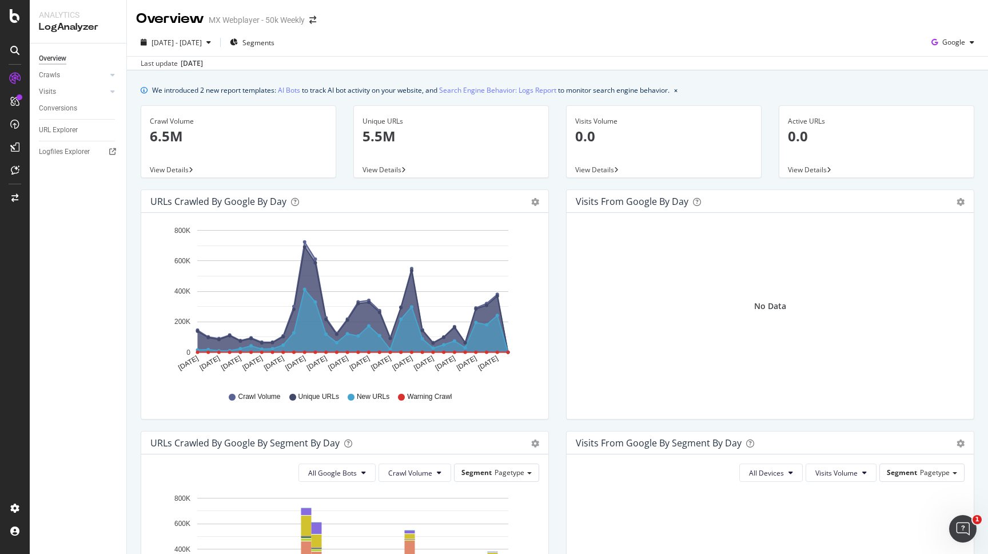
click at [385, 165] on div "View Details" at bounding box center [451, 169] width 194 height 16
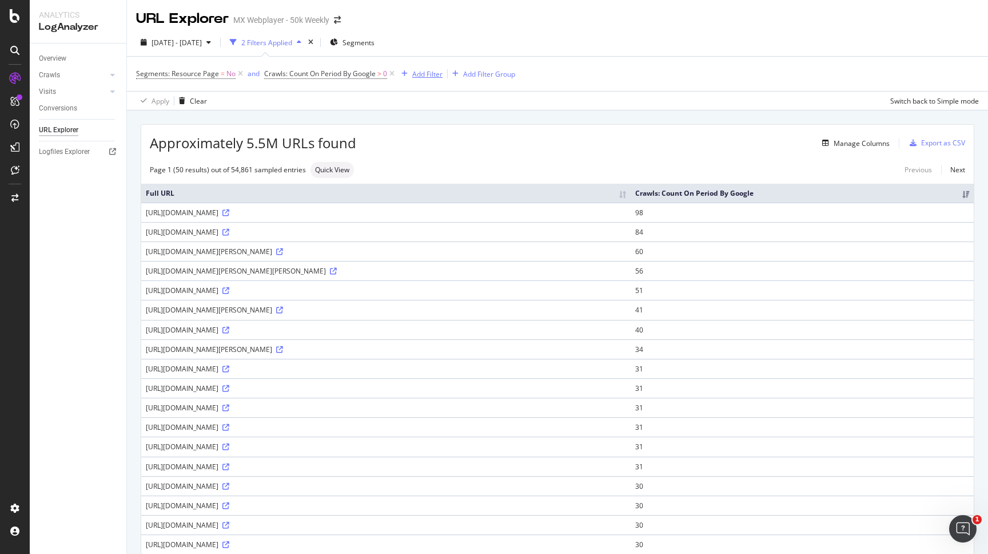
click at [422, 69] on div "Add Filter" at bounding box center [420, 73] width 46 height 13
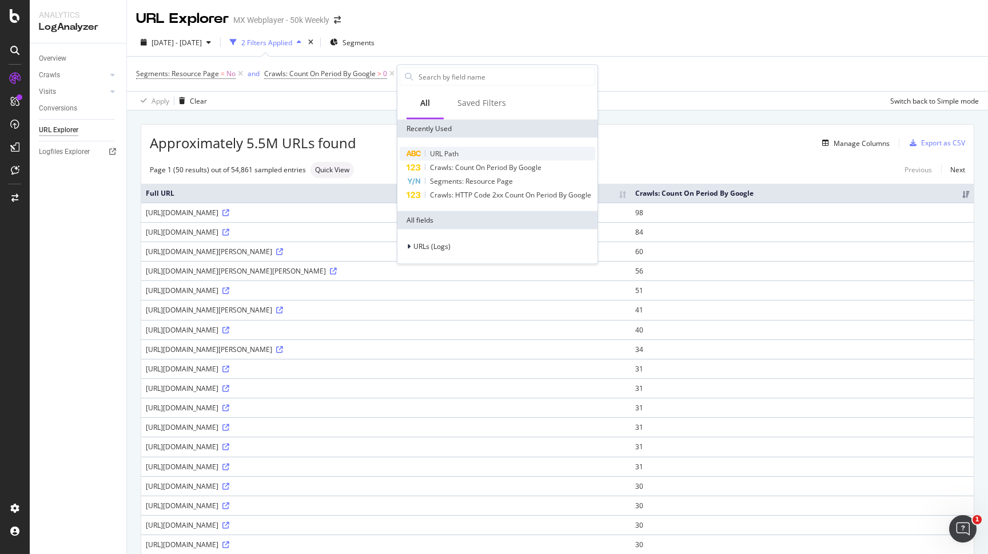
click at [443, 156] on span "URL Path" at bounding box center [444, 154] width 29 height 10
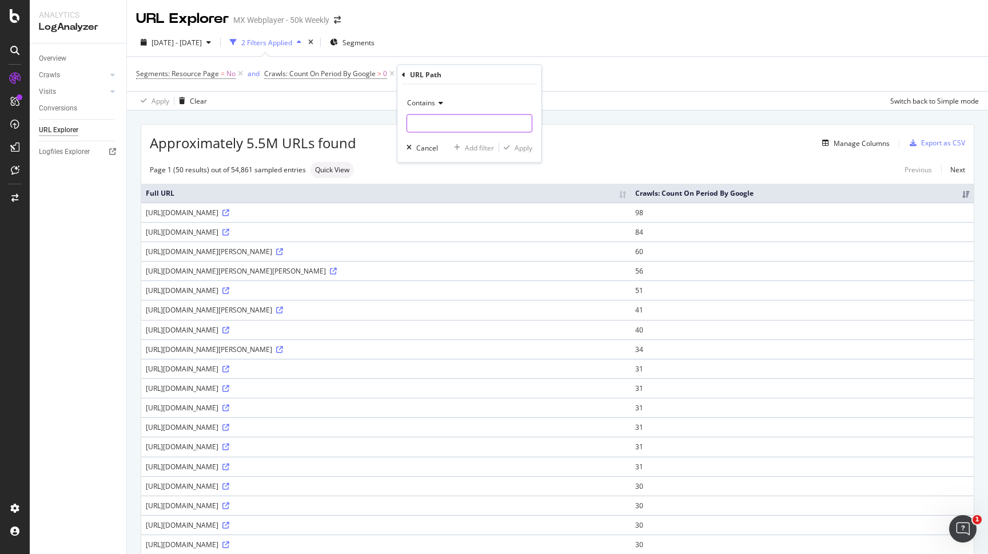
click at [446, 122] on input "text" at bounding box center [469, 123] width 125 height 18
type input "."
type input "/tracks/B"
click at [528, 148] on div "Apply" at bounding box center [524, 147] width 18 height 10
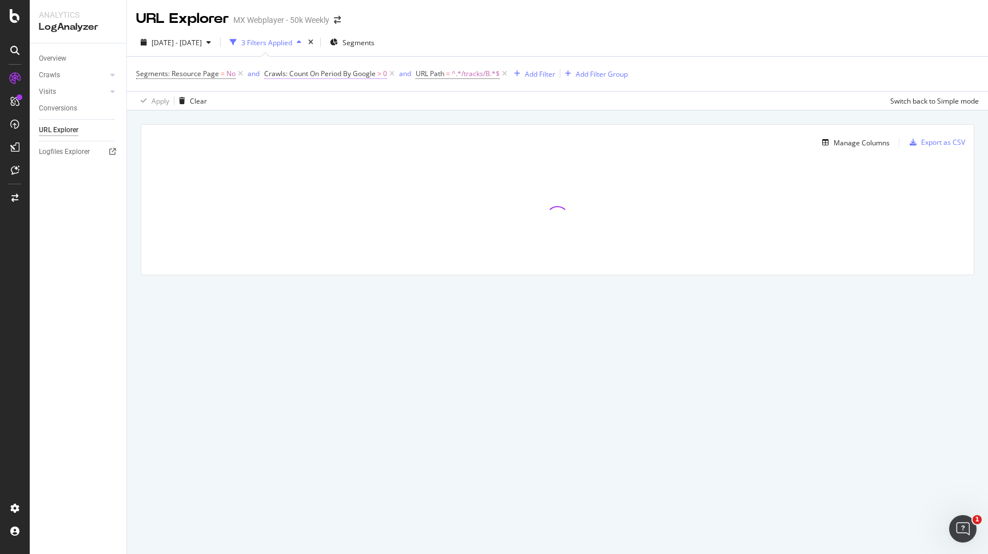
click at [332, 73] on span "Crawls: Count On Period By Google" at bounding box center [320, 74] width 112 height 10
click at [317, 135] on input "0" at bounding box center [336, 140] width 126 height 18
type input "1"
click at [386, 163] on div "Apply" at bounding box center [390, 165] width 18 height 10
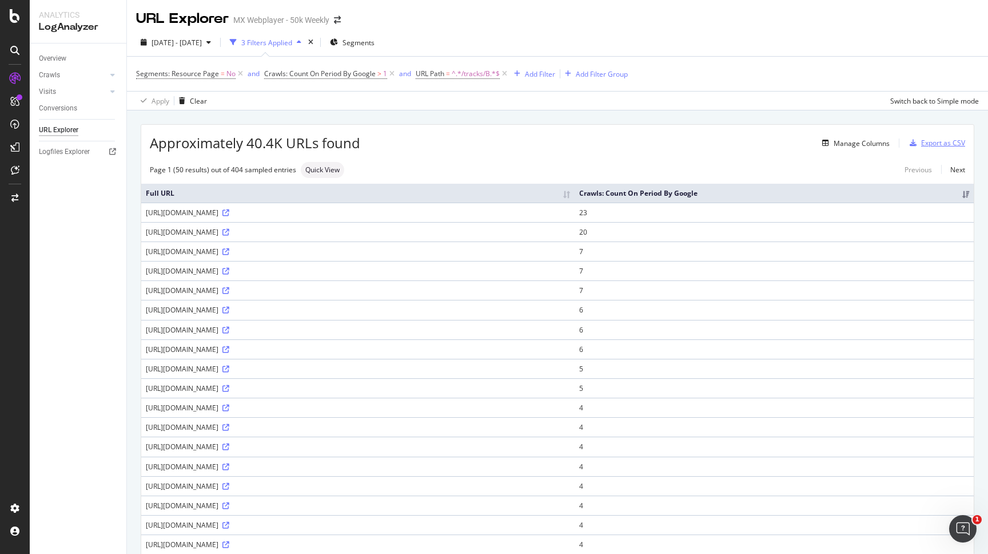
click at [931, 144] on div "Export as CSV" at bounding box center [943, 143] width 44 height 10
click at [344, 71] on span "Crawls: Count On Period By Google" at bounding box center [320, 74] width 112 height 10
click at [303, 136] on input "1" at bounding box center [336, 140] width 126 height 18
type input "0"
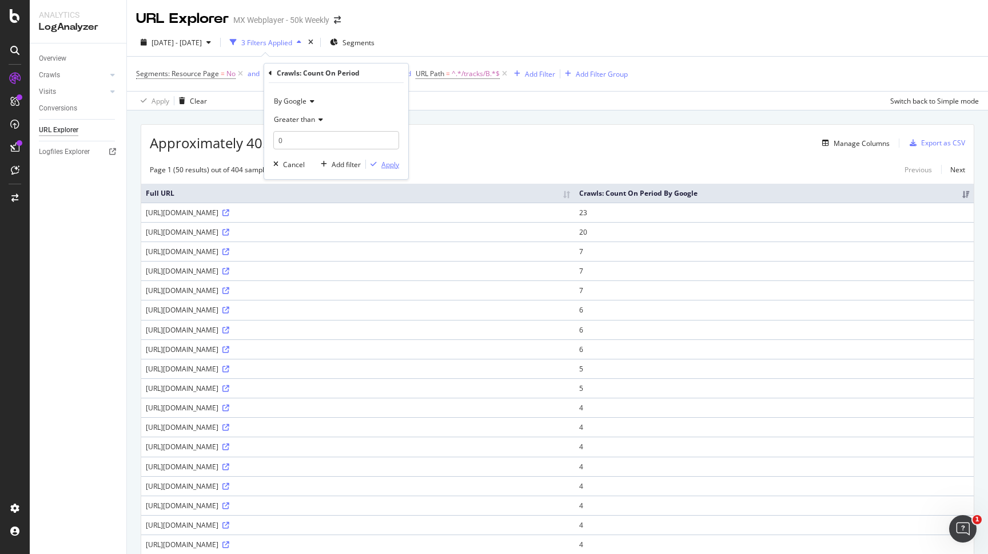
click at [385, 164] on div "Apply" at bounding box center [390, 165] width 18 height 10
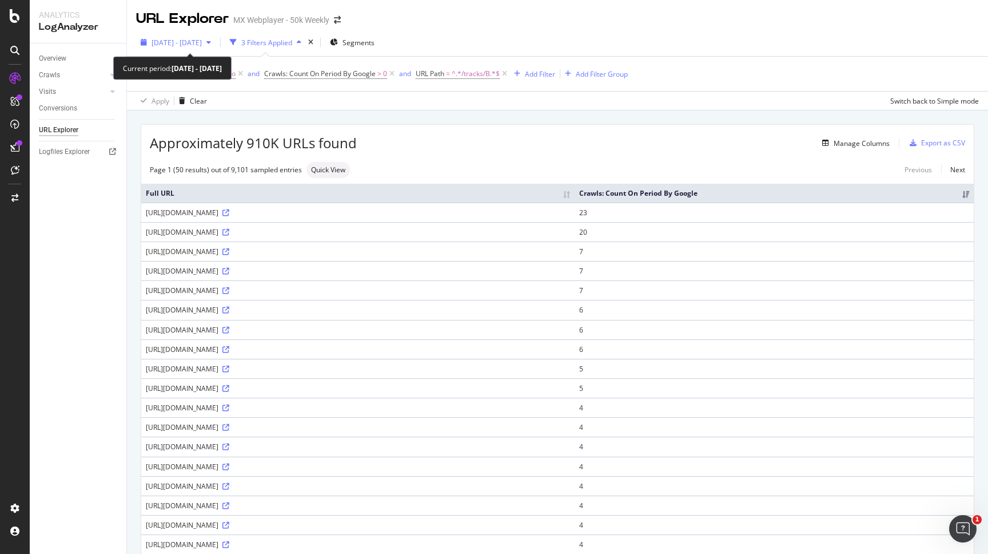
click at [202, 41] on span "[DATE] - [DATE]" at bounding box center [177, 43] width 50 height 10
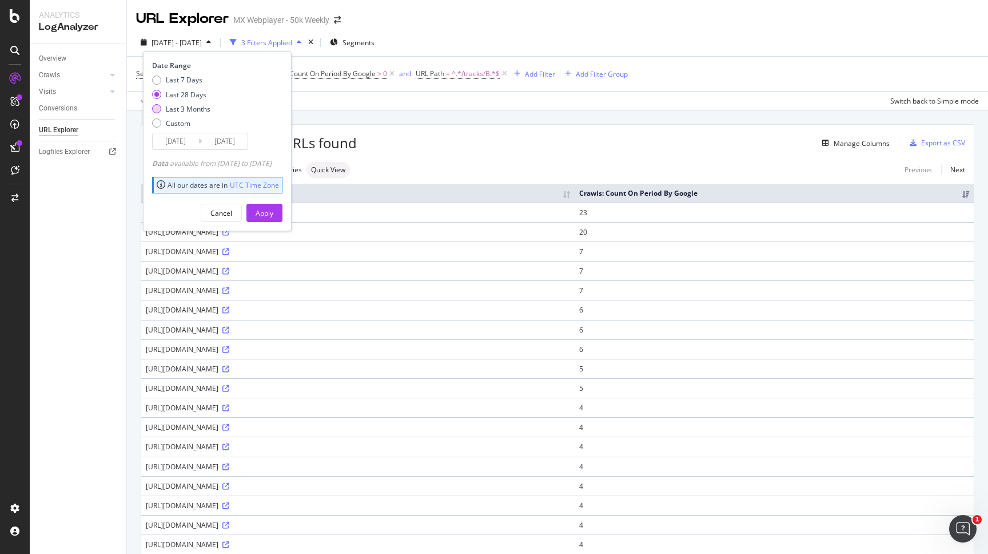
click at [198, 108] on div "Last 3 Months" at bounding box center [188, 109] width 45 height 10
click at [191, 144] on input "[DATE]" at bounding box center [176, 141] width 46 height 16
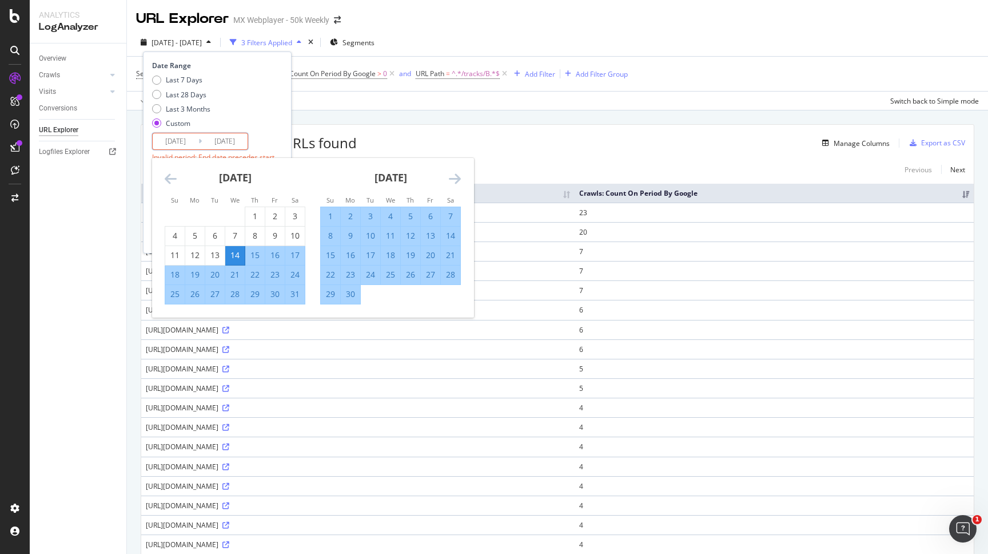
type input "[DATE]"
click at [238, 143] on input "[DATE]" at bounding box center [225, 141] width 46 height 16
type input "[DATE]"
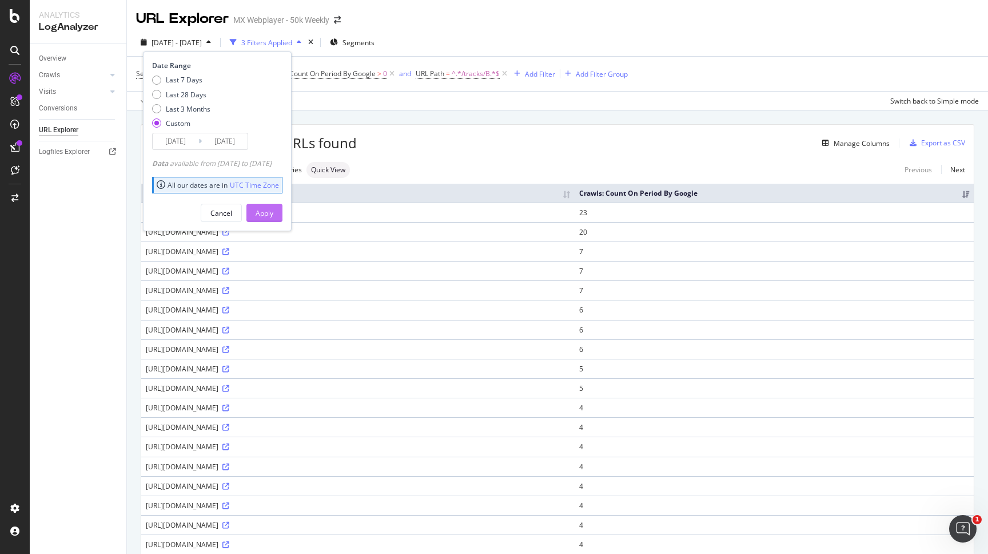
click at [273, 214] on div "Apply" at bounding box center [265, 213] width 18 height 10
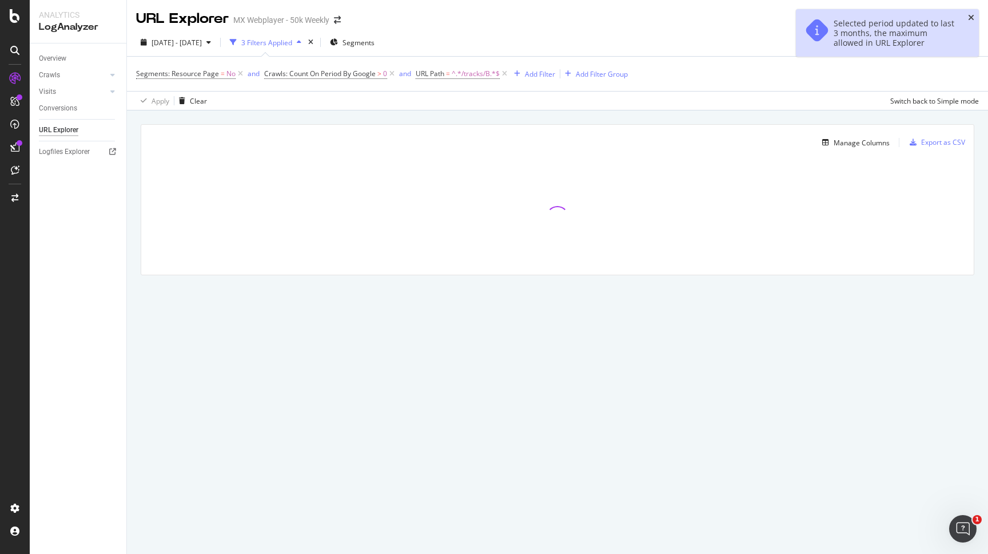
click at [973, 17] on icon "close toast" at bounding box center [971, 18] width 6 height 8
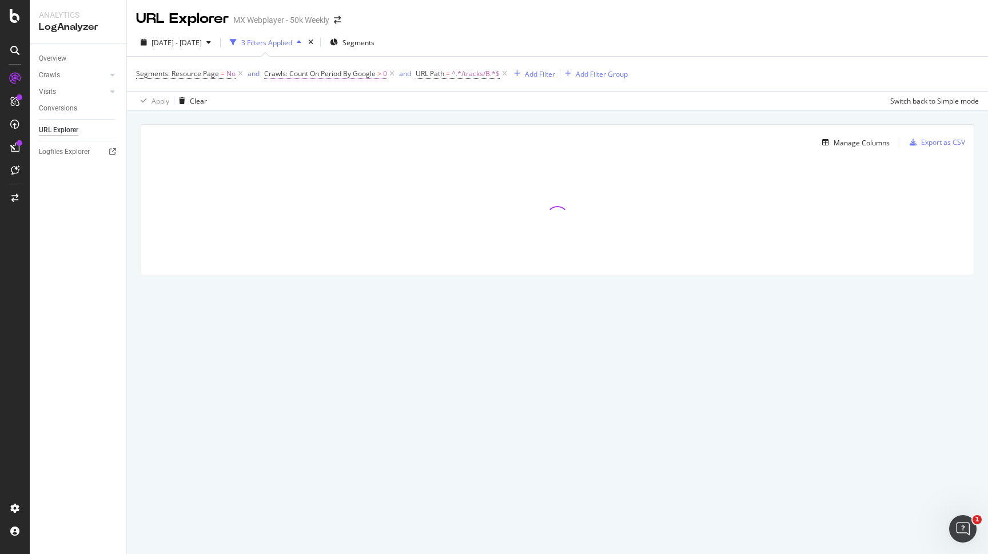
click at [385, 77] on span "0" at bounding box center [385, 74] width 4 height 16
click at [340, 140] on input "0" at bounding box center [336, 140] width 126 height 18
type input "1"
click at [388, 161] on div "Apply" at bounding box center [390, 165] width 18 height 10
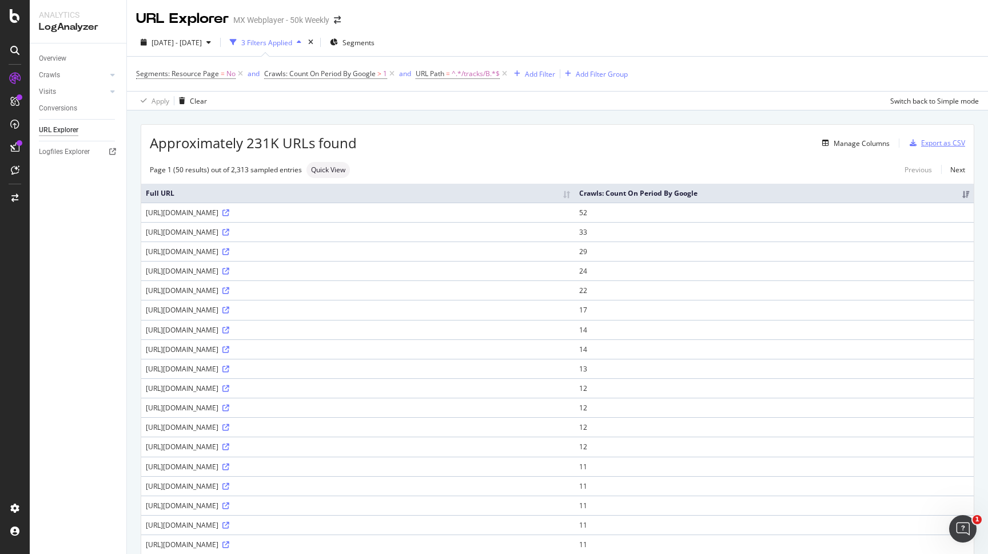
click at [936, 141] on div "Export as CSV" at bounding box center [943, 143] width 44 height 10
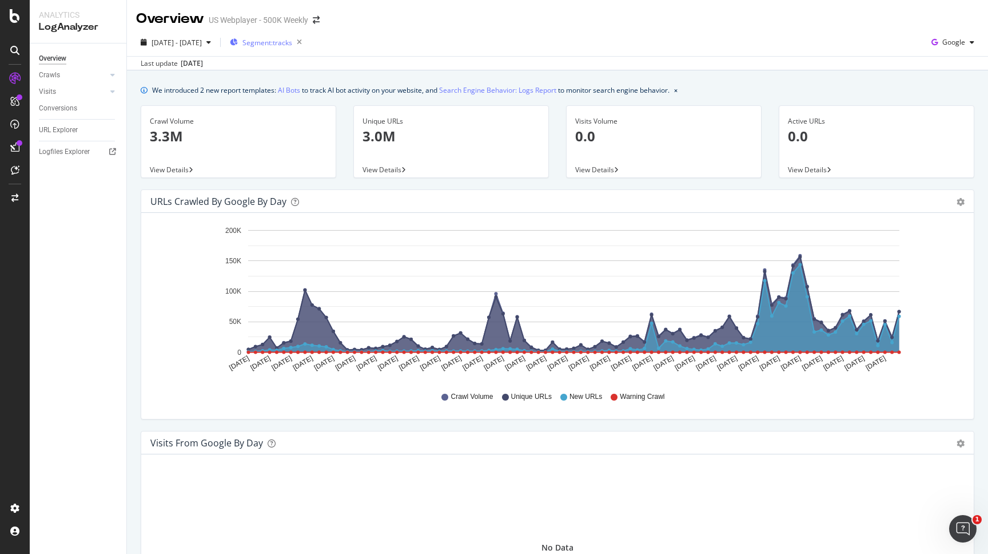
click at [303, 37] on div "Segment: tracks" at bounding box center [268, 42] width 77 height 16
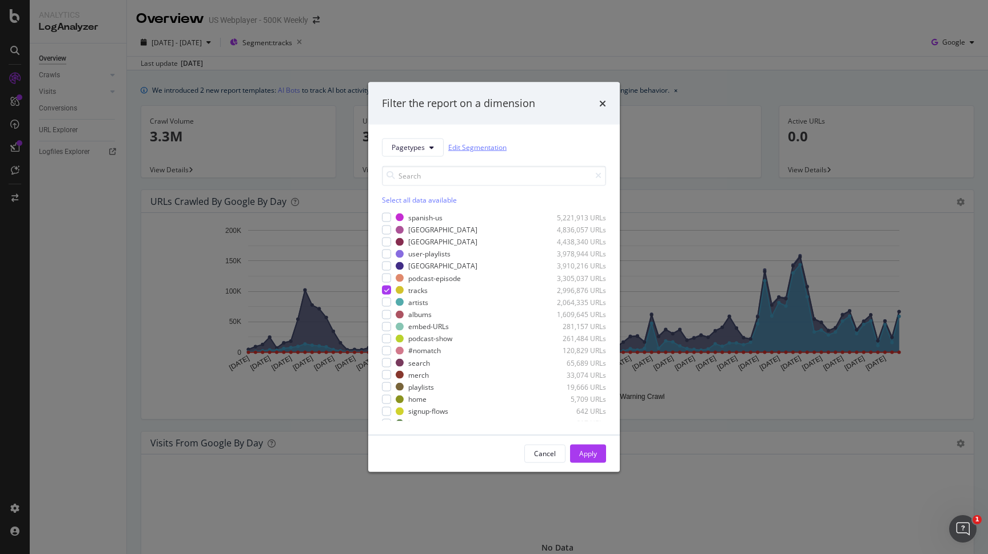
click at [468, 142] on link "Edit Segmentation" at bounding box center [477, 147] width 58 height 12
click at [586, 454] on div "Apply" at bounding box center [588, 453] width 18 height 10
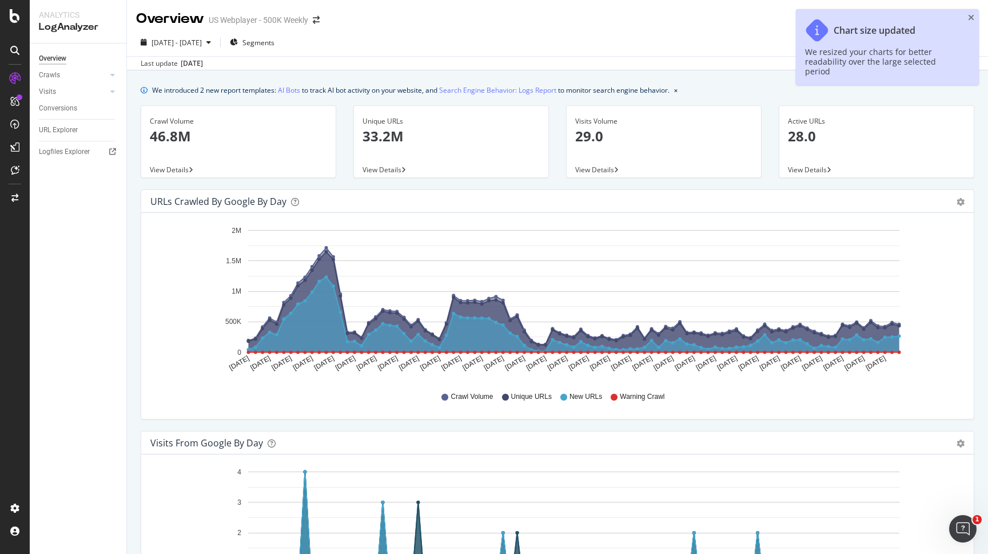
click at [375, 169] on span "View Details" at bounding box center [382, 170] width 39 height 10
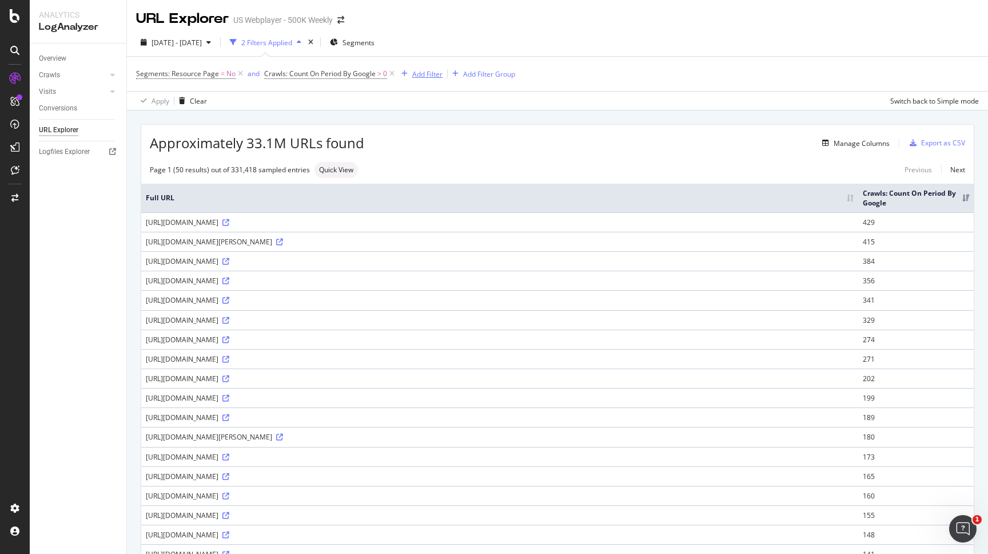
click at [417, 72] on div "Add Filter" at bounding box center [427, 74] width 30 height 10
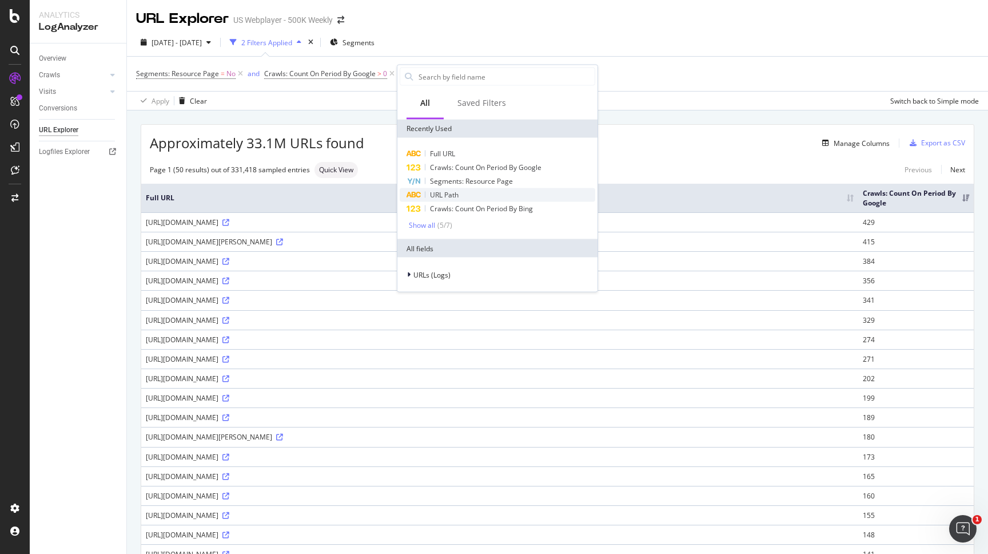
click at [454, 192] on span "URL Path" at bounding box center [444, 195] width 29 height 10
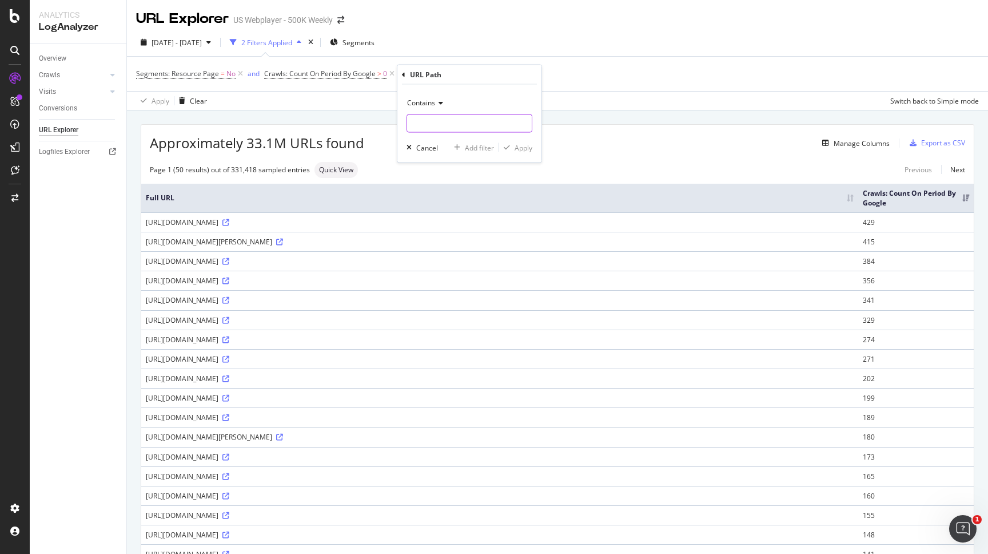
click at [442, 121] on input "text" at bounding box center [469, 123] width 125 height 18
click at [406, 125] on div "Contains tracks/B Cancel Add filter Apply" at bounding box center [469, 124] width 144 height 78
click at [410, 125] on input "tracks/B" at bounding box center [461, 123] width 108 height 18
type input ".com/tracks/B"
click at [508, 147] on icon "button" at bounding box center [507, 147] width 6 height 7
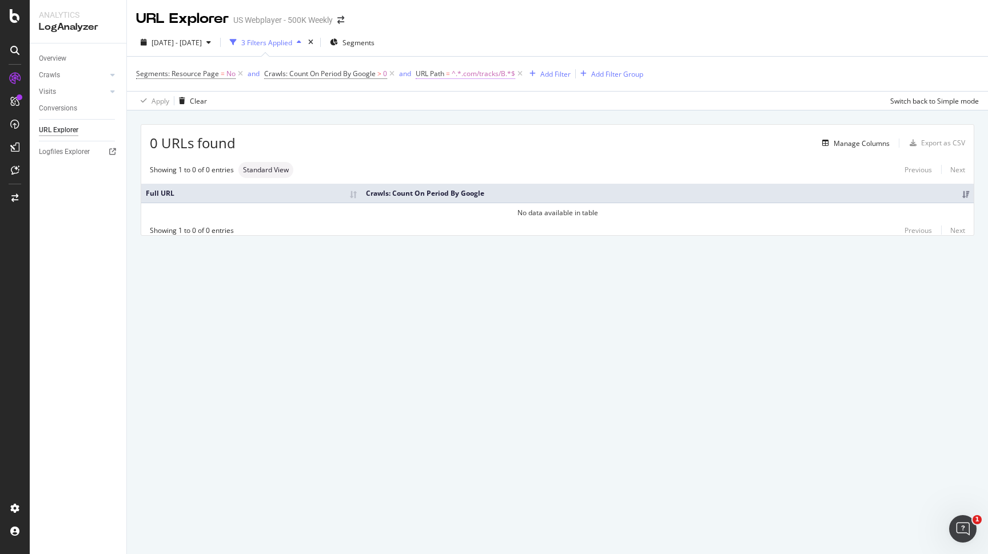
click at [484, 78] on span "^.*.com/tracks/B.*$" at bounding box center [483, 74] width 63 height 16
click at [470, 121] on input ".com/tracks/B" at bounding box center [481, 122] width 108 height 18
click at [422, 70] on icon at bounding box center [423, 73] width 3 height 7
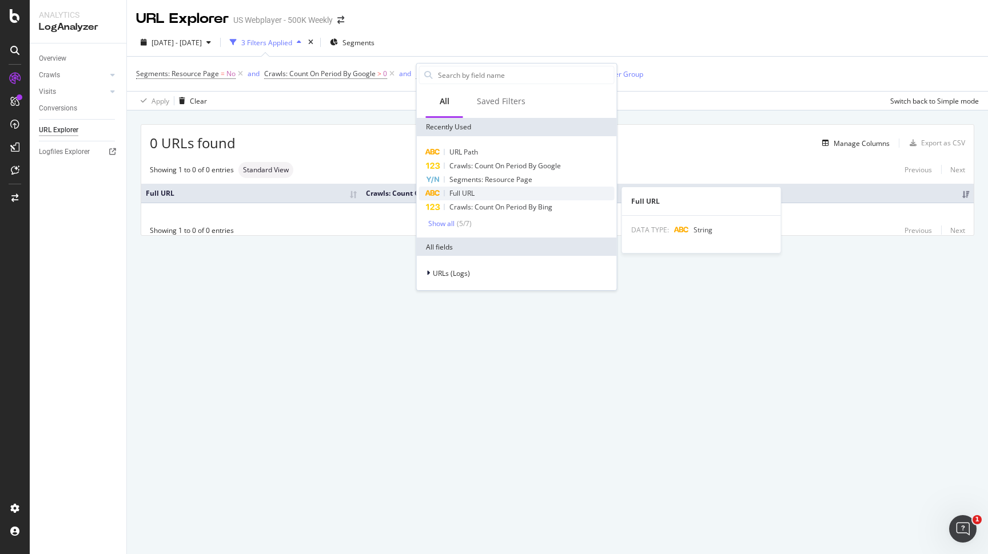
click at [473, 193] on span "Full URL" at bounding box center [462, 193] width 25 height 10
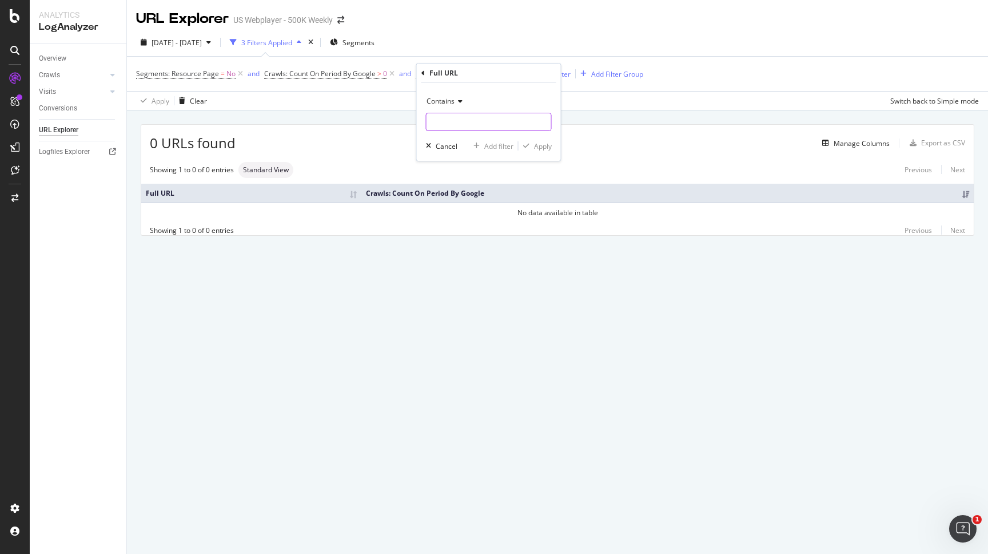
click at [468, 113] on input "text" at bounding box center [489, 122] width 125 height 18
paste input ".com/tracks/B"
type input ".com/tracks/B"
click at [541, 145] on div "Apply" at bounding box center [543, 146] width 18 height 10
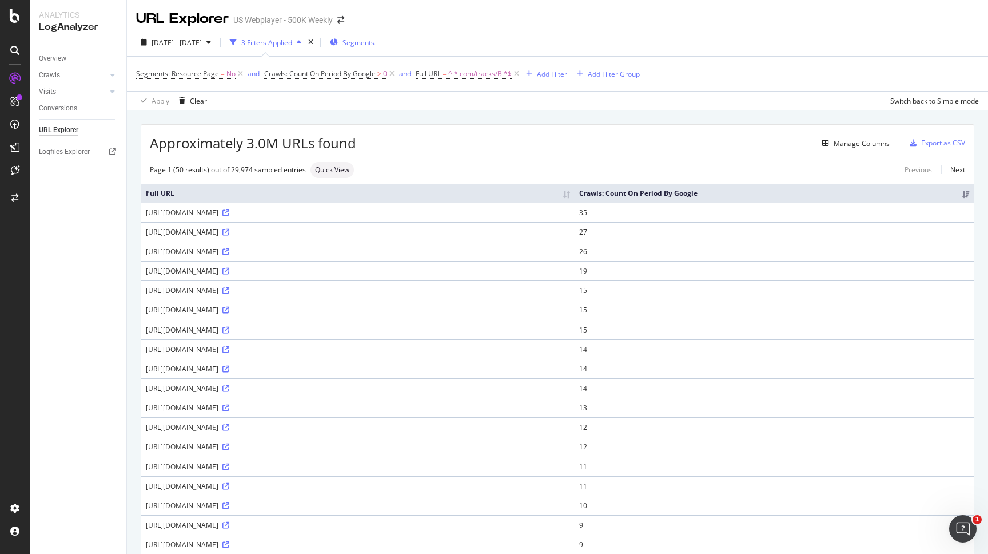
click at [374, 40] on div "Segments" at bounding box center [352, 43] width 45 height 10
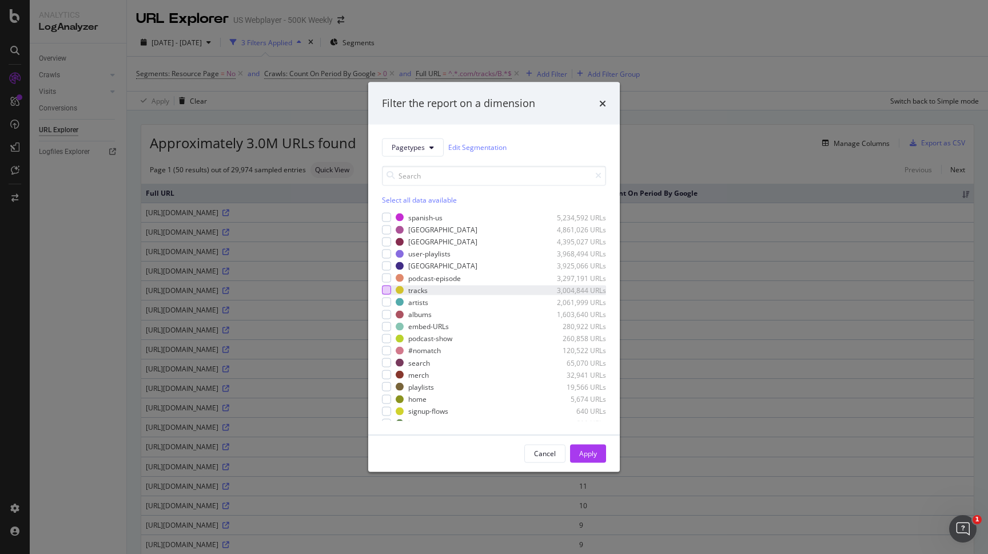
click at [388, 291] on div "modal" at bounding box center [386, 289] width 9 height 9
click at [537, 422] on div "Pagetypes Edit Segmentation Select all data available spanish-us 5,234,592 URLs…" at bounding box center [494, 279] width 252 height 310
click at [585, 455] on div "Apply" at bounding box center [588, 453] width 18 height 10
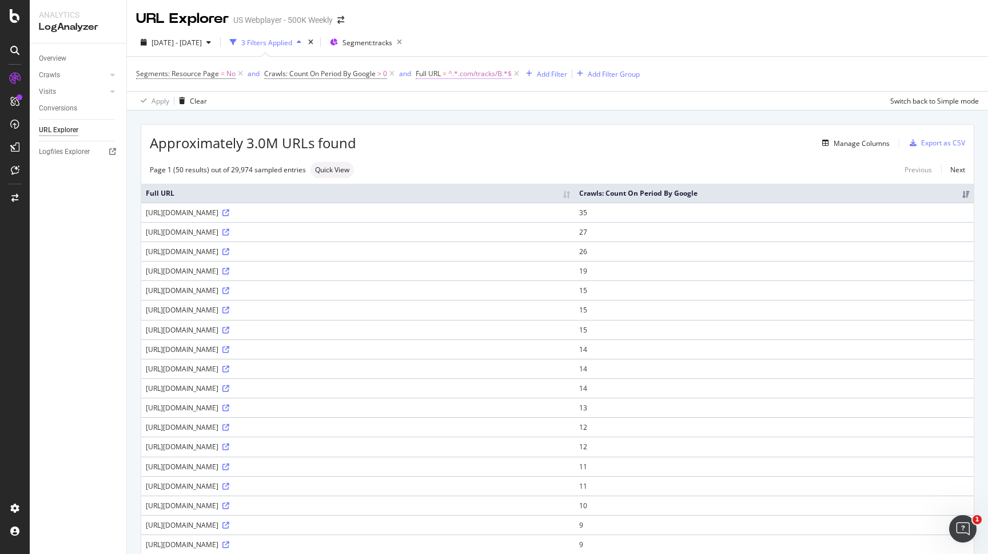
click at [474, 74] on span "^.*.com/tracks/B.*$" at bounding box center [479, 74] width 63 height 16
click at [482, 125] on input ".com/tracks/B" at bounding box center [481, 122] width 108 height 18
type input ".com/tracks/sitemap"
click at [547, 150] on div "Apply" at bounding box center [543, 146] width 18 height 10
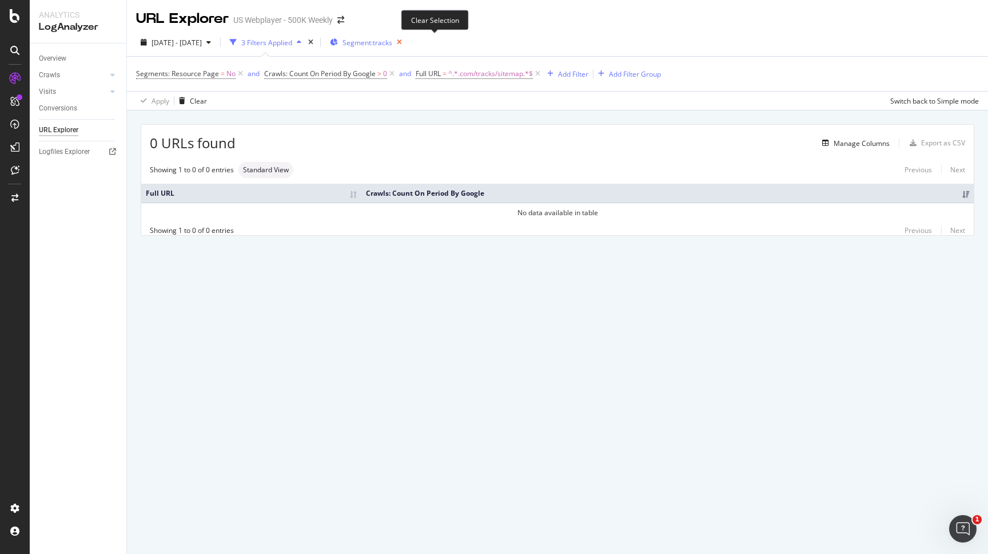
click at [407, 43] on icon "button" at bounding box center [399, 42] width 14 height 16
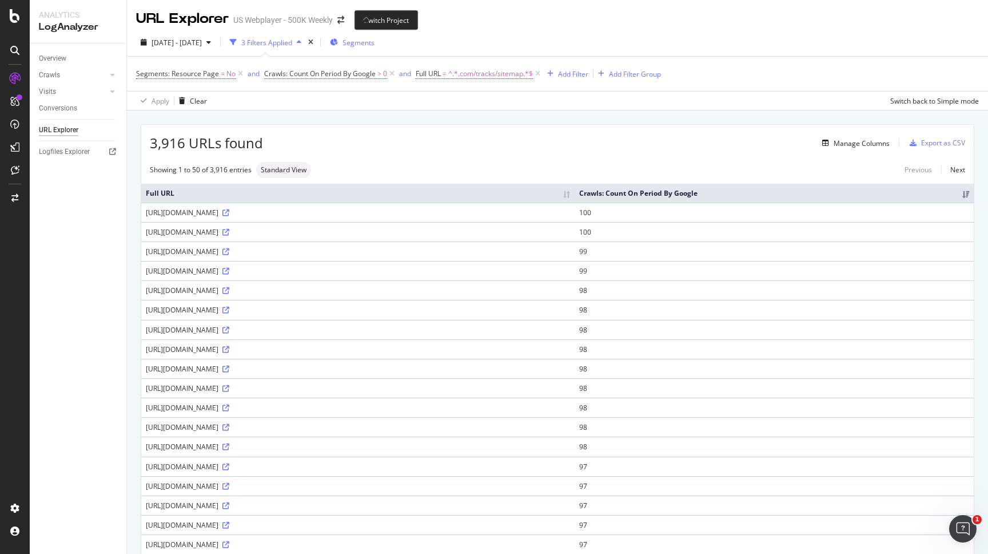
click at [335, 22] on span at bounding box center [341, 20] width 16 height 8
click at [341, 22] on icon "arrow-right-arrow-left" at bounding box center [340, 20] width 7 height 8
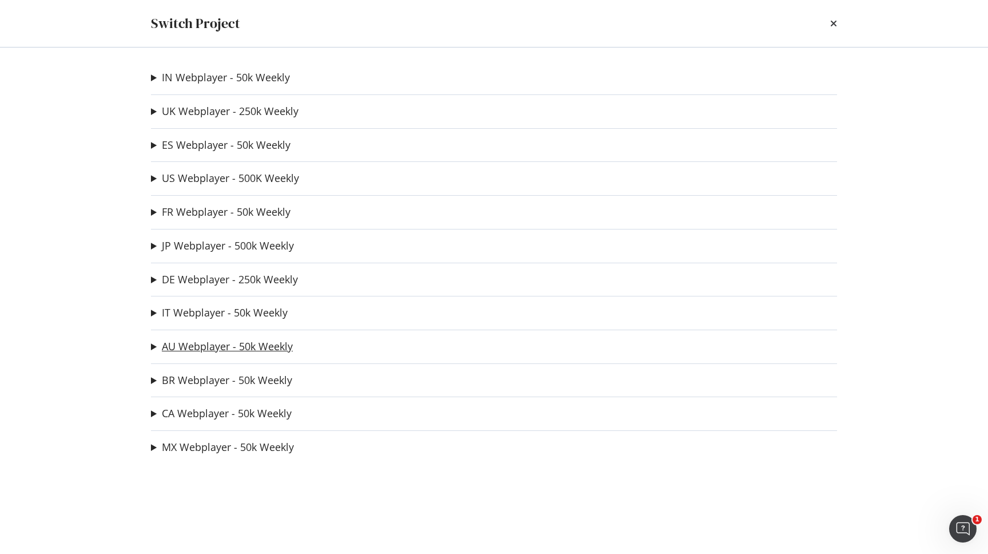
click at [202, 349] on link "AU Webplayer - 50k Weekly" at bounding box center [227, 346] width 131 height 12
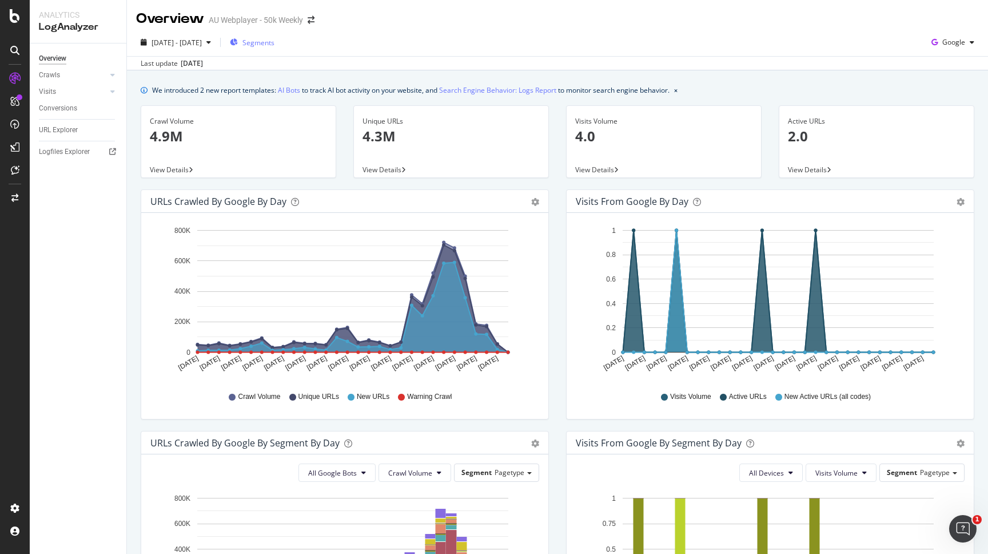
click at [275, 45] on span "Segments" at bounding box center [259, 43] width 32 height 10
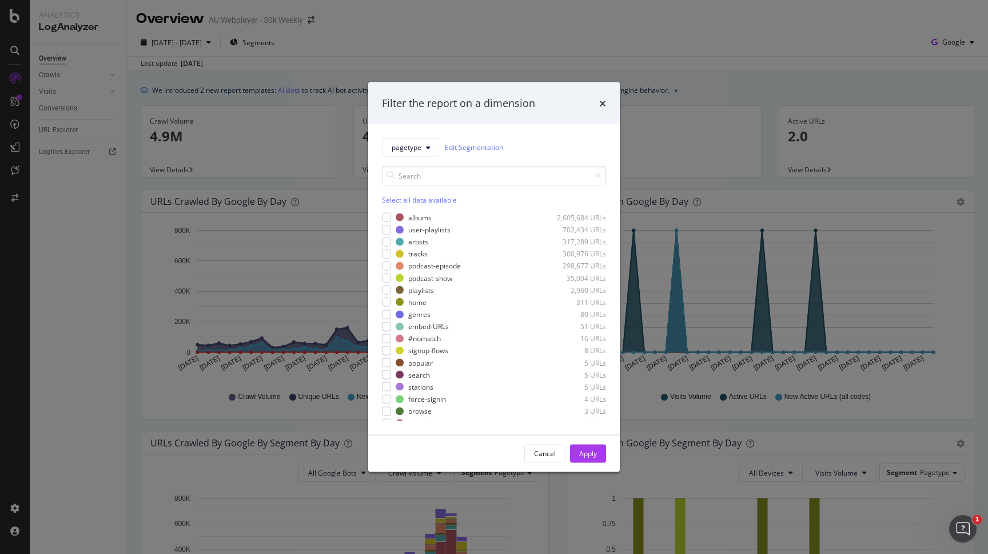
click at [297, 24] on div "Filter the report on a dimension pagetype Edit Segmentation Select all data ava…" at bounding box center [494, 277] width 988 height 554
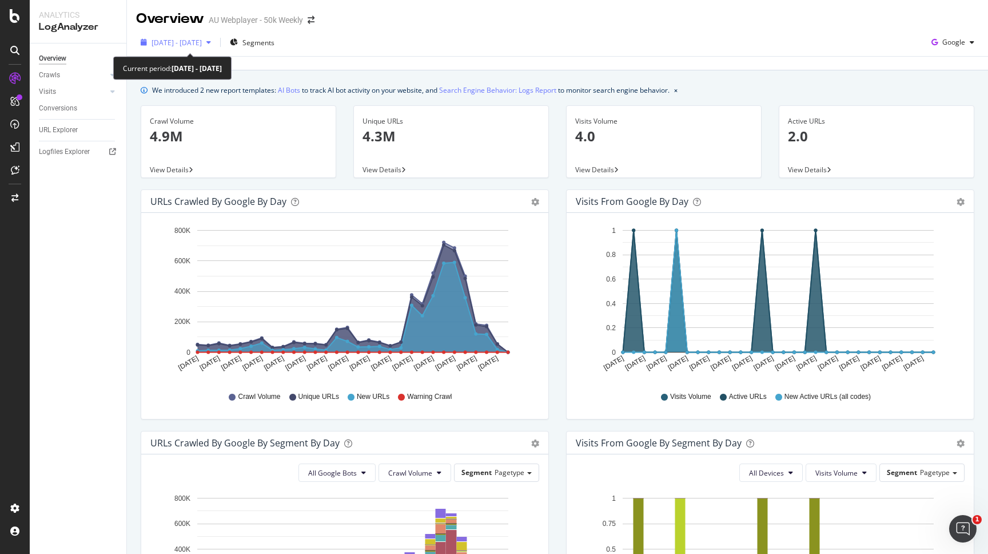
click at [202, 46] on span "2025 Jul. 15th - Aug. 13th" at bounding box center [177, 43] width 50 height 10
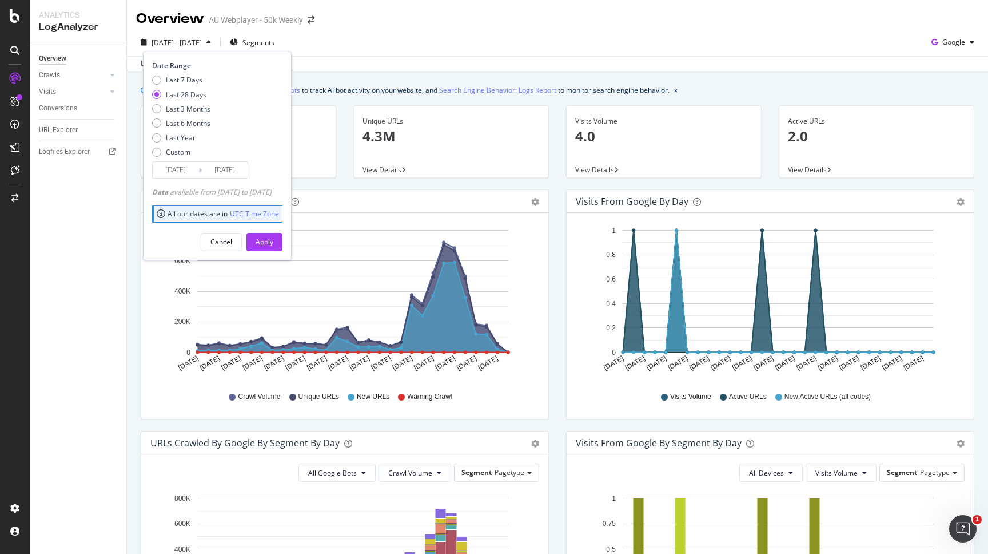
click at [373, 169] on span "View Details" at bounding box center [382, 170] width 39 height 10
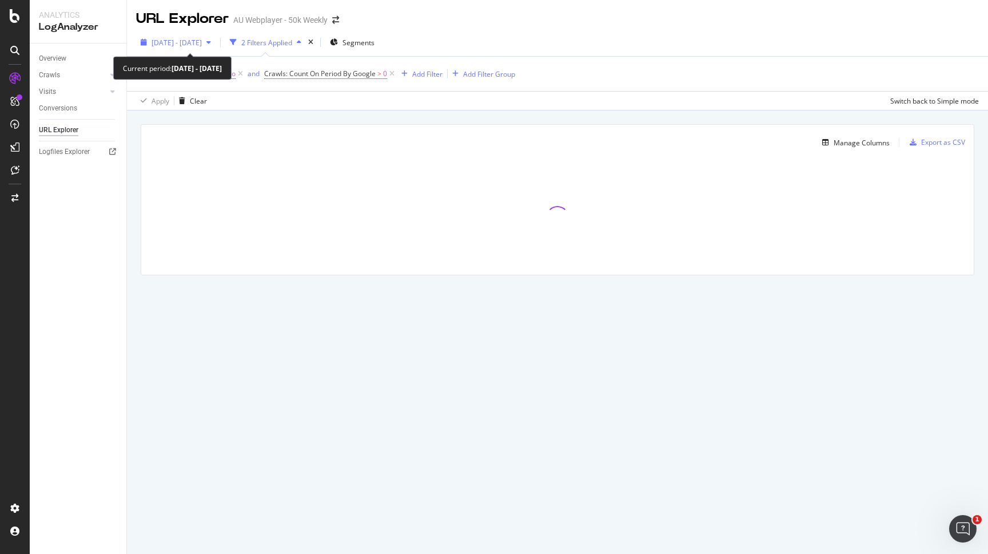
click at [202, 46] on span "2025 Jul. 15th - Aug. 13th" at bounding box center [177, 43] width 50 height 10
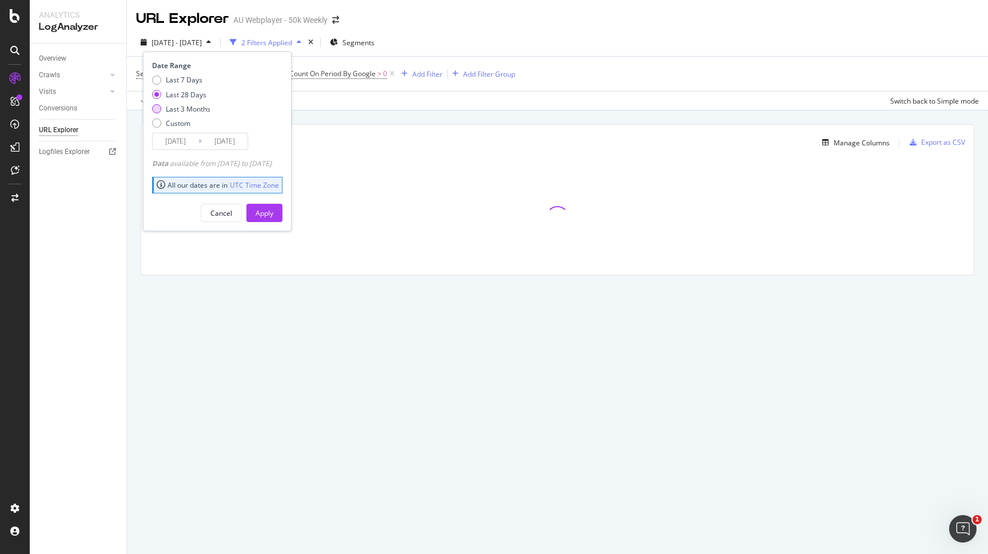
click at [185, 105] on div "Last 3 Months" at bounding box center [188, 109] width 45 height 10
click at [190, 141] on input "2025/05/14" at bounding box center [176, 141] width 46 height 16
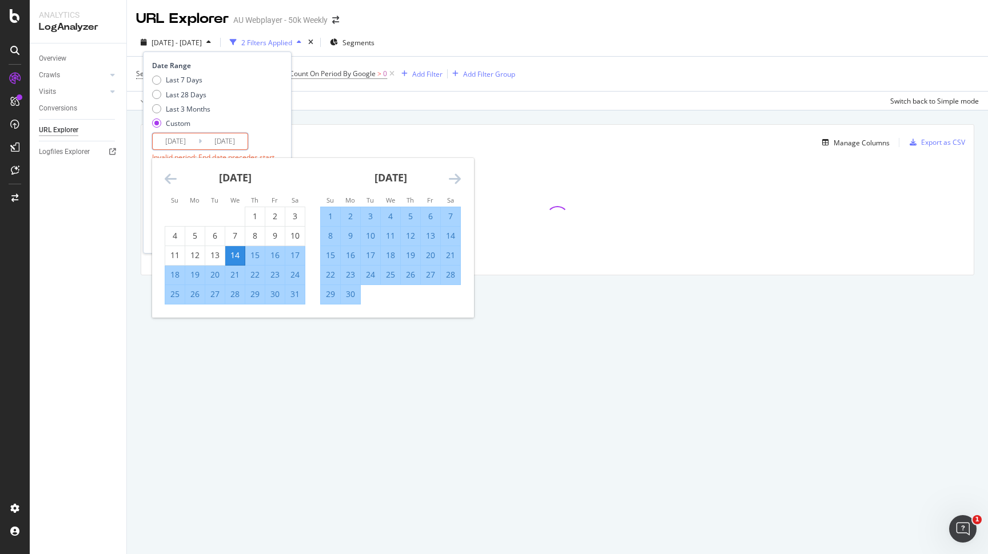
type input "2025/05/11"
click at [238, 143] on input "2025/08/13" at bounding box center [225, 141] width 46 height 16
type input "2025/08/10"
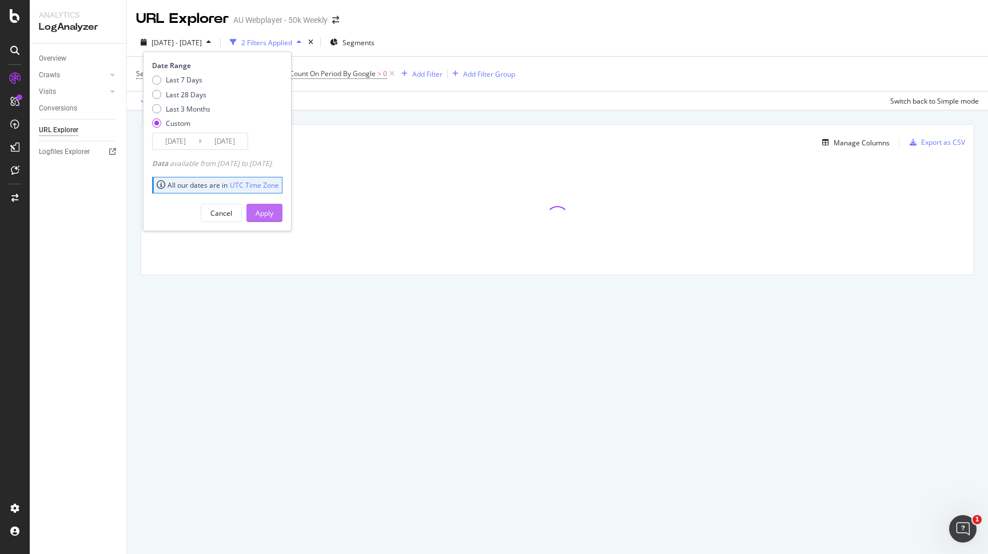
click at [272, 211] on button "Apply" at bounding box center [265, 213] width 36 height 18
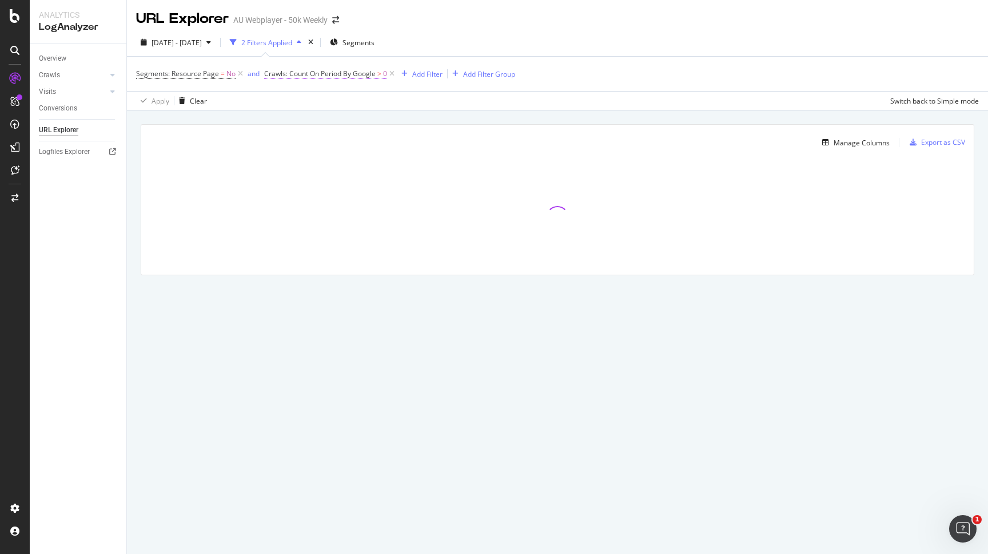
click at [375, 74] on span "Crawls: Count On Period By Google" at bounding box center [320, 74] width 112 height 10
click at [310, 140] on input "0" at bounding box center [336, 140] width 126 height 18
type input "1"
click at [378, 168] on div "Apply" at bounding box center [382, 164] width 33 height 10
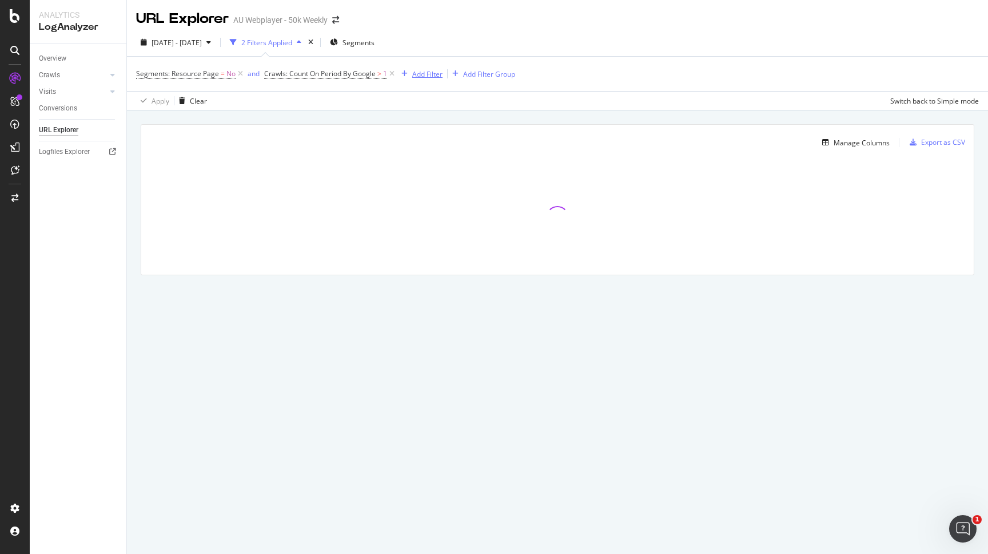
click at [420, 77] on div "Add Filter" at bounding box center [427, 74] width 30 height 10
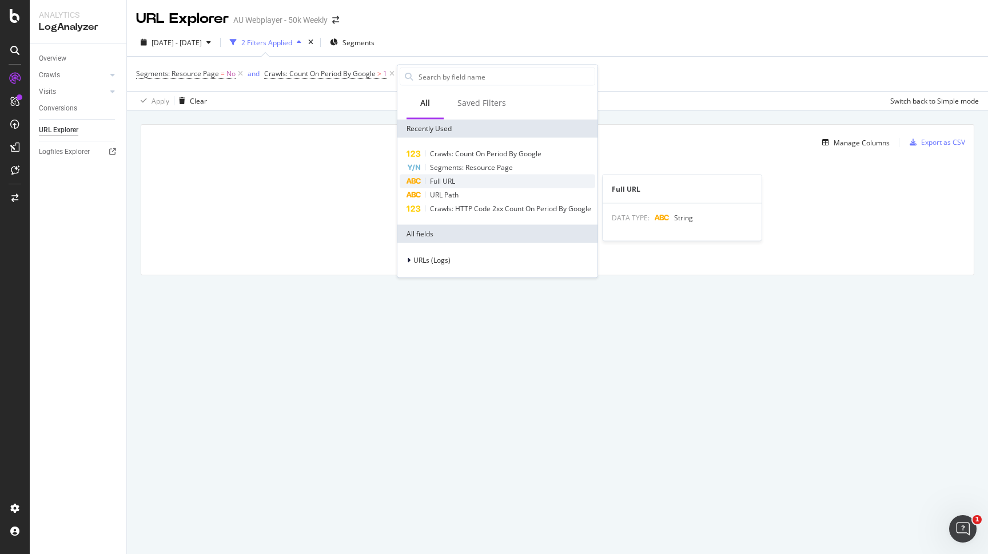
click at [441, 184] on span "Full URL" at bounding box center [442, 181] width 25 height 10
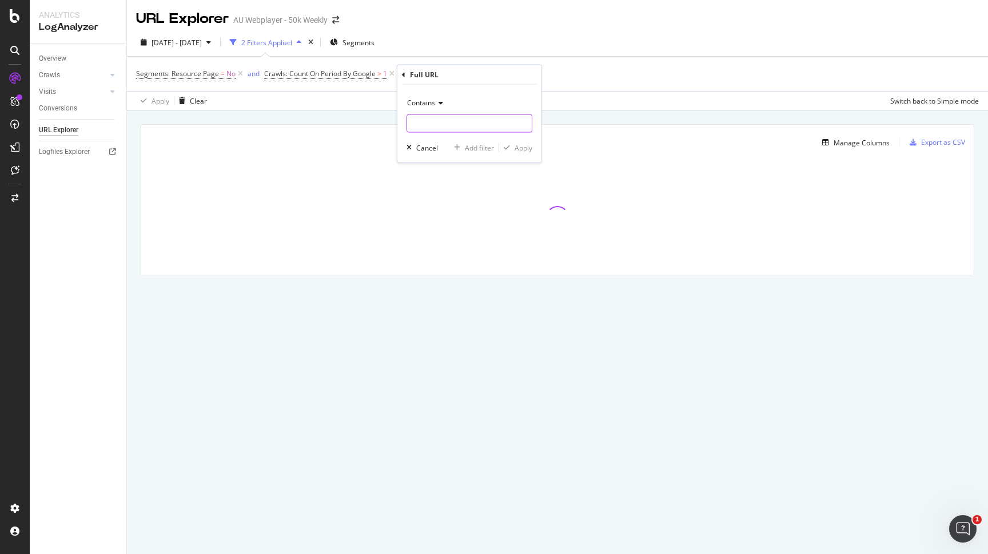
click at [440, 128] on input "text" at bounding box center [469, 123] width 125 height 18
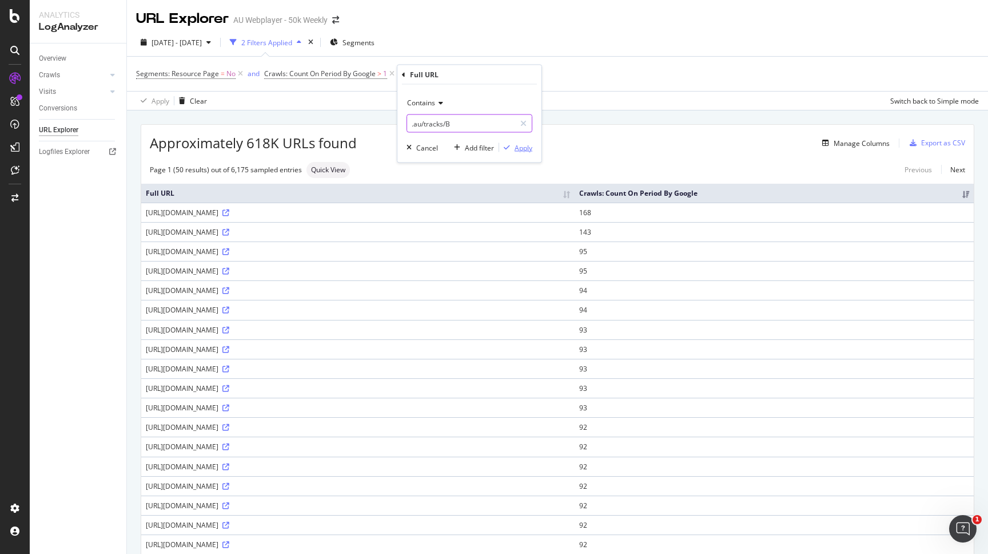
type input ".au/tracks/B"
click at [515, 150] on div "Apply" at bounding box center [524, 147] width 18 height 10
click at [935, 142] on div "Export as CSV" at bounding box center [943, 143] width 44 height 10
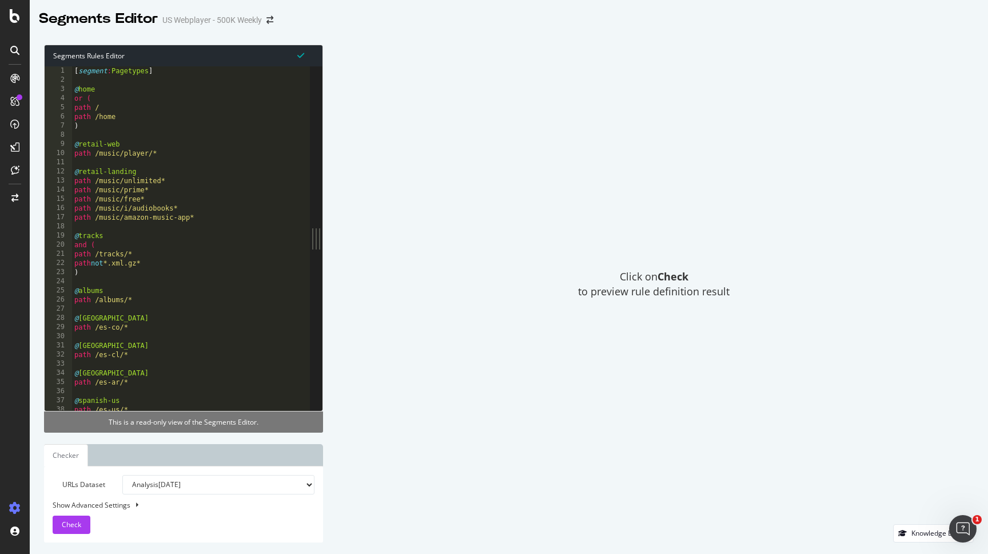
type textarea "path not *.xml.gz*"
drag, startPoint x: 160, startPoint y: 264, endPoint x: 61, endPoint y: 264, distance: 98.9
click at [61, 264] on div "path not *.xml.gz* 1 2 3 4 5 6 7 8 9 10 11 12 13 14 15 16 17 18 19 20 21 22 23 …" at bounding box center [177, 238] width 265 height 344
